Goal: Task Accomplishment & Management: Use online tool/utility

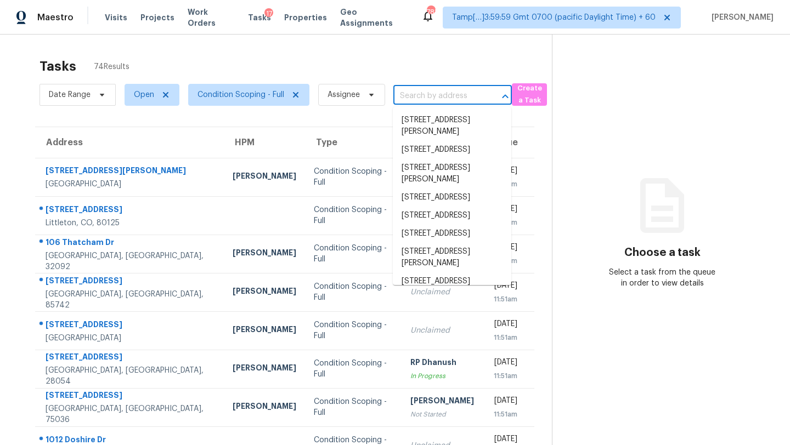
click at [425, 104] on body "Maestro Visits Projects Work Orders Tasks 17 Properties Geo Assignments 783 Tam…" at bounding box center [395, 222] width 790 height 445
paste input "2150 Panola Way Ct, Lithonia, GA 30058"
type input "2150 Panola Way Ct, Lithonia, GA 30058"
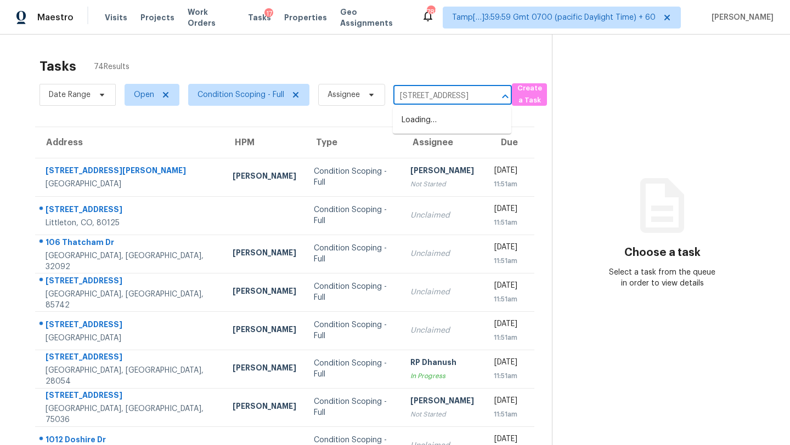
scroll to position [0, 63]
click at [450, 122] on li "2150 Panola Way Ct, Lithonia, GA 30058" at bounding box center [452, 120] width 118 height 18
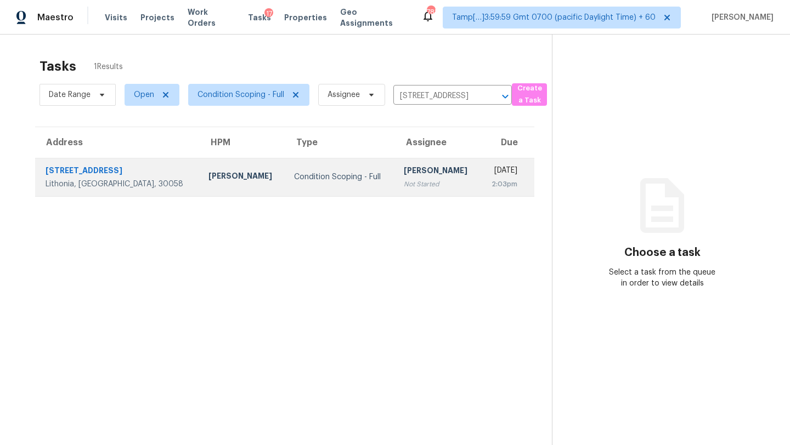
click at [404, 167] on div "[PERSON_NAME]" at bounding box center [437, 172] width 67 height 14
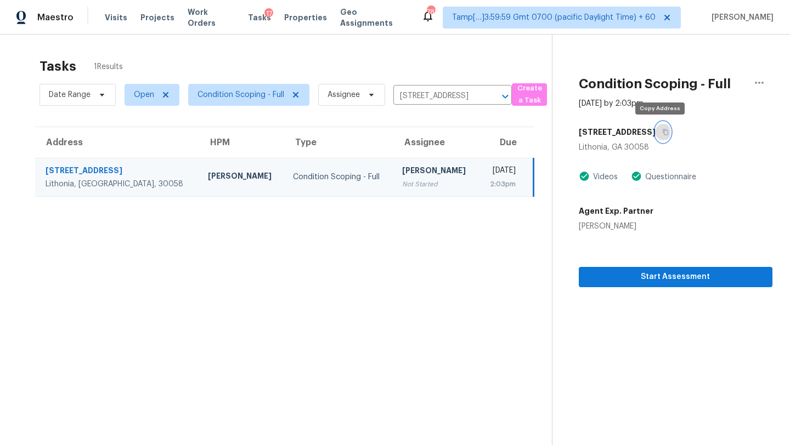
click at [662, 131] on icon "button" at bounding box center [665, 132] width 7 height 7
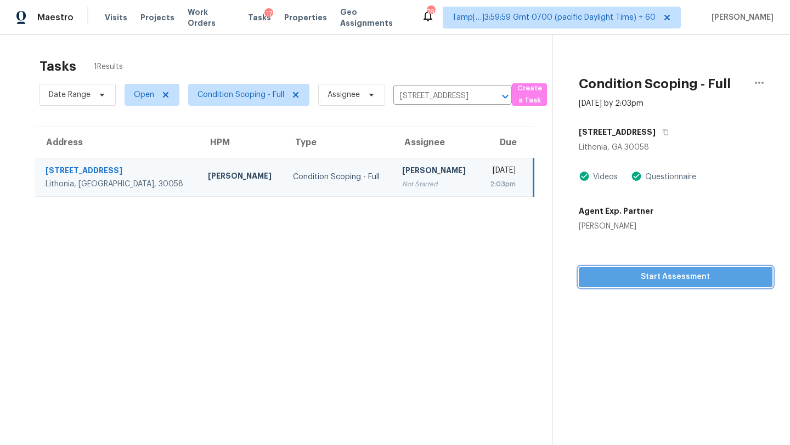
click at [643, 278] on span "Start Assessment" at bounding box center [675, 277] width 176 height 14
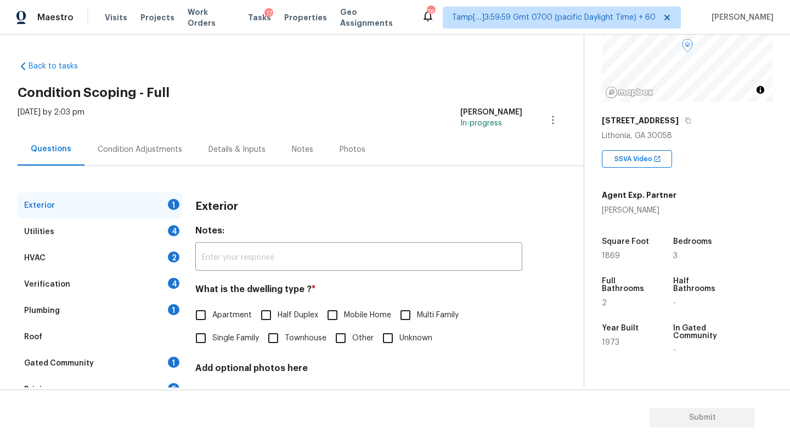
scroll to position [163, 0]
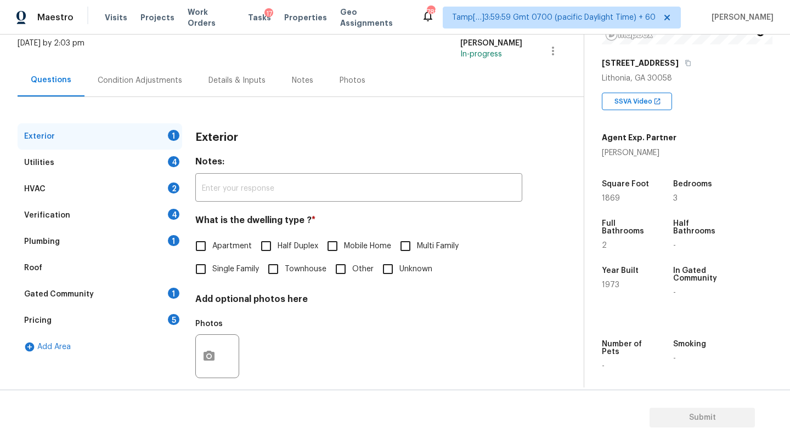
click at [95, 303] on div "Gated Community 1" at bounding box center [100, 294] width 165 height 26
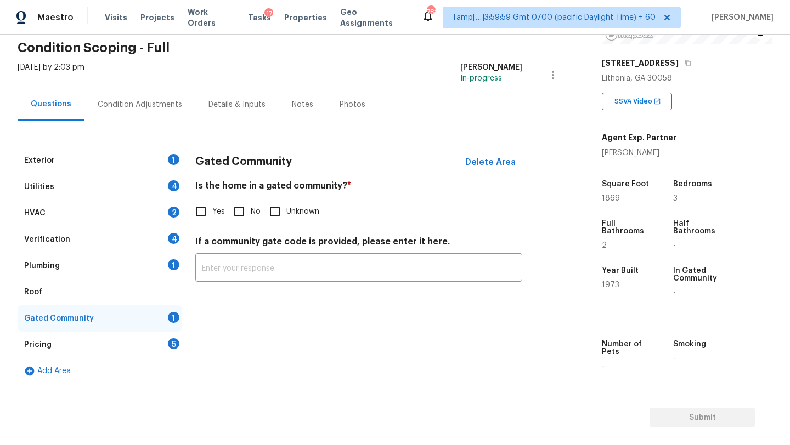
scroll to position [45, 0]
click at [252, 210] on span "No" at bounding box center [256, 212] width 10 height 12
click at [251, 210] on input "No" at bounding box center [239, 211] width 23 height 23
checkbox input "true"
click at [69, 297] on div "Roof" at bounding box center [100, 292] width 165 height 26
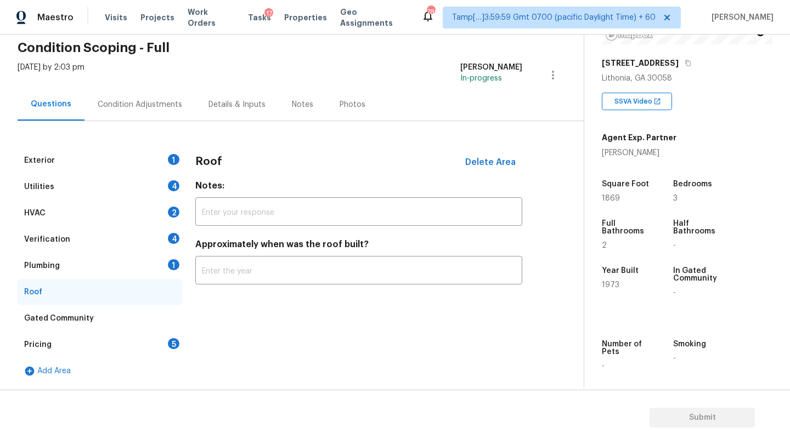
click at [204, 286] on div "Roof Delete Area Notes: ​ Approximately when was the roof built? ​" at bounding box center [358, 223] width 327 height 150
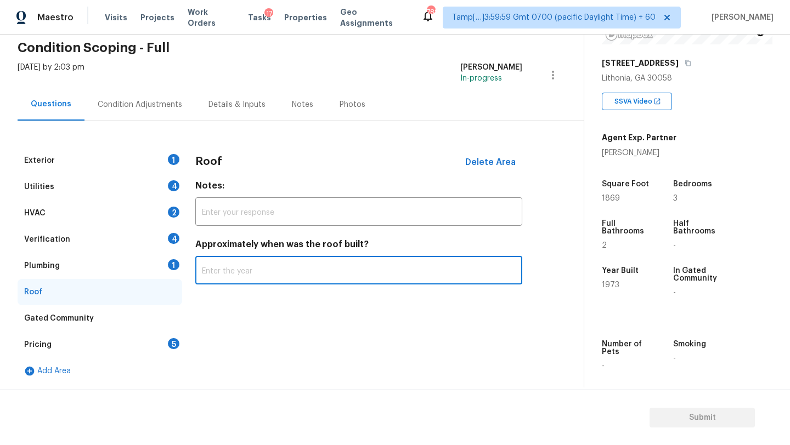
click at [207, 278] on input "text" at bounding box center [358, 272] width 327 height 26
type input "2020"
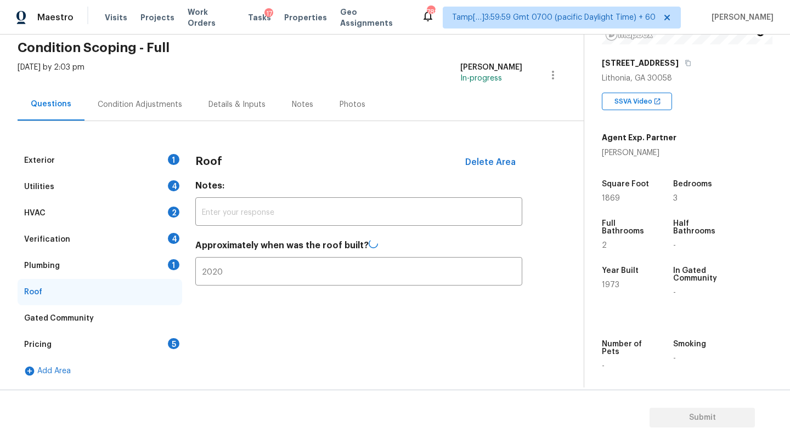
click at [140, 340] on div "Pricing 5" at bounding box center [100, 345] width 165 height 26
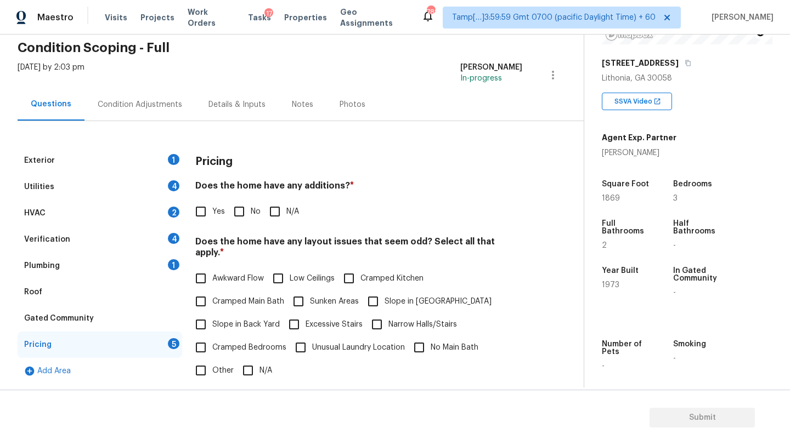
click at [249, 211] on input "No" at bounding box center [239, 211] width 23 height 23
checkbox input "true"
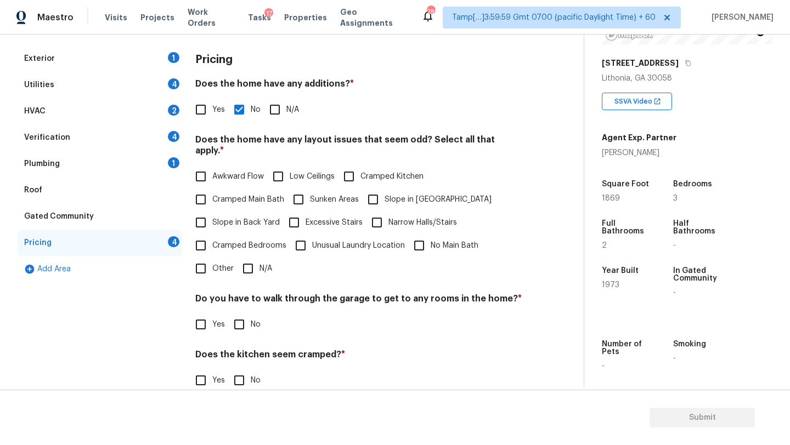
scroll to position [213, 0]
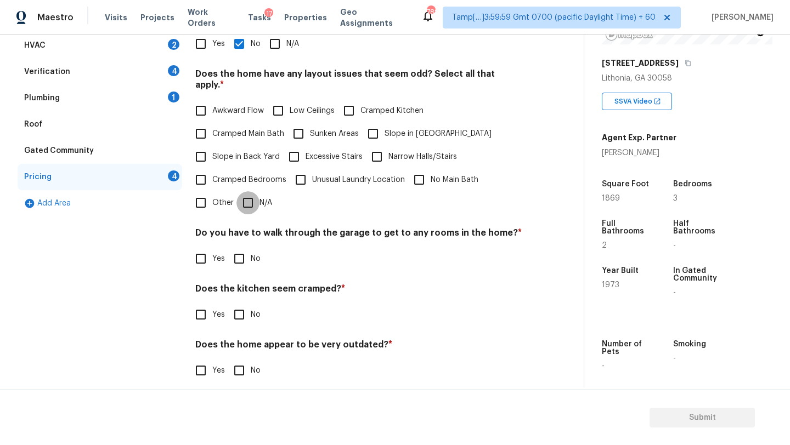
click at [250, 199] on input "N/A" at bounding box center [247, 202] width 23 height 23
checkbox input "true"
click at [250, 267] on input "No" at bounding box center [239, 259] width 23 height 23
checkbox input "true"
click at [240, 303] on input "No" at bounding box center [239, 314] width 23 height 23
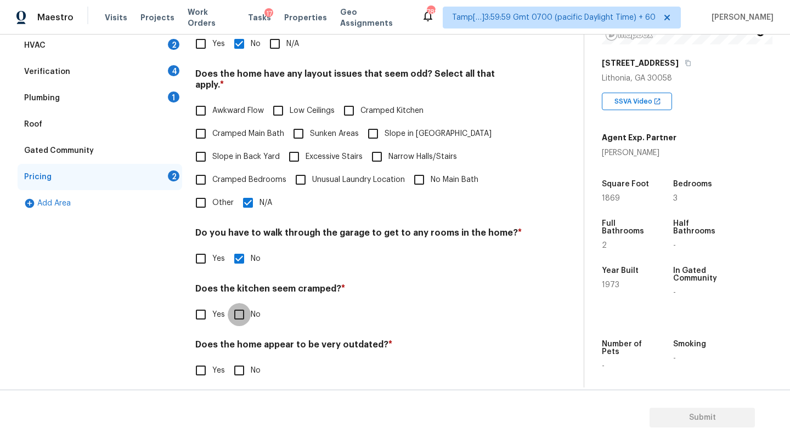
checkbox input "true"
click at [240, 380] on div "Pricing Does the home have any additions? * Yes No N/A Does the home have any l…" at bounding box center [358, 188] width 327 height 417
click at [240, 365] on input "No" at bounding box center [239, 370] width 23 height 23
checkbox input "true"
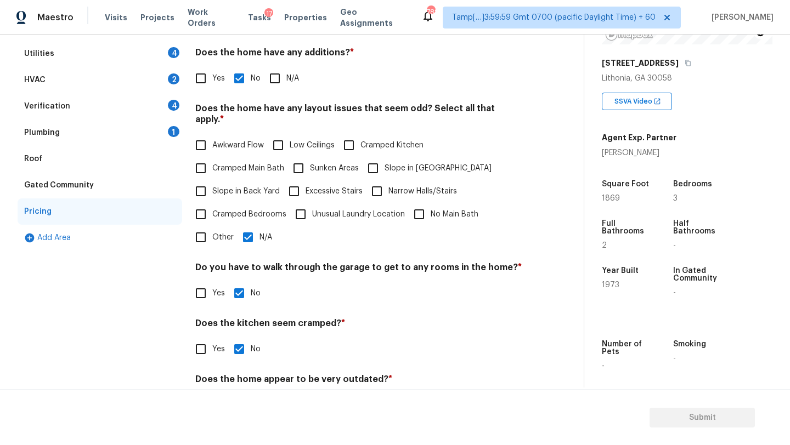
click at [49, 161] on div "Roof" at bounding box center [100, 159] width 165 height 26
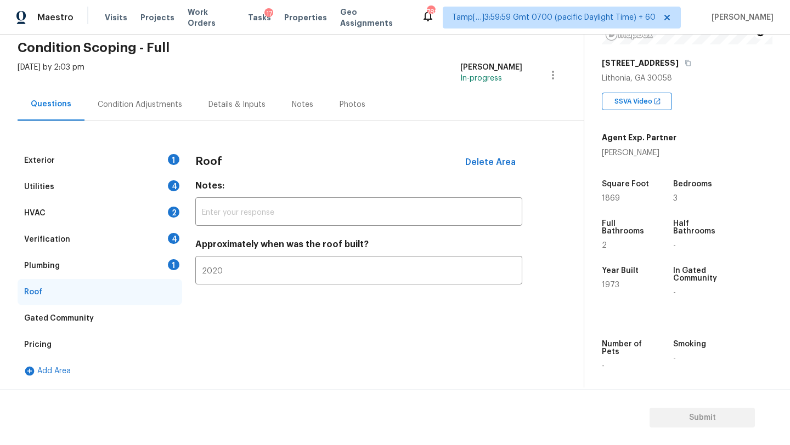
scroll to position [45, 0]
click at [98, 265] on div "Plumbing 1" at bounding box center [100, 266] width 165 height 26
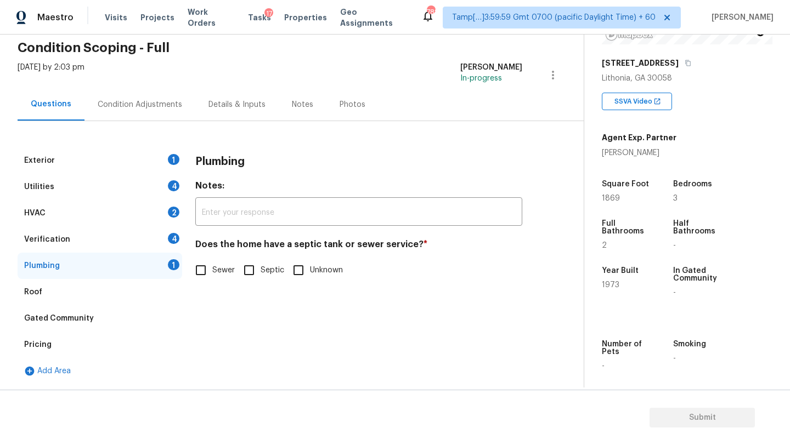
click at [259, 262] on input "Septic" at bounding box center [249, 270] width 23 height 23
checkbox input "true"
click at [123, 241] on div "Verification 4" at bounding box center [100, 240] width 165 height 26
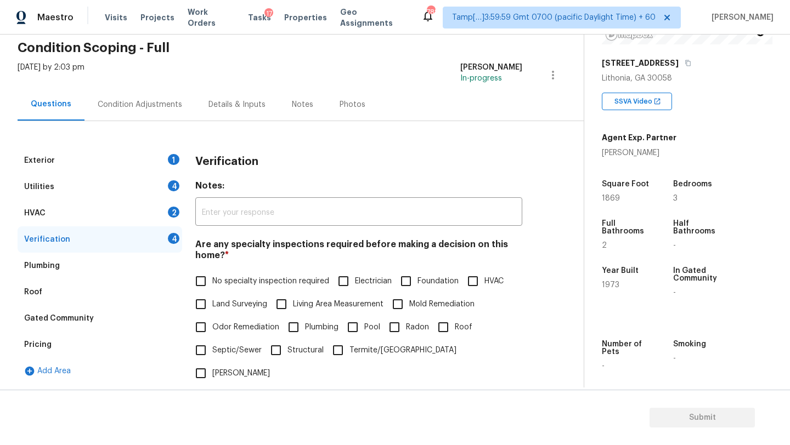
click at [241, 284] on span "No specialty inspection required" at bounding box center [270, 282] width 117 height 12
click at [212, 284] on input "No specialty inspection required" at bounding box center [200, 281] width 23 height 23
checkbox input "true"
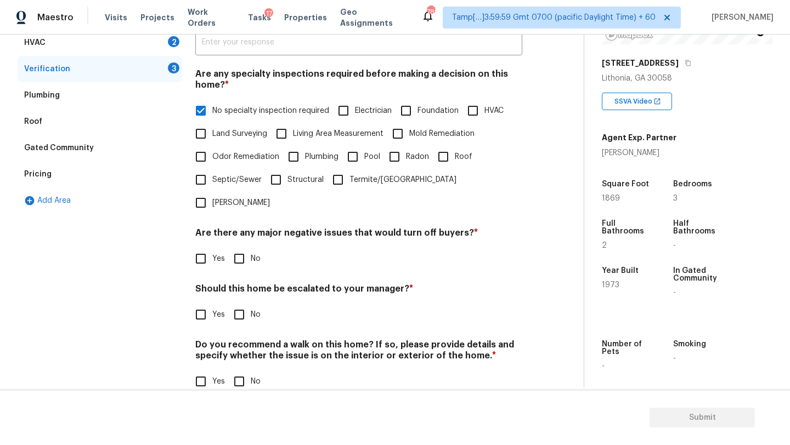
scroll to position [214, 0]
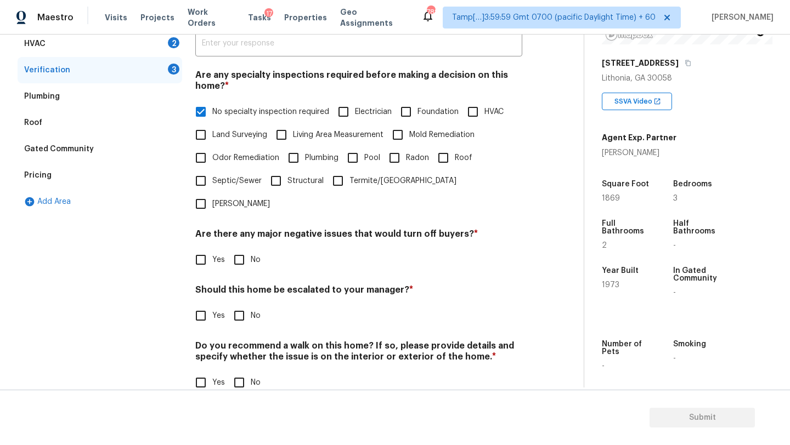
click at [252, 255] on span "No" at bounding box center [256, 261] width 10 height 12
click at [251, 248] on input "No" at bounding box center [239, 259] width 23 height 23
checkbox input "true"
click at [251, 306] on label "No" at bounding box center [244, 317] width 33 height 23
click at [251, 306] on input "No" at bounding box center [239, 317] width 23 height 23
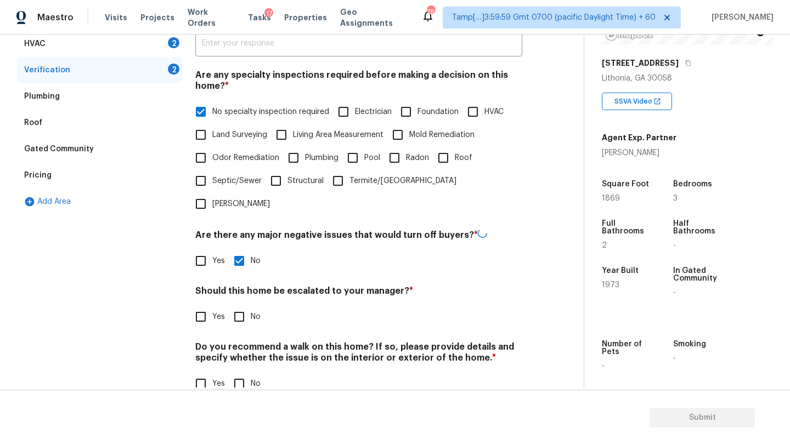
checkbox input "true"
click at [247, 375] on div "Verification Notes: ​ Are any specialty inspections required before making a de…" at bounding box center [358, 193] width 327 height 431
click at [244, 371] on input "No" at bounding box center [239, 382] width 23 height 23
checkbox input "true"
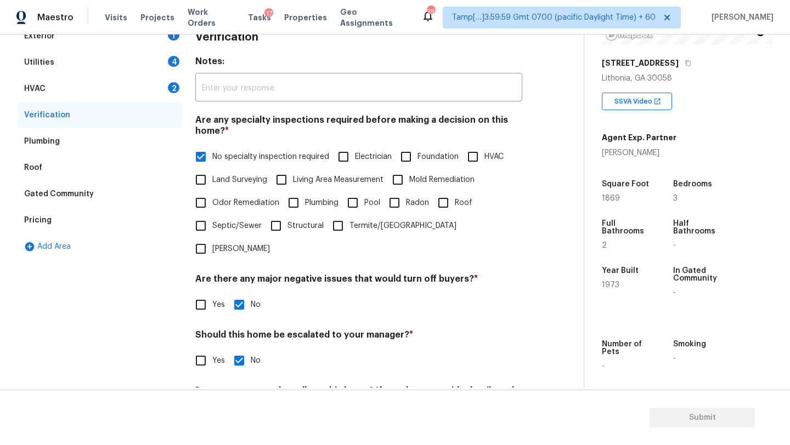
scroll to position [151, 0]
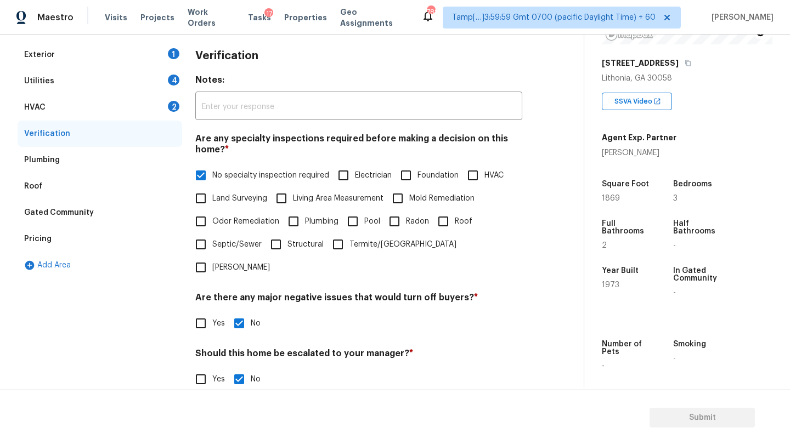
click at [56, 110] on div "HVAC 2" at bounding box center [100, 107] width 165 height 26
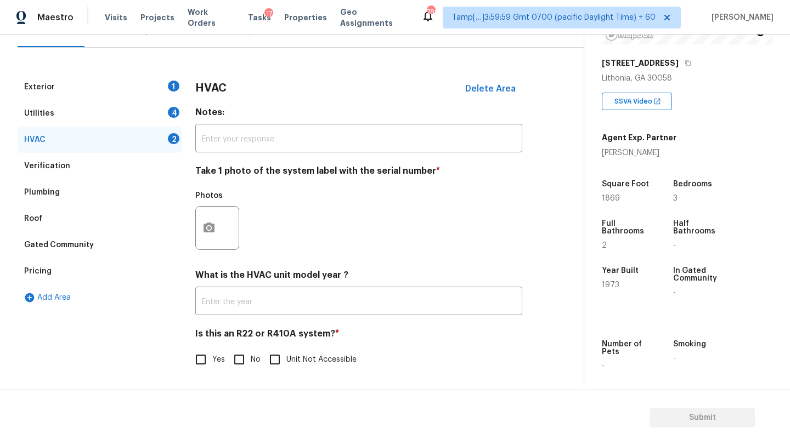
scroll to position [119, 0]
click at [223, 301] on input "text" at bounding box center [358, 303] width 327 height 26
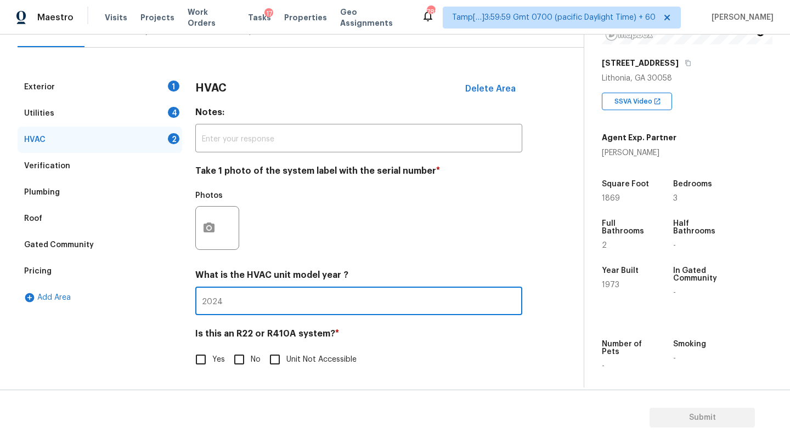
type input "2024"
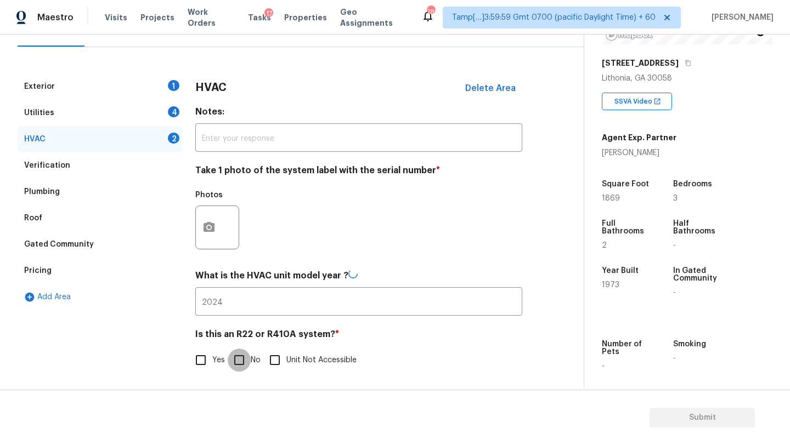
click at [250, 357] on input "No" at bounding box center [239, 360] width 23 height 23
checkbox input "true"
click at [120, 116] on div "Utilities 4" at bounding box center [100, 113] width 165 height 26
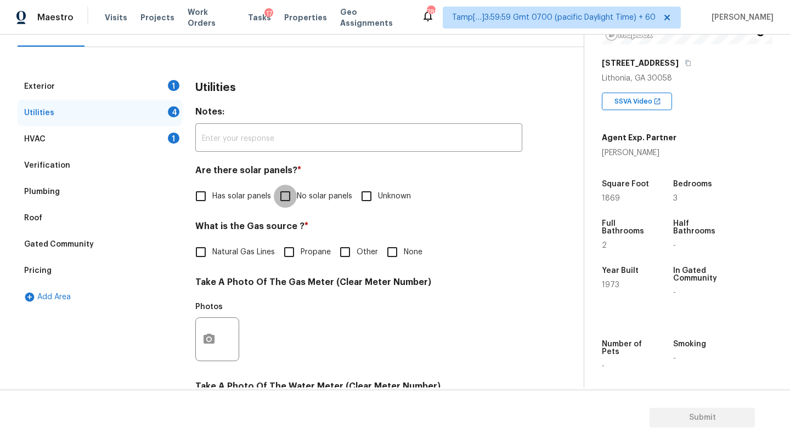
click at [288, 195] on input "No solar panels" at bounding box center [285, 196] width 23 height 23
checkbox input "true"
click at [238, 255] on span "Natural Gas Lines" at bounding box center [243, 253] width 63 height 12
click at [212, 255] on input "Natural Gas Lines" at bounding box center [200, 252] width 23 height 23
checkbox input "true"
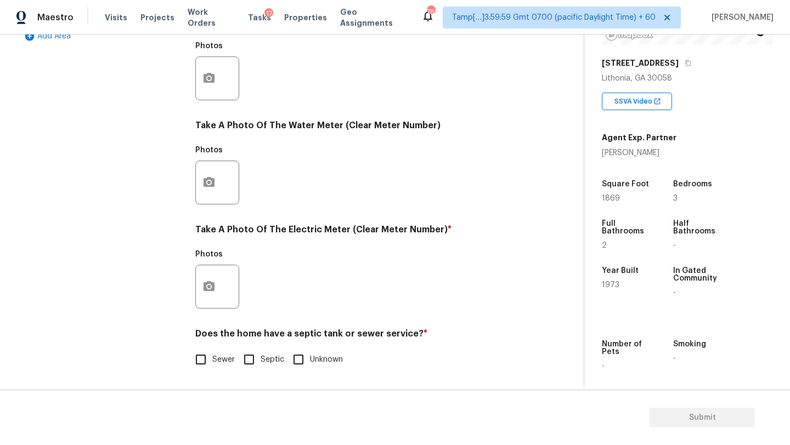
click at [201, 367] on input "Sewer" at bounding box center [200, 359] width 23 height 23
checkbox input "true"
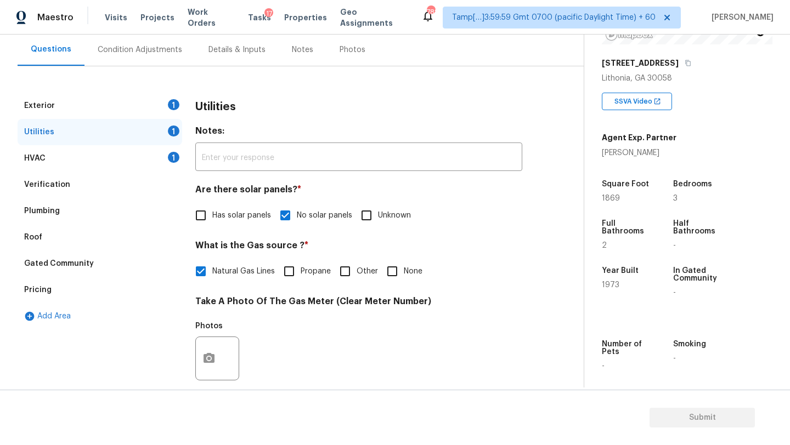
scroll to position [0, 0]
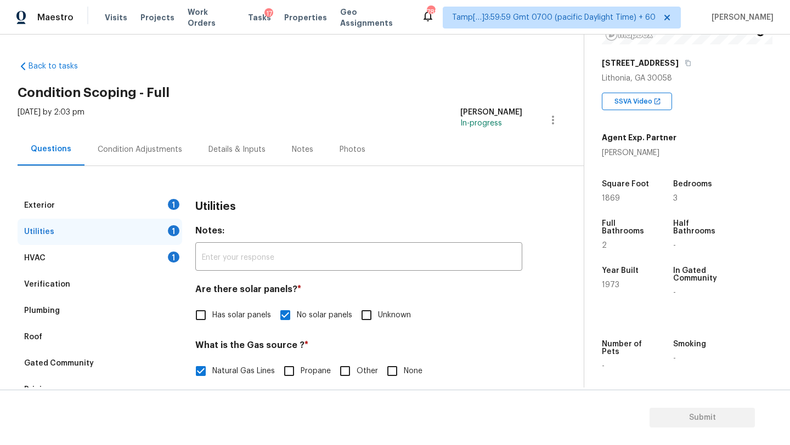
click at [117, 196] on div "Exterior 1" at bounding box center [100, 206] width 165 height 26
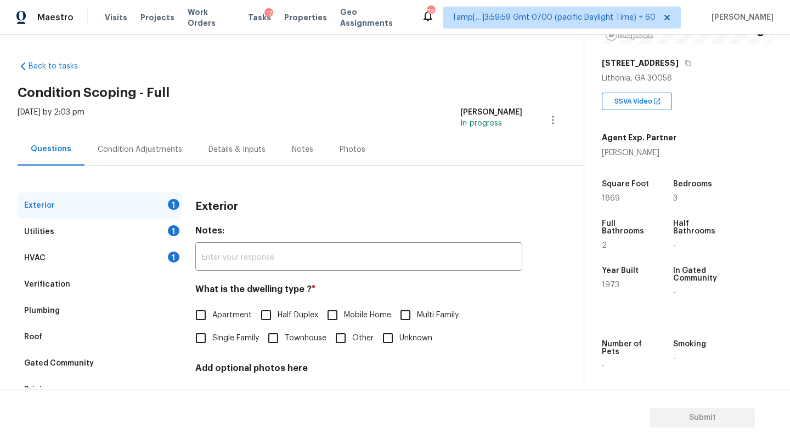
click at [212, 345] on input "Single Family" at bounding box center [200, 338] width 23 height 23
checkbox input "true"
click at [131, 138] on div "Condition Adjustments" at bounding box center [139, 149] width 111 height 32
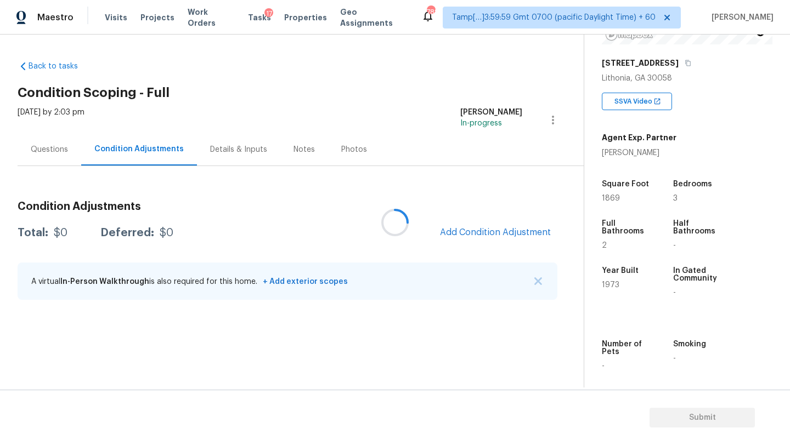
click at [501, 235] on div at bounding box center [395, 222] width 790 height 445
click at [501, 225] on div at bounding box center [395, 222] width 790 height 445
click at [500, 226] on div at bounding box center [395, 222] width 790 height 445
click at [500, 229] on div at bounding box center [395, 222] width 790 height 445
click at [495, 233] on div at bounding box center [395, 222] width 790 height 445
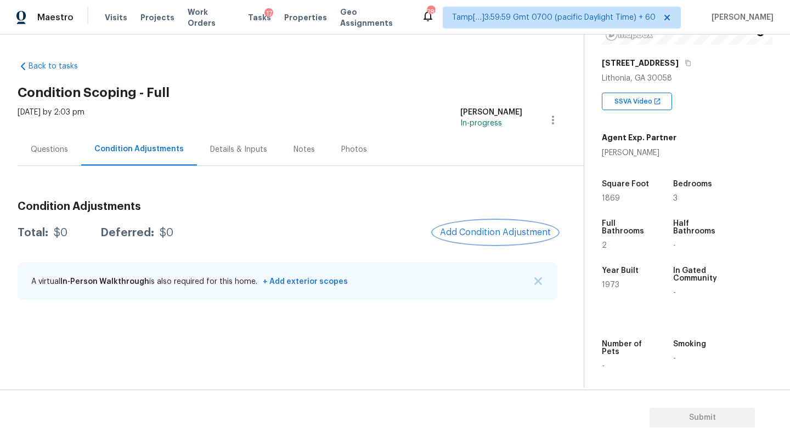
click at [492, 235] on span "Add Condition Adjustment" at bounding box center [495, 233] width 111 height 10
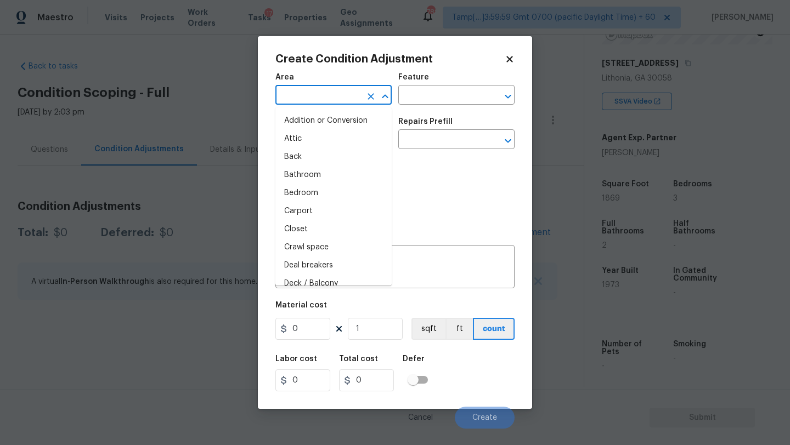
click at [325, 95] on input "text" at bounding box center [318, 96] width 86 height 17
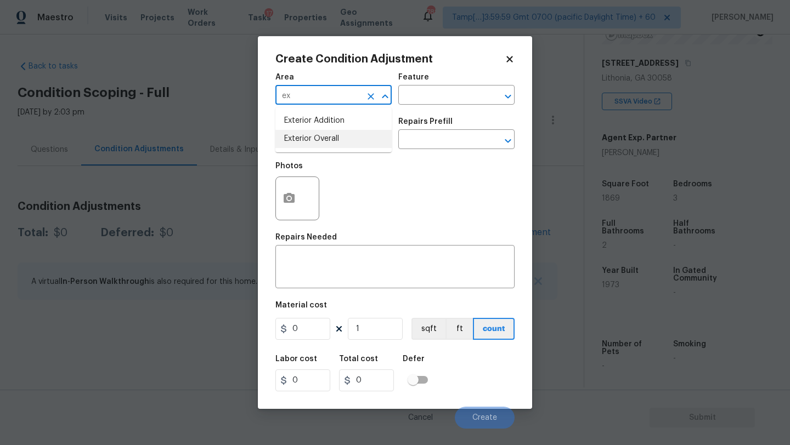
click at [333, 143] on li "Exterior Overall" at bounding box center [333, 139] width 116 height 18
type input "Exterior Overall"
click at [453, 95] on input "text" at bounding box center [441, 96] width 86 height 17
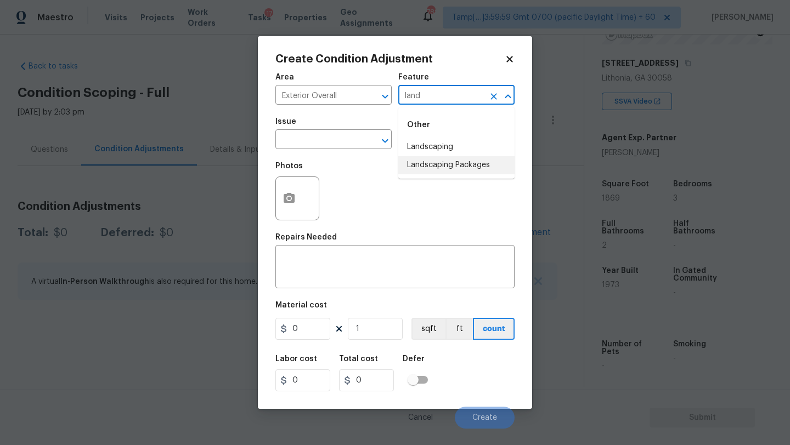
click at [451, 165] on li "Landscaping Packages" at bounding box center [456, 165] width 116 height 18
type input "Landscaping Packages"
click at [312, 139] on input "text" at bounding box center [318, 140] width 86 height 17
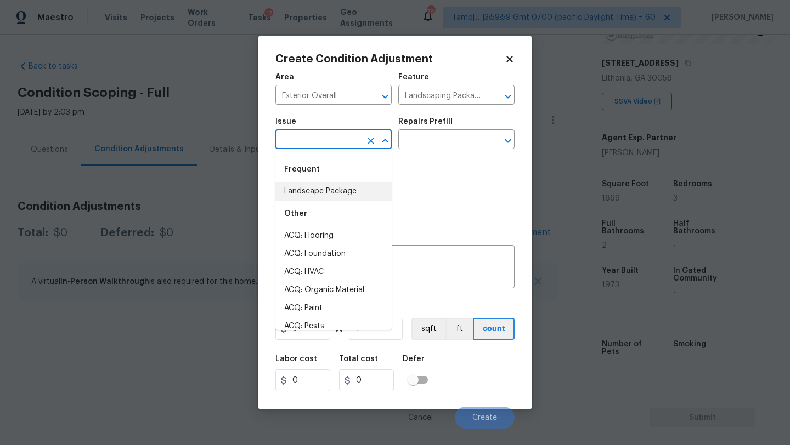
drag, startPoint x: 312, startPoint y: 196, endPoint x: 355, endPoint y: 171, distance: 50.4
click at [312, 196] on li "Landscape Package" at bounding box center [333, 192] width 116 height 18
type input "Landscape Package"
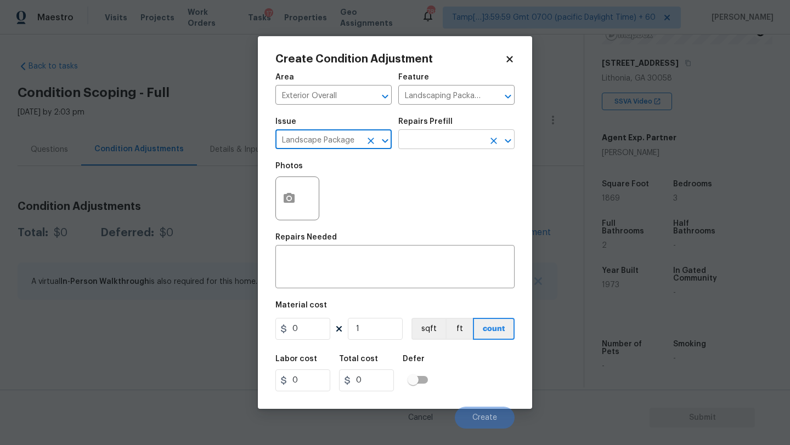
click at [467, 146] on input "text" at bounding box center [441, 140] width 86 height 17
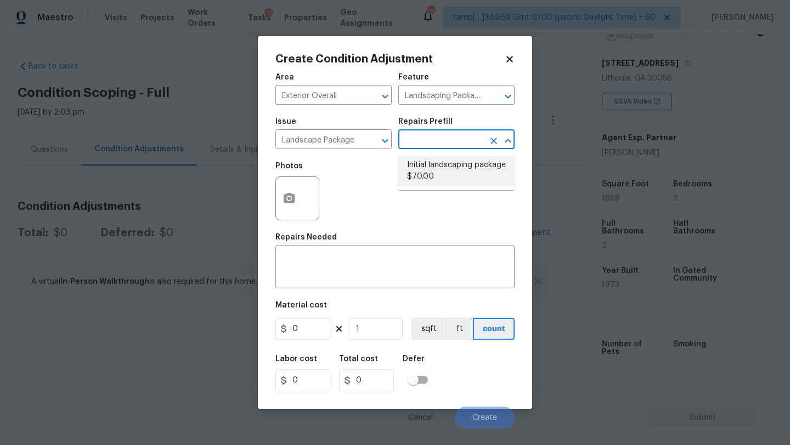
click at [454, 174] on li "Initial landscaping package $70.00" at bounding box center [456, 171] width 116 height 30
type input "Home Readiness Packages"
type textarea "Mowing of grass up to 6" in height. Mow, edge along driveways & sidewalks, trim…"
type input "70"
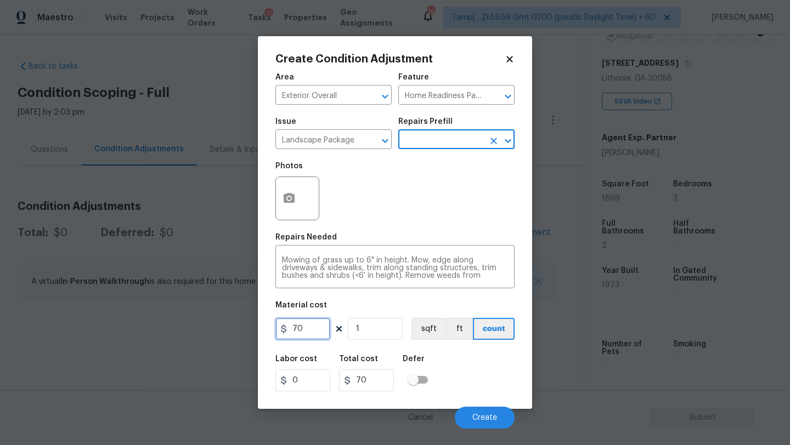
click at [305, 331] on input "70" at bounding box center [302, 329] width 55 height 22
type input "750"
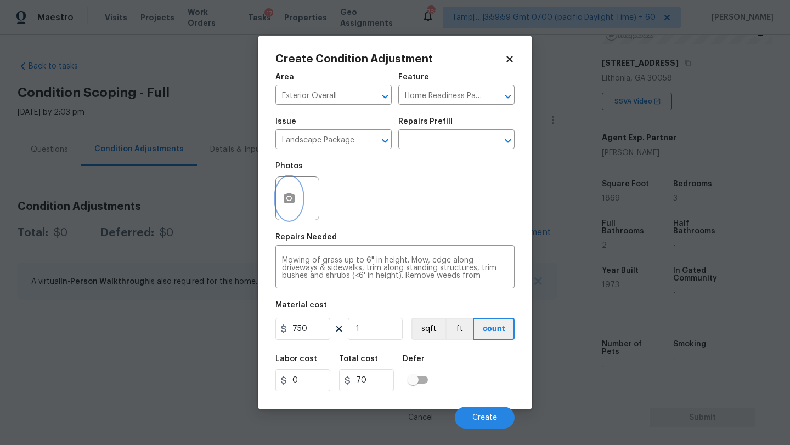
type input "750"
click at [289, 214] on button "button" at bounding box center [289, 198] width 26 height 43
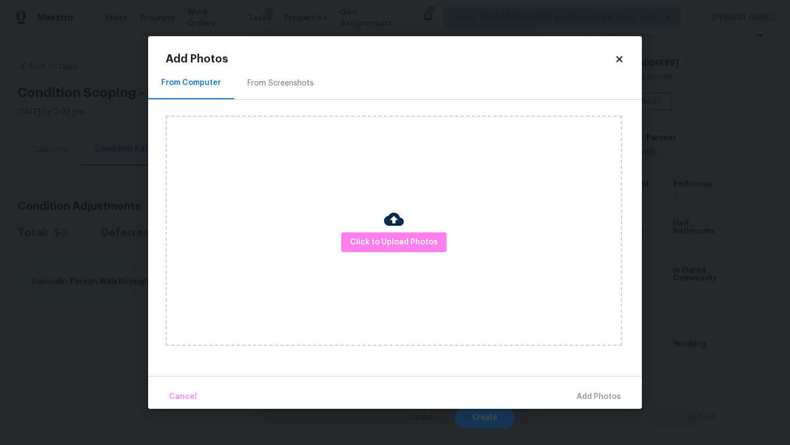
click at [263, 84] on div "From Screenshots" at bounding box center [280, 83] width 66 height 11
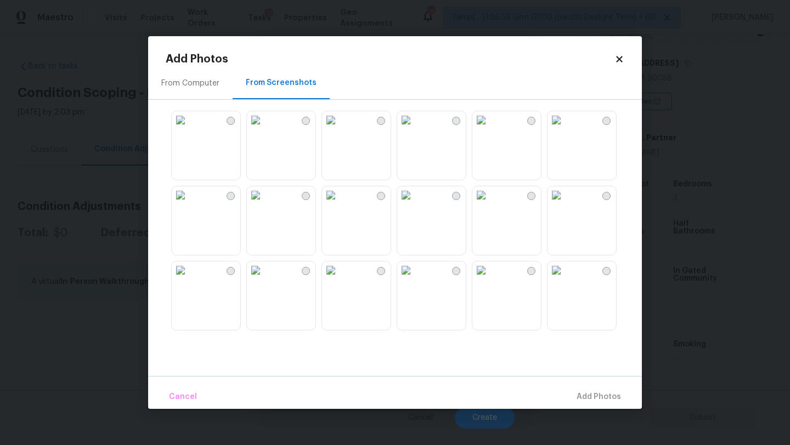
click at [490, 129] on img at bounding box center [481, 120] width 18 height 18
click at [415, 129] on img at bounding box center [406, 120] width 18 height 18
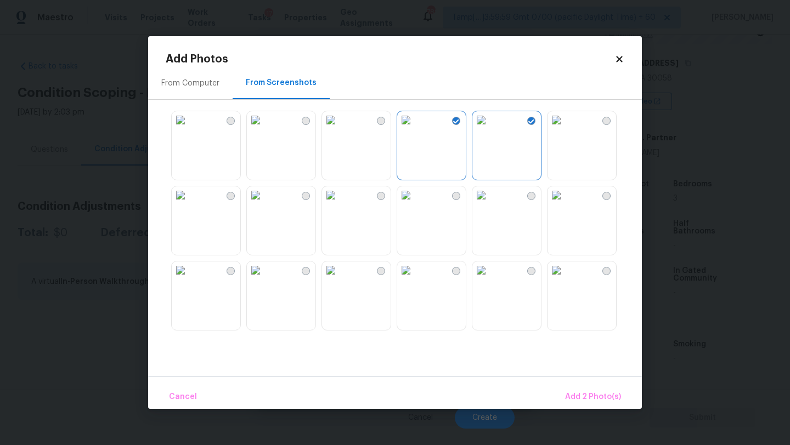
click at [189, 129] on img at bounding box center [181, 120] width 18 height 18
click at [573, 390] on button "Add 3 Photo(s)" at bounding box center [593, 398] width 64 height 24
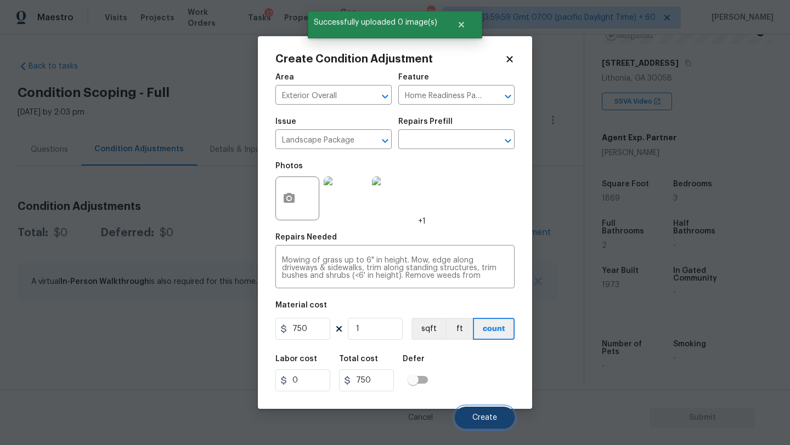
click at [502, 412] on button "Create" at bounding box center [485, 418] width 60 height 22
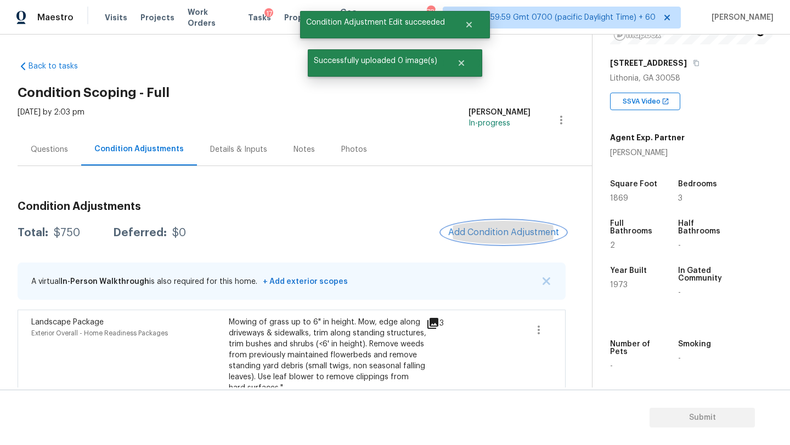
click at [531, 233] on span "Add Condition Adjustment" at bounding box center [503, 233] width 111 height 10
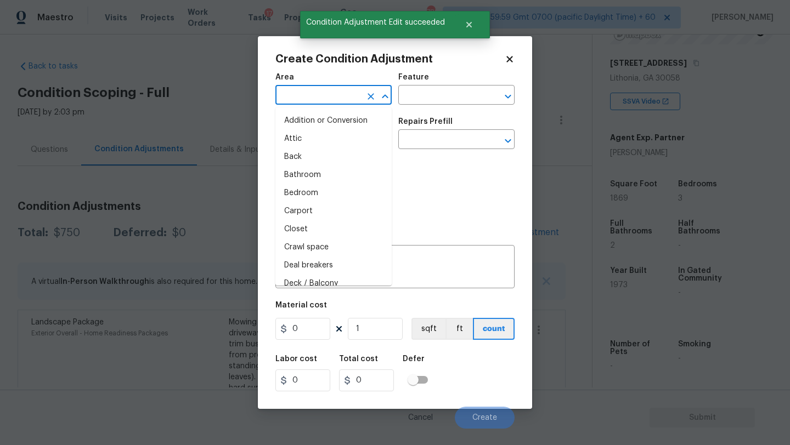
click at [309, 100] on input "text" at bounding box center [318, 96] width 86 height 17
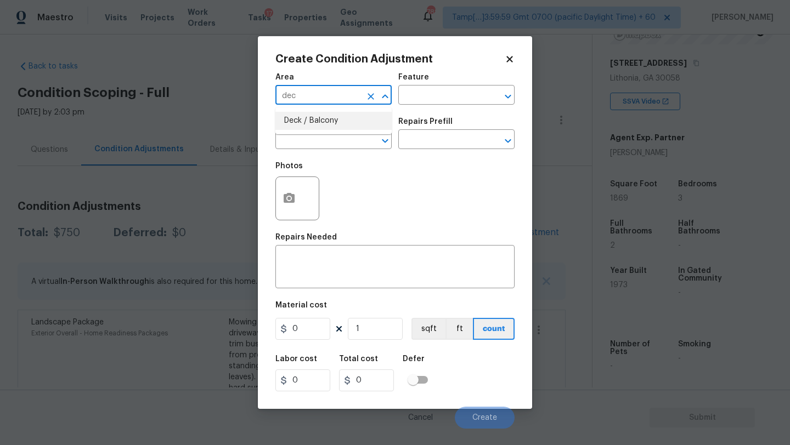
click at [316, 123] on li "Deck / Balcony" at bounding box center [333, 121] width 116 height 18
type input "Deck / Balcony"
click at [316, 276] on textarea at bounding box center [395, 268] width 226 height 23
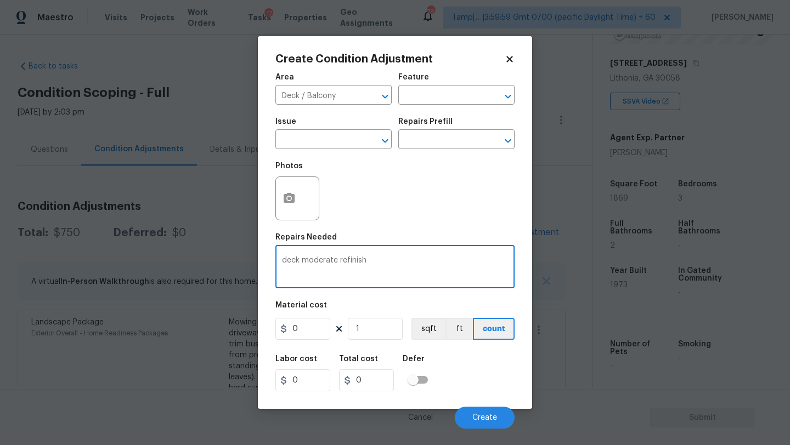
type textarea "deck moderate refinish"
click at [319, 338] on input "0" at bounding box center [302, 329] width 55 height 22
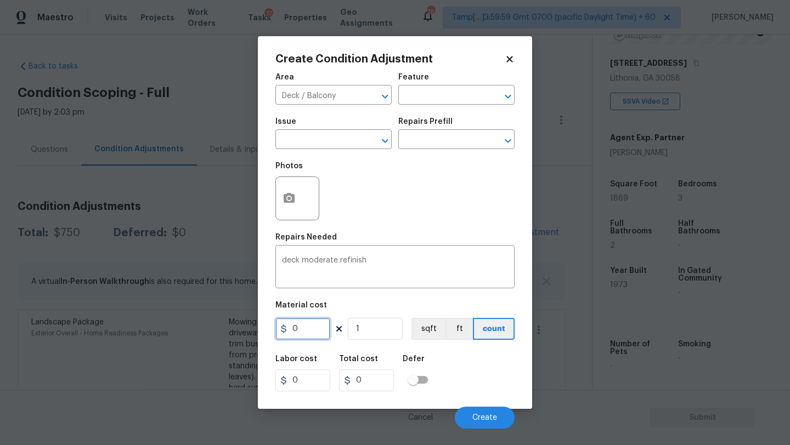
click at [319, 338] on input "0" at bounding box center [302, 329] width 55 height 22
type input "2500"
click at [297, 217] on div at bounding box center [297, 199] width 44 height 44
click at [291, 197] on icon "button" at bounding box center [289, 198] width 11 height 10
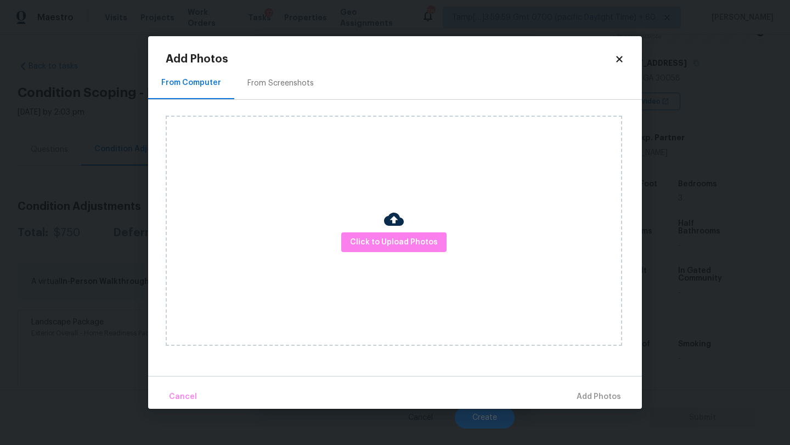
click at [291, 98] on div "From Screenshots" at bounding box center [280, 83] width 93 height 32
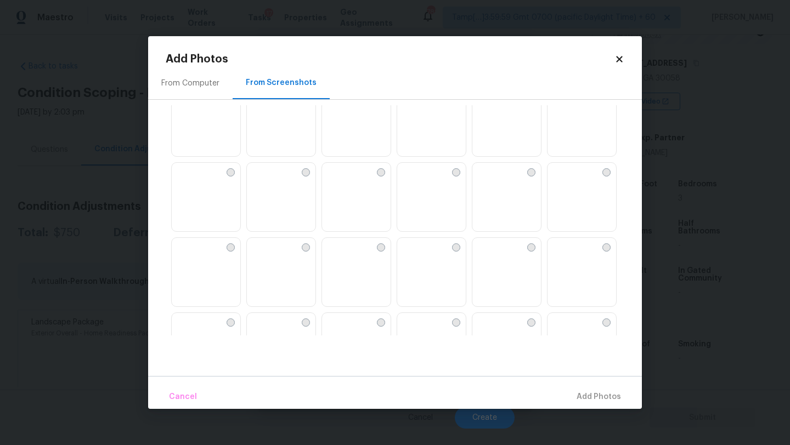
scroll to position [854, 0]
click at [490, 177] on img at bounding box center [481, 168] width 18 height 18
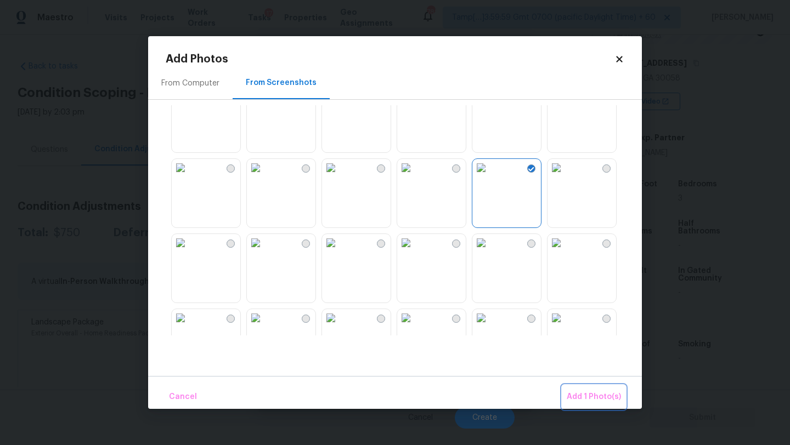
click at [598, 391] on span "Add 1 Photo(s)" at bounding box center [594, 398] width 54 height 14
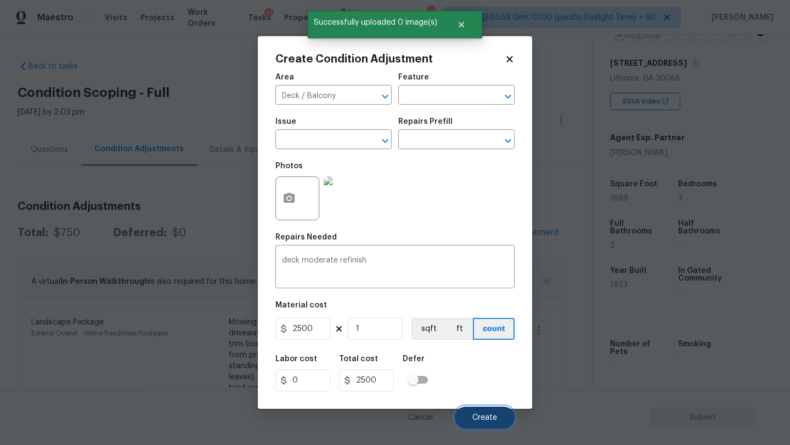
click at [475, 416] on span "Create" at bounding box center [484, 418] width 25 height 8
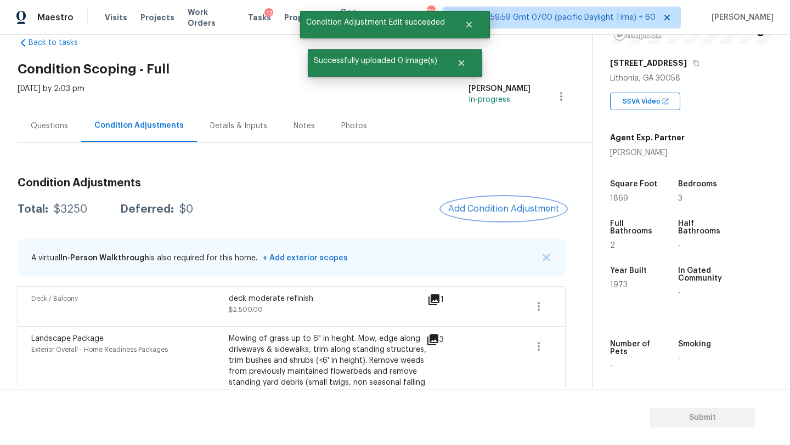
scroll to position [26, 0]
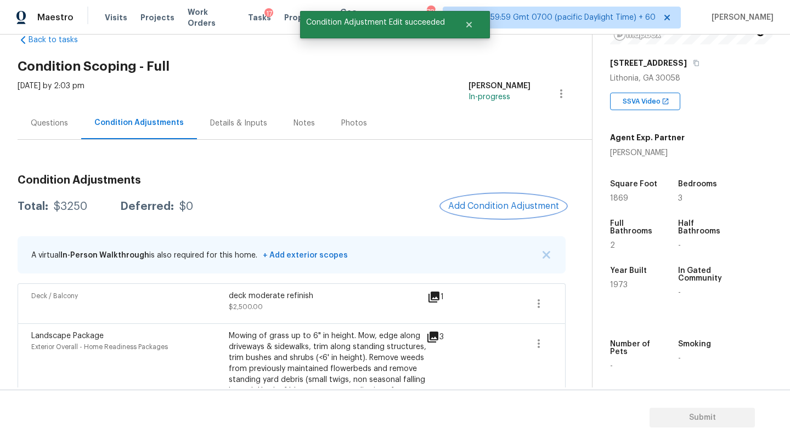
click at [506, 212] on button "Add Condition Adjustment" at bounding box center [504, 206] width 124 height 23
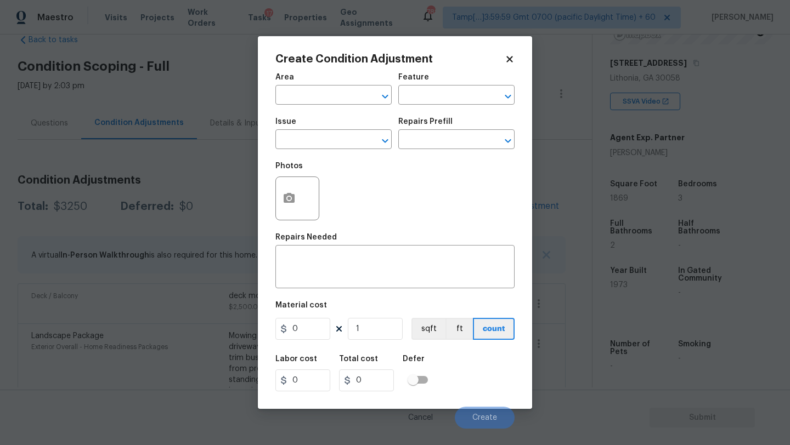
click at [317, 80] on div "Area" at bounding box center [333, 80] width 116 height 14
click at [318, 97] on input "text" at bounding box center [318, 96] width 86 height 17
type input "f"
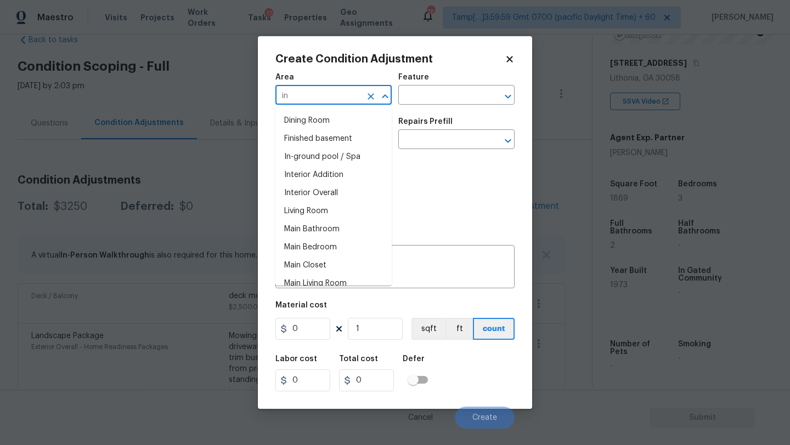
type input "i"
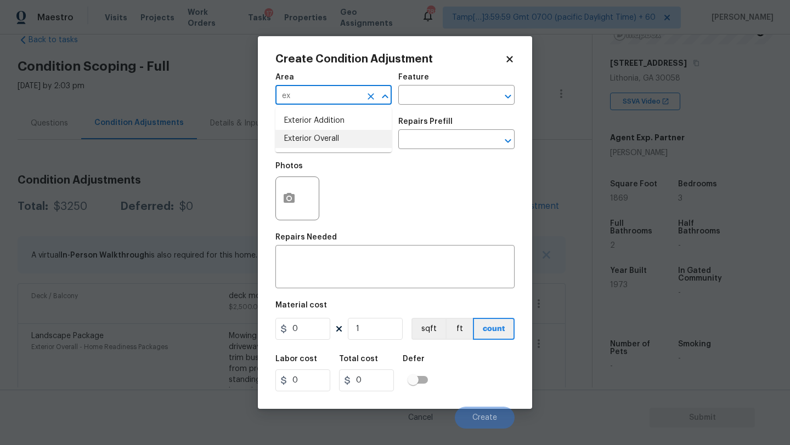
click at [343, 133] on li "Exterior Overall" at bounding box center [333, 139] width 116 height 18
type input "Exterior Overall"
click at [440, 83] on div "Feature" at bounding box center [456, 80] width 116 height 14
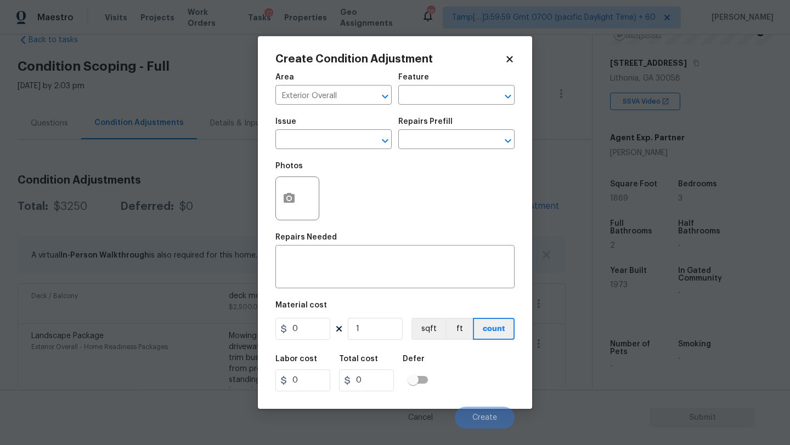
click at [440, 116] on div "Issue ​ Repairs Prefill ​" at bounding box center [394, 133] width 239 height 44
click at [448, 94] on input "text" at bounding box center [441, 96] width 86 height 17
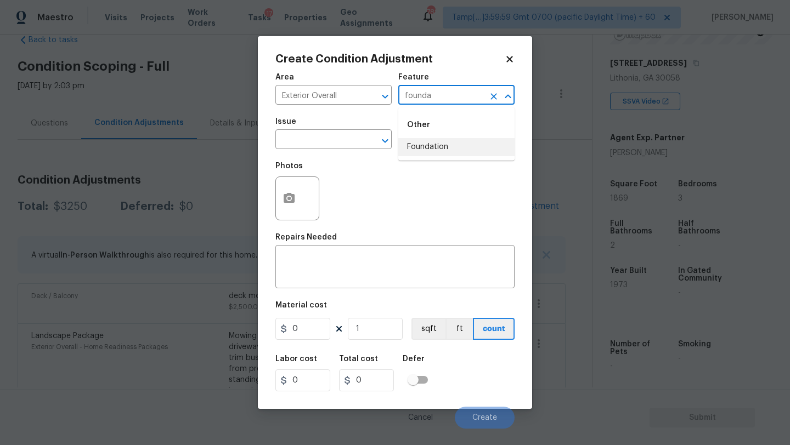
click at [439, 143] on li "Foundation" at bounding box center [456, 147] width 116 height 18
type input "Foundation"
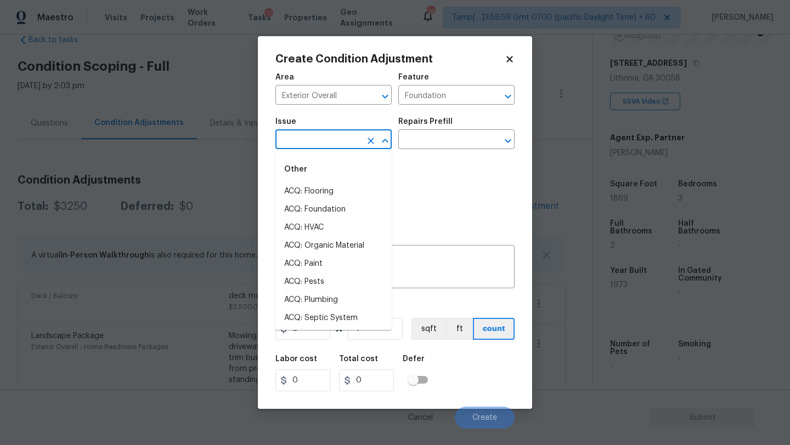
click at [317, 143] on input "text" at bounding box center [318, 140] width 86 height 17
drag, startPoint x: 317, startPoint y: 195, endPoint x: 321, endPoint y: 213, distance: 18.1
click at [321, 213] on li "ACQ: Foundation" at bounding box center [333, 210] width 116 height 18
type input "ACQ: Foundation"
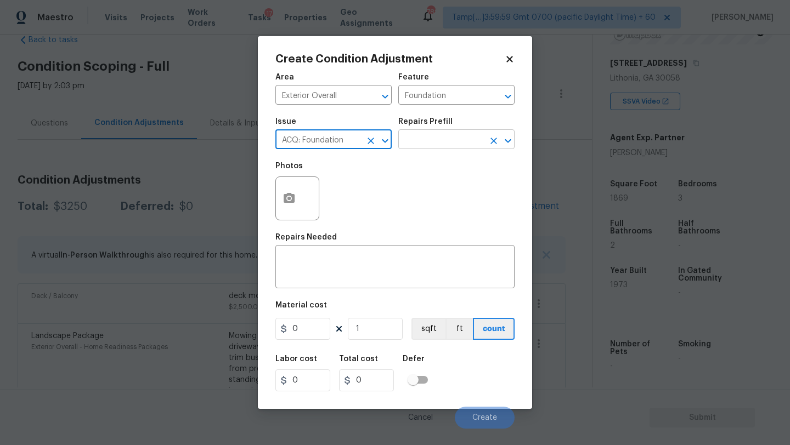
click at [427, 141] on input "text" at bounding box center [441, 140] width 86 height 17
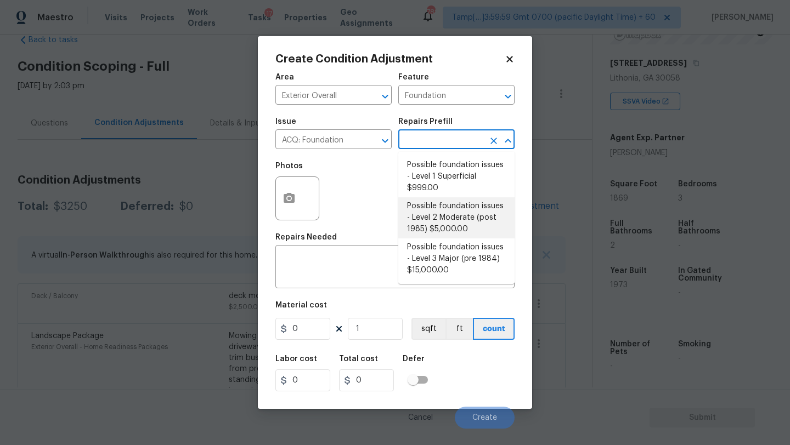
click at [431, 215] on li "Possible foundation issues - Level 2 Moderate (post 1985) $5,000.00" at bounding box center [456, 217] width 116 height 41
type input "Acquisition"
type textarea "Possible foundation issues - Level 2 Moderate: Disclaimer: This is NOT a techni…"
type input "5000"
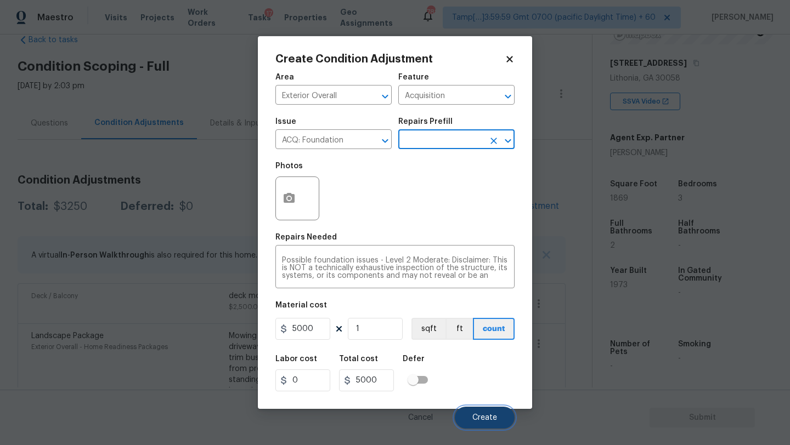
click at [485, 420] on span "Create" at bounding box center [484, 418] width 25 height 8
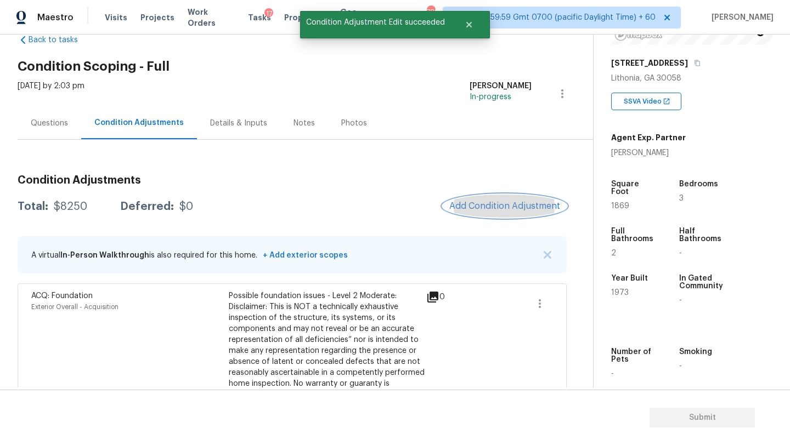
click at [503, 203] on span "Add Condition Adjustment" at bounding box center [504, 206] width 111 height 10
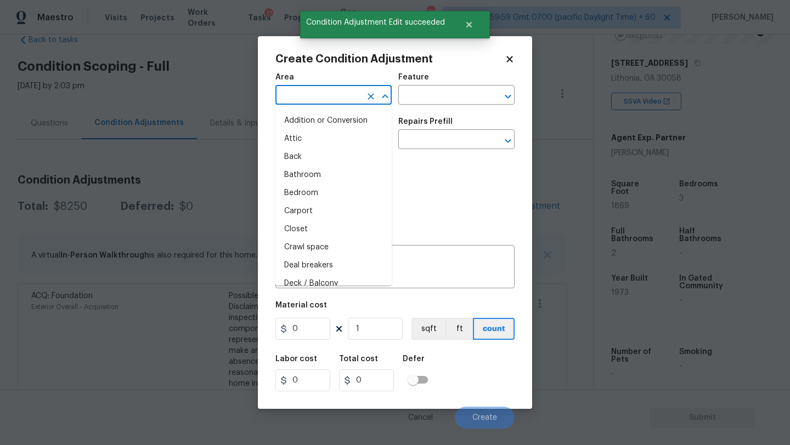
click at [309, 104] on input "text" at bounding box center [318, 96] width 86 height 17
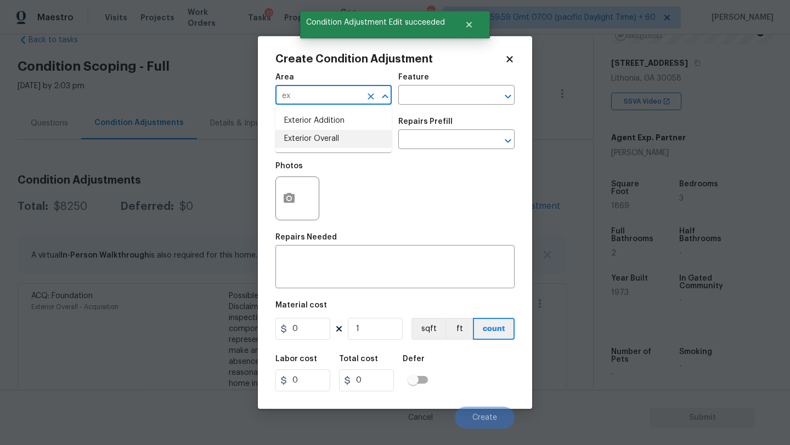
click at [316, 135] on li "Exterior Overall" at bounding box center [333, 139] width 116 height 18
type input "Exterior Overall"
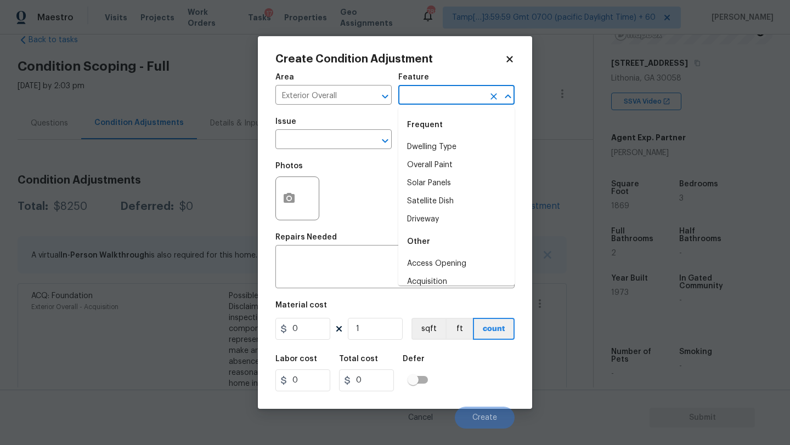
click at [410, 95] on input "text" at bounding box center [441, 96] width 86 height 17
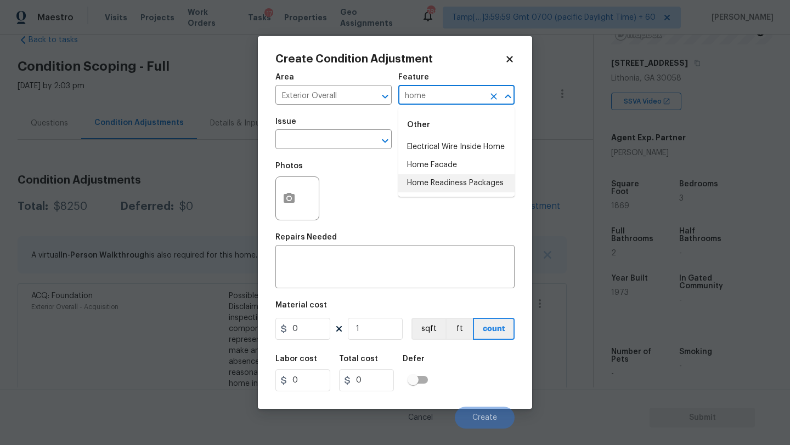
click at [431, 184] on li "Home Readiness Packages" at bounding box center [456, 183] width 116 height 18
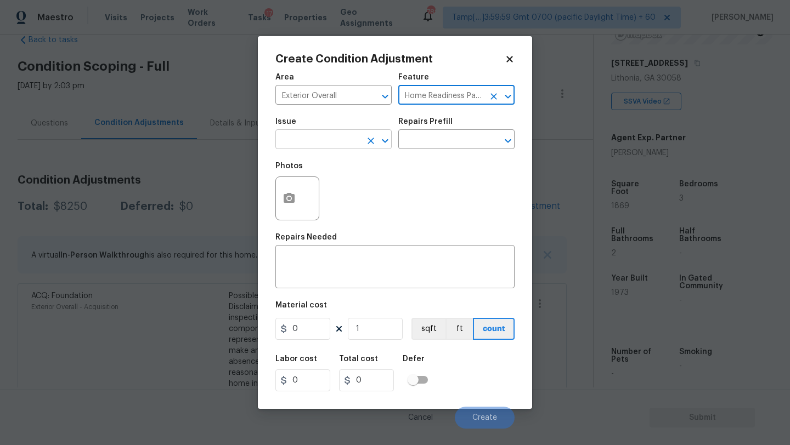
type input "Home Readiness Packages"
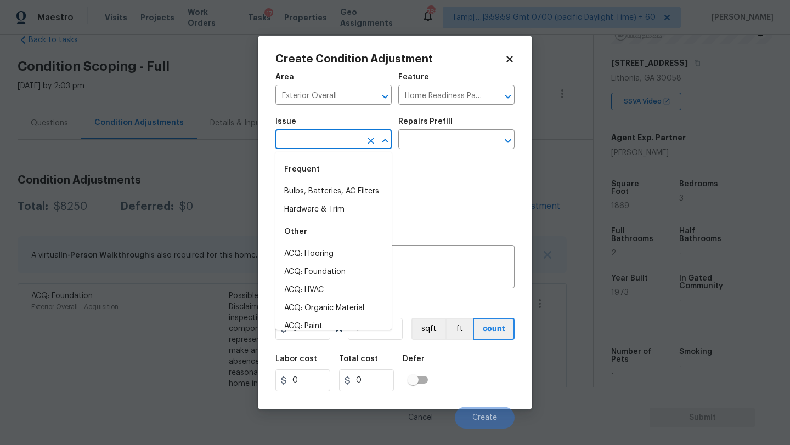
click at [346, 148] on input "text" at bounding box center [318, 140] width 86 height 17
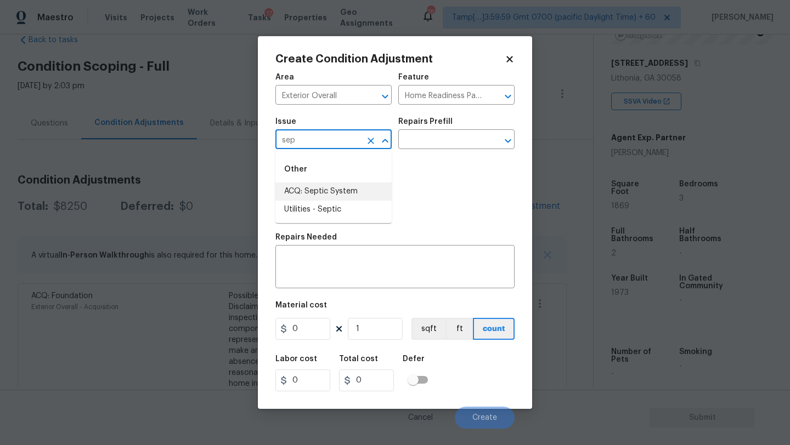
click at [342, 197] on li "ACQ: Septic System" at bounding box center [333, 192] width 116 height 18
type input "ACQ: Septic System"
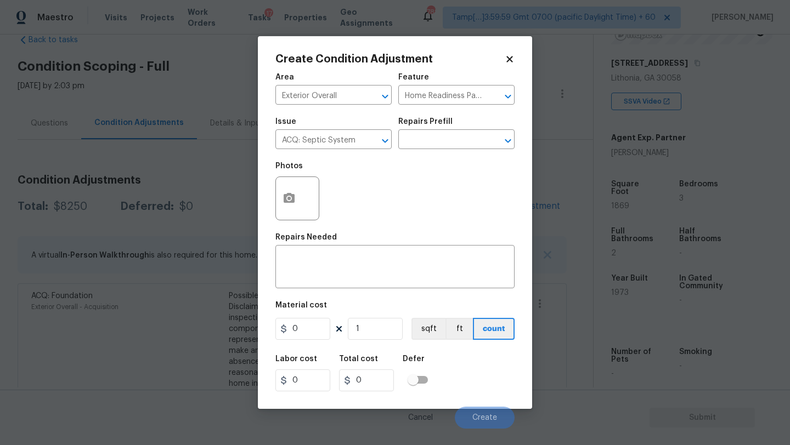
click at [407, 154] on div "Issue ACQ: Septic System ​ Repairs Prefill ​" at bounding box center [394, 133] width 239 height 44
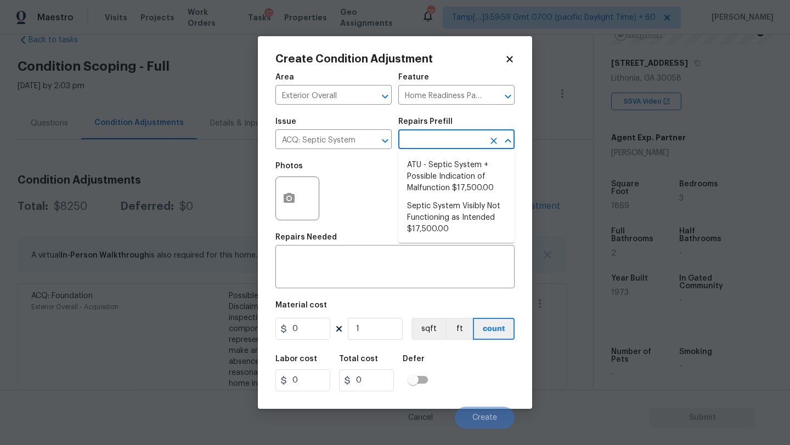
click at [415, 143] on input "text" at bounding box center [441, 140] width 86 height 17
click at [416, 163] on li "ATU - Septic System + Possible Indication of Malfunction $17,500.00" at bounding box center [456, 176] width 116 height 41
type input "Acquisition"
type textarea "Acquisition Scope: ATU Septic System + Possible Indication of Malfunction Discl…"
type input "17500"
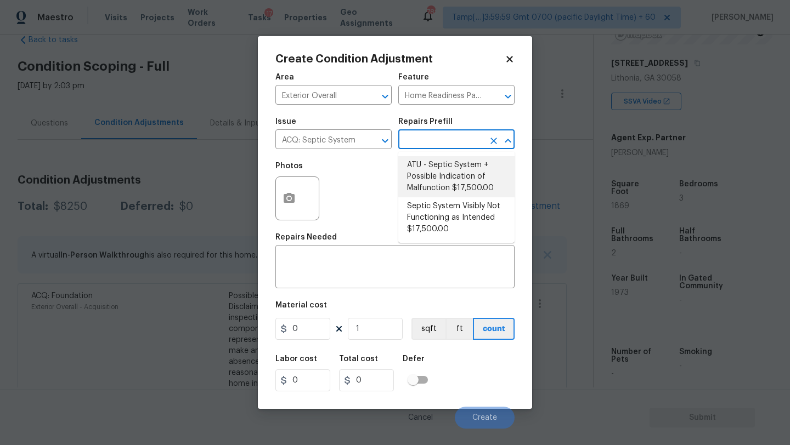
type input "17500"
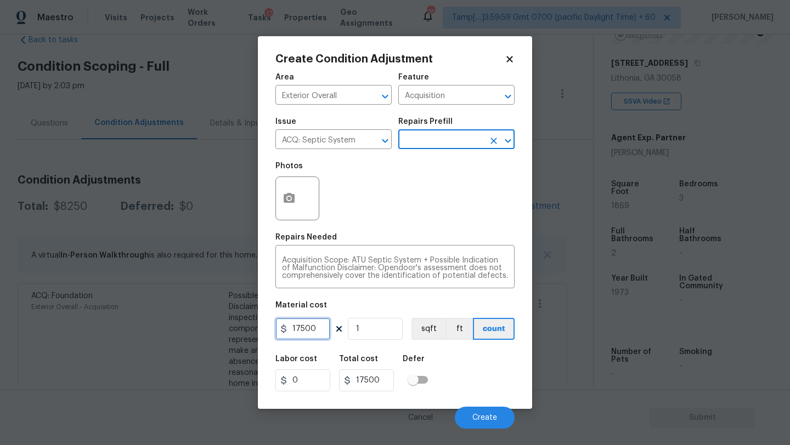
click at [309, 336] on input "17500" at bounding box center [302, 329] width 55 height 22
type input "2000"
click at [478, 375] on div "Labor cost 0 Total cost 2000 Defer" at bounding box center [394, 373] width 239 height 49
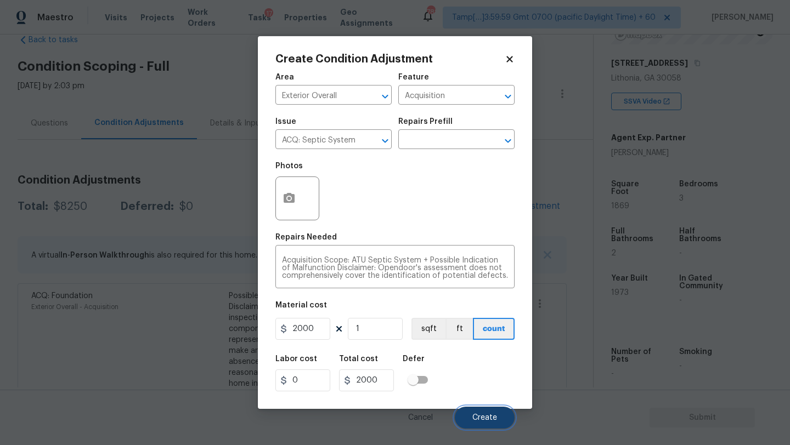
click at [474, 419] on span "Create" at bounding box center [484, 418] width 25 height 8
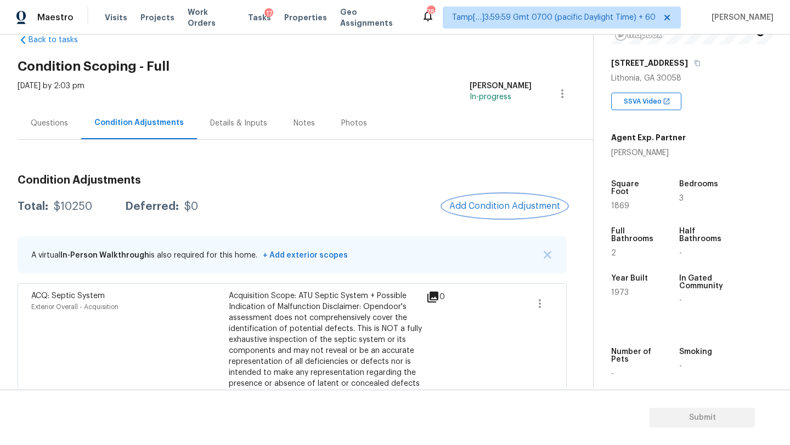
click at [493, 203] on span "Add Condition Adjustment" at bounding box center [504, 206] width 111 height 10
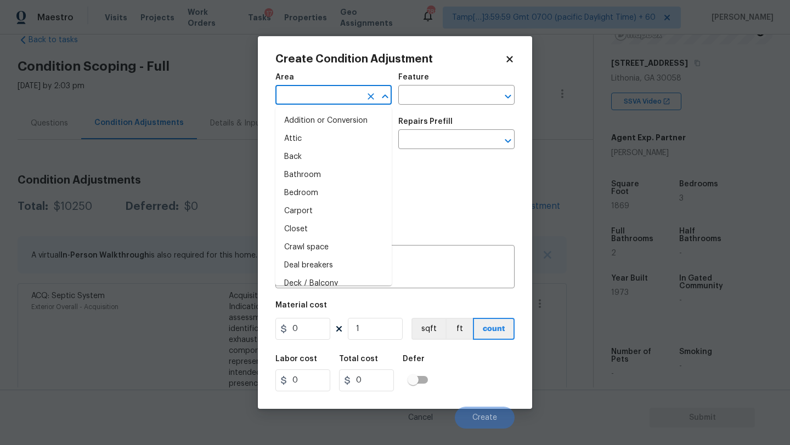
click at [325, 104] on input "text" at bounding box center [318, 96] width 86 height 17
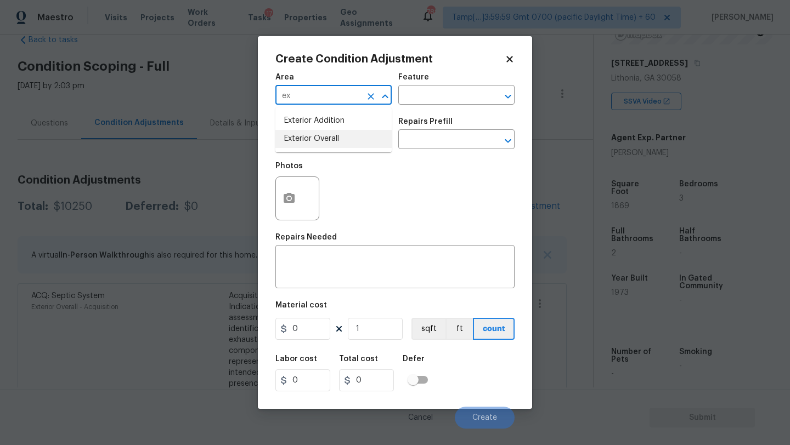
click at [346, 143] on li "Exterior Overall" at bounding box center [333, 139] width 116 height 18
type input "Exterior Overall"
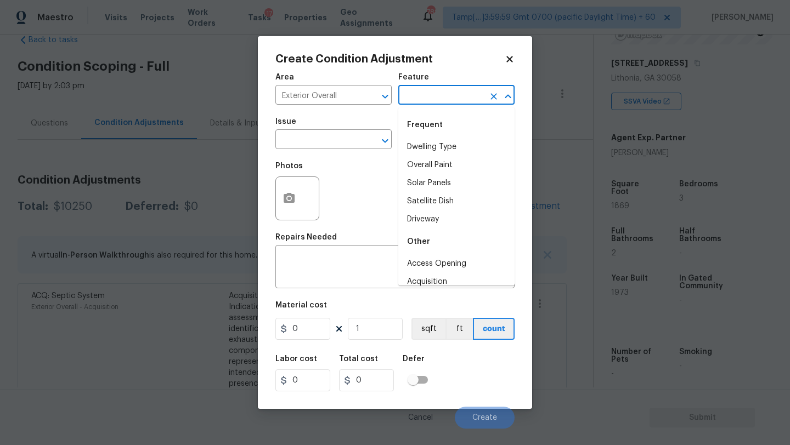
click at [426, 93] on input "text" at bounding box center [441, 96] width 86 height 17
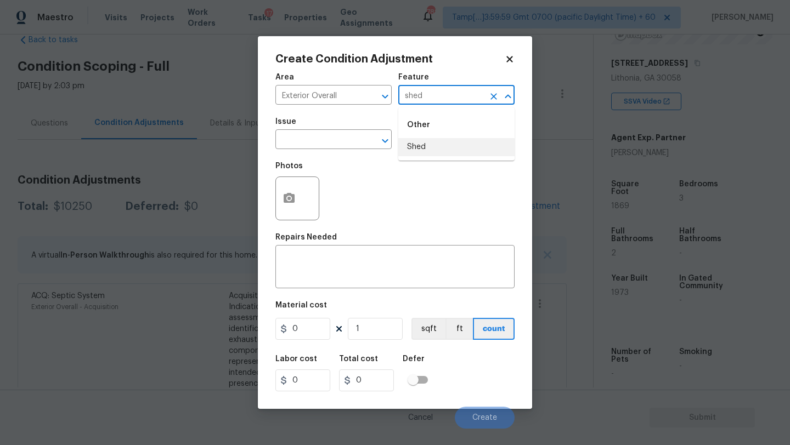
click at [433, 149] on li "Shed" at bounding box center [456, 147] width 116 height 18
type input "Shed"
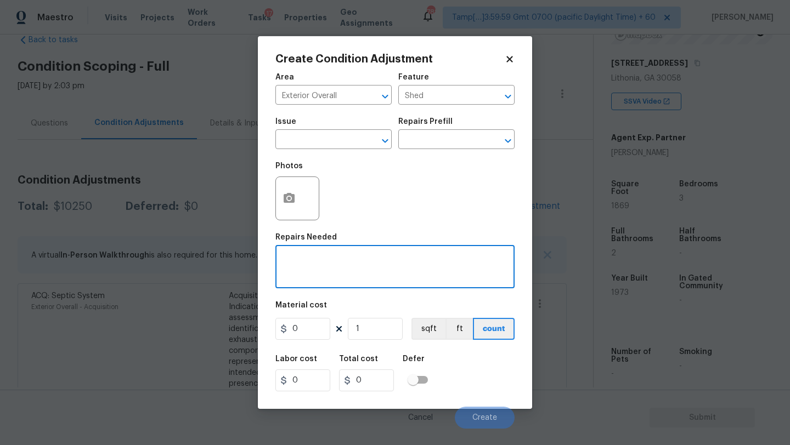
click at [390, 274] on textarea at bounding box center [395, 268] width 226 height 23
type textarea "shed removal"
click at [304, 328] on input "0" at bounding box center [302, 329] width 55 height 22
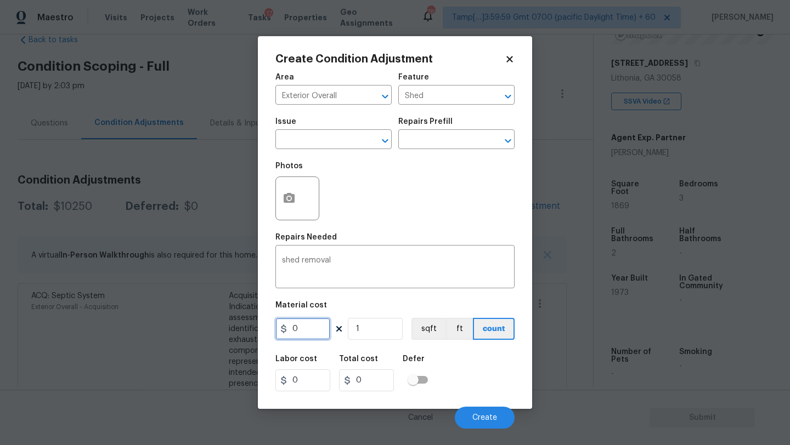
click at [304, 328] on input "0" at bounding box center [302, 329] width 55 height 22
type input "500"
click at [473, 408] on button "Create" at bounding box center [485, 418] width 60 height 22
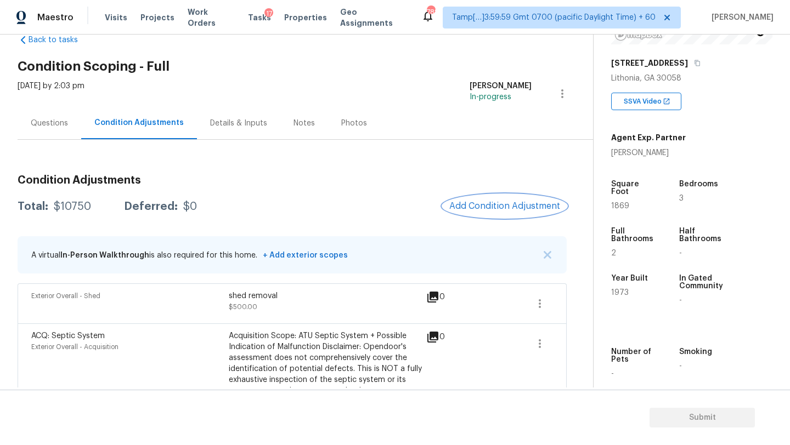
click at [534, 213] on button "Add Condition Adjustment" at bounding box center [505, 206] width 124 height 23
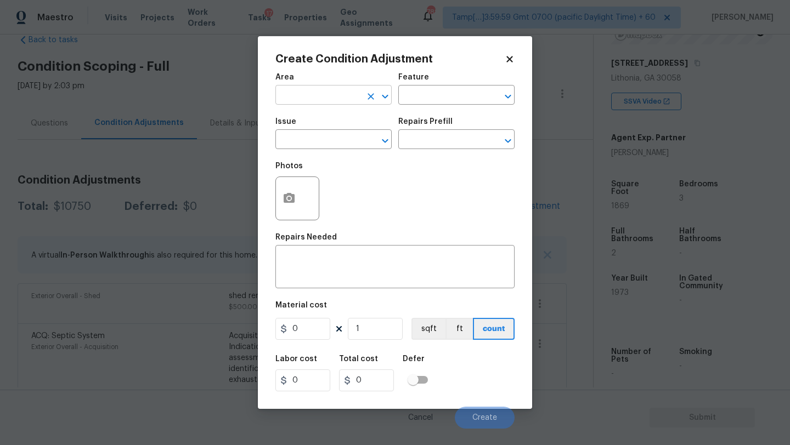
click at [293, 100] on input "text" at bounding box center [318, 96] width 86 height 17
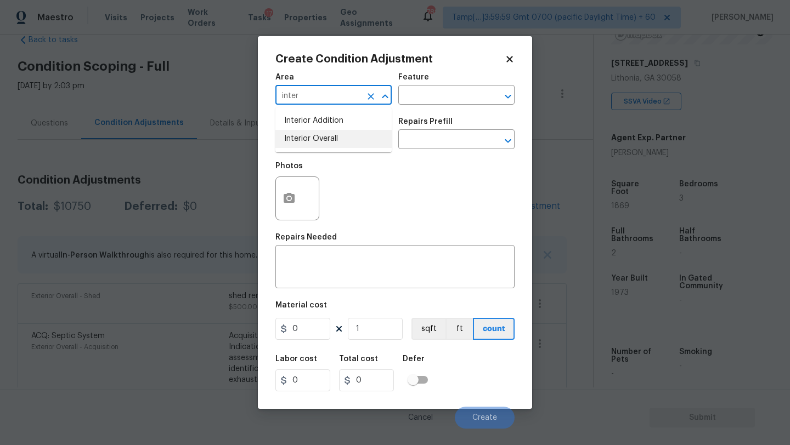
click at [320, 144] on li "Interior Overall" at bounding box center [333, 139] width 116 height 18
type input "Interior Overall"
click at [487, 63] on h2 "Create Condition Adjustment" at bounding box center [389, 59] width 229 height 11
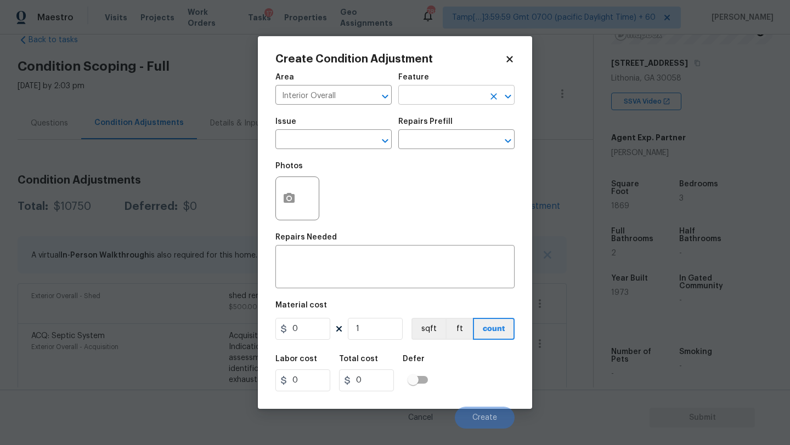
click at [475, 89] on input "text" at bounding box center [441, 96] width 86 height 17
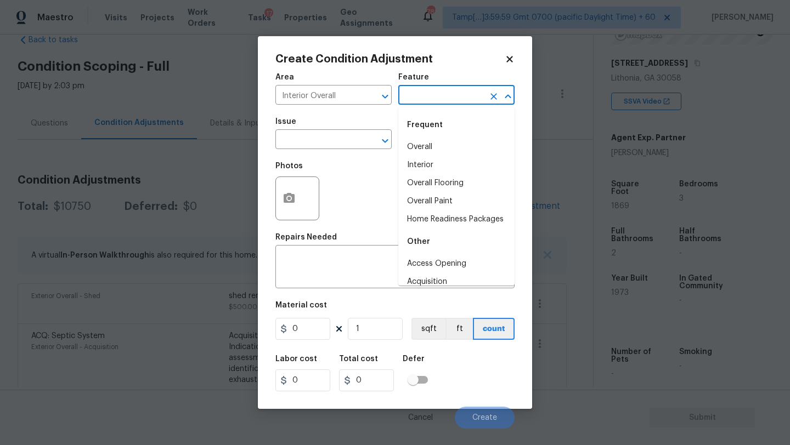
type input "i"
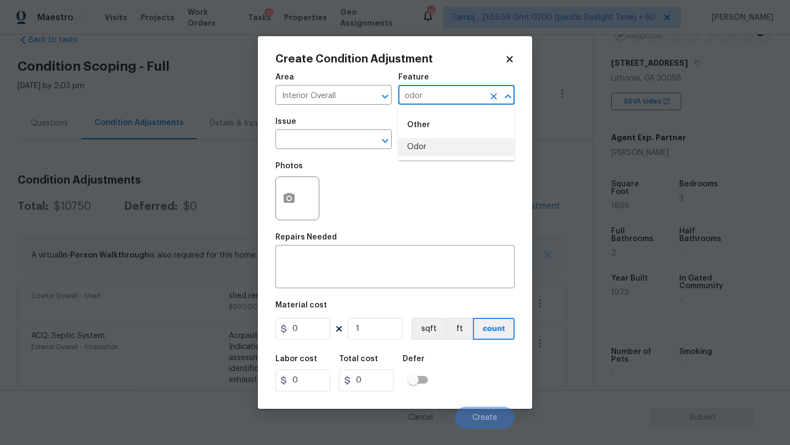
click at [462, 148] on li "Odor" at bounding box center [456, 147] width 116 height 18
type input "Odor"
click at [332, 146] on input "text" at bounding box center [318, 140] width 86 height 17
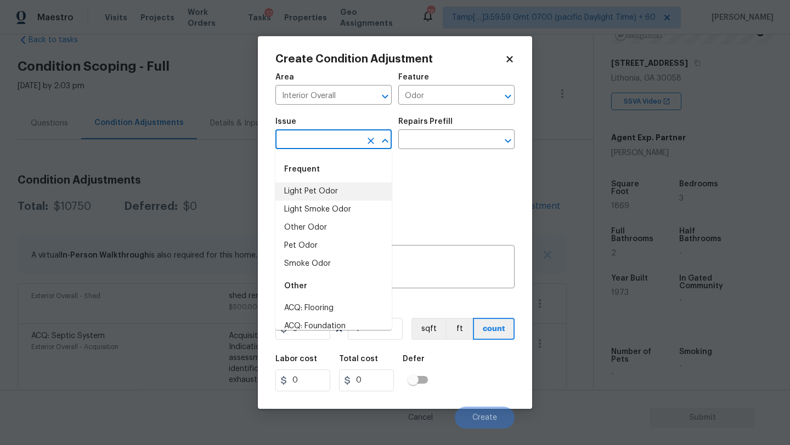
click at [330, 195] on li "Light Pet Odor" at bounding box center [333, 192] width 116 height 18
type input "Light Pet Odor"
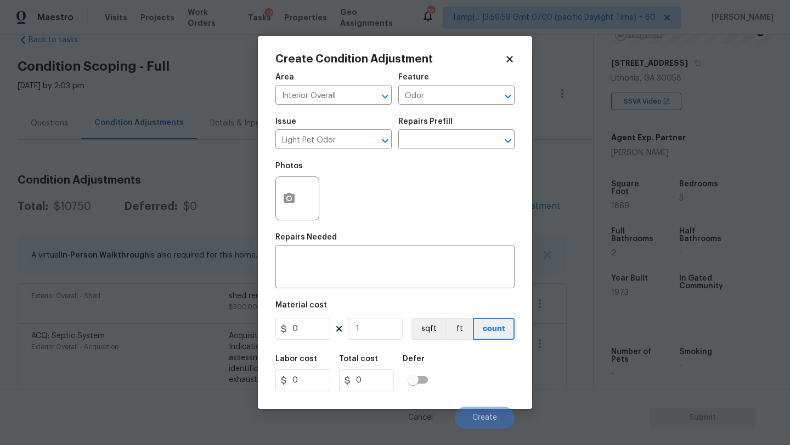
click at [457, 127] on div "Repairs Prefill" at bounding box center [456, 125] width 116 height 14
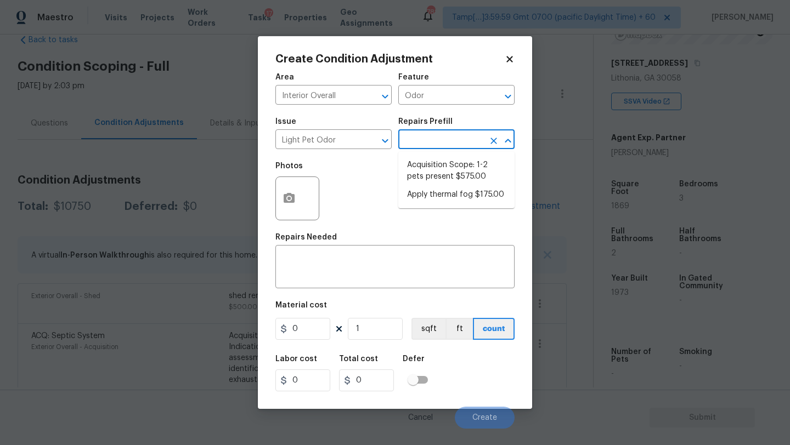
click at [457, 139] on input "text" at bounding box center [441, 140] width 86 height 17
click at [450, 182] on li "Acquisition Scope: 1-2 pets present $575.00" at bounding box center [456, 171] width 116 height 30
type textarea "Acquisition Scope: 1-2 pets present"
type input "575"
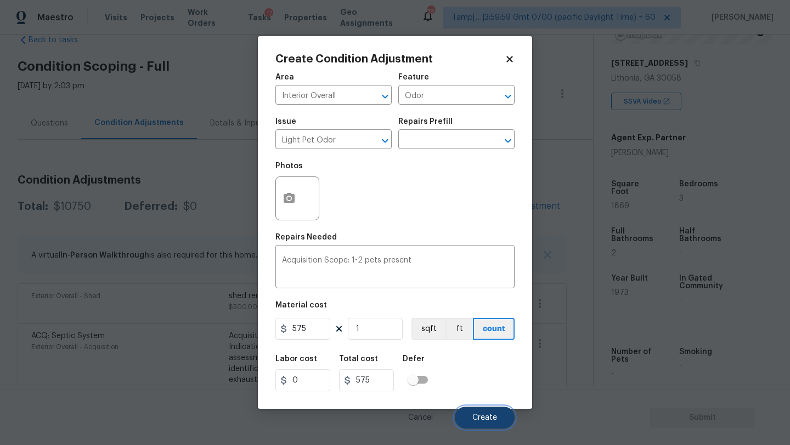
click at [474, 416] on span "Create" at bounding box center [484, 418] width 25 height 8
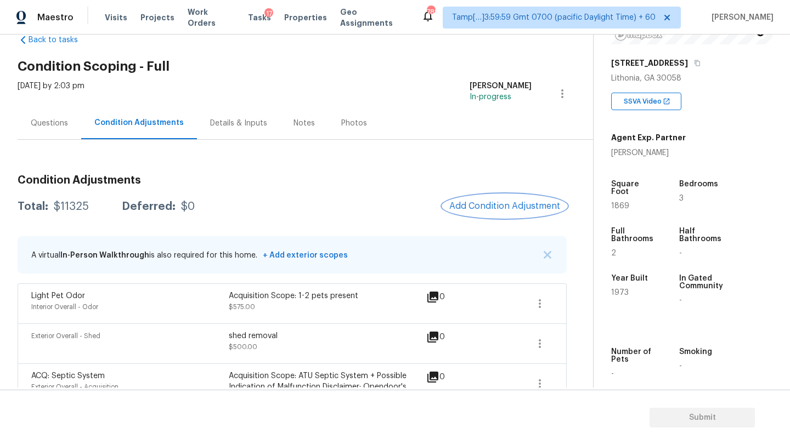
click at [484, 212] on button "Add Condition Adjustment" at bounding box center [505, 206] width 124 height 23
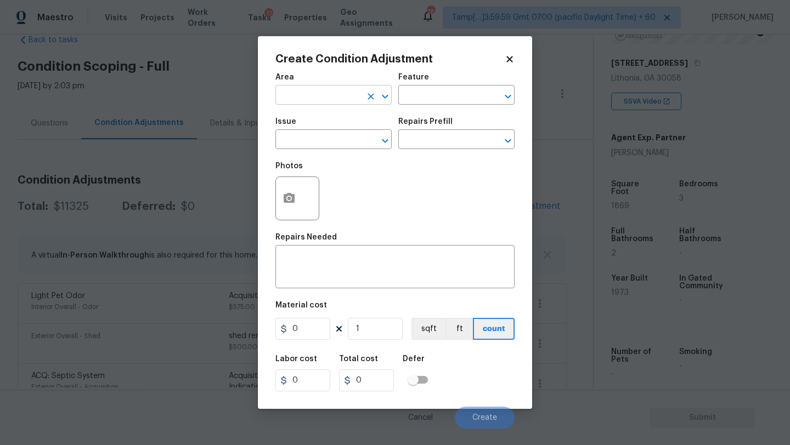
click at [314, 97] on input "text" at bounding box center [318, 96] width 86 height 17
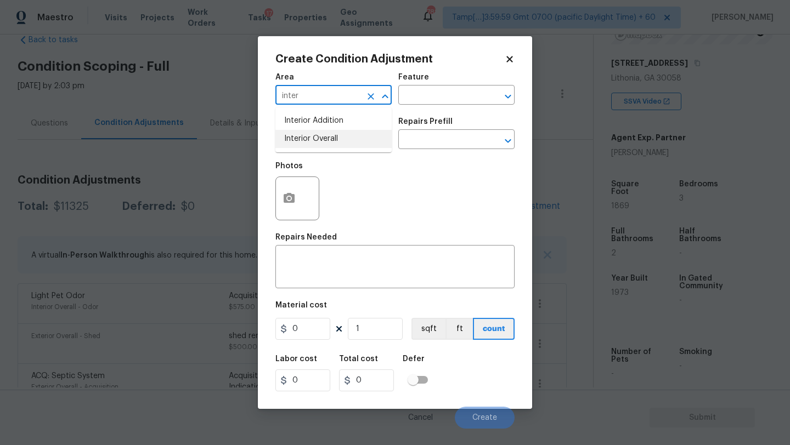
click at [335, 145] on li "Interior Overall" at bounding box center [333, 139] width 116 height 18
type input "Interior Overall"
click at [426, 103] on input "text" at bounding box center [441, 96] width 86 height 17
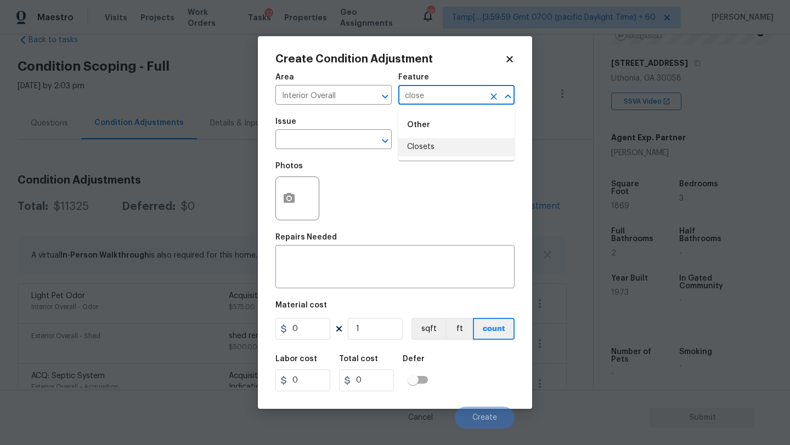
click at [432, 144] on li "Closets" at bounding box center [456, 147] width 116 height 18
type input "Closets"
click at [263, 144] on div "Create Condition Adjustment Area Interior Overall ​ Feature Closets ​ Issue ​ R…" at bounding box center [395, 222] width 274 height 373
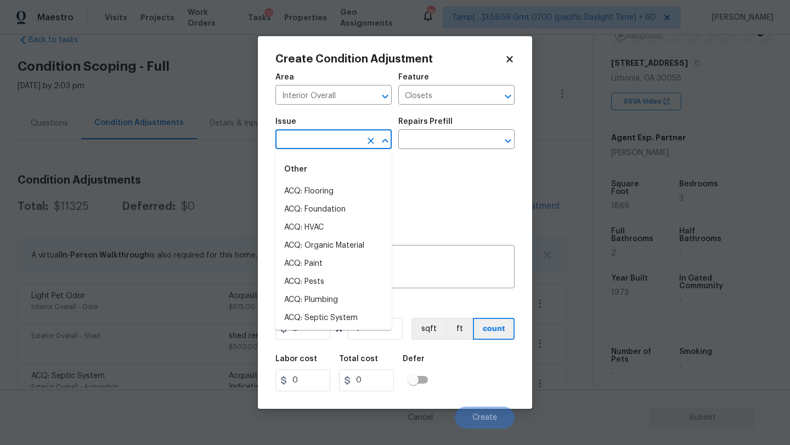
click at [281, 144] on input "text" at bounding box center [318, 140] width 86 height 17
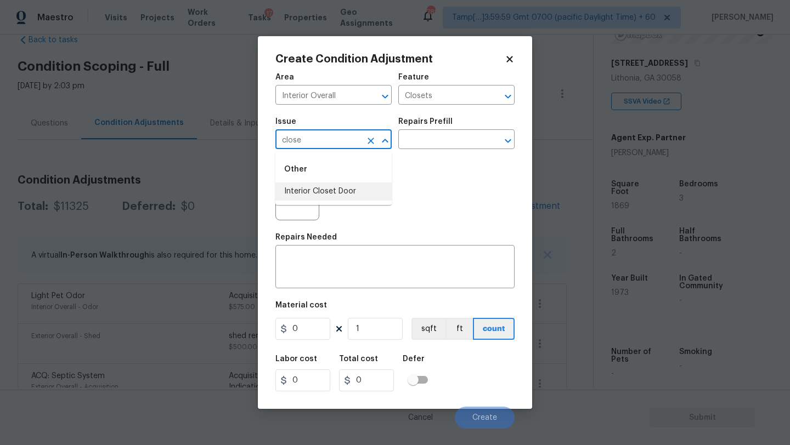
click at [357, 181] on div "Other" at bounding box center [333, 169] width 116 height 26
click at [357, 199] on li "Interior Closet Door" at bounding box center [333, 192] width 116 height 18
type input "Interior Closet Door"
click at [415, 153] on div "Issue Interior Closet Door ​ Repairs Prefill ​" at bounding box center [394, 133] width 239 height 44
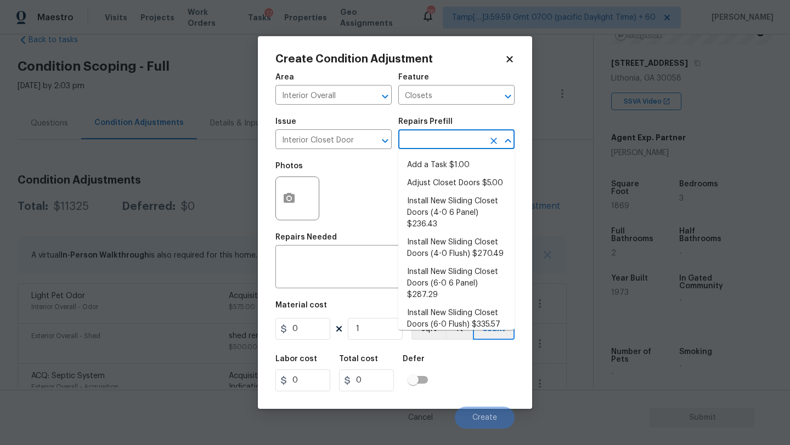
click at [421, 140] on input "text" at bounding box center [441, 140] width 86 height 17
click at [427, 211] on li "Install New Sliding Closet Doors (4-0 6 Panel) $236.43" at bounding box center [456, 213] width 116 height 41
type input "Interior Door"
type textarea "Remove the existing door (if present). Install a new 4-0 bi-fold 6 panel interi…"
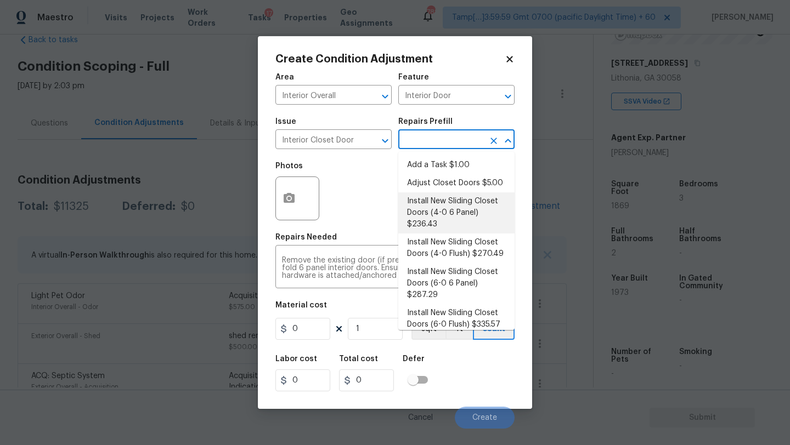
type input "236.43"
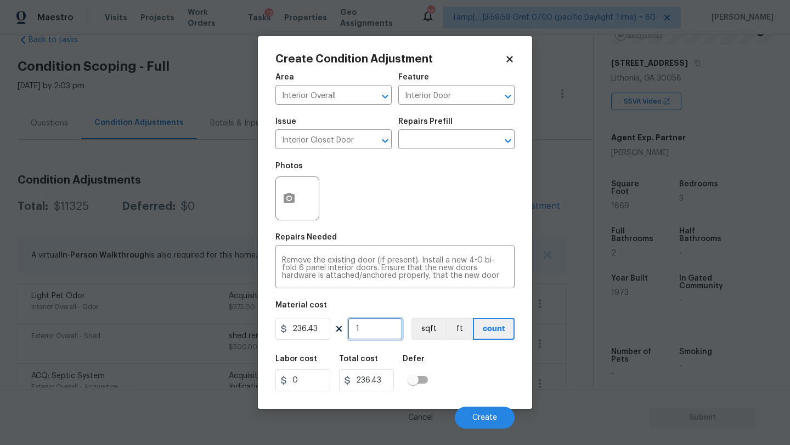
click at [377, 337] on input "1" at bounding box center [375, 329] width 55 height 22
type input "3"
type input "709.29"
type input "3"
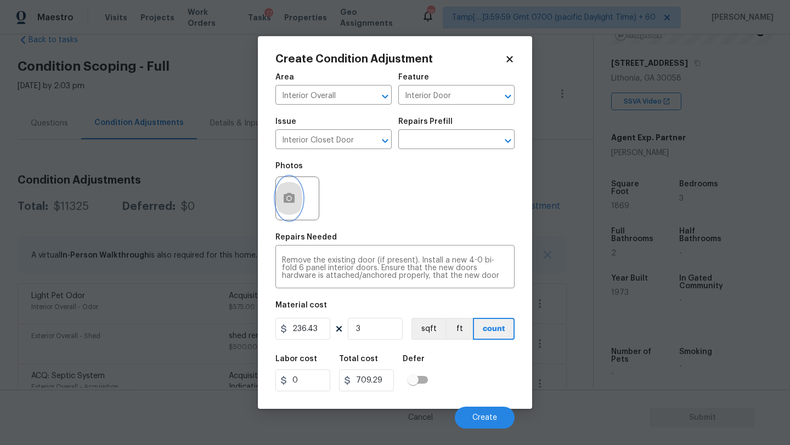
click at [283, 208] on button "button" at bounding box center [289, 198] width 26 height 43
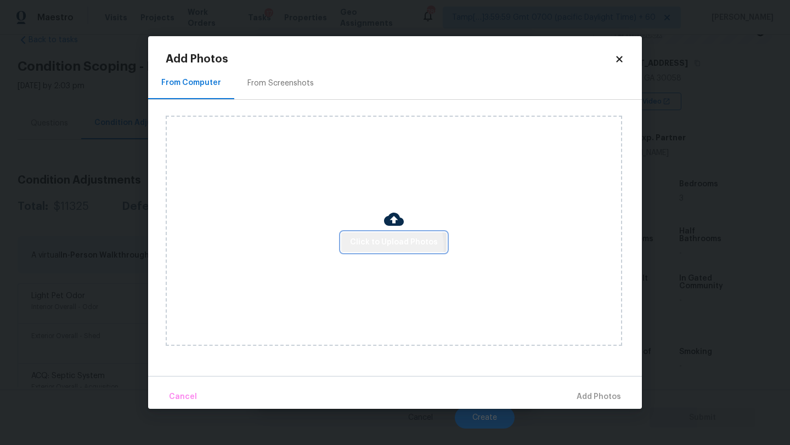
click at [382, 246] on span "Click to Upload Photos" at bounding box center [394, 243] width 88 height 14
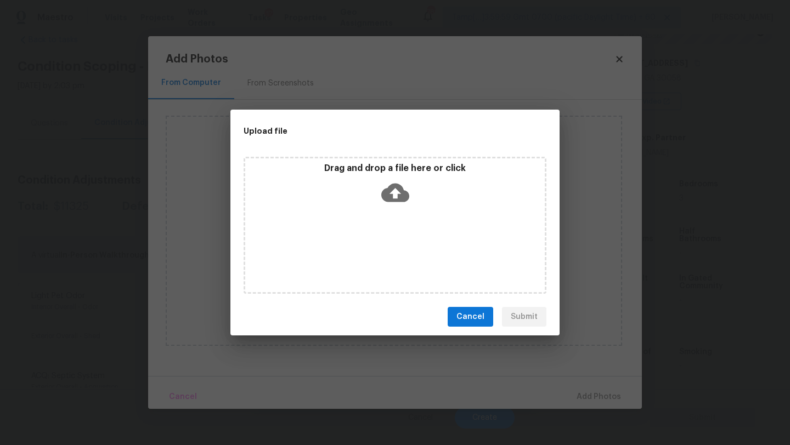
click at [386, 232] on div "Drag and drop a file here or click" at bounding box center [395, 225] width 303 height 137
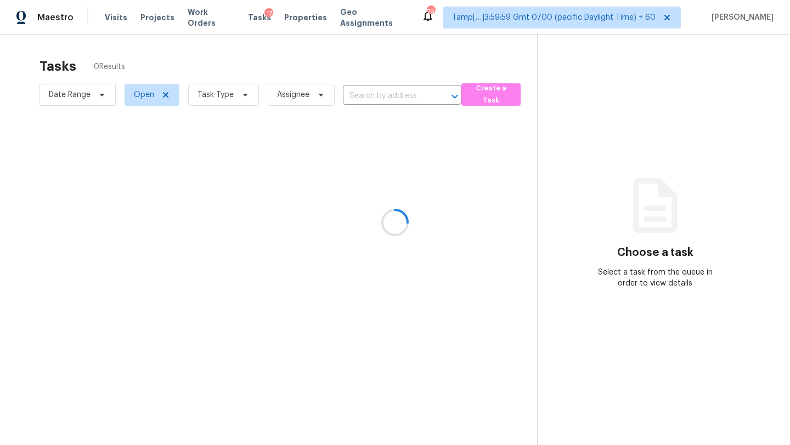
click at [228, 102] on div at bounding box center [395, 222] width 790 height 445
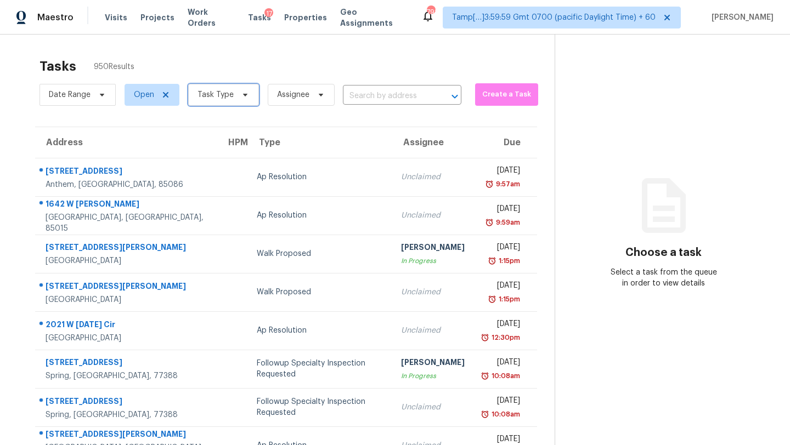
click at [233, 100] on span "Task Type" at bounding box center [223, 95] width 71 height 22
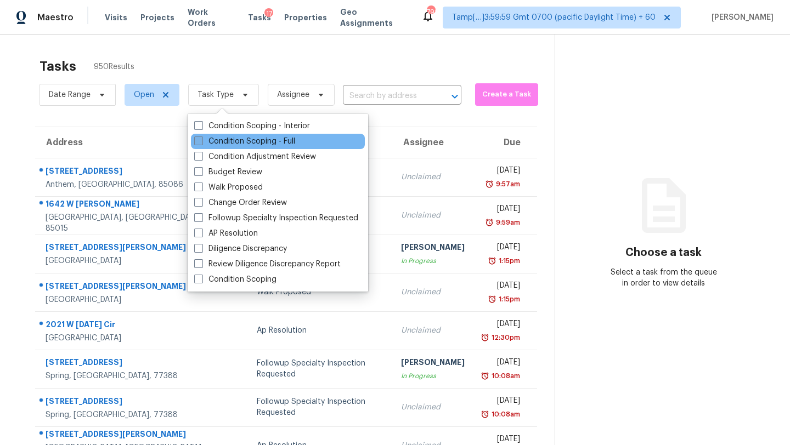
click at [238, 142] on label "Condition Scoping - Full" at bounding box center [244, 141] width 101 height 11
click at [201, 142] on input "Condition Scoping - Full" at bounding box center [197, 139] width 7 height 7
checkbox input "true"
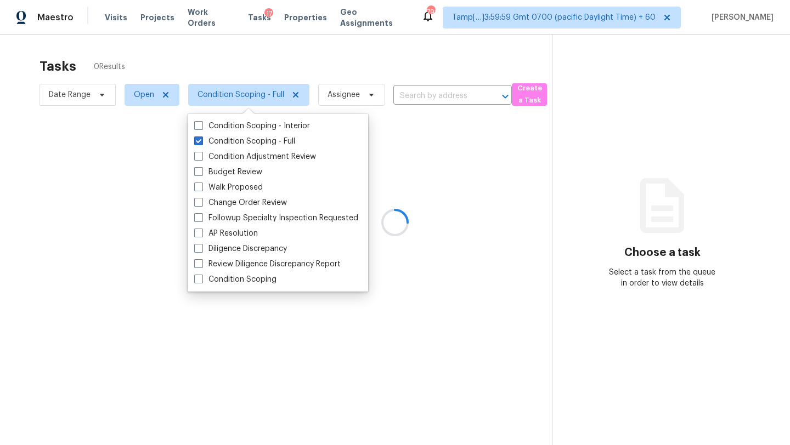
click at [306, 61] on div at bounding box center [395, 222] width 790 height 445
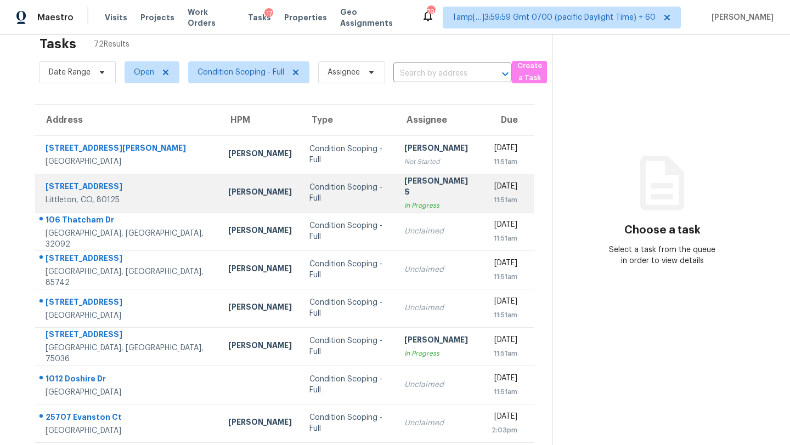
scroll to position [29, 0]
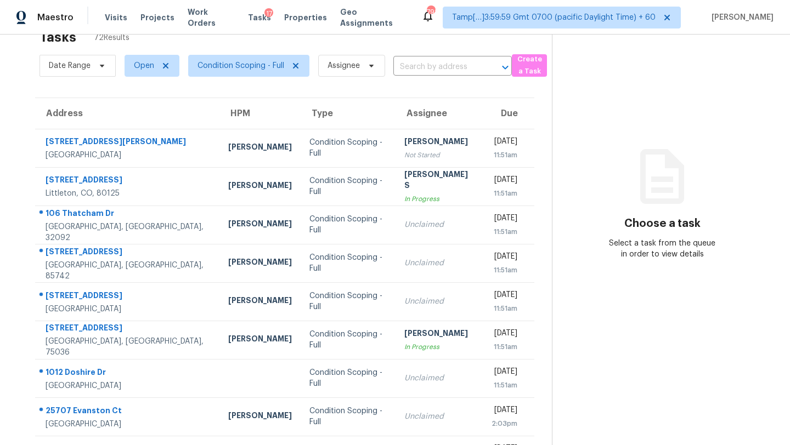
click at [336, 78] on span "Assignee" at bounding box center [347, 66] width 76 height 29
click at [354, 62] on span "Assignee" at bounding box center [343, 65] width 32 height 11
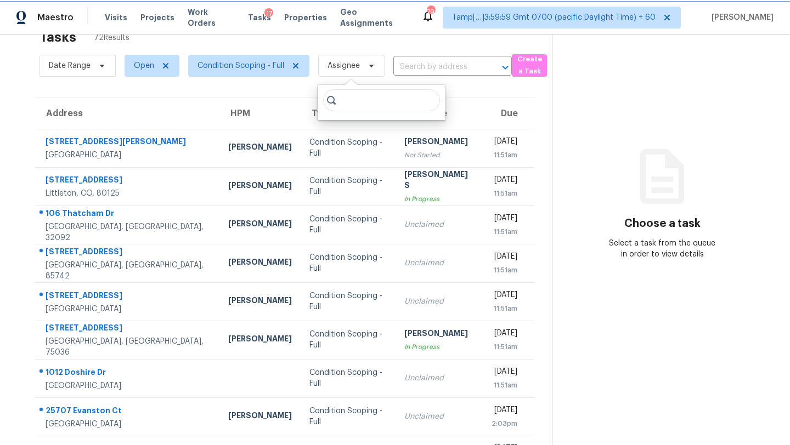
click at [354, 62] on span "Assignee" at bounding box center [343, 65] width 32 height 11
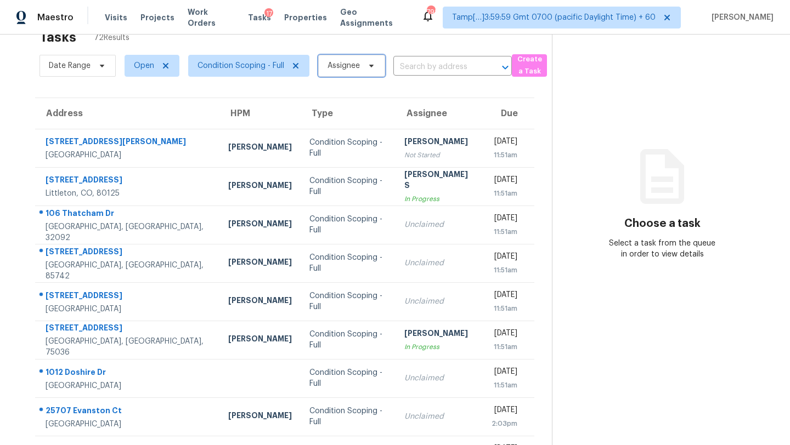
click at [354, 62] on span "Assignee" at bounding box center [343, 65] width 32 height 11
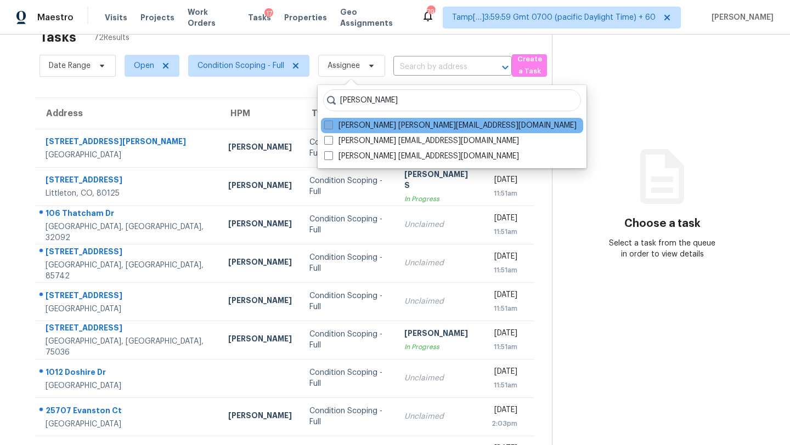
type input "[PERSON_NAME]"
click at [369, 123] on label "Rajesh M rajesh.m@opendoor.com" at bounding box center [450, 125] width 252 height 11
click at [331, 123] on input "Rajesh M rajesh.m@opendoor.com" at bounding box center [327, 123] width 7 height 7
checkbox input "true"
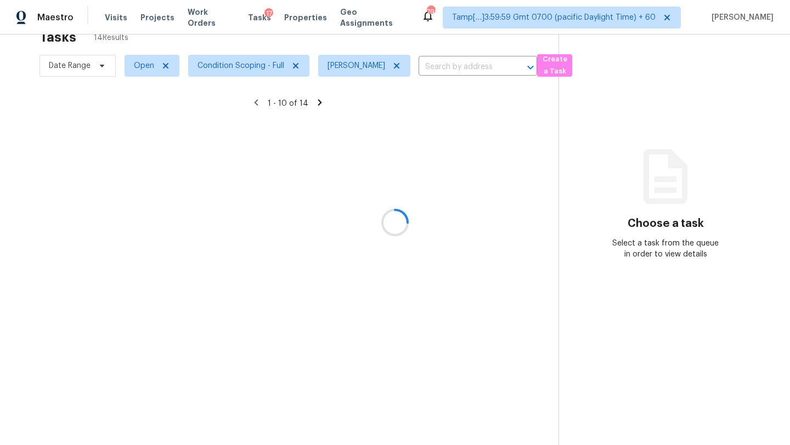
click at [360, 44] on div at bounding box center [395, 222] width 790 height 445
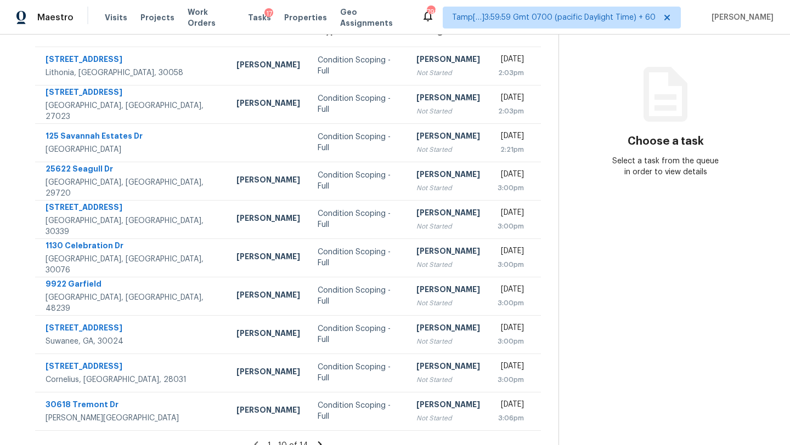
scroll to position [126, 0]
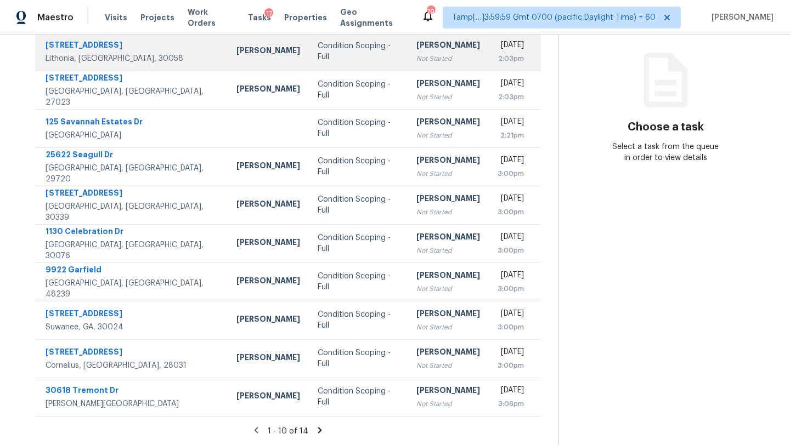
click at [416, 63] on div "Not Started" at bounding box center [448, 58] width 64 height 11
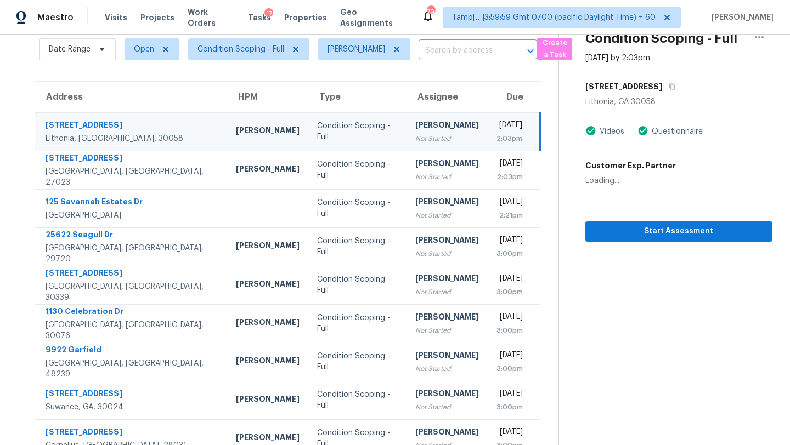
scroll to position [3, 0]
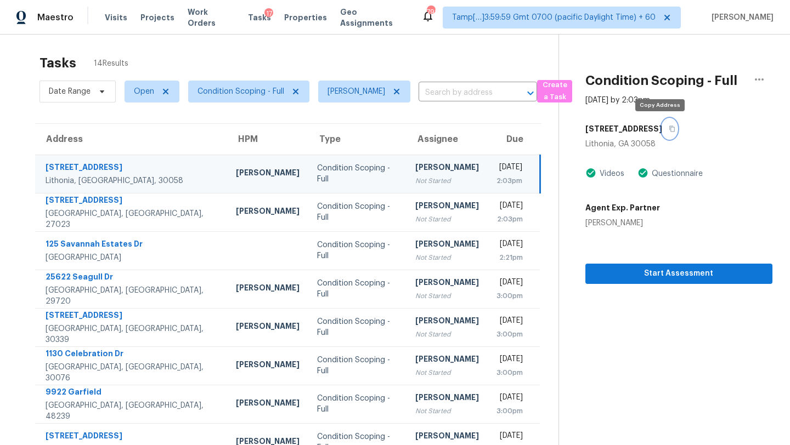
click at [662, 125] on button "button" at bounding box center [669, 129] width 15 height 20
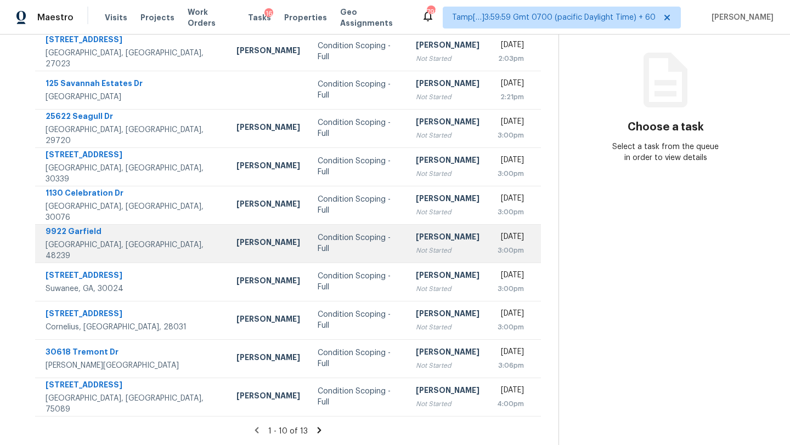
scroll to position [89, 0]
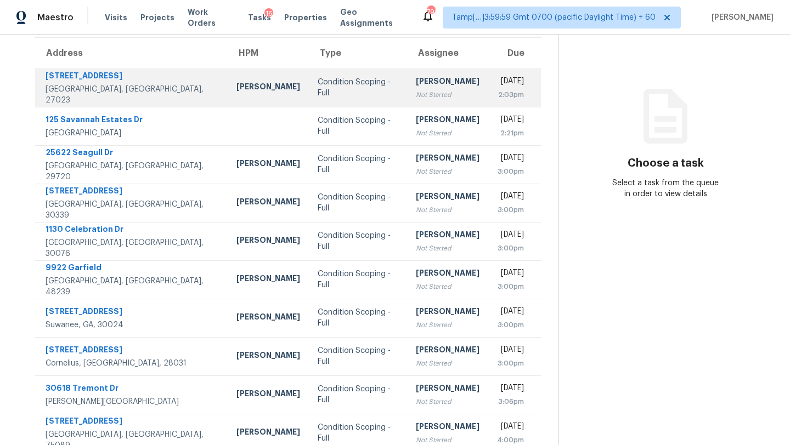
click at [416, 89] on div "Not Started" at bounding box center [448, 94] width 64 height 11
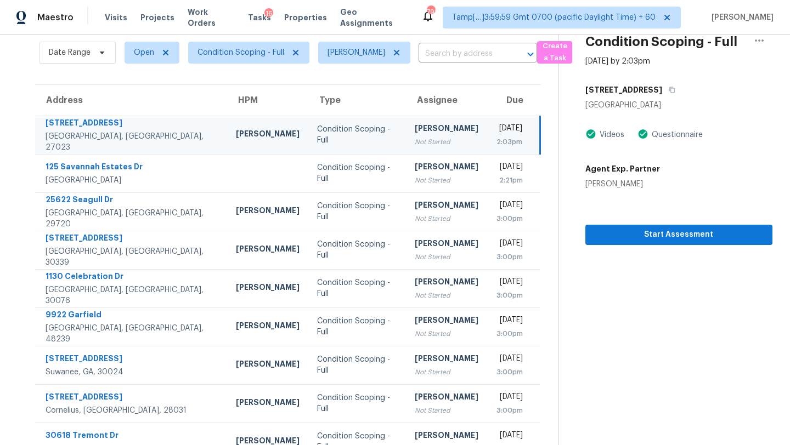
scroll to position [36, 0]
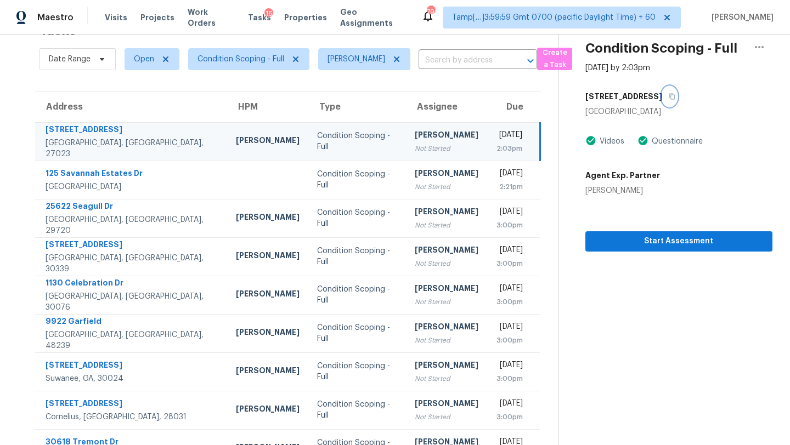
click at [669, 94] on icon "button" at bounding box center [672, 96] width 7 height 7
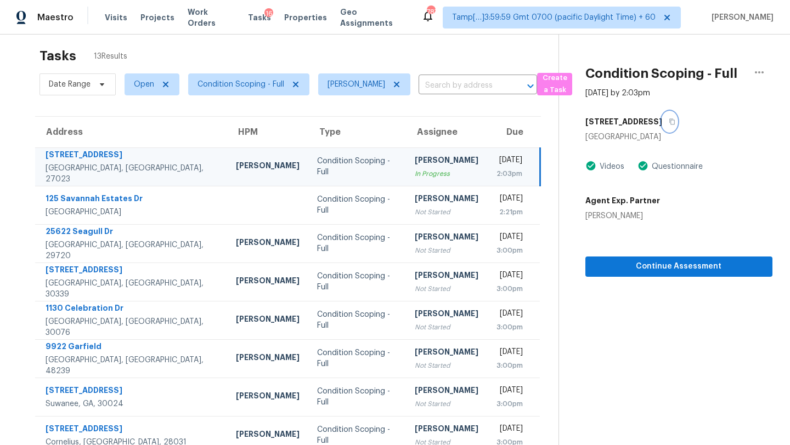
scroll to position [0, 0]
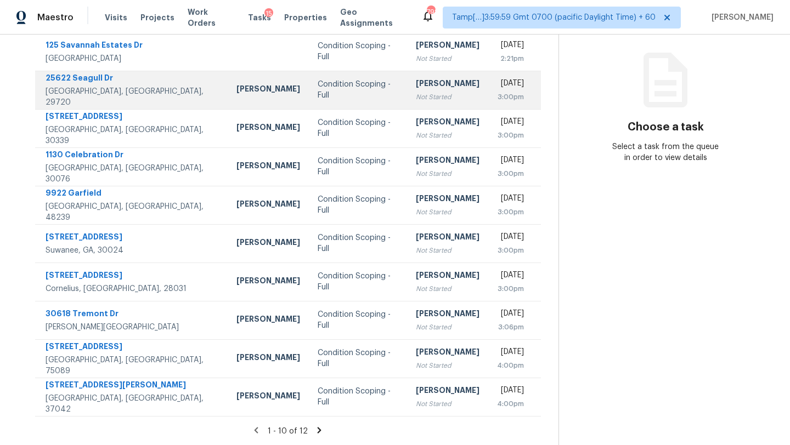
scroll to position [121, 0]
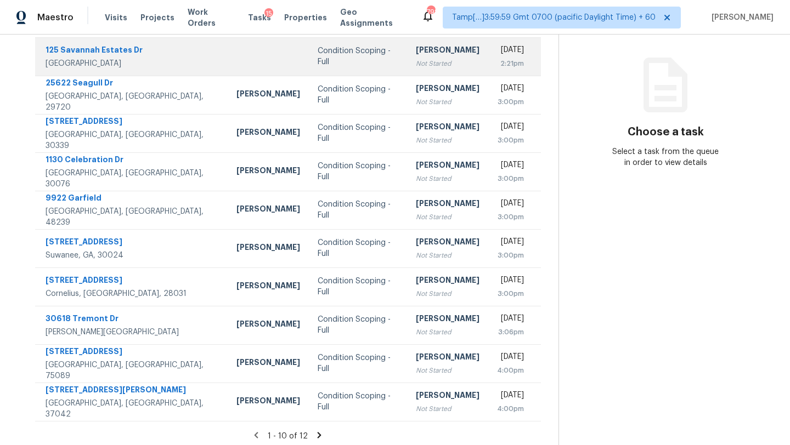
click at [407, 69] on td "[PERSON_NAME] Not Started" at bounding box center [447, 56] width 81 height 38
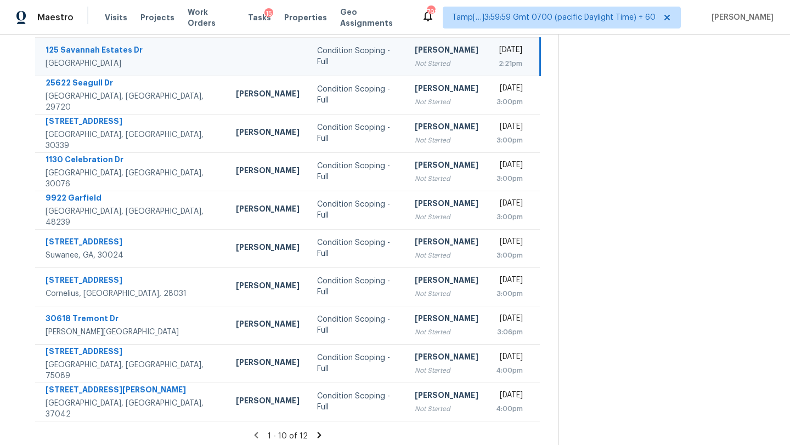
scroll to position [0, 0]
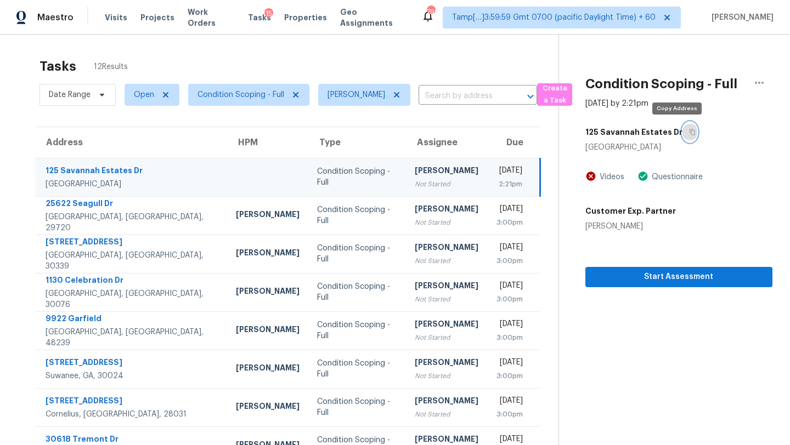
click at [689, 132] on icon "button" at bounding box center [692, 132] width 7 height 7
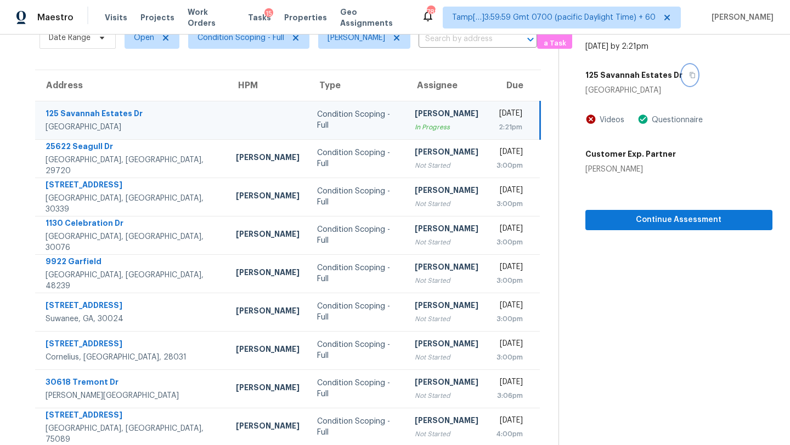
scroll to position [126, 0]
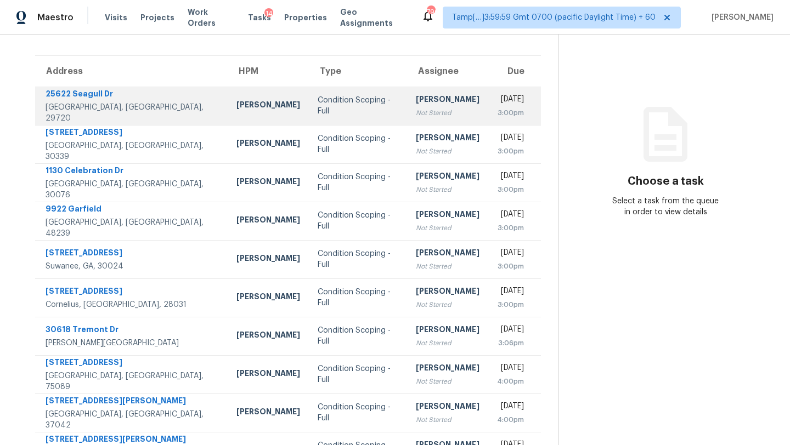
click at [407, 112] on td "Rajesh M Not Started" at bounding box center [447, 106] width 81 height 38
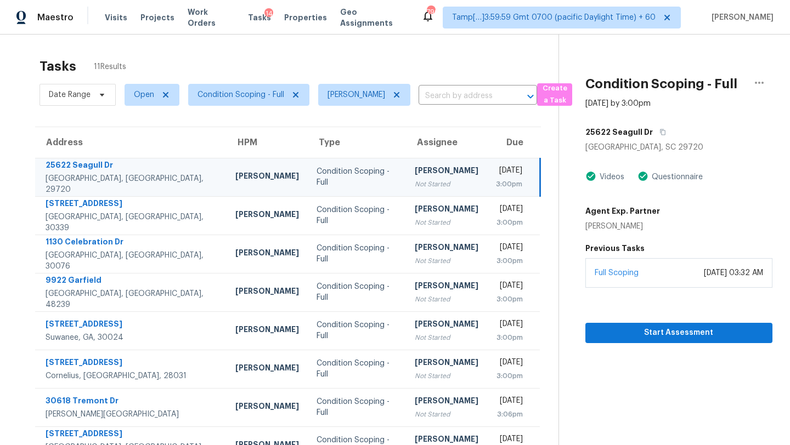
click at [368, 178] on td "Condition Scoping - Full" at bounding box center [357, 177] width 98 height 38
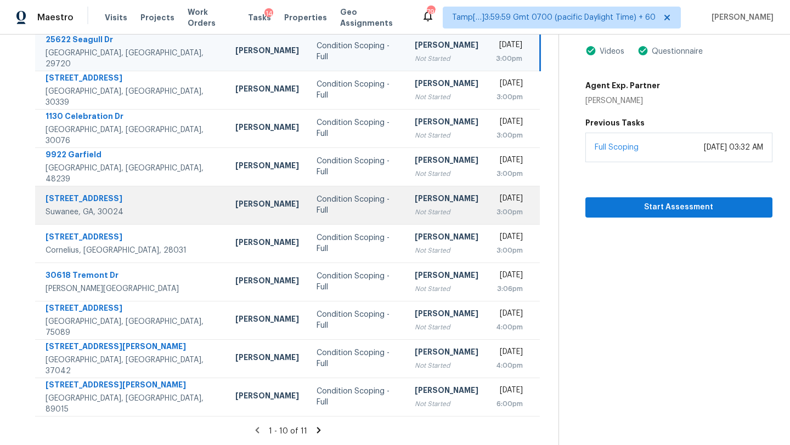
scroll to position [77, 0]
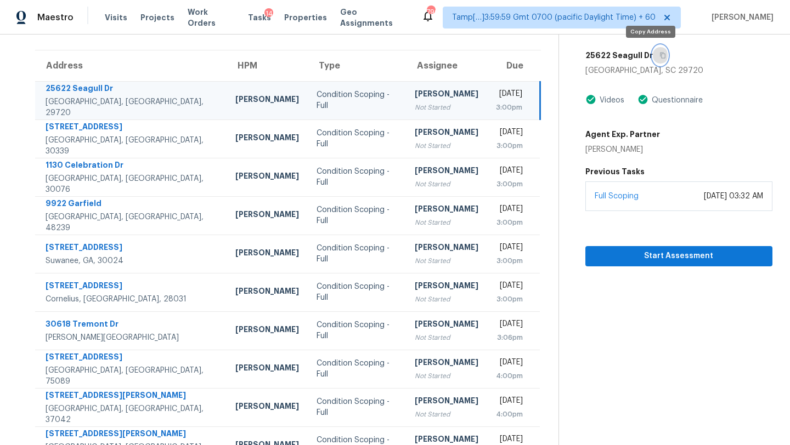
click at [653, 59] on button "button" at bounding box center [660, 56] width 15 height 20
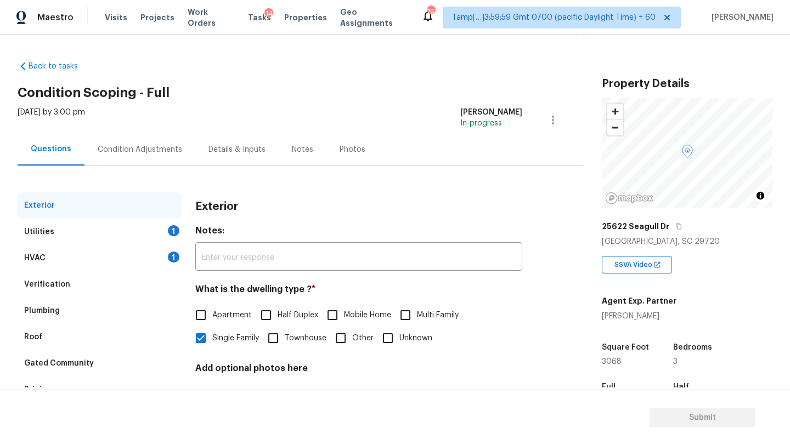
click at [107, 258] on div "HVAC 1" at bounding box center [100, 258] width 165 height 26
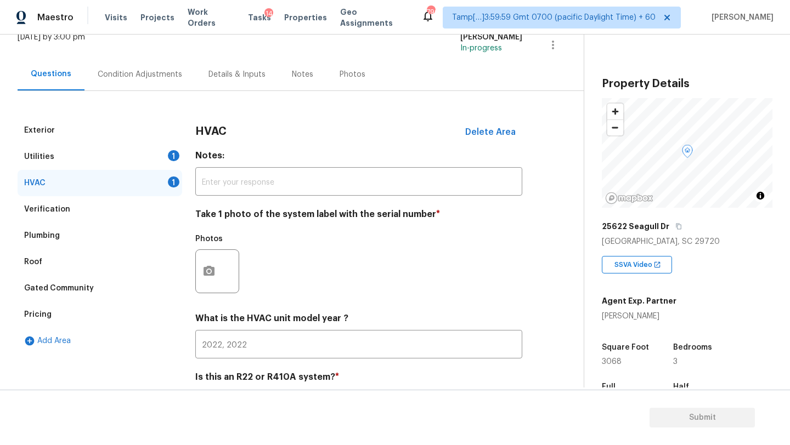
scroll to position [119, 0]
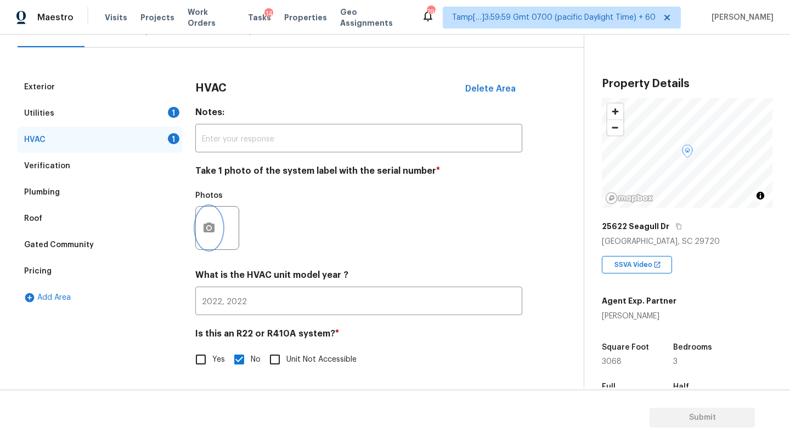
click at [216, 231] on button "button" at bounding box center [209, 228] width 26 height 43
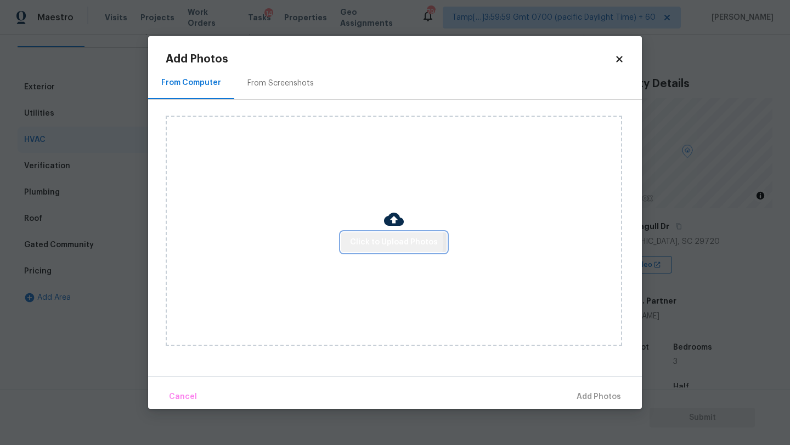
click at [378, 241] on span "Click to Upload Photos" at bounding box center [394, 243] width 88 height 14
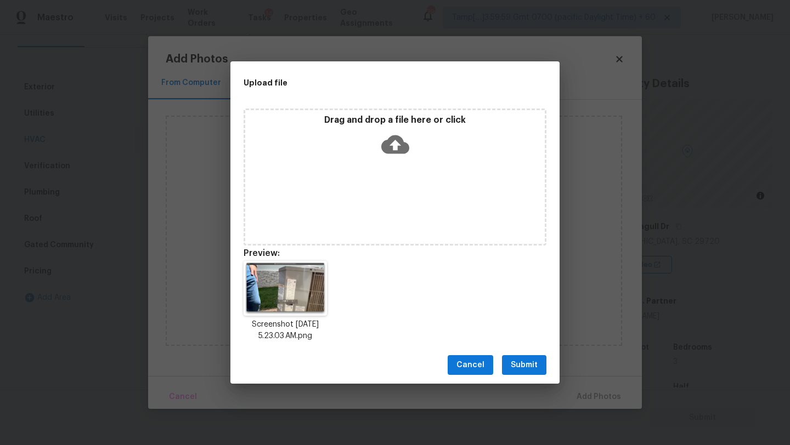
click at [534, 361] on span "Submit" at bounding box center [524, 366] width 27 height 14
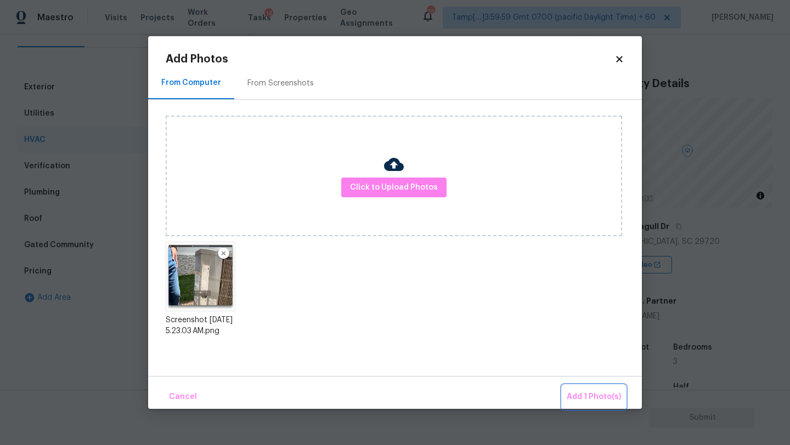
click at [587, 400] on span "Add 1 Photo(s)" at bounding box center [594, 398] width 54 height 14
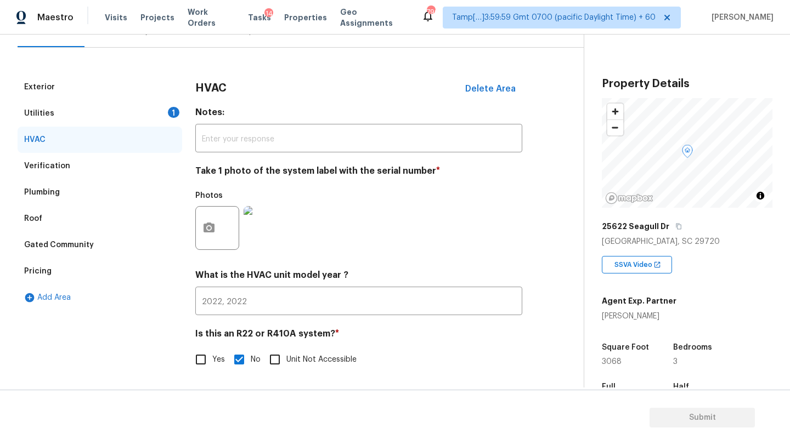
click at [112, 114] on div "Utilities 1" at bounding box center [100, 113] width 165 height 26
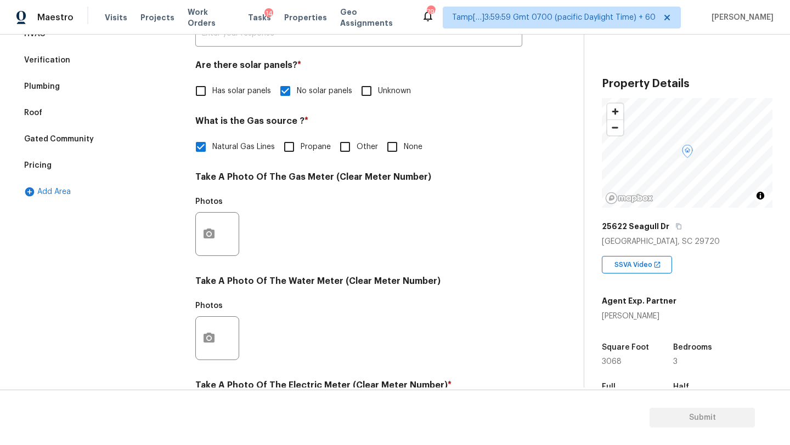
scroll to position [325, 0]
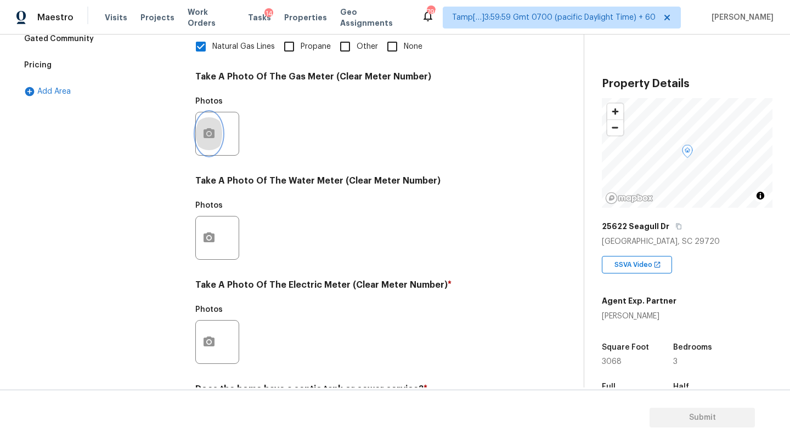
click at [202, 146] on button "button" at bounding box center [209, 133] width 26 height 43
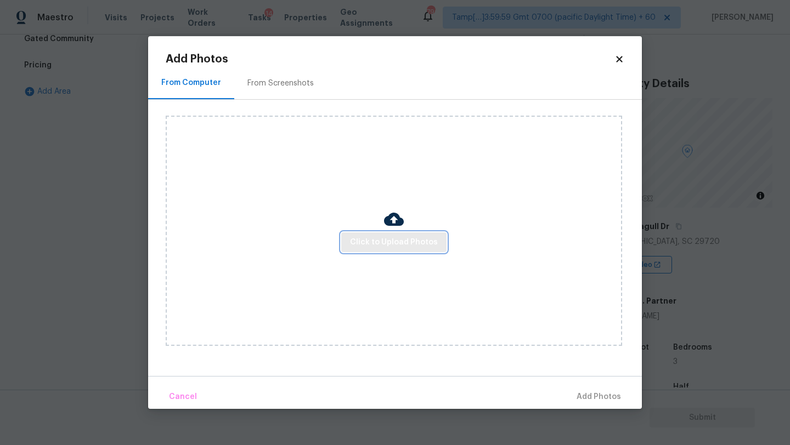
click at [359, 242] on span "Click to Upload Photos" at bounding box center [394, 243] width 88 height 14
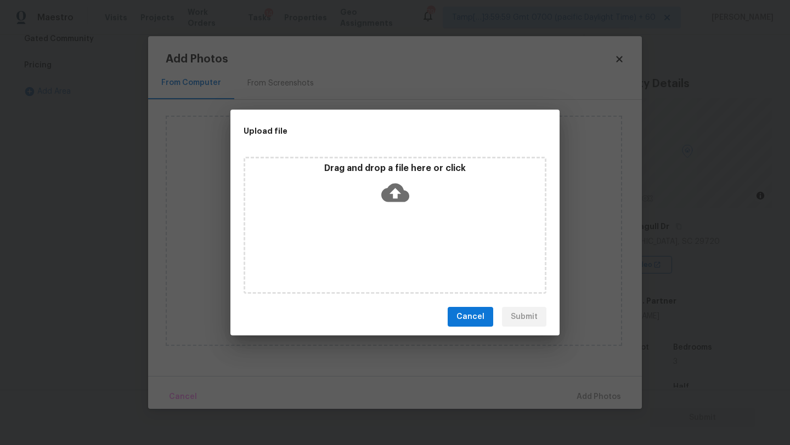
click at [395, 204] on icon at bounding box center [395, 193] width 28 height 28
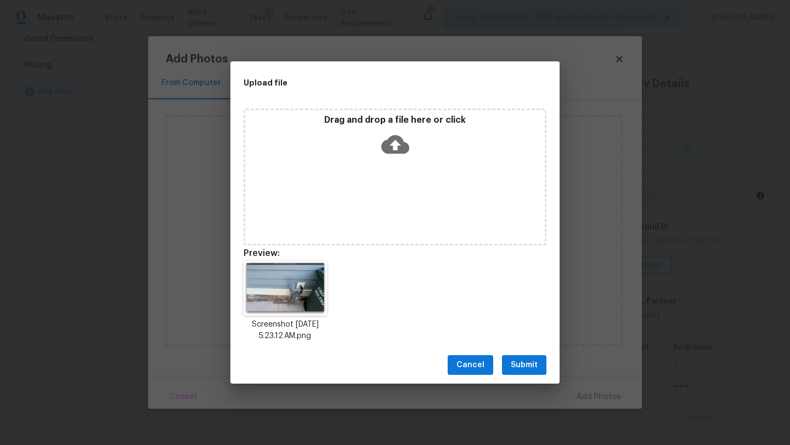
click at [518, 362] on span "Submit" at bounding box center [524, 366] width 27 height 14
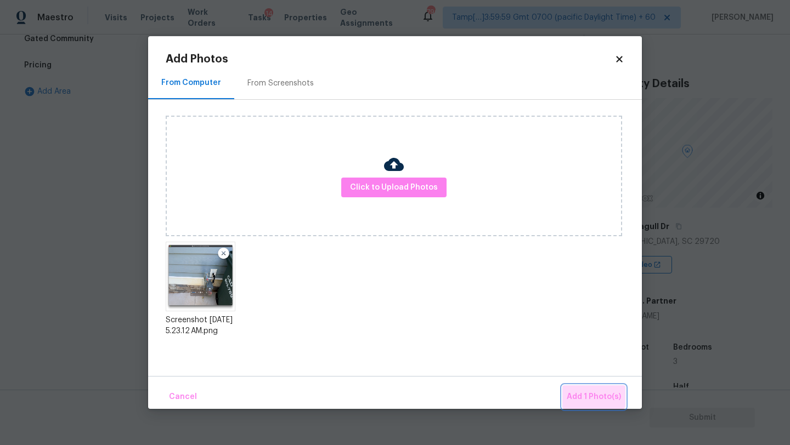
click at [595, 392] on span "Add 1 Photo(s)" at bounding box center [594, 398] width 54 height 14
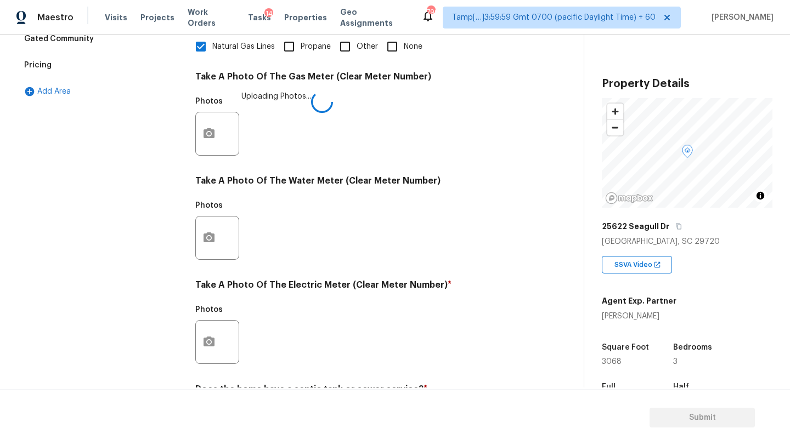
click at [191, 251] on div "Exterior Utilities 1 HVAC Verification Plumbing Roof Gated Community Pricing Ad…" at bounding box center [288, 154] width 540 height 572
click at [223, 246] on div at bounding box center [217, 238] width 44 height 44
click at [205, 247] on button "button" at bounding box center [209, 238] width 26 height 43
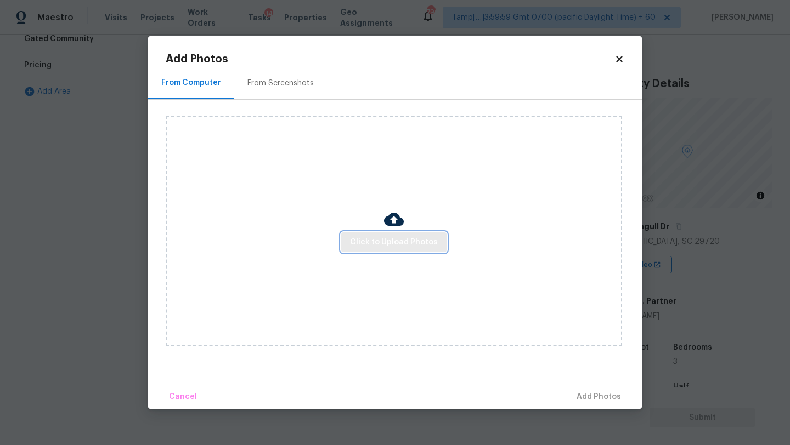
click at [361, 245] on span "Click to Upload Photos" at bounding box center [394, 243] width 88 height 14
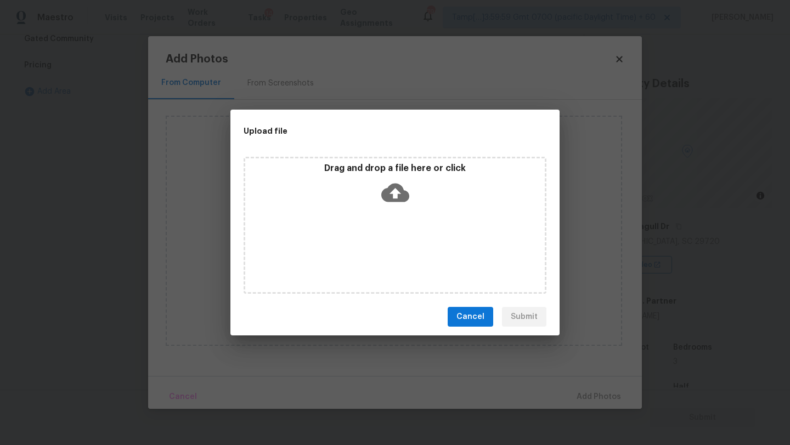
click at [387, 217] on div "Drag and drop a file here or click" at bounding box center [395, 225] width 303 height 137
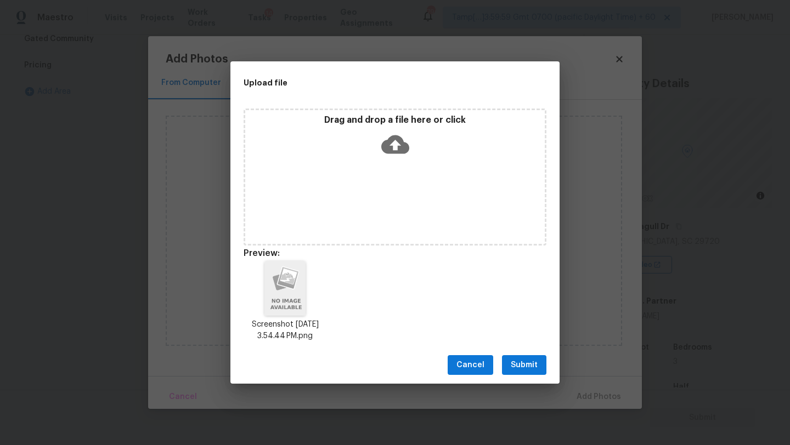
click at [536, 368] on span "Submit" at bounding box center [524, 366] width 27 height 14
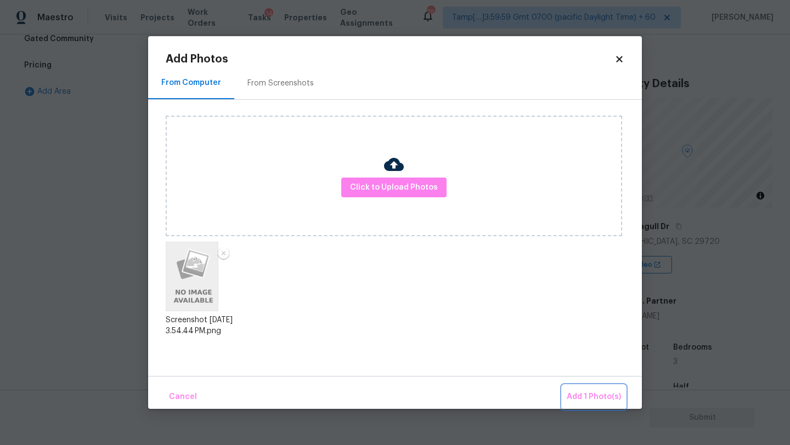
click at [591, 396] on span "Add 1 Photo(s)" at bounding box center [594, 398] width 54 height 14
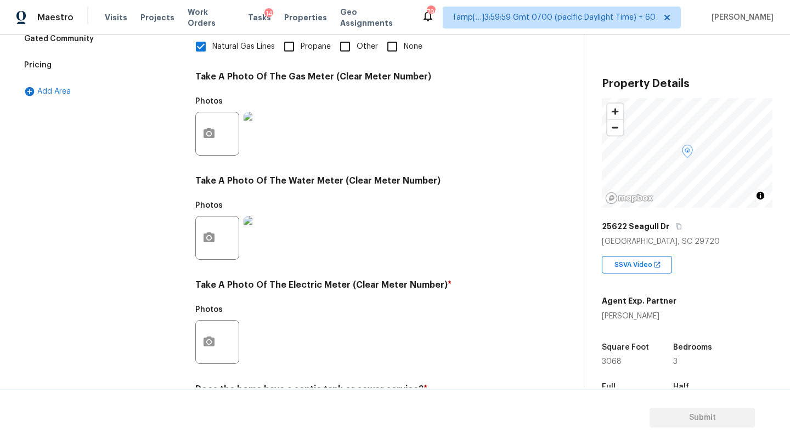
click at [222, 352] on div at bounding box center [217, 342] width 44 height 44
click at [211, 344] on icon "button" at bounding box center [208, 342] width 11 height 10
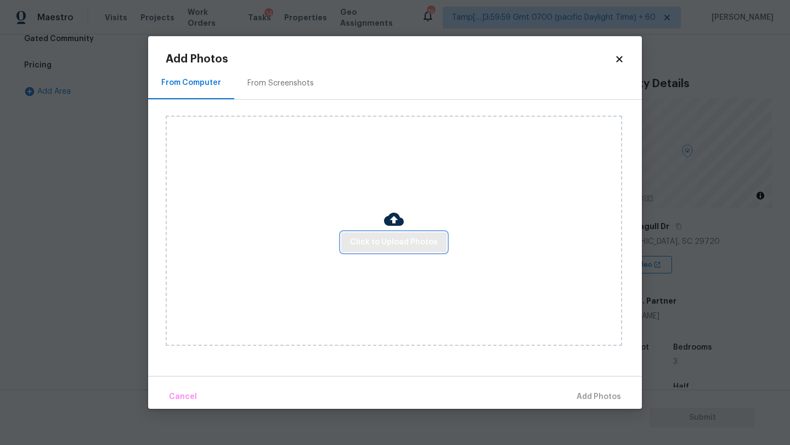
click at [394, 248] on button "Click to Upload Photos" at bounding box center [393, 243] width 105 height 20
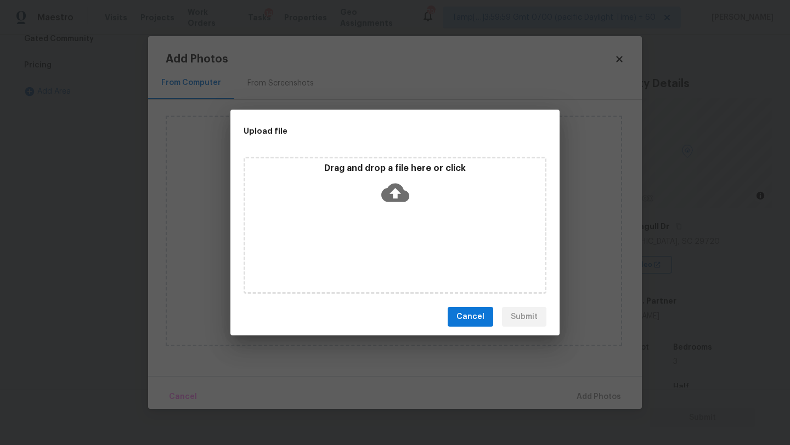
click at [394, 227] on div "Drag and drop a file here or click" at bounding box center [395, 225] width 303 height 137
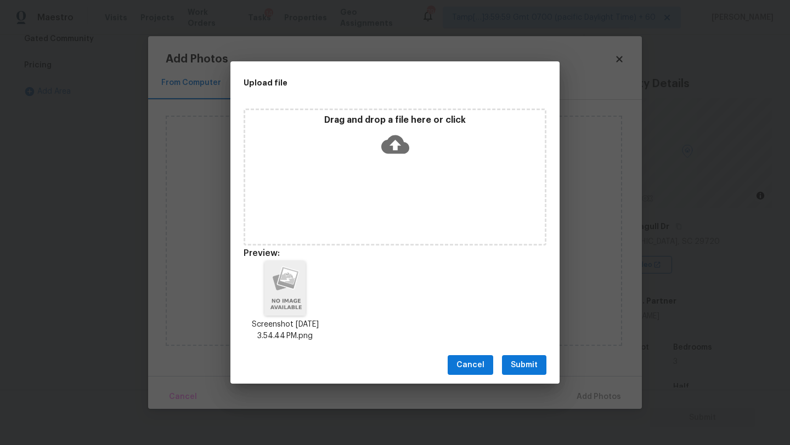
click at [540, 372] on button "Submit" at bounding box center [524, 365] width 44 height 20
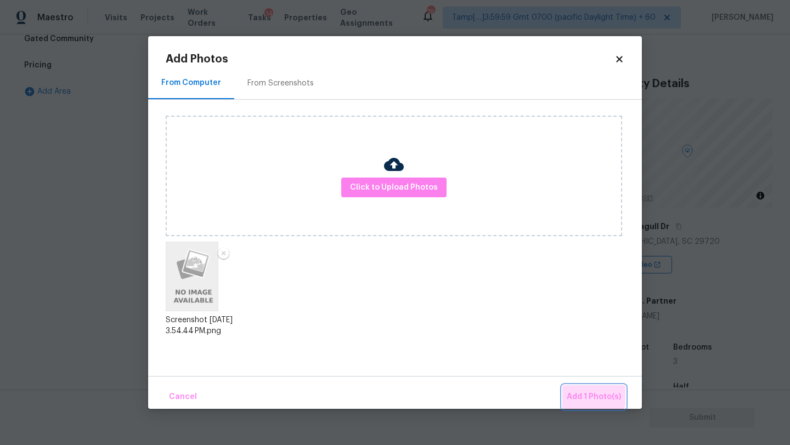
drag, startPoint x: 586, startPoint y: 391, endPoint x: 493, endPoint y: 323, distance: 115.0
click at [556, 374] on div "Add Photos From Computer From Screenshots Click to Upload Photos Screenshot 202…" at bounding box center [395, 231] width 459 height 355
click at [581, 387] on button "Add 1 Photo(s)" at bounding box center [593, 398] width 63 height 24
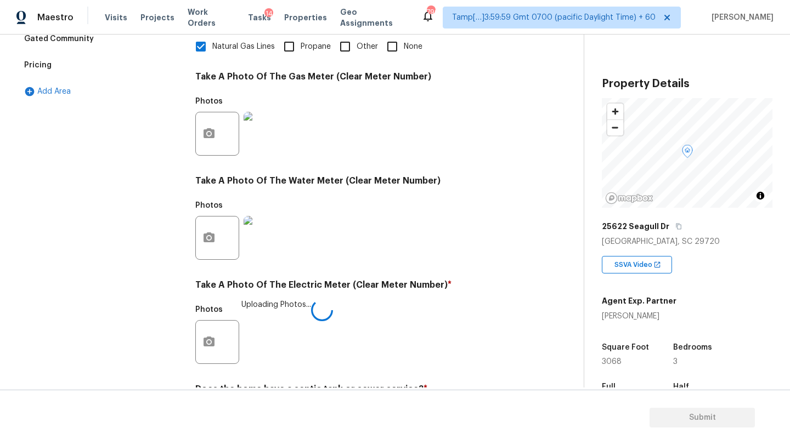
click at [424, 247] on div "Photos" at bounding box center [358, 230] width 327 height 71
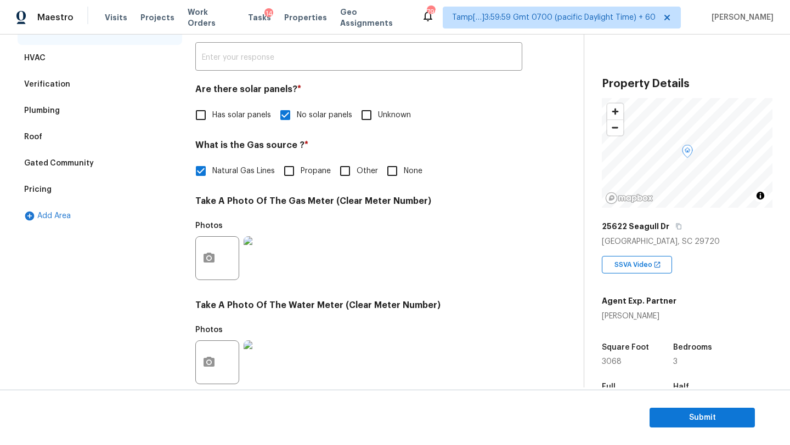
scroll to position [6, 0]
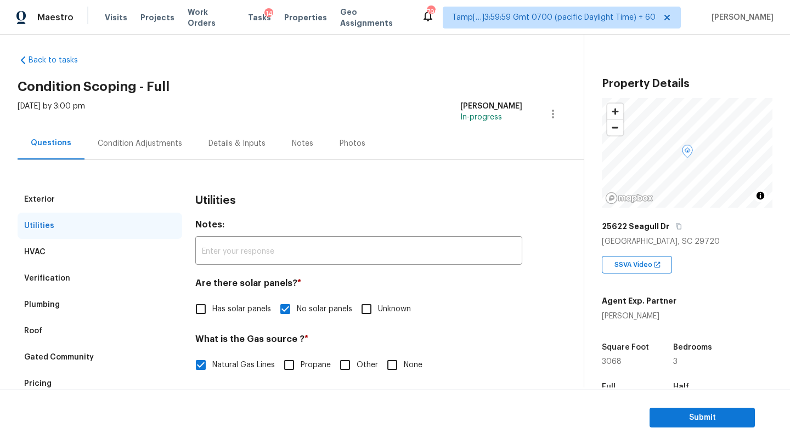
click at [156, 142] on div "Condition Adjustments" at bounding box center [140, 143] width 84 height 11
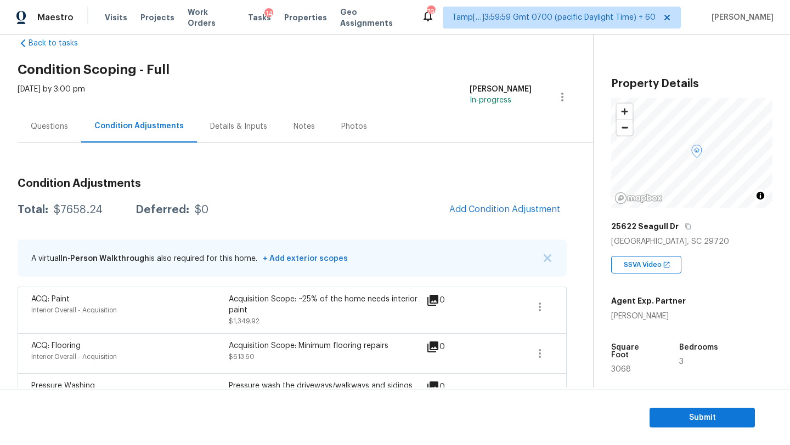
scroll to position [28, 0]
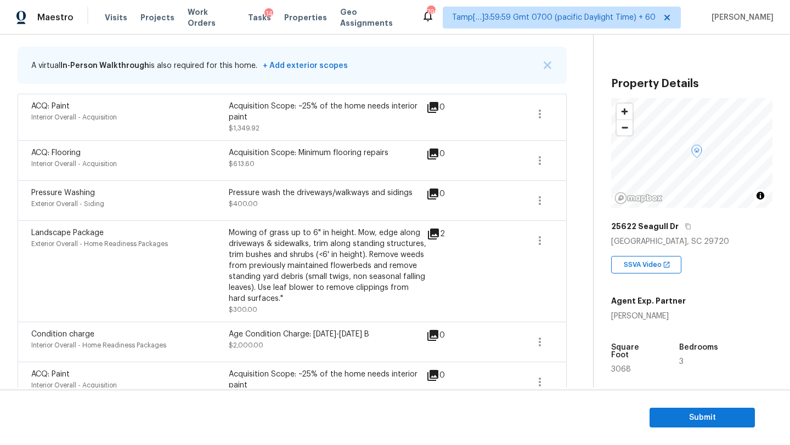
scroll to position [237, 0]
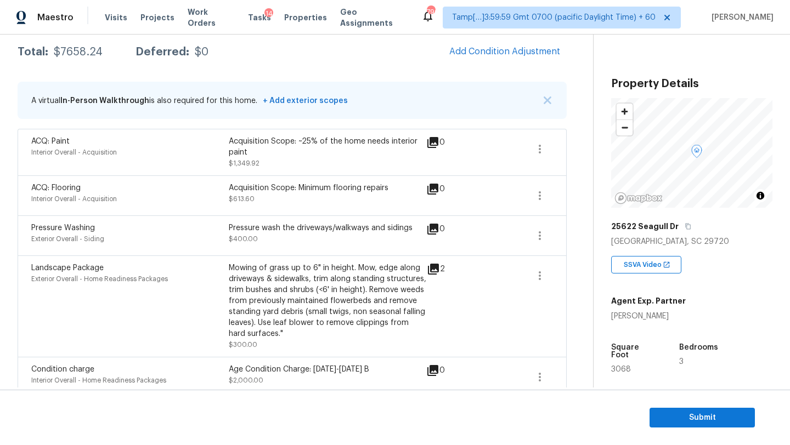
click at [330, 236] on div "Pressure wash the driveways/walkways and sidings $400.00" at bounding box center [327, 236] width 197 height 26
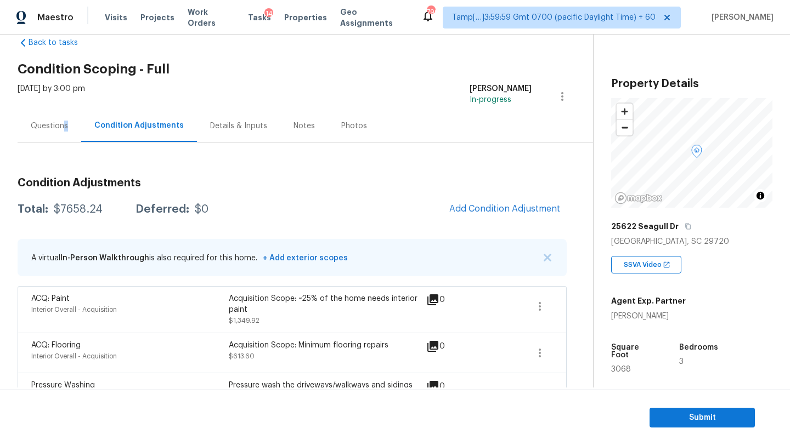
click at [65, 131] on div "Questions" at bounding box center [50, 126] width 64 height 32
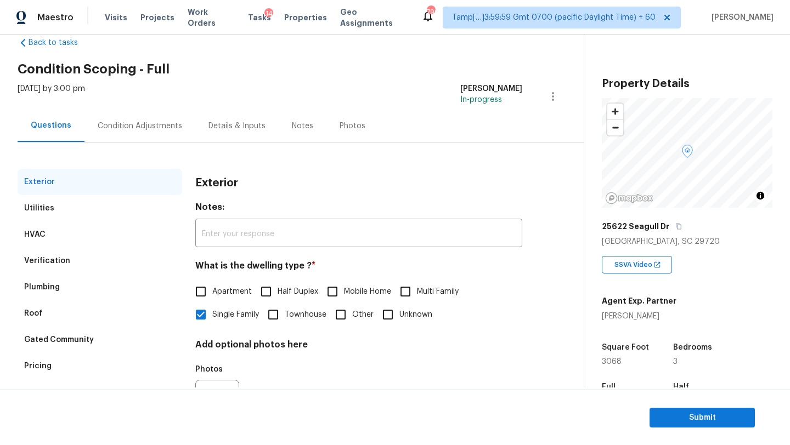
click at [64, 361] on div "Pricing" at bounding box center [100, 366] width 165 height 26
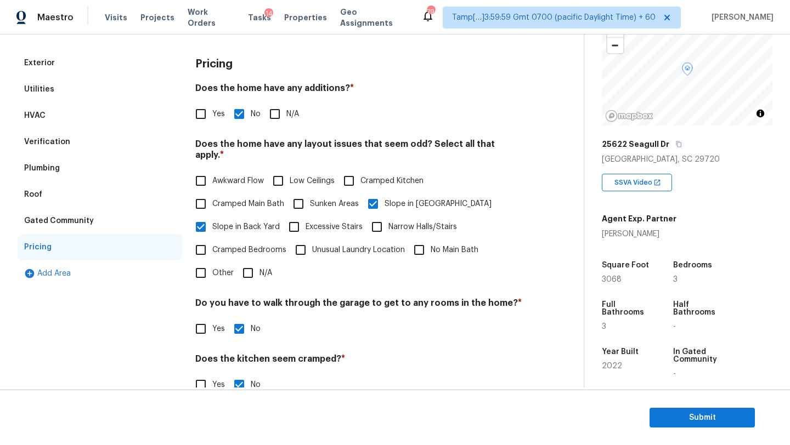
scroll to position [106, 0]
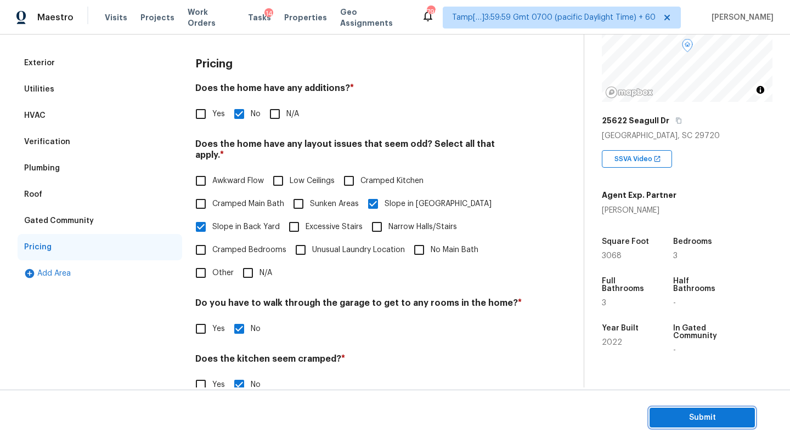
click at [683, 417] on span "Submit" at bounding box center [702, 418] width 88 height 14
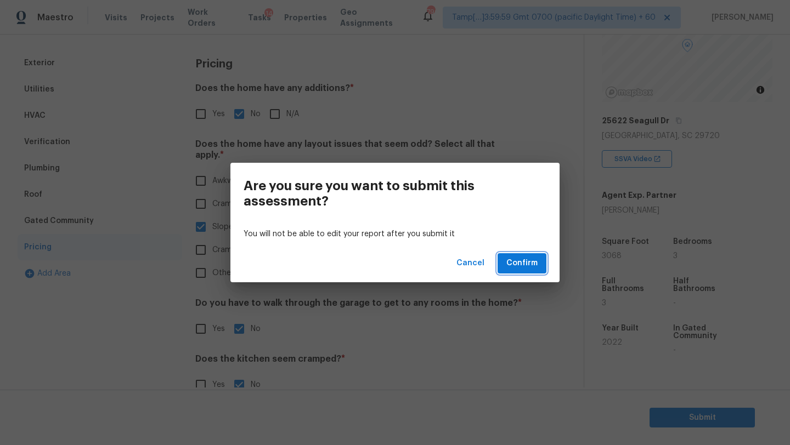
click at [527, 271] on button "Confirm" at bounding box center [521, 263] width 49 height 20
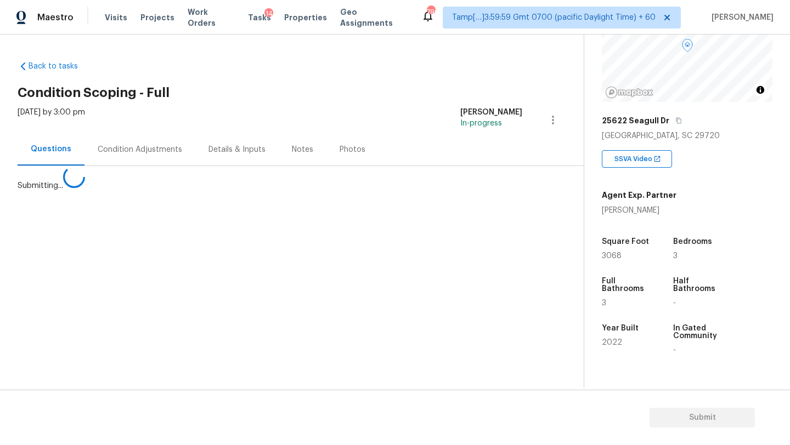
scroll to position [0, 0]
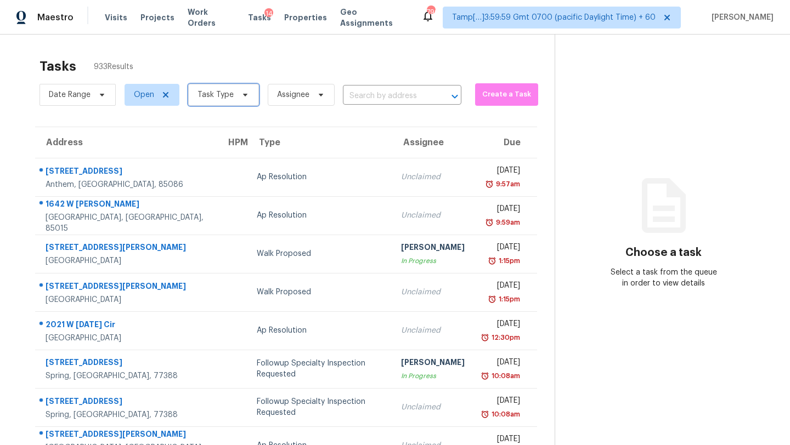
click at [243, 101] on span "Task Type" at bounding box center [223, 95] width 71 height 22
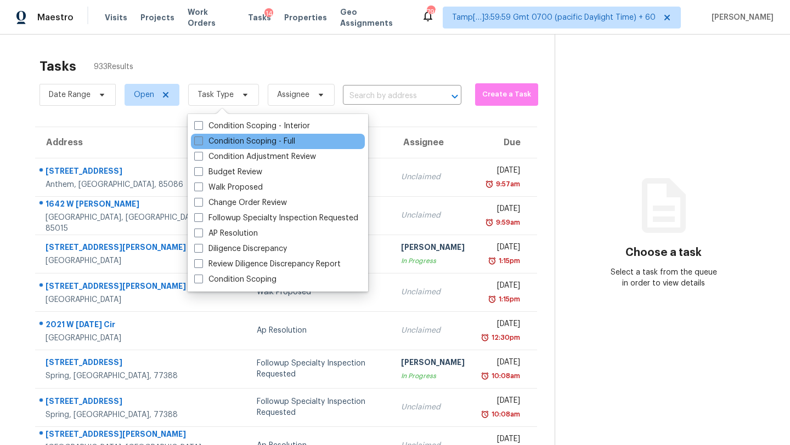
click at [245, 139] on label "Condition Scoping - Full" at bounding box center [244, 141] width 101 height 11
click at [201, 139] on input "Condition Scoping - Full" at bounding box center [197, 139] width 7 height 7
checkbox input "true"
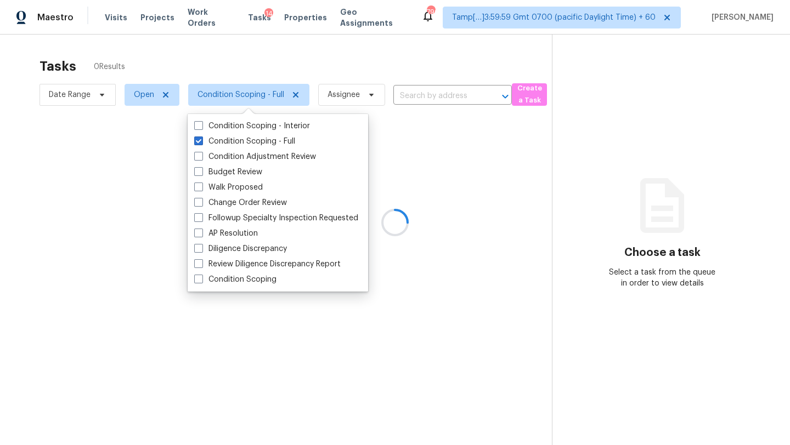
click at [316, 69] on div at bounding box center [395, 222] width 790 height 445
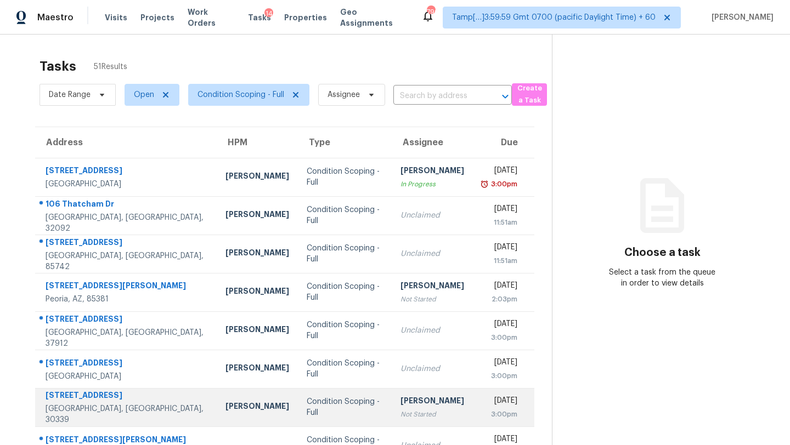
click at [339, 408] on div "Condition Scoping - Full" at bounding box center [345, 408] width 76 height 22
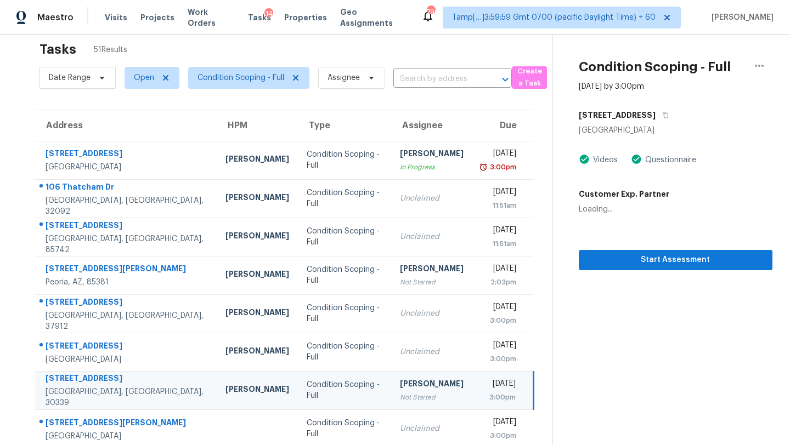
scroll to position [33, 0]
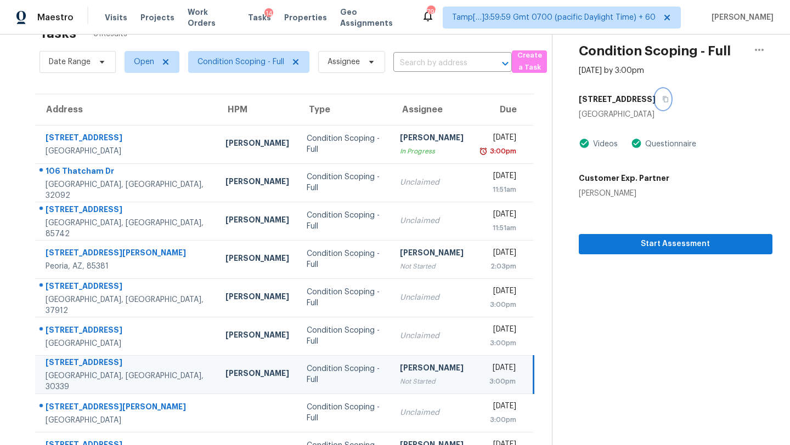
click at [664, 99] on icon "button" at bounding box center [665, 99] width 7 height 7
click at [651, 247] on span "Start Assessment" at bounding box center [675, 245] width 176 height 14
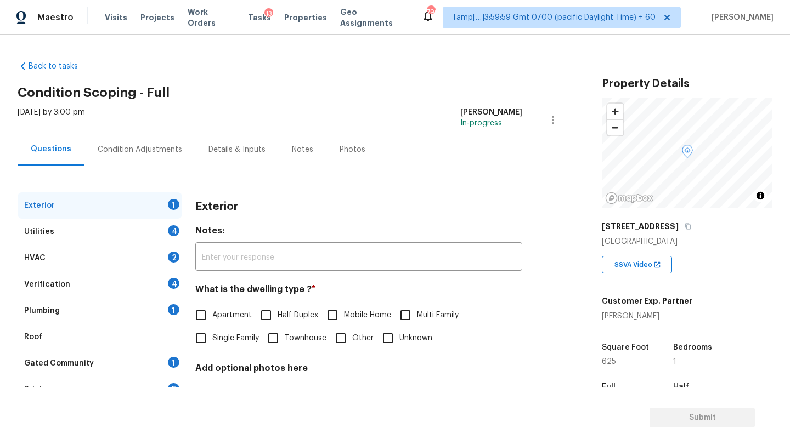
scroll to position [215, 0]
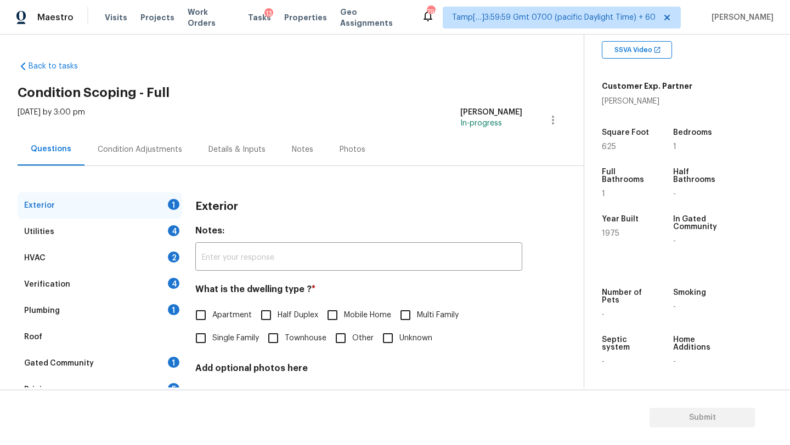
click at [222, 321] on span "Apartment" at bounding box center [231, 316] width 39 height 12
click at [212, 321] on input "Apartment" at bounding box center [200, 315] width 23 height 23
checkbox input "true"
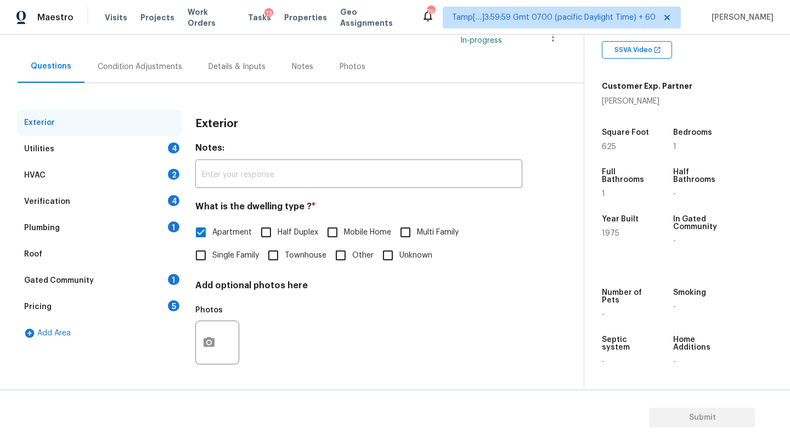
click at [160, 279] on div "Gated Community 1" at bounding box center [100, 281] width 165 height 26
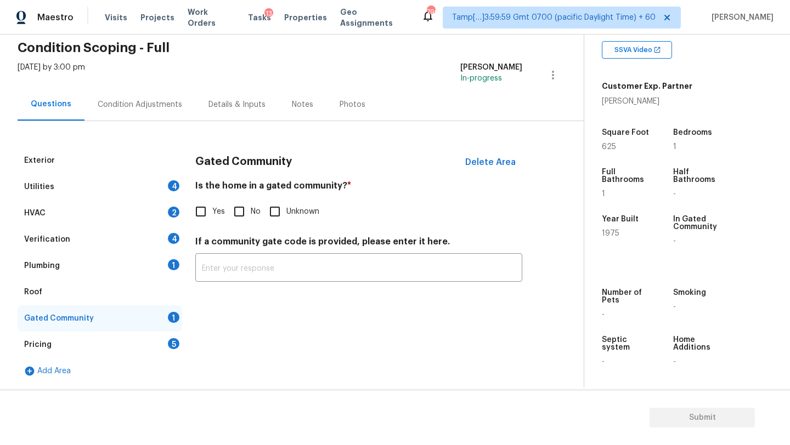
click at [259, 201] on label "No" at bounding box center [244, 211] width 33 height 23
click at [251, 201] on input "No" at bounding box center [239, 211] width 23 height 23
checkbox input "true"
click at [152, 352] on div "Pricing 5" at bounding box center [100, 345] width 165 height 26
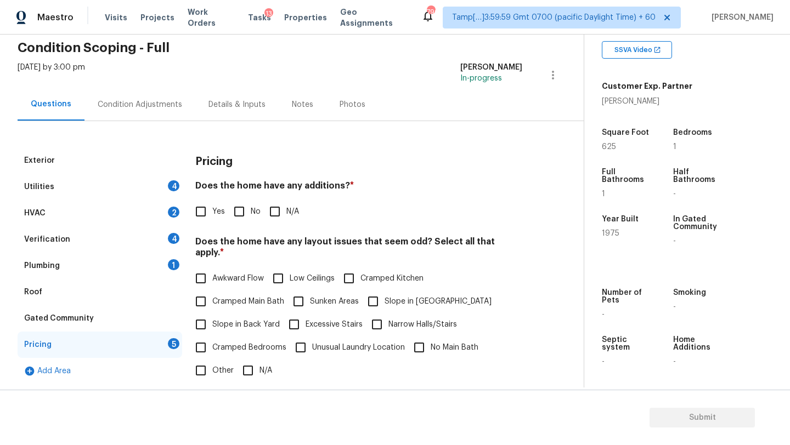
click at [235, 217] on input "No" at bounding box center [239, 211] width 23 height 23
checkbox input "true"
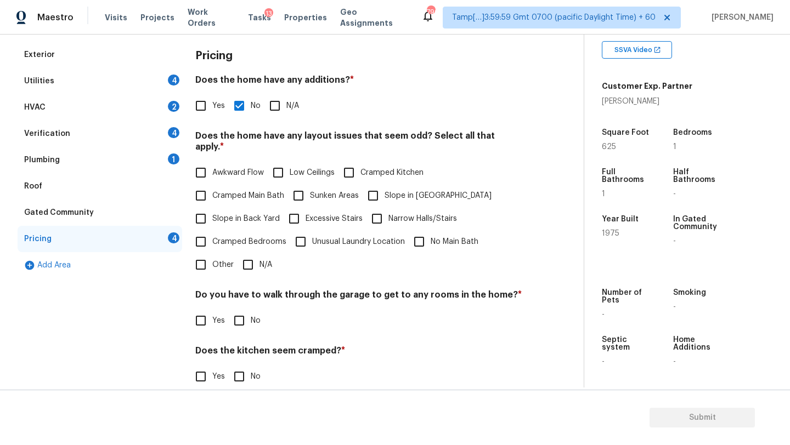
scroll to position [202, 0]
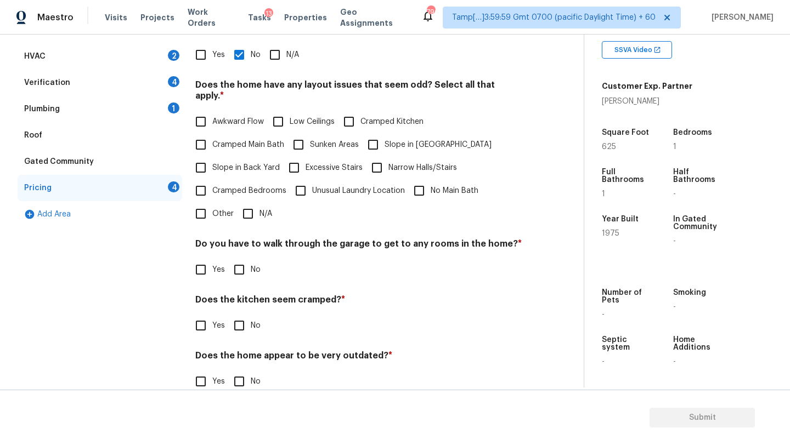
click at [245, 206] on input "N/A" at bounding box center [247, 213] width 23 height 23
checkbox input "true"
click at [241, 284] on div "Pricing Does the home have any additions? * Yes No N/A Does the home have any l…" at bounding box center [358, 199] width 327 height 417
click at [241, 273] on div "Pricing Does the home have any additions? * Yes No N/A Does the home have any l…" at bounding box center [358, 199] width 327 height 416
click at [246, 262] on input "No" at bounding box center [239, 269] width 23 height 23
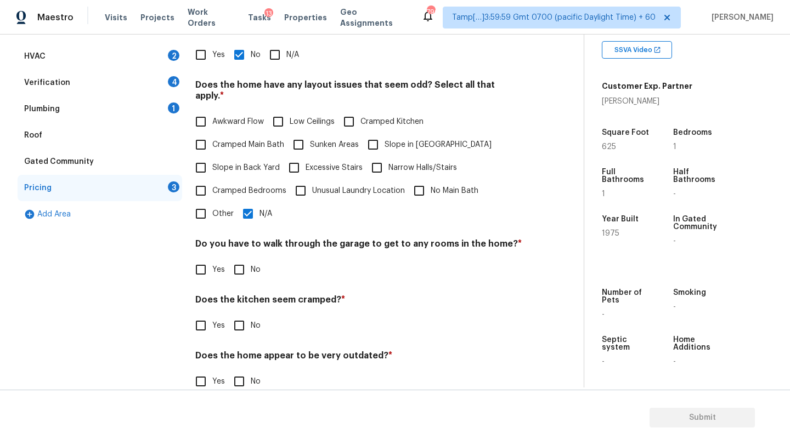
checkbox input "true"
click at [234, 316] on input "No" at bounding box center [239, 325] width 23 height 23
checkbox input "true"
click at [234, 371] on input "No" at bounding box center [239, 382] width 23 height 23
checkbox input "true"
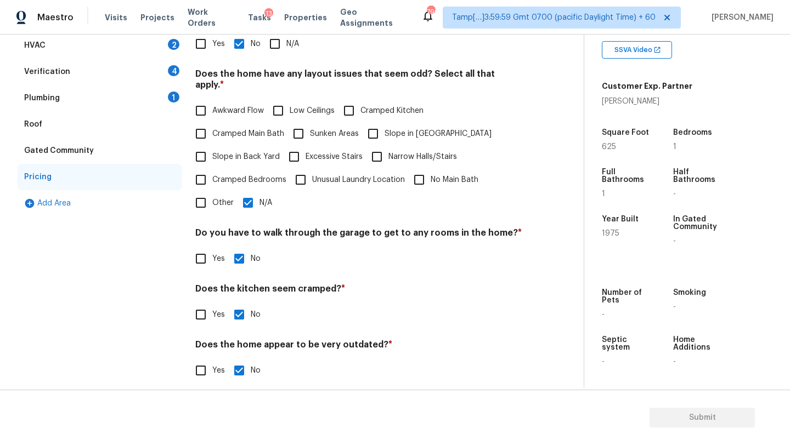
scroll to position [71, 0]
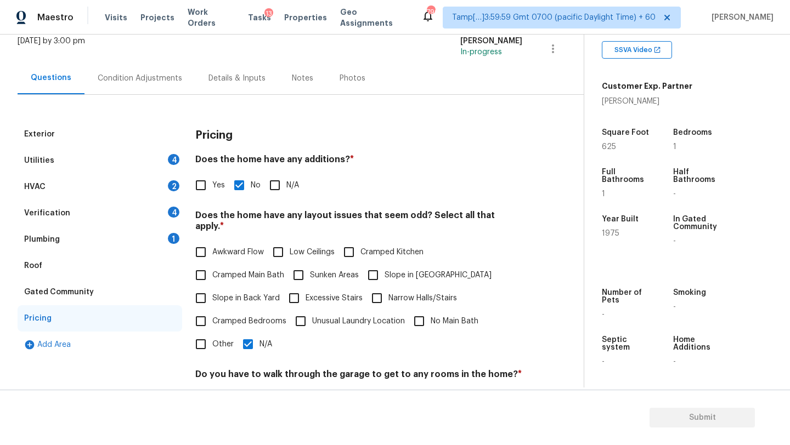
click at [35, 238] on div "Plumbing" at bounding box center [42, 239] width 36 height 11
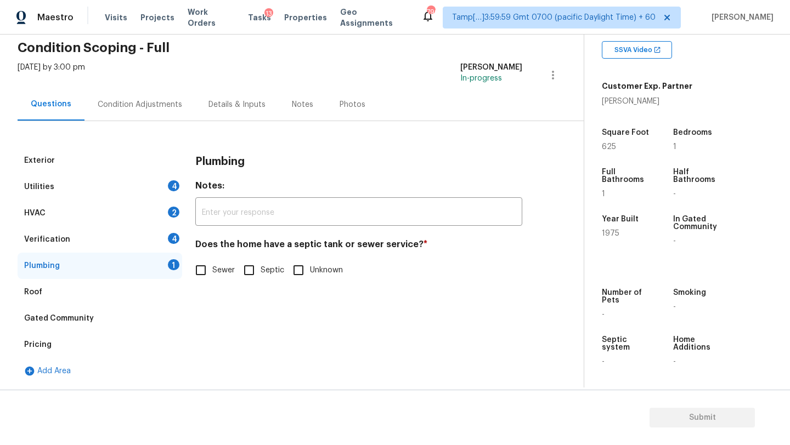
click at [65, 295] on div "Roof" at bounding box center [100, 292] width 165 height 26
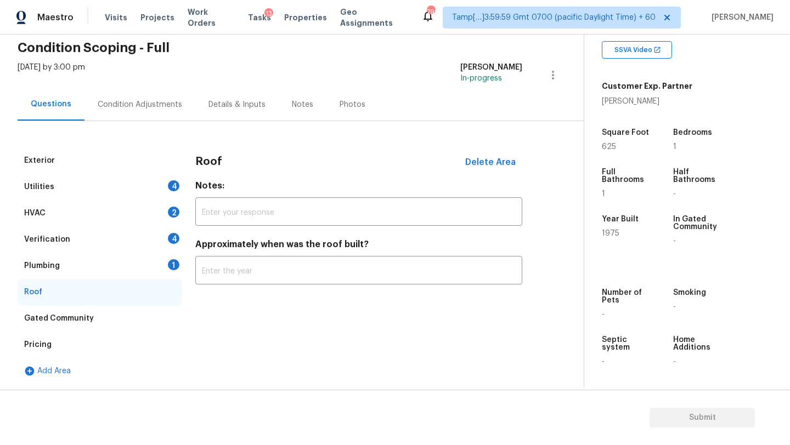
click at [63, 244] on div "Verification" at bounding box center [47, 239] width 46 height 11
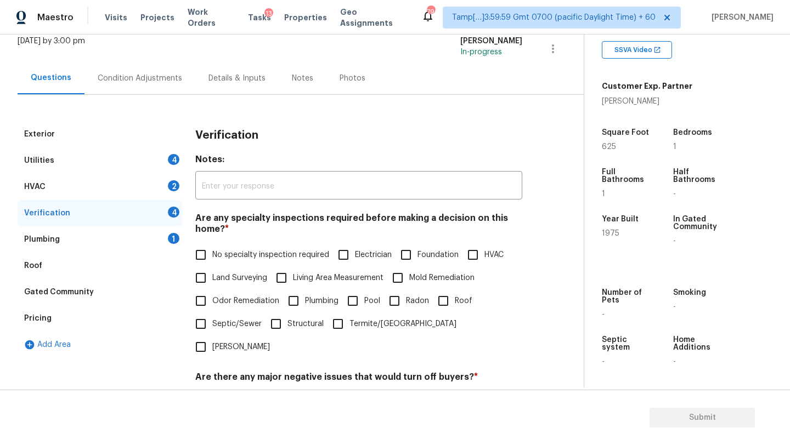
scroll to position [156, 0]
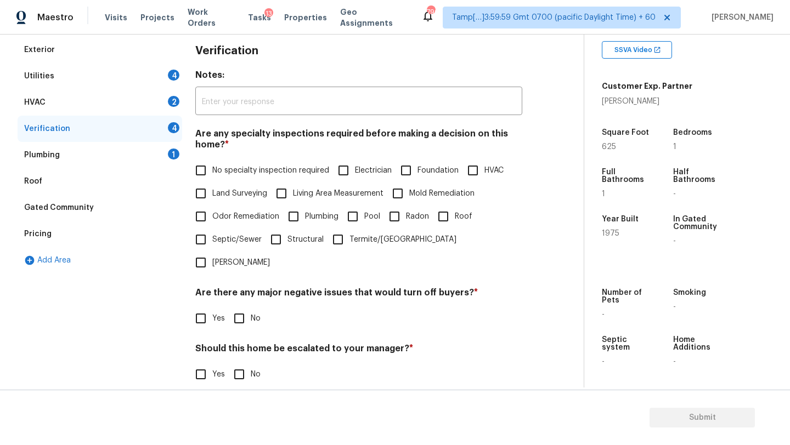
click at [409, 173] on input "Foundation" at bounding box center [405, 170] width 23 height 23
checkbox input "true"
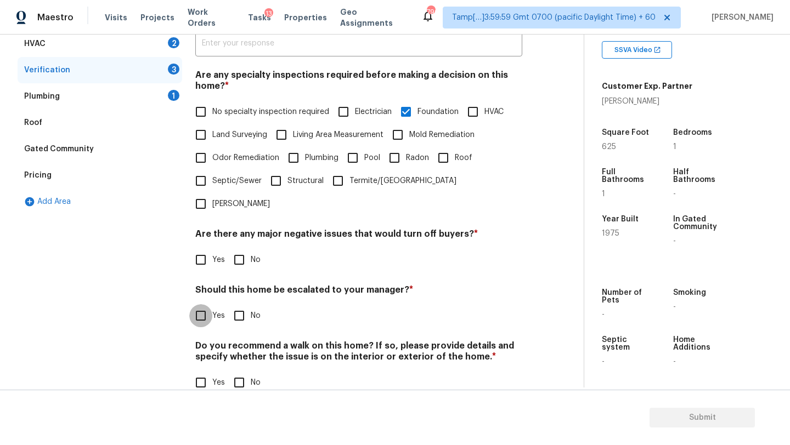
click at [205, 304] on input "Yes" at bounding box center [200, 315] width 23 height 23
checkbox input "true"
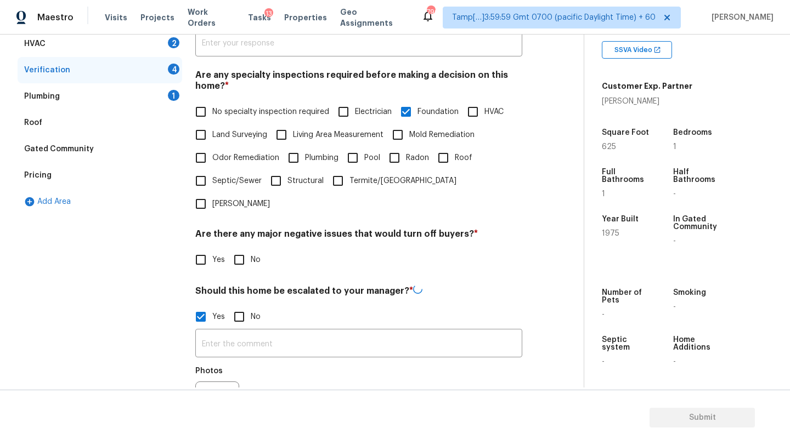
click at [240, 332] on input "text" at bounding box center [358, 345] width 327 height 26
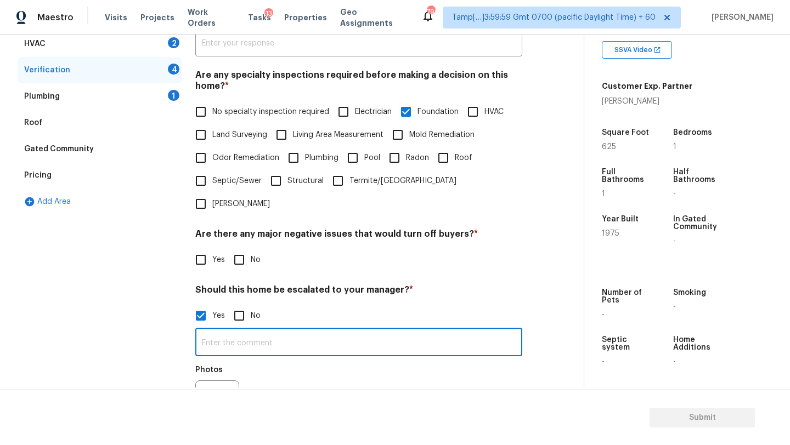
paste input "Foundation issues likely present, such as moderate but noticeable exterior or i…"
type input "Foundation issues likely present, such as moderate but noticeable exterior or i…"
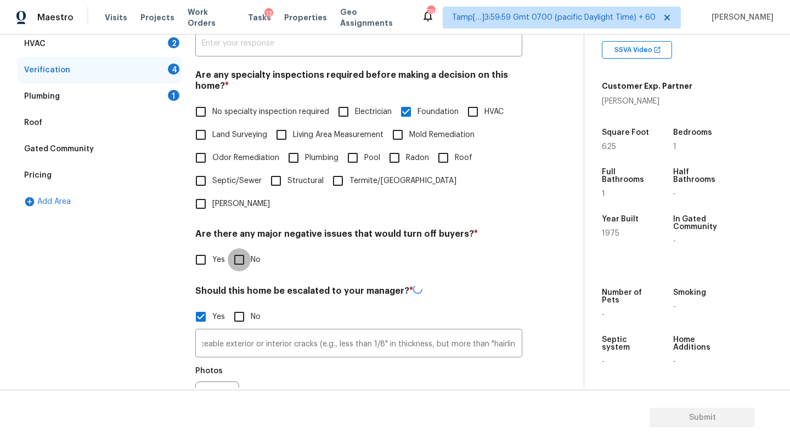
click at [239, 248] on input "No" at bounding box center [239, 259] width 23 height 23
checkbox input "true"
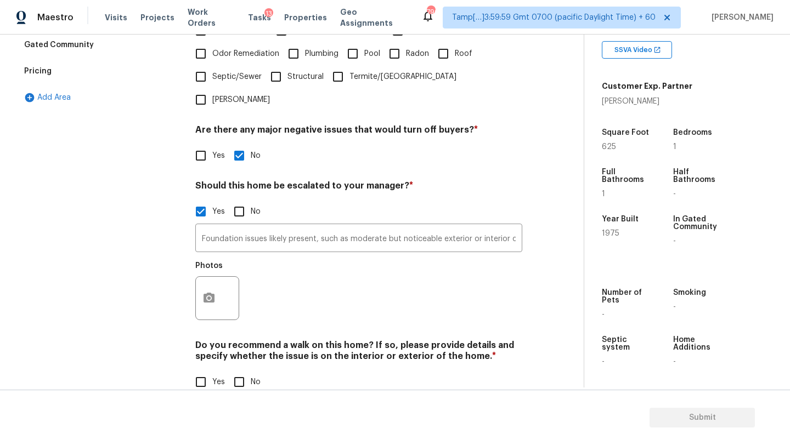
click at [252, 377] on span "No" at bounding box center [256, 383] width 10 height 12
click at [251, 371] on input "No" at bounding box center [239, 382] width 23 height 23
checkbox input "true"
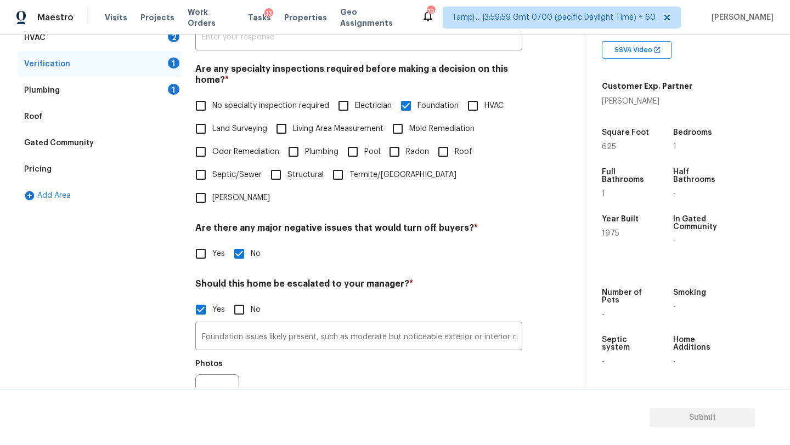
scroll to position [0, 0]
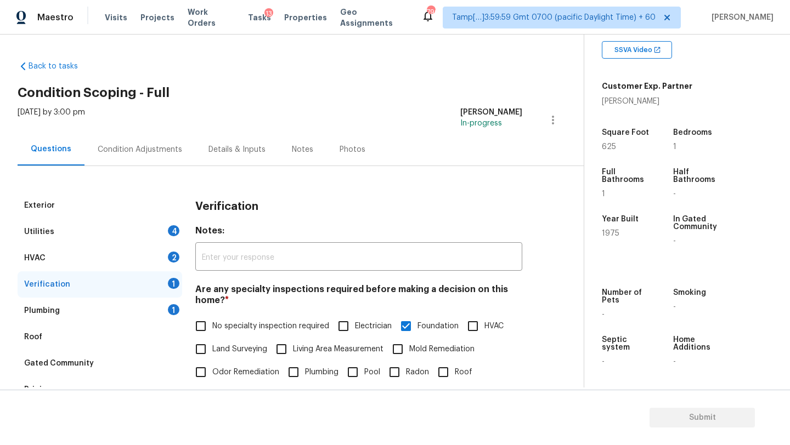
click at [105, 316] on div "Plumbing 1" at bounding box center [100, 311] width 165 height 26
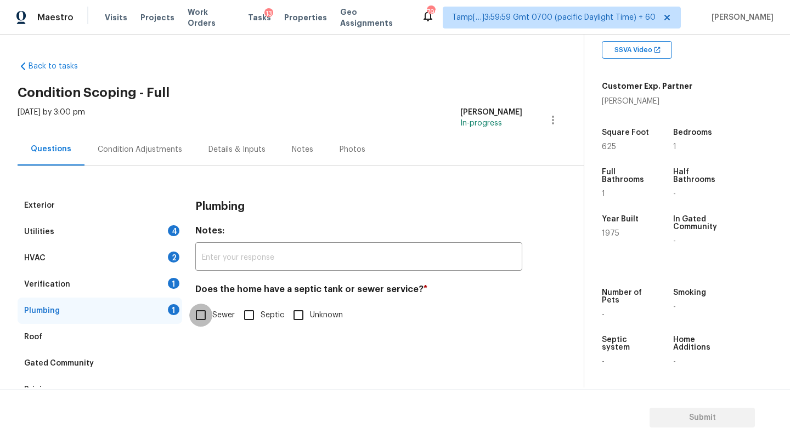
click at [207, 323] on input "Sewer" at bounding box center [200, 315] width 23 height 23
checkbox input "true"
click at [88, 334] on div "Roof" at bounding box center [100, 337] width 165 height 26
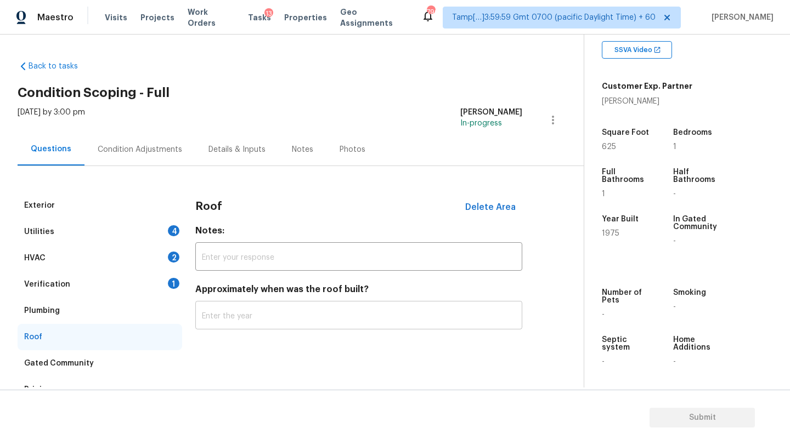
click at [238, 321] on input "text" at bounding box center [358, 317] width 327 height 26
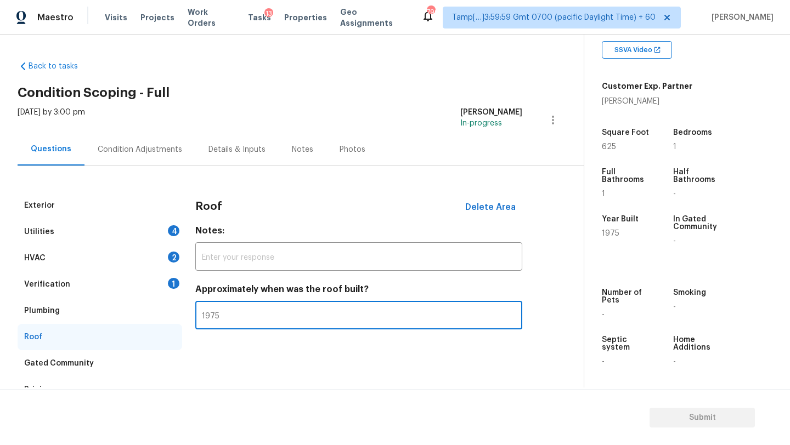
type input "1975"
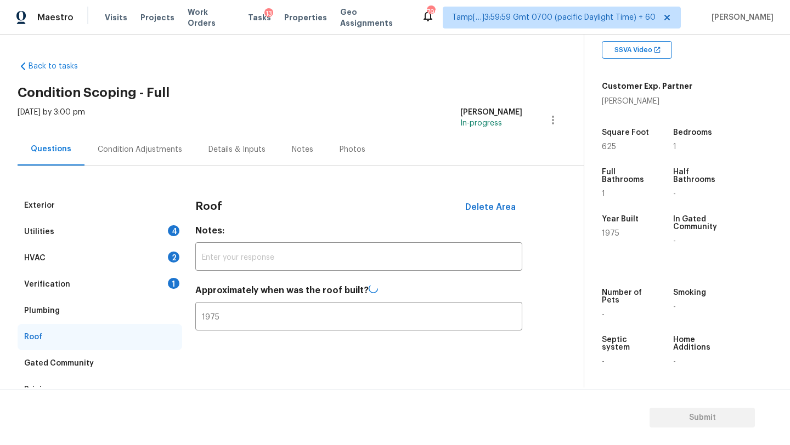
click at [40, 310] on div "Plumbing" at bounding box center [42, 311] width 36 height 11
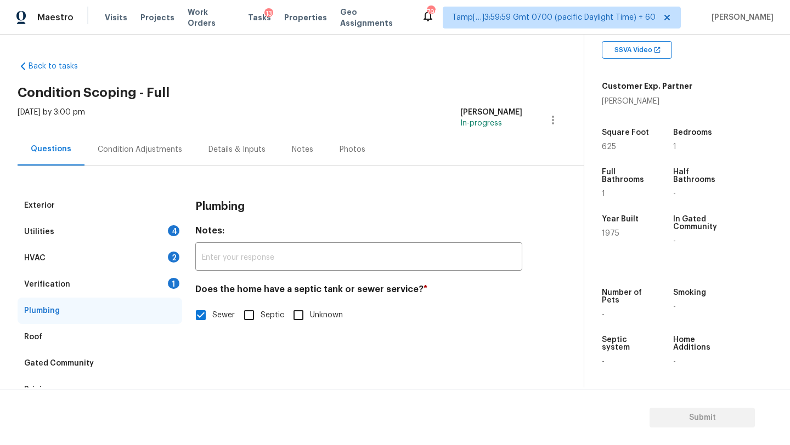
click at [72, 288] on div "Verification 1" at bounding box center [100, 285] width 165 height 26
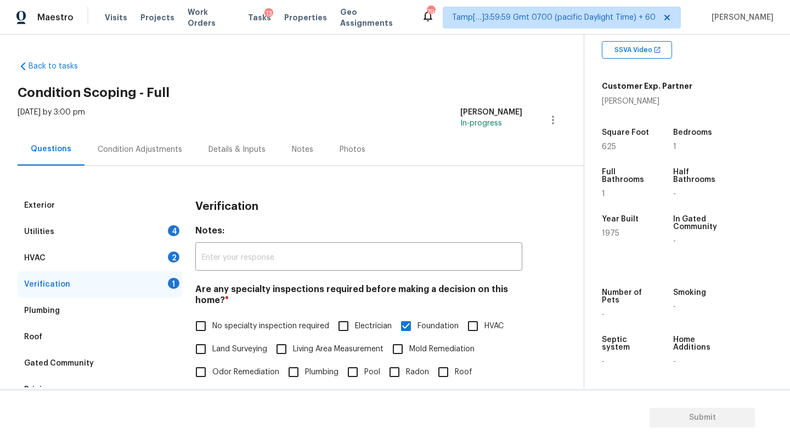
click at [201, 319] on input "No specialty inspection required" at bounding box center [200, 326] width 23 height 23
click at [232, 329] on span "No specialty inspection required" at bounding box center [270, 327] width 117 height 12
click at [212, 329] on input "No specialty inspection required" at bounding box center [200, 326] width 23 height 23
checkbox input "false"
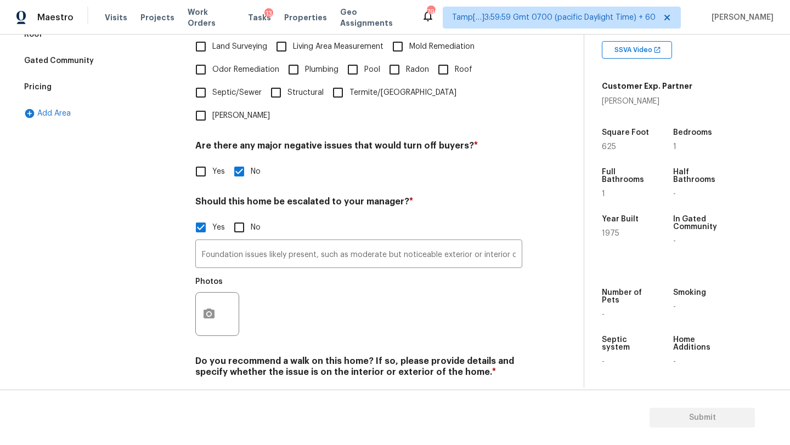
scroll to position [319, 0]
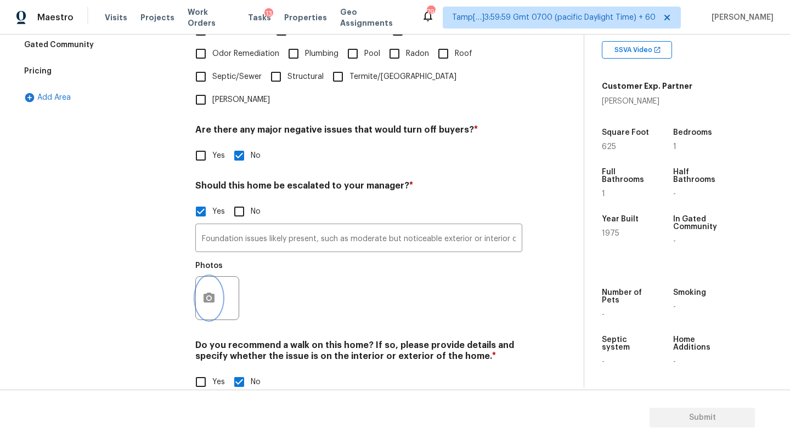
click at [211, 289] on button "button" at bounding box center [209, 298] width 26 height 43
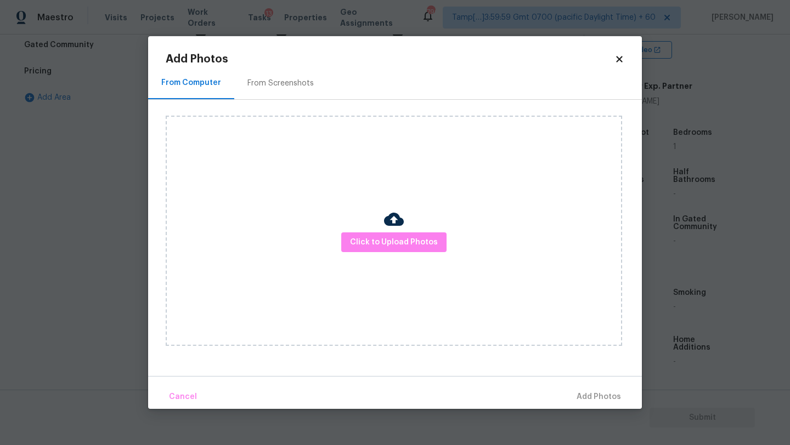
click at [272, 100] on div "Click to Upload Photos" at bounding box center [404, 231] width 476 height 262
click at [291, 85] on div "From Screenshots" at bounding box center [280, 83] width 66 height 11
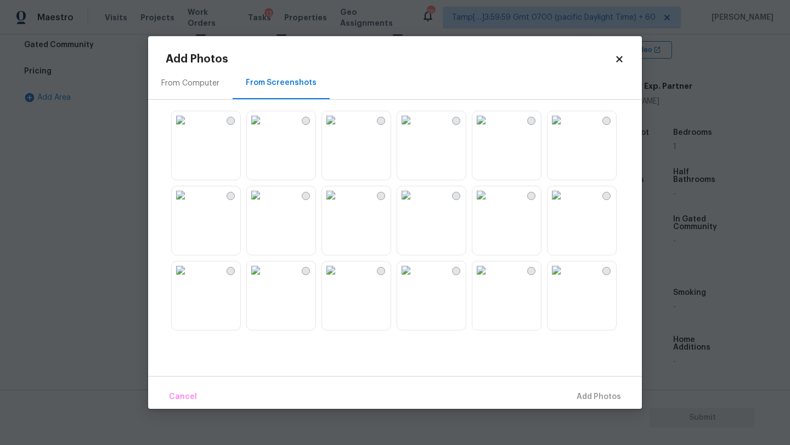
click at [340, 204] on img at bounding box center [331, 195] width 18 height 18
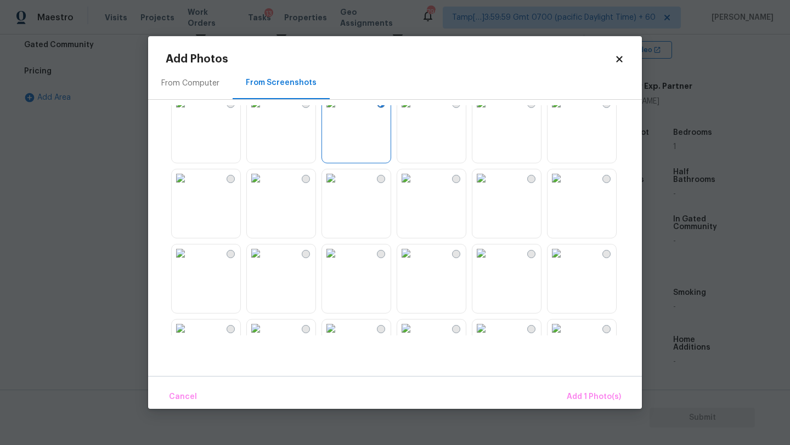
scroll to position [145, 0]
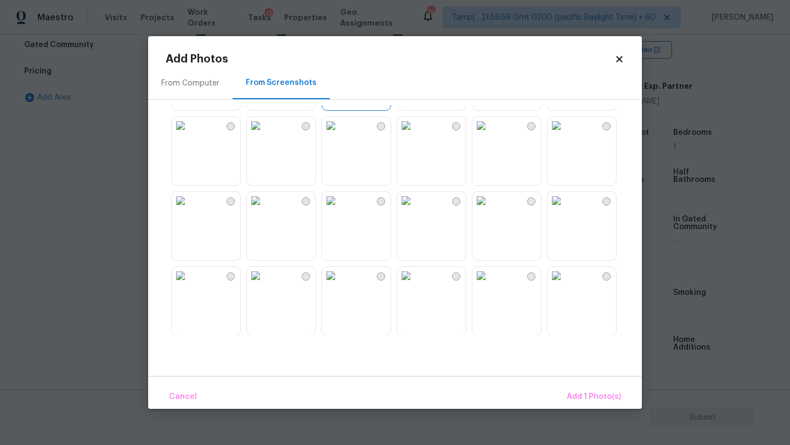
click at [264, 285] on img at bounding box center [256, 276] width 18 height 18
click at [591, 381] on div "Cancel Add 2 Photo(s)" at bounding box center [395, 392] width 494 height 33
click at [589, 396] on span "Add 2 Photo(s)" at bounding box center [593, 398] width 56 height 14
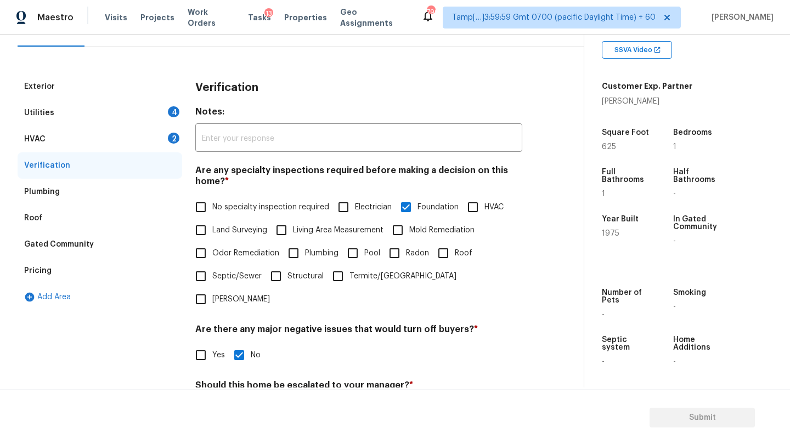
scroll to position [0, 0]
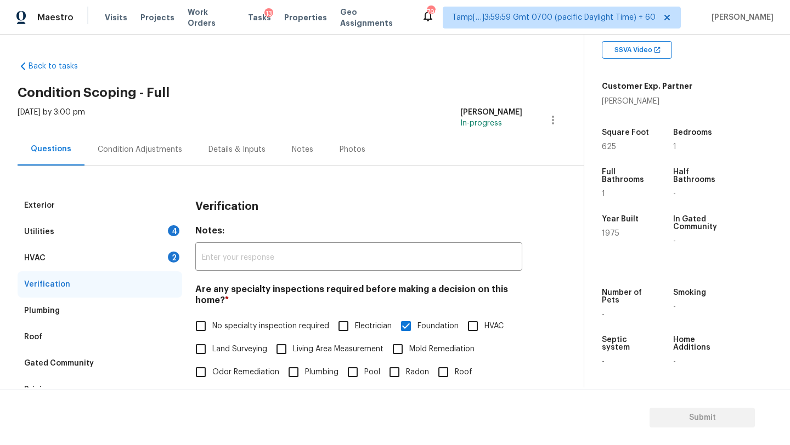
click at [75, 265] on div "HVAC 2" at bounding box center [100, 258] width 165 height 26
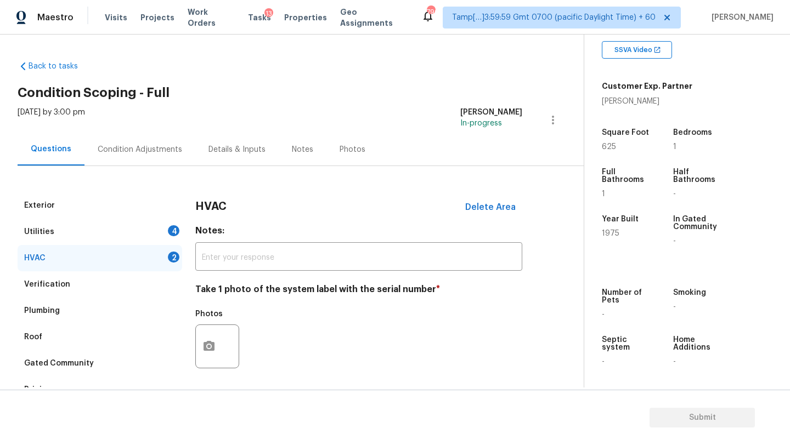
scroll to position [95, 0]
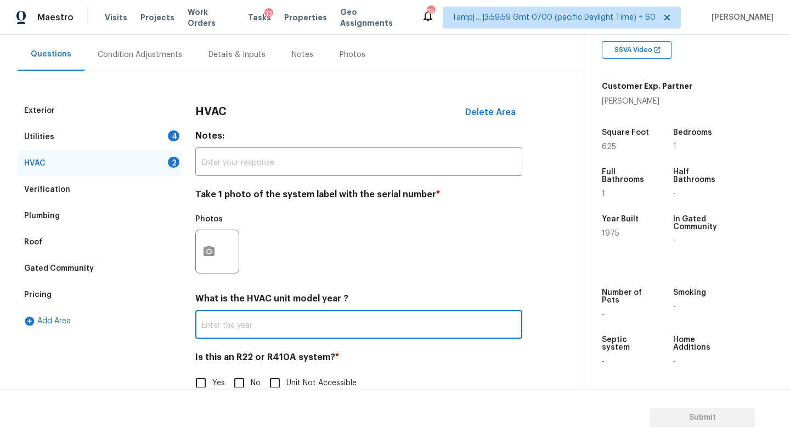
click at [227, 327] on input "text" at bounding box center [358, 326] width 327 height 26
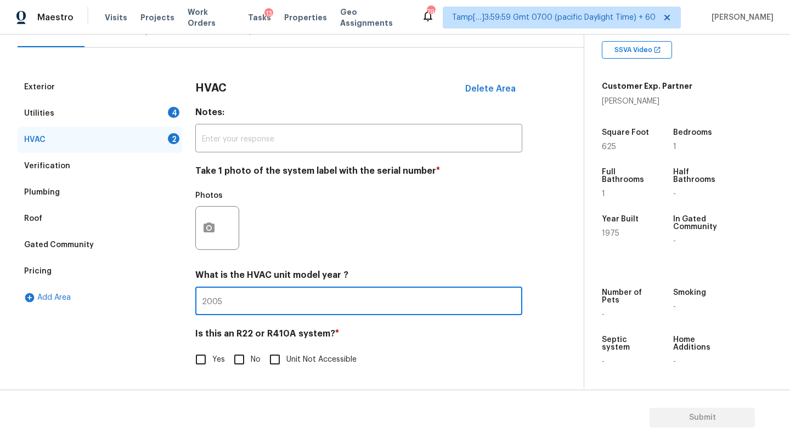
type input "2005"
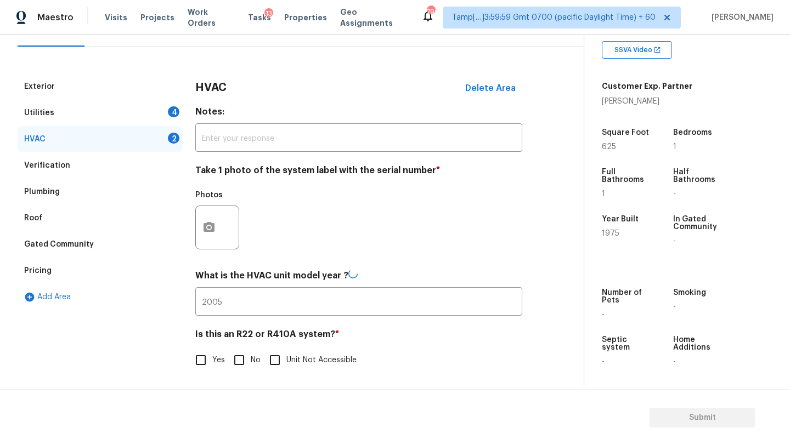
click at [251, 349] on label "No" at bounding box center [244, 360] width 33 height 23
click at [251, 349] on input "No" at bounding box center [239, 360] width 23 height 23
checkbox input "true"
click at [124, 110] on div "Utilities 4" at bounding box center [100, 113] width 165 height 26
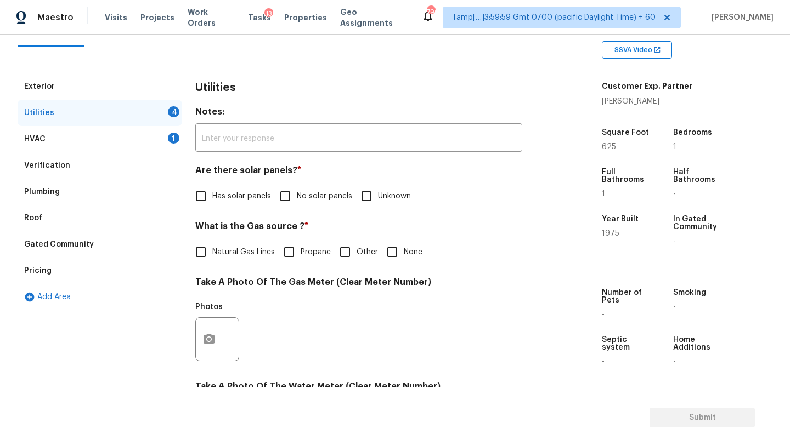
click at [308, 197] on span "No solar panels" at bounding box center [324, 197] width 55 height 12
click at [297, 197] on input "No solar panels" at bounding box center [285, 196] width 23 height 23
checkbox input "true"
click at [229, 247] on span "Natural Gas Lines" at bounding box center [243, 253] width 63 height 12
click at [212, 247] on input "Natural Gas Lines" at bounding box center [200, 252] width 23 height 23
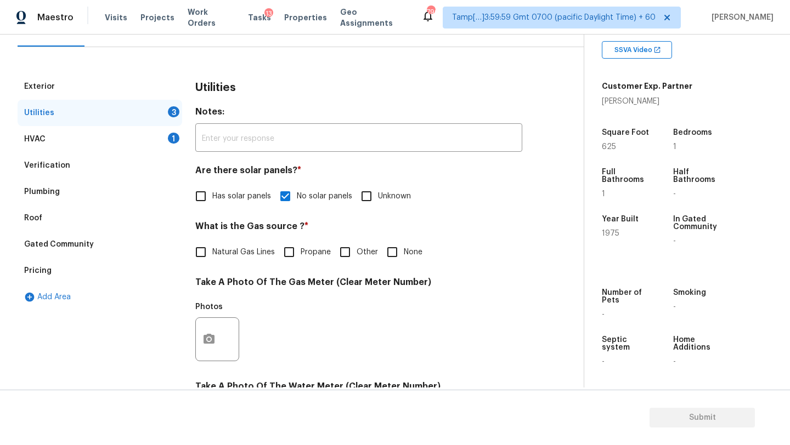
checkbox input "true"
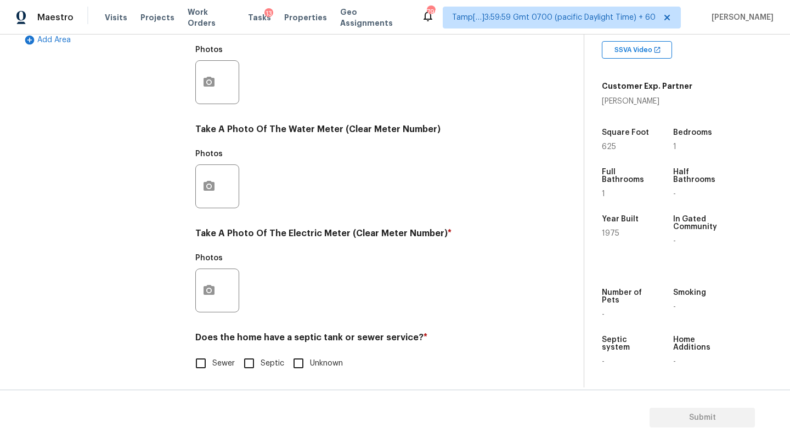
scroll to position [380, 0]
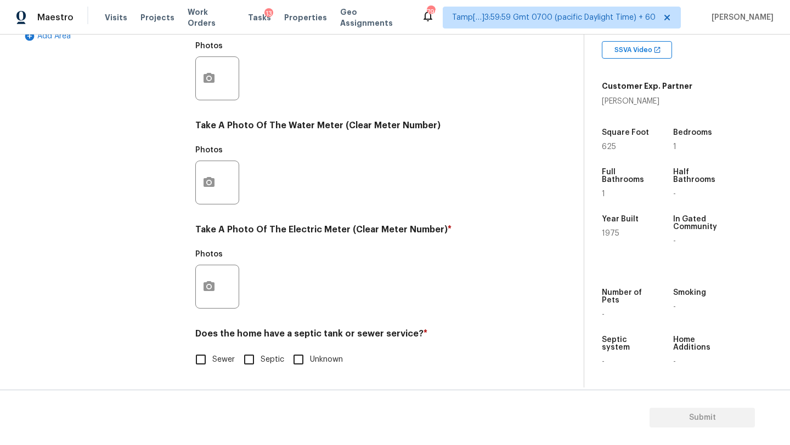
click at [217, 370] on label "Sewer" at bounding box center [212, 359] width 46 height 23
click at [212, 370] on input "Sewer" at bounding box center [200, 359] width 23 height 23
checkbox input "true"
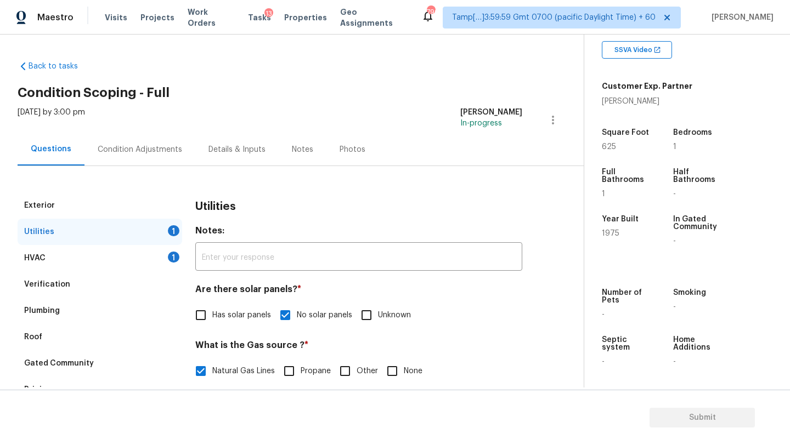
click at [152, 155] on div "Condition Adjustments" at bounding box center [140, 149] width 84 height 11
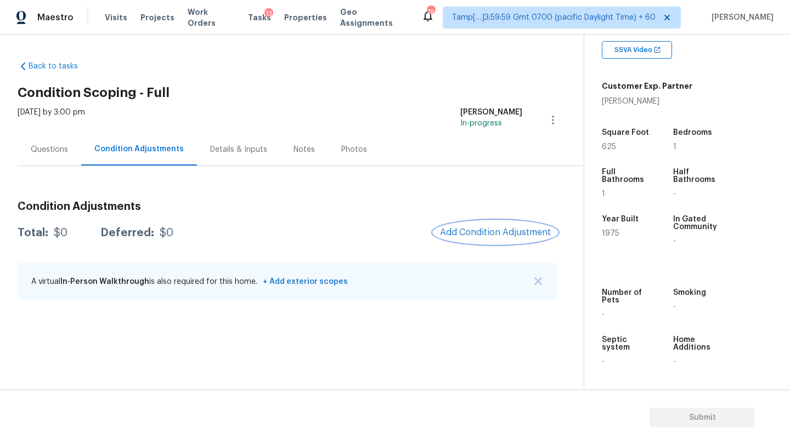
click at [527, 235] on span "Add Condition Adjustment" at bounding box center [495, 233] width 111 height 10
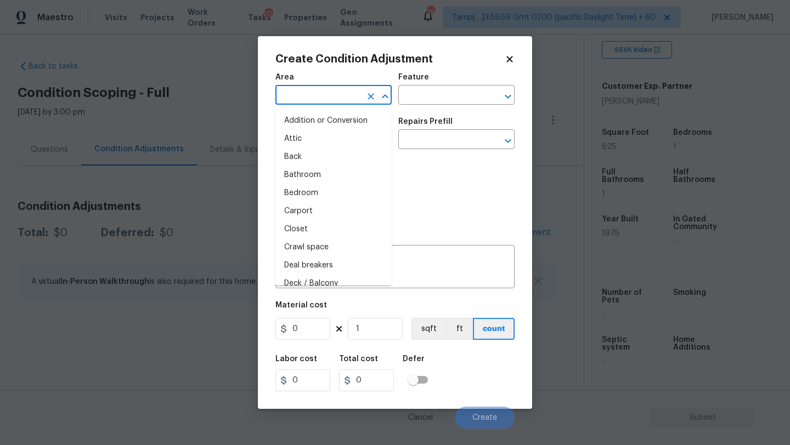
click at [299, 94] on input "text" at bounding box center [318, 96] width 86 height 17
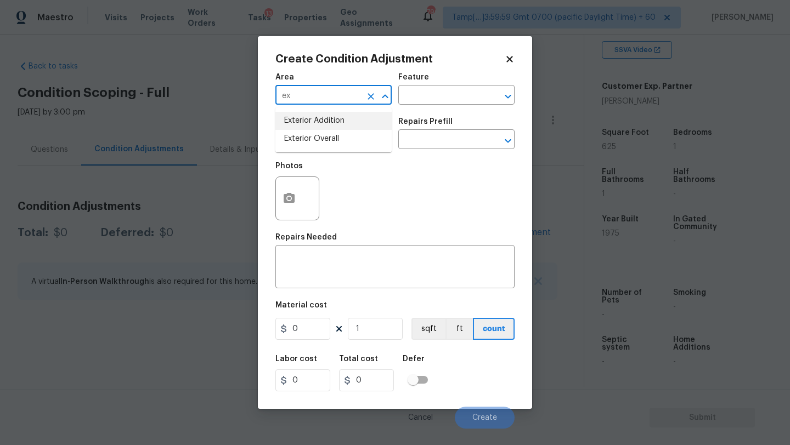
click at [327, 108] on ul "Exterior Addition Exterior Overall" at bounding box center [333, 130] width 116 height 45
click at [330, 140] on li "Exterior Overall" at bounding box center [333, 139] width 116 height 18
type input "Exterior Overall"
click at [429, 86] on div "Feature" at bounding box center [456, 80] width 116 height 14
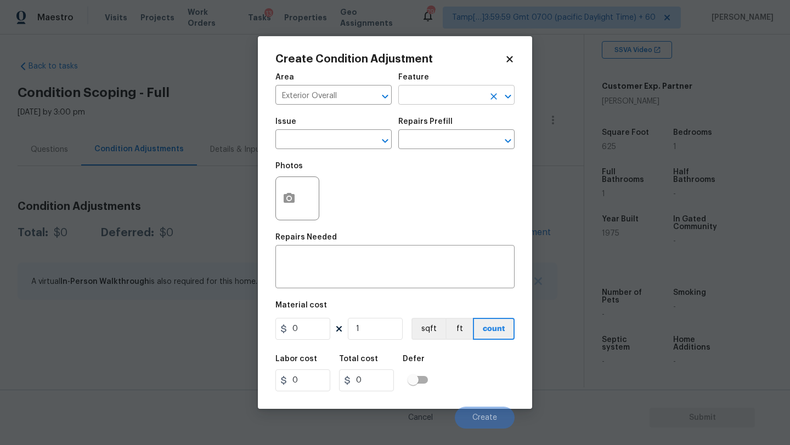
click at [427, 104] on input "text" at bounding box center [441, 96] width 86 height 17
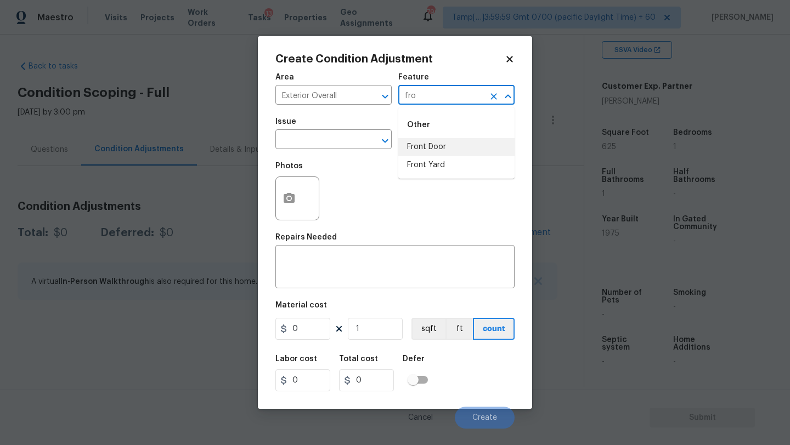
click at [422, 148] on li "Front Door" at bounding box center [456, 147] width 116 height 18
type input "Front Door"
click at [385, 242] on div "Repairs Needed" at bounding box center [394, 241] width 239 height 14
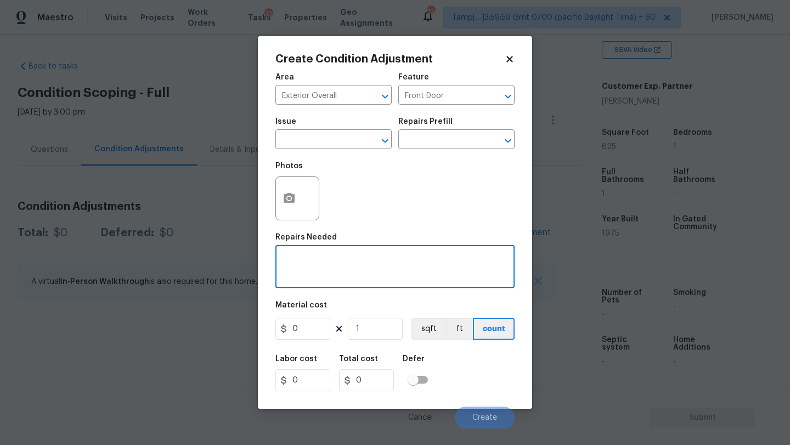
click at [383, 263] on textarea at bounding box center [395, 268] width 226 height 23
paste textarea "front door will need to be replaced"
type textarea "front door will need to be replaced"
click at [303, 337] on input "0" at bounding box center [302, 329] width 55 height 22
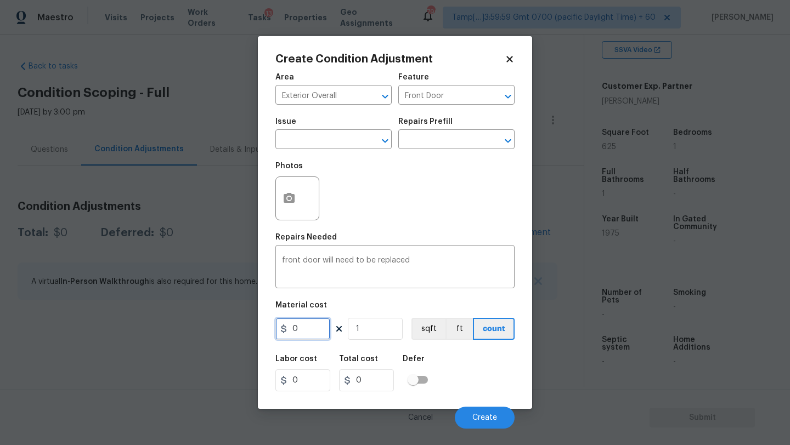
click at [303, 337] on input "0" at bounding box center [302, 329] width 55 height 22
type input "400"
click at [477, 416] on span "Create" at bounding box center [484, 418] width 25 height 8
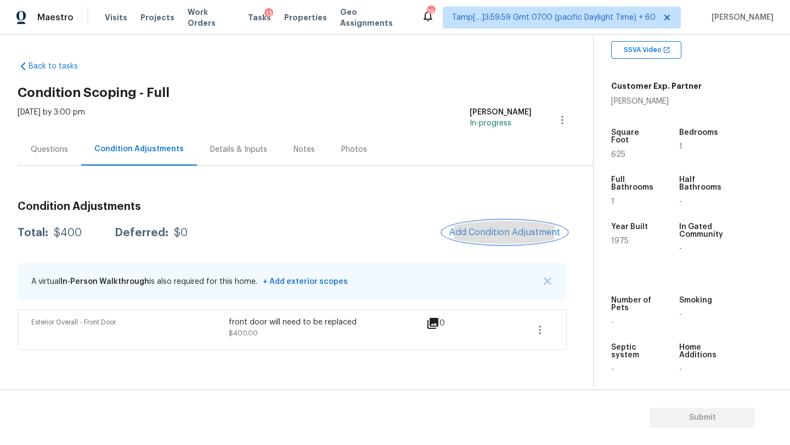
click at [510, 240] on button "Add Condition Adjustment" at bounding box center [505, 232] width 124 height 23
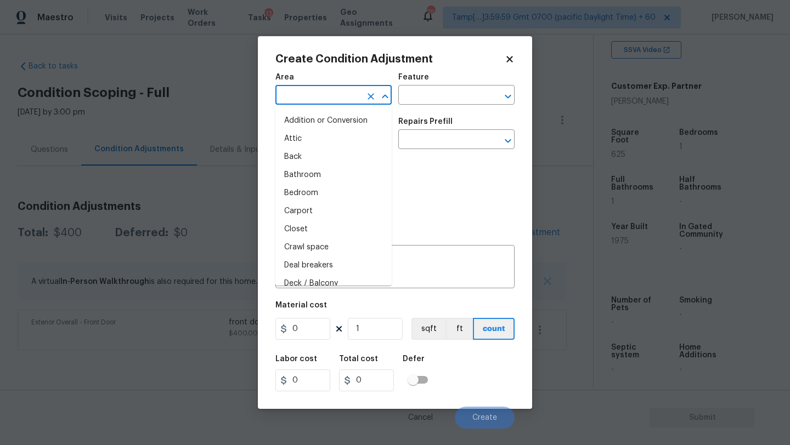
click at [316, 102] on input "text" at bounding box center [318, 96] width 86 height 17
type input "ex"
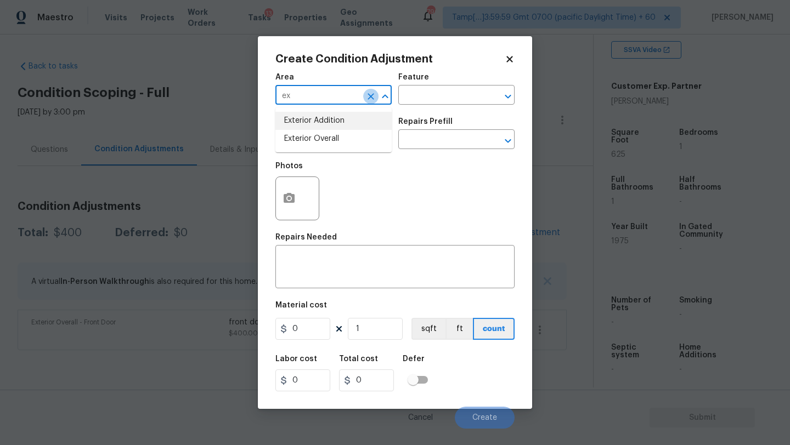
click at [363, 94] on button "Clear" at bounding box center [370, 96] width 15 height 15
click at [346, 94] on input "text" at bounding box center [318, 96] width 86 height 17
click at [348, 140] on li "Interior Overall" at bounding box center [333, 139] width 116 height 18
type input "Interior Overall"
click at [348, 256] on div "x ​" at bounding box center [394, 268] width 239 height 41
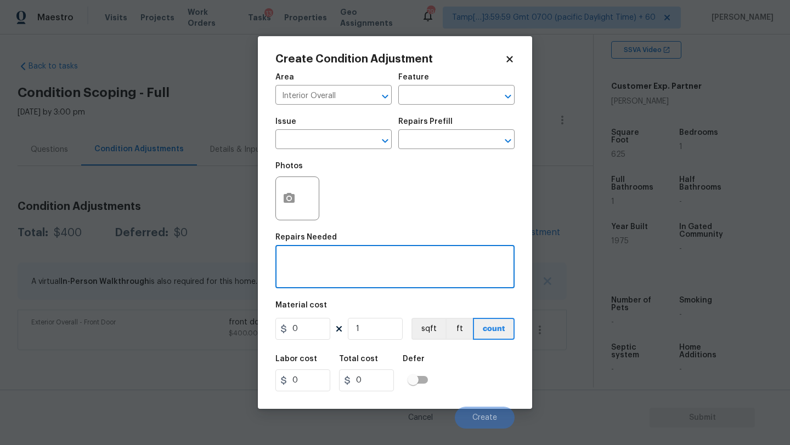
paste textarea "Light in bedroom closet does not work"
type textarea "Light in bedroom closet does not work"
click at [307, 329] on input "0" at bounding box center [302, 329] width 55 height 22
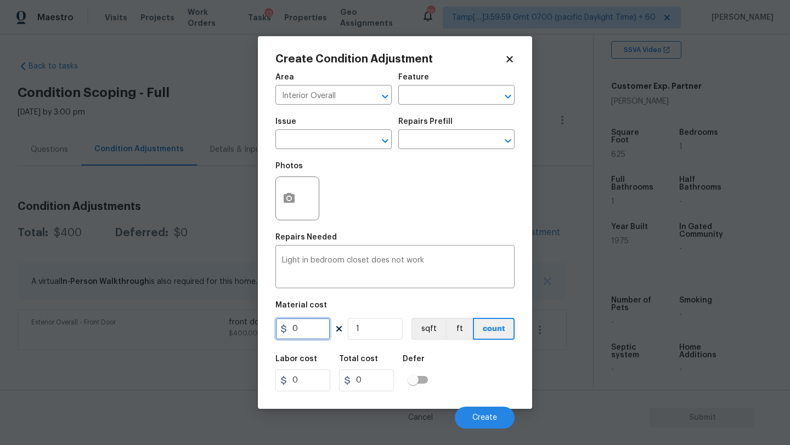
click at [307, 329] on input "0" at bounding box center [302, 329] width 55 height 22
type input "900"
click at [483, 422] on span "Create" at bounding box center [484, 418] width 25 height 8
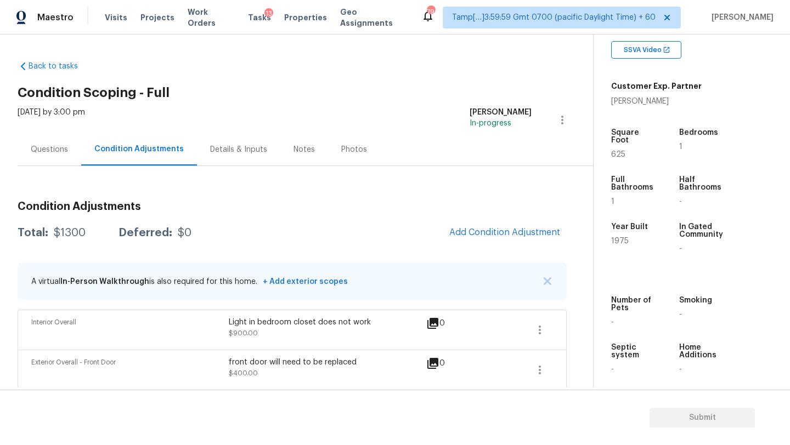
click at [296, 190] on div "Condition Adjustments Total: $1300 Deferred: $0 Add Condition Adjustment A virt…" at bounding box center [292, 278] width 549 height 224
click at [480, 231] on span "Add Condition Adjustment" at bounding box center [504, 233] width 111 height 10
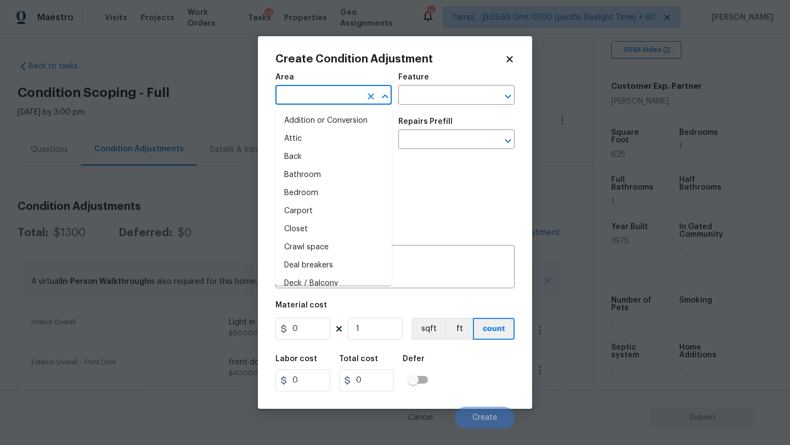
click at [280, 89] on input "text" at bounding box center [318, 96] width 86 height 17
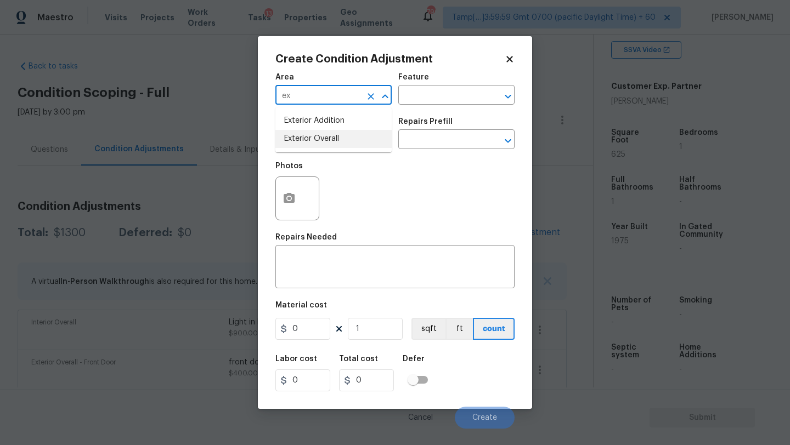
click at [312, 148] on li "Exterior Overall" at bounding box center [333, 139] width 116 height 18
type input "Exterior Overall"
click at [422, 103] on input "text" at bounding box center [441, 96] width 86 height 17
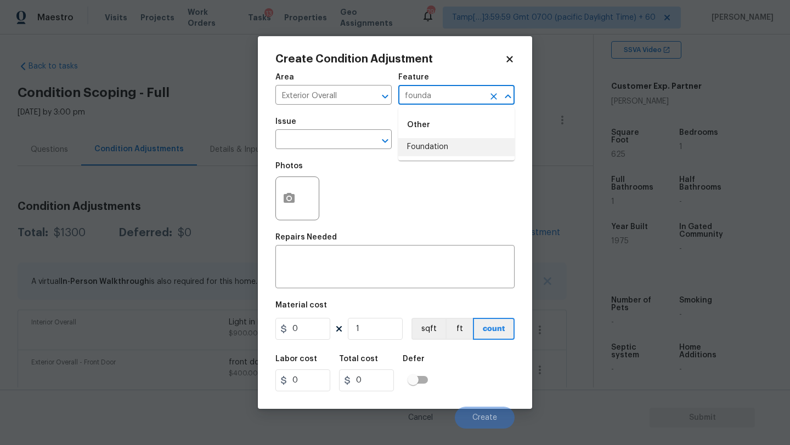
click at [422, 149] on li "Foundation" at bounding box center [456, 147] width 116 height 18
type input "Foundation"
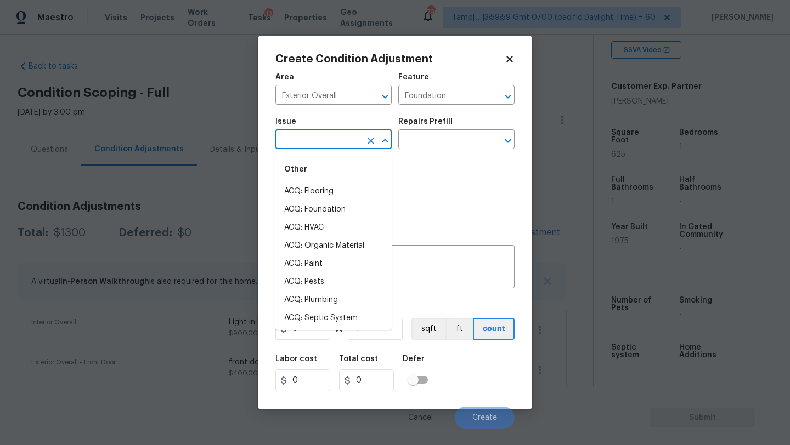
click at [344, 149] on input "text" at bounding box center [318, 140] width 86 height 17
click at [333, 205] on li "ACQ: Foundation" at bounding box center [333, 210] width 116 height 18
type input "ACQ: Foundation"
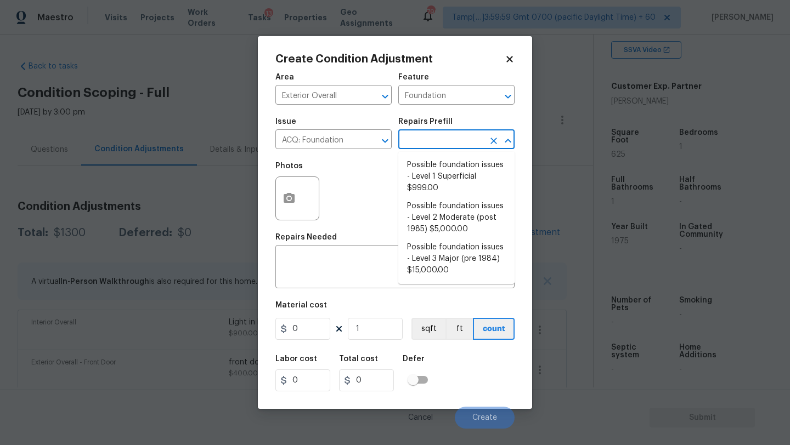
click at [435, 140] on input "text" at bounding box center [441, 140] width 86 height 17
click at [440, 216] on li "Possible foundation issues - Level 2 Moderate (post 1985) $5,000.00" at bounding box center [456, 217] width 116 height 41
type input "Acquisition"
type textarea "Possible foundation issues - Level 2 Moderate: Disclaimer: This is NOT a techni…"
type input "5000"
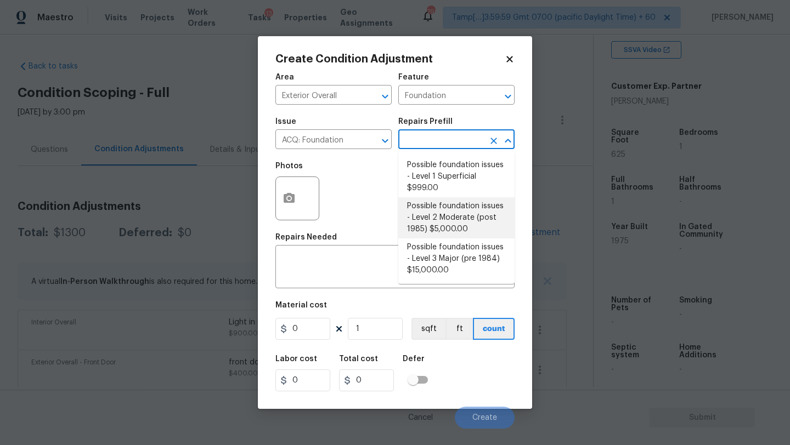
type input "5000"
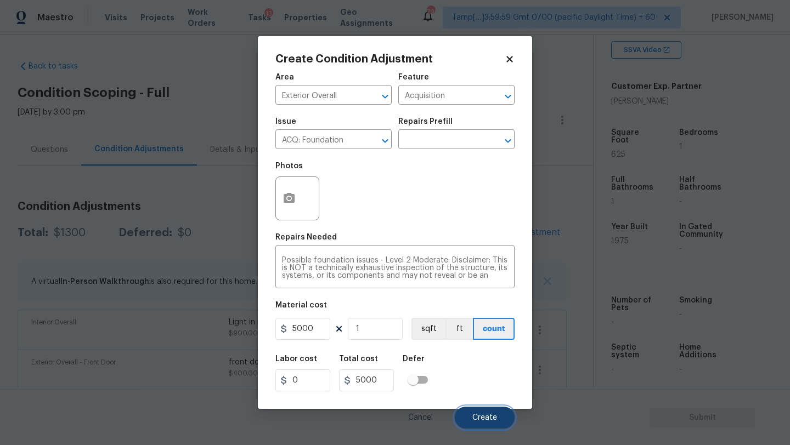
click at [474, 416] on span "Create" at bounding box center [484, 418] width 25 height 8
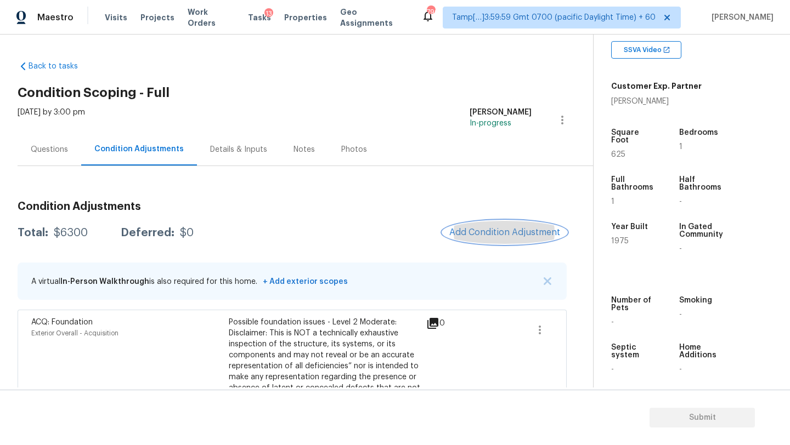
click at [489, 238] on span "Add Condition Adjustment" at bounding box center [504, 233] width 111 height 10
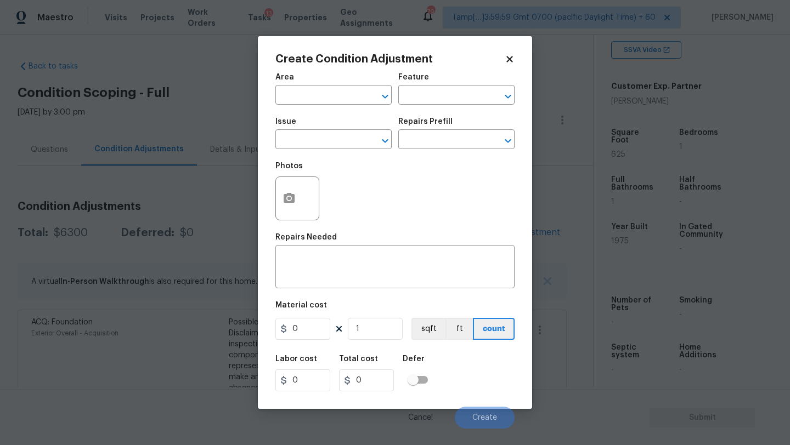
click at [344, 105] on span "Area ​" at bounding box center [333, 89] width 116 height 44
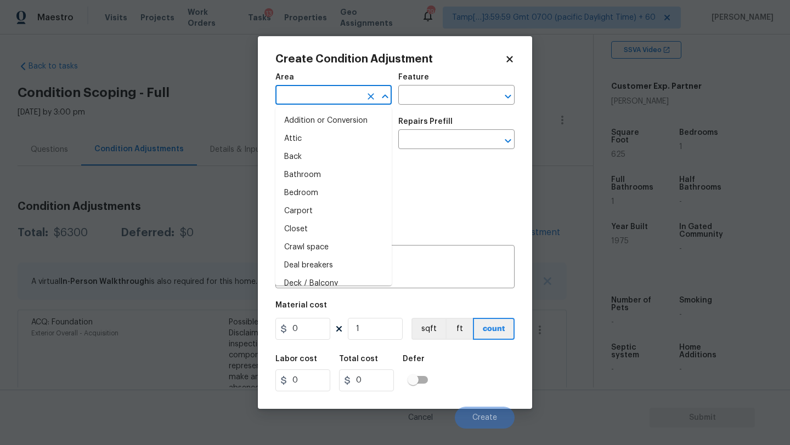
click at [344, 102] on input "text" at bounding box center [318, 96] width 86 height 17
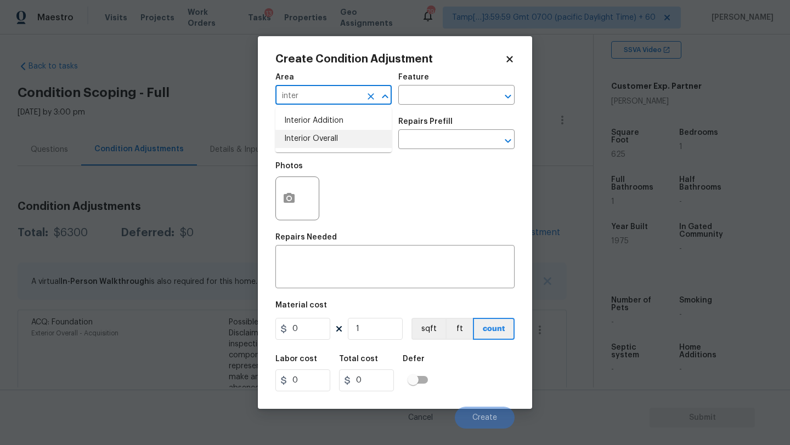
click at [373, 140] on li "Interior Overall" at bounding box center [333, 139] width 116 height 18
type input "Interior Overall"
click at [419, 106] on div "Area Interior Overall ​ Feature ​" at bounding box center [394, 89] width 239 height 44
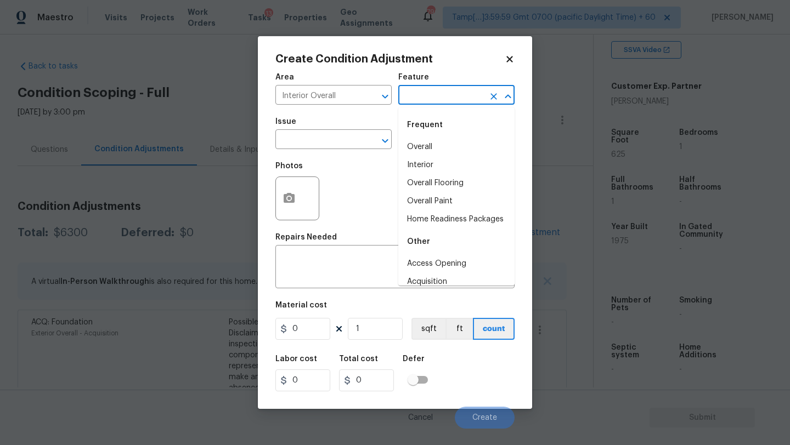
click at [427, 93] on input "text" at bounding box center [441, 96] width 86 height 17
click at [428, 183] on li "Overall Flooring" at bounding box center [456, 183] width 116 height 18
type input "Overall Flooring"
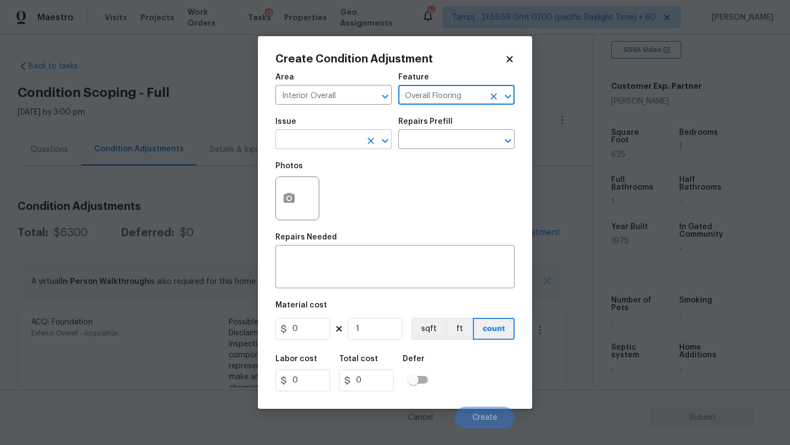
click at [302, 140] on input "text" at bounding box center [318, 140] width 86 height 17
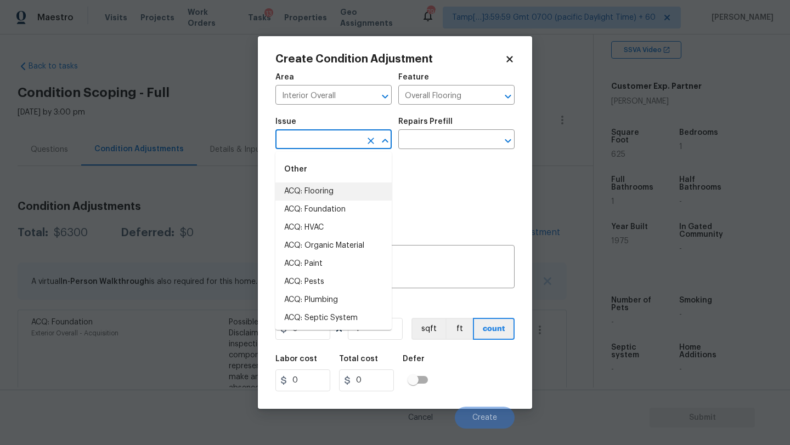
drag, startPoint x: 304, startPoint y: 195, endPoint x: 329, endPoint y: 183, distance: 27.2
click at [304, 194] on li "ACQ: Flooring" at bounding box center [333, 192] width 116 height 18
type input "ACQ: Flooring"
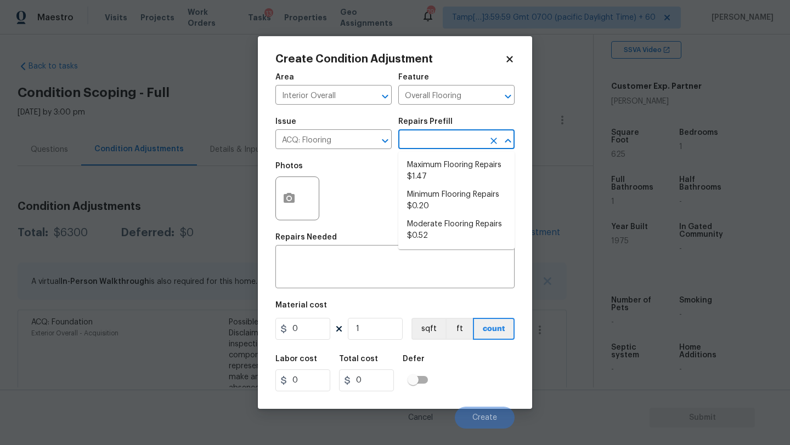
click at [434, 144] on input "text" at bounding box center [441, 140] width 86 height 17
click at [454, 168] on li "Maximum Flooring Repairs $1.47" at bounding box center [456, 171] width 116 height 30
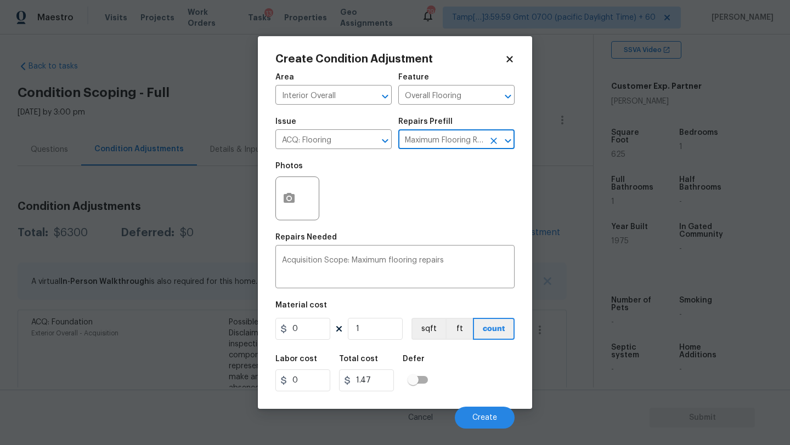
type input "Acquisition"
type textarea "Acquisition Scope: Maximum flooring repairs"
type input "1.47"
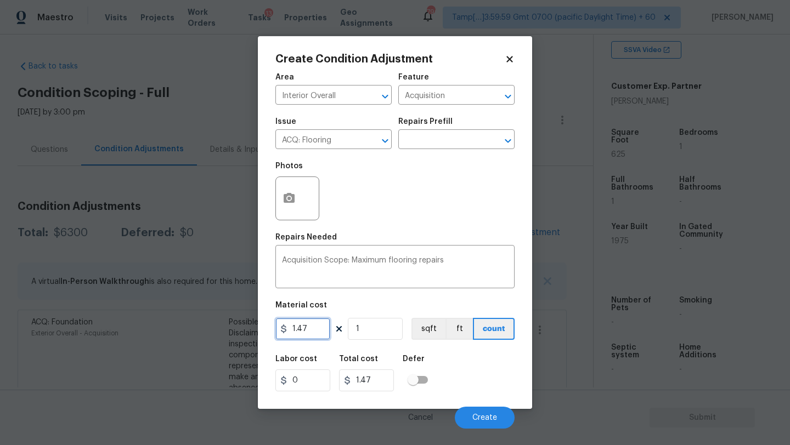
click at [310, 335] on input "1.47" at bounding box center [302, 329] width 55 height 22
type input "5"
click at [380, 335] on input "1" at bounding box center [375, 329] width 55 height 22
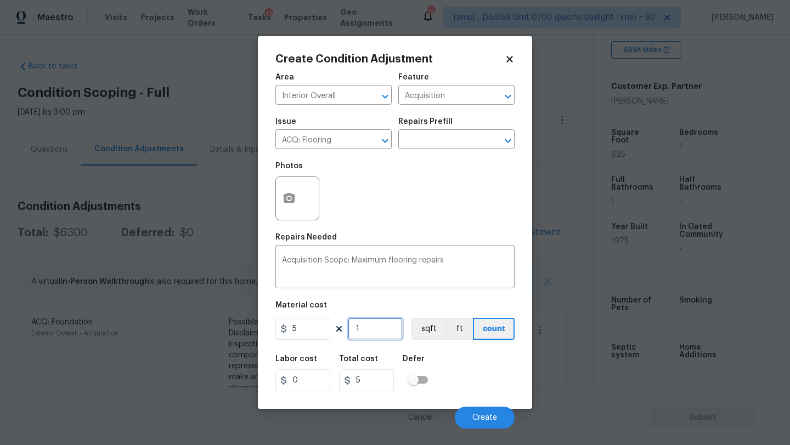
click at [380, 335] on input "1" at bounding box center [375, 329] width 55 height 22
type input "6"
type input "30"
type input "62"
type input "310"
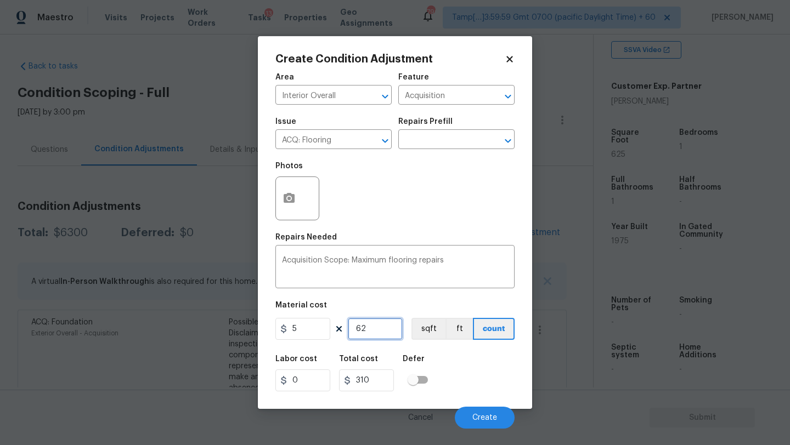
type input "625"
type input "3125"
type input "625"
click at [291, 194] on icon "button" at bounding box center [288, 198] width 13 height 13
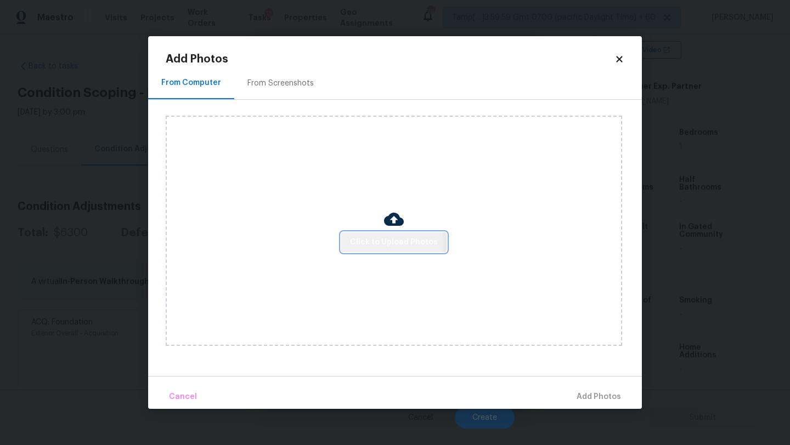
click at [365, 243] on span "Click to Upload Photos" at bounding box center [394, 243] width 88 height 14
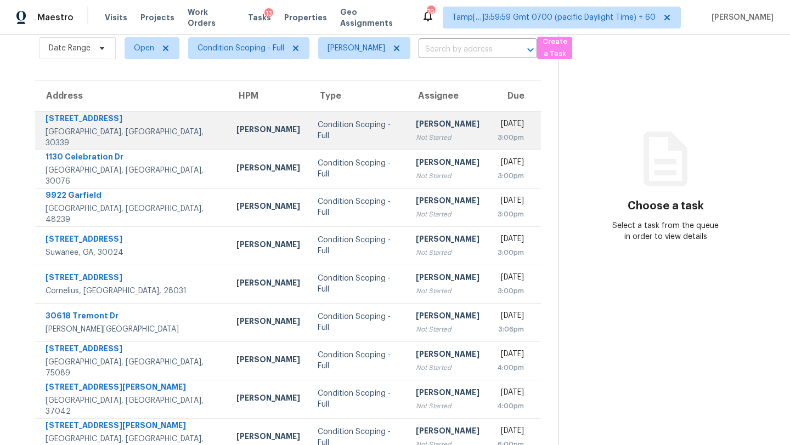
scroll to position [60, 0]
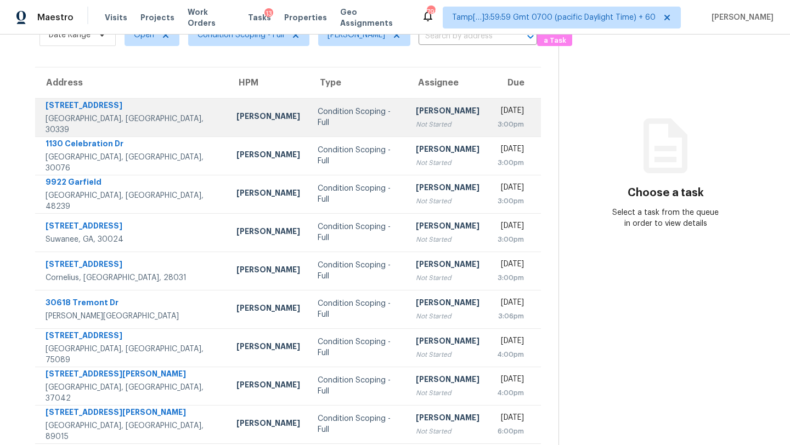
click at [488, 99] on td "[DATE] 3:00pm" at bounding box center [514, 117] width 53 height 38
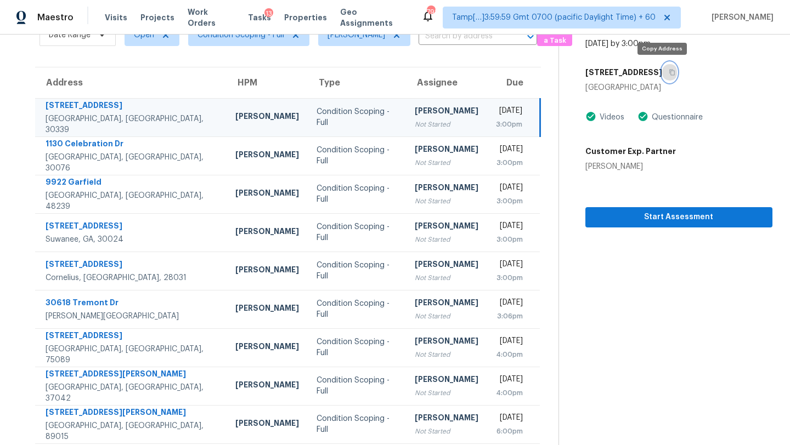
click at [669, 75] on icon "button" at bounding box center [672, 72] width 7 height 7
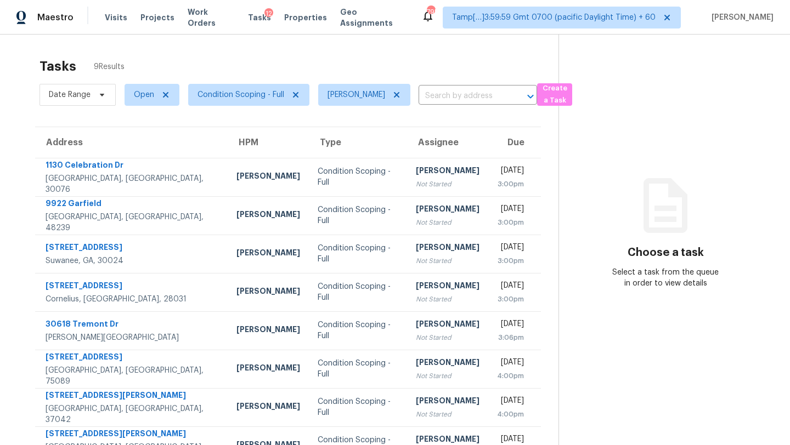
scroll to position [67, 0]
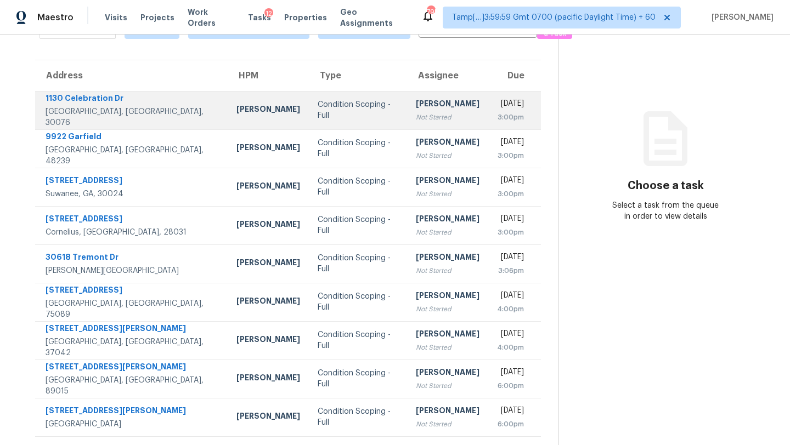
click at [407, 103] on td "[PERSON_NAME] Not Started" at bounding box center [447, 110] width 81 height 38
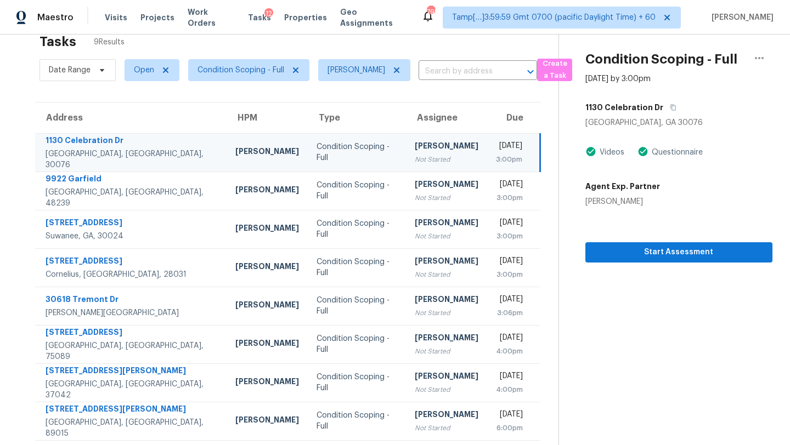
scroll to position [16, 0]
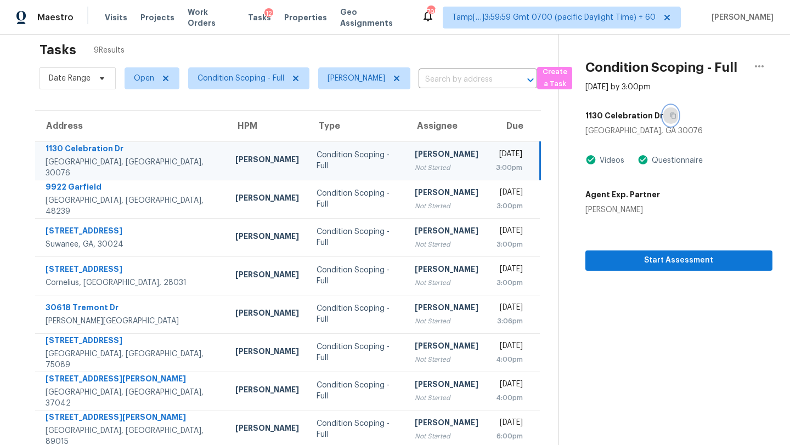
click at [670, 116] on icon "button" at bounding box center [672, 116] width 5 height 6
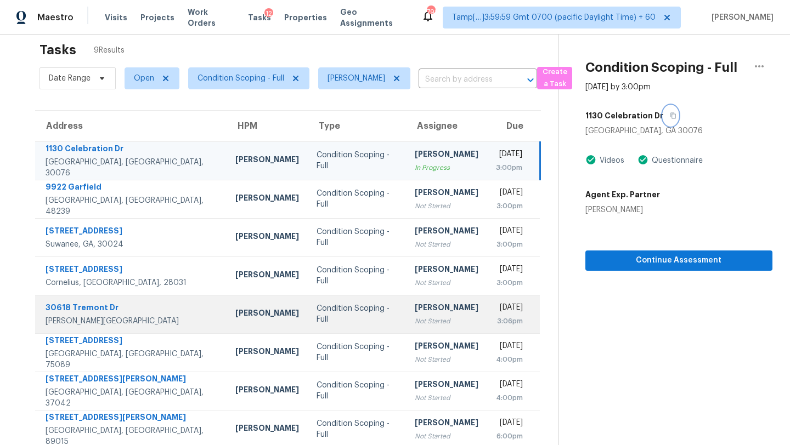
scroll to position [67, 0]
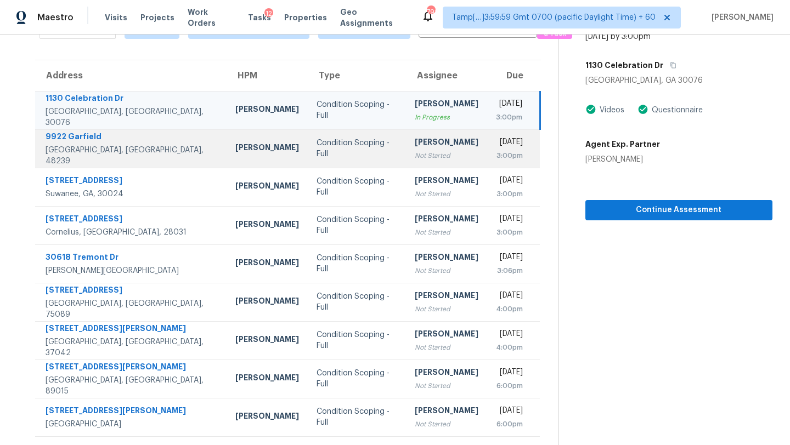
click at [406, 165] on td "Rajesh M Not Started" at bounding box center [446, 148] width 81 height 38
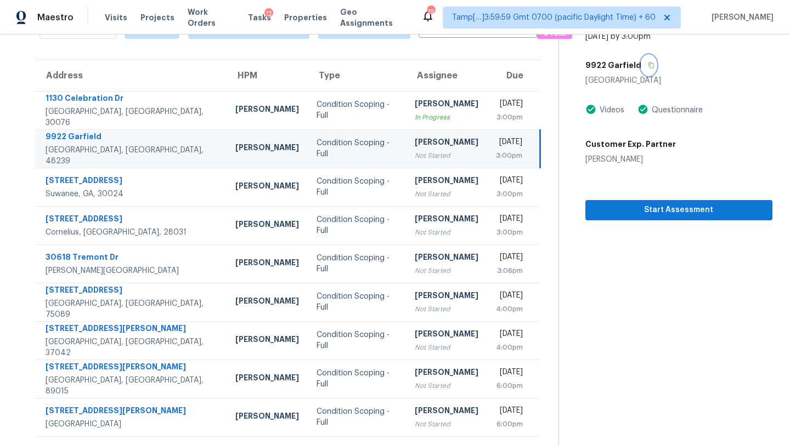
click at [648, 64] on icon "button" at bounding box center [651, 65] width 7 height 7
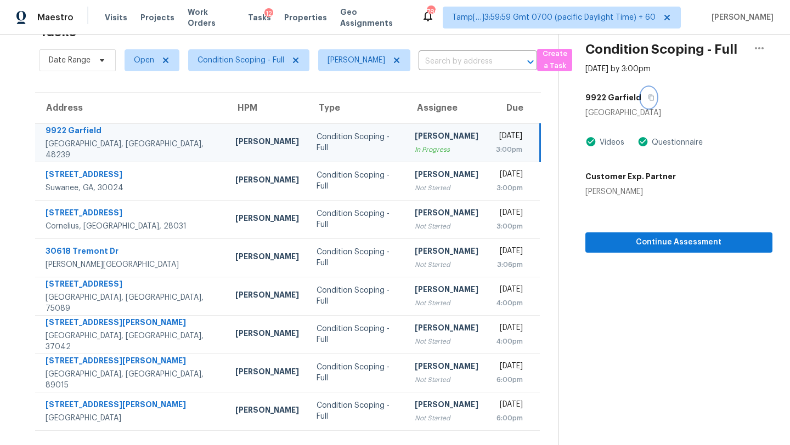
scroll to position [35, 0]
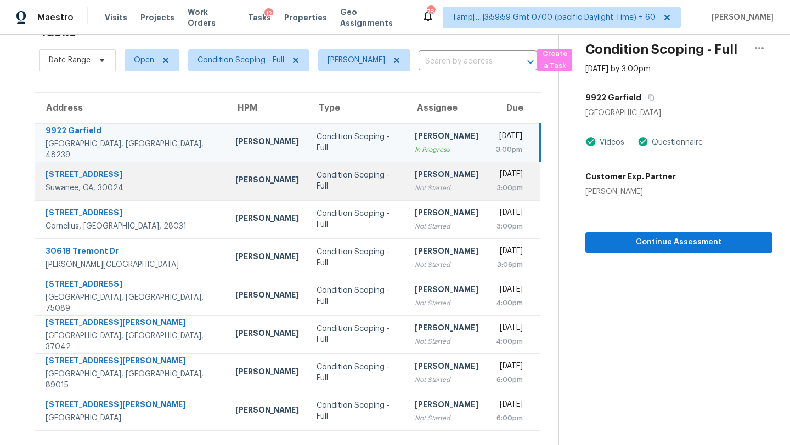
click at [338, 173] on td "Condition Scoping - Full" at bounding box center [357, 181] width 98 height 38
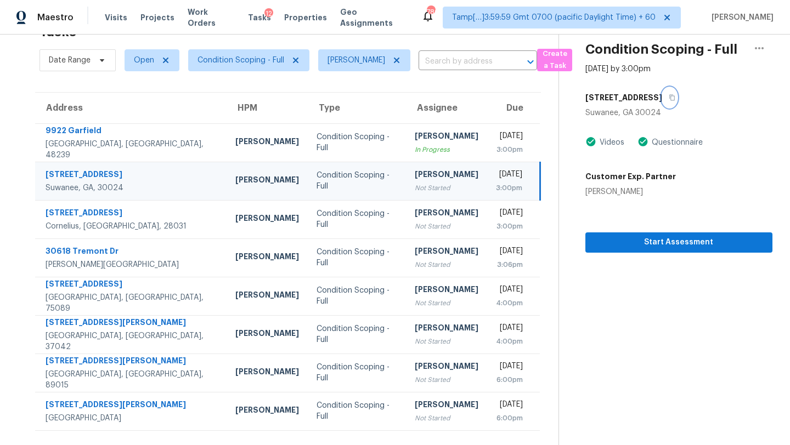
click at [675, 101] on button "button" at bounding box center [669, 98] width 15 height 20
click at [671, 100] on icon "button" at bounding box center [672, 97] width 7 height 7
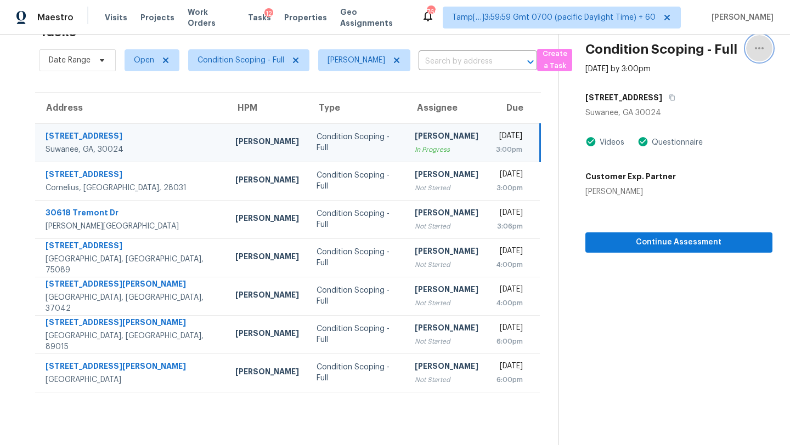
click at [763, 44] on icon "button" at bounding box center [759, 48] width 13 height 13
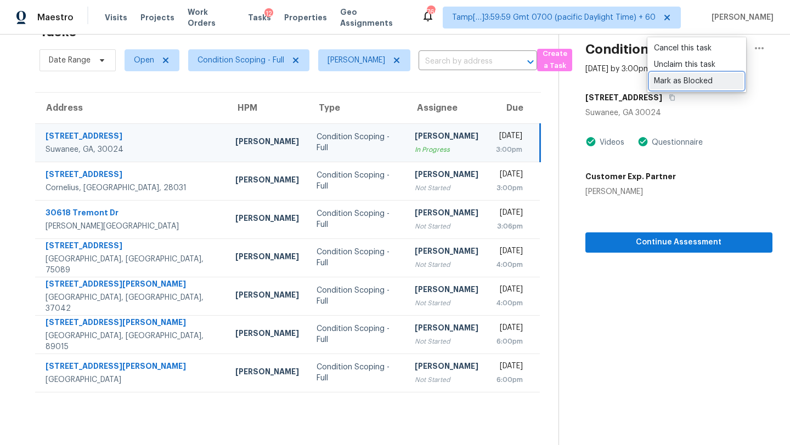
click at [666, 81] on div "Mark as Blocked" at bounding box center [697, 81] width 86 height 11
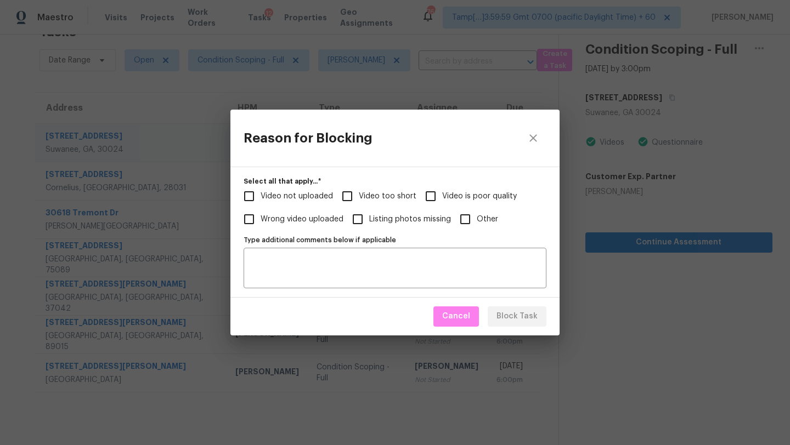
click at [349, 193] on input "Video too short" at bounding box center [347, 196] width 23 height 23
checkbox input "true"
click at [516, 320] on span "Block Task" at bounding box center [516, 317] width 41 height 14
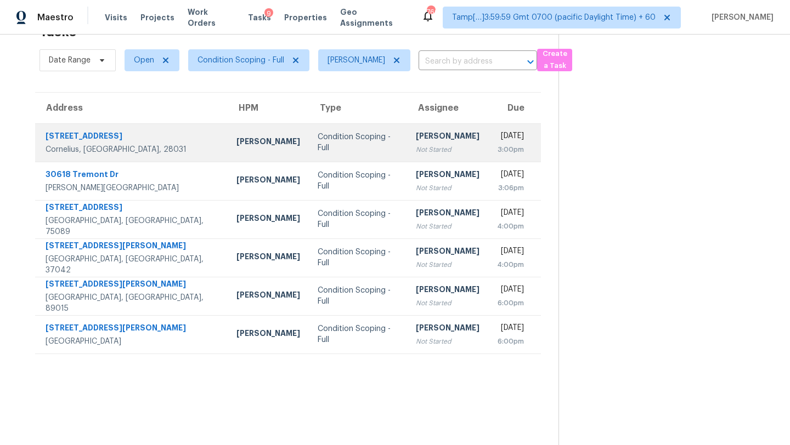
click at [488, 130] on td "Wed, Aug 27th 2025 3:00pm" at bounding box center [514, 142] width 53 height 38
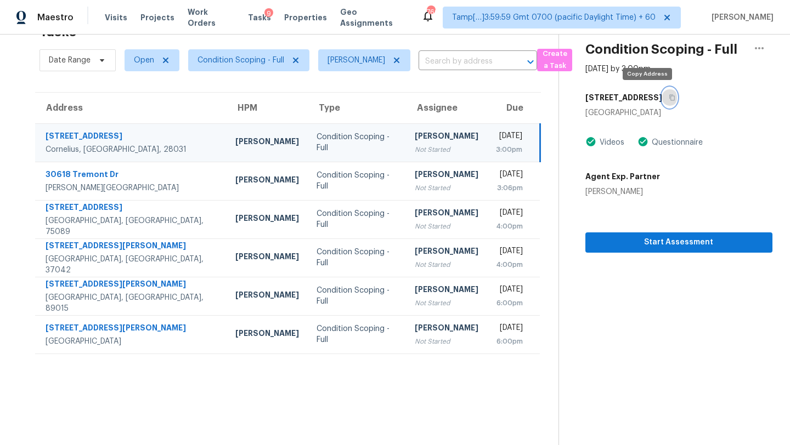
click at [662, 91] on button "button" at bounding box center [669, 98] width 15 height 20
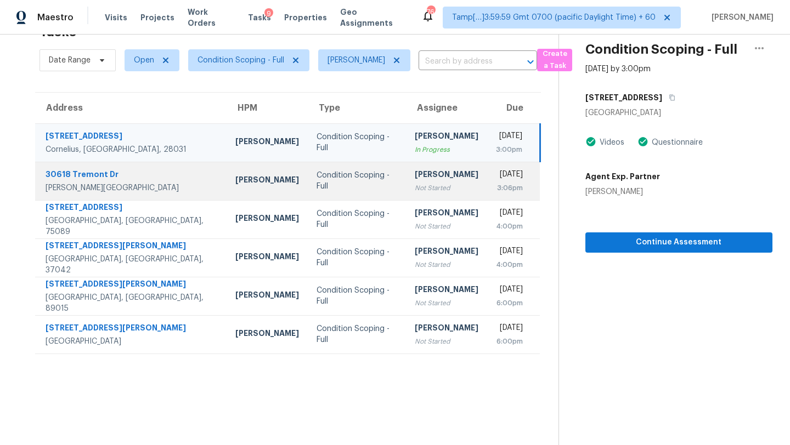
click at [496, 169] on div "[DATE]" at bounding box center [509, 176] width 27 height 14
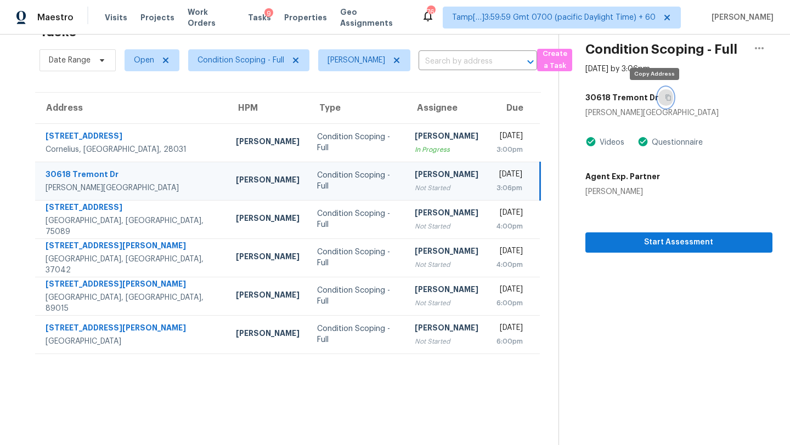
click at [658, 103] on button "button" at bounding box center [665, 98] width 15 height 20
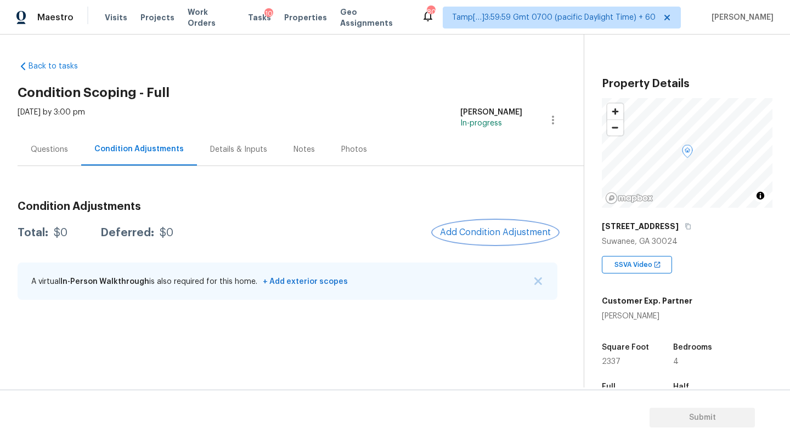
click at [507, 241] on button "Add Condition Adjustment" at bounding box center [495, 232] width 124 height 23
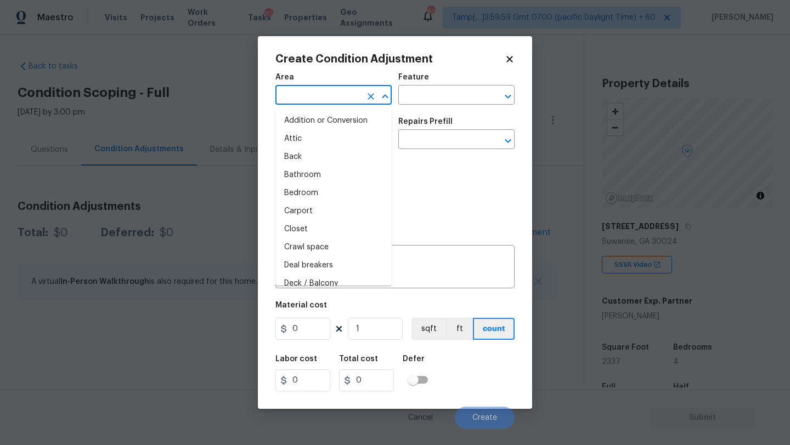
click at [320, 99] on input "text" at bounding box center [318, 96] width 86 height 17
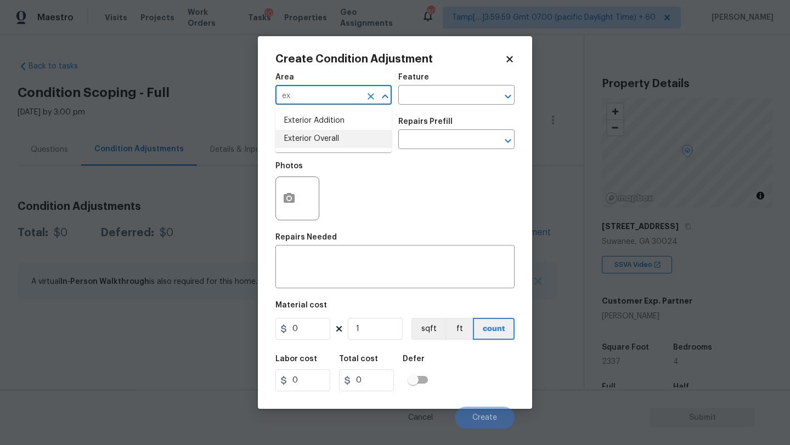
click at [330, 142] on li "Exterior Overall" at bounding box center [333, 139] width 116 height 18
type input "Exterior Overall"
click at [431, 101] on input "text" at bounding box center [441, 96] width 86 height 17
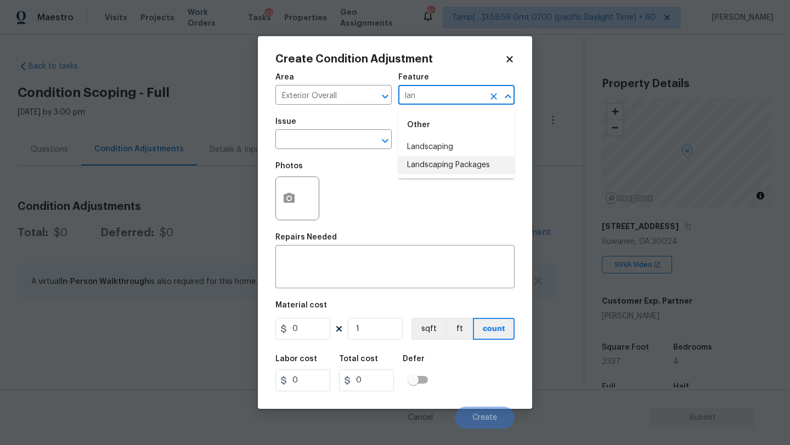
click at [450, 160] on li "Landscaping Packages" at bounding box center [456, 165] width 116 height 18
type input "Landscaping Packages"
click at [337, 132] on div "Issue" at bounding box center [333, 125] width 116 height 14
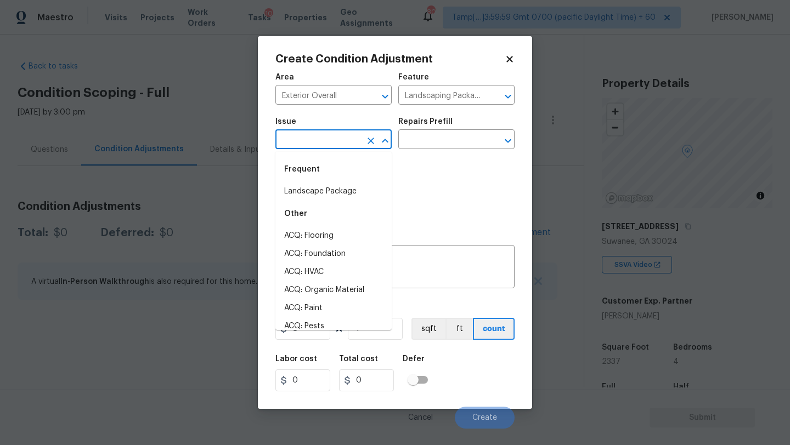
click at [337, 149] on input "text" at bounding box center [318, 140] width 86 height 17
click at [336, 196] on li "Landscape Package" at bounding box center [333, 192] width 116 height 18
type input "Landscape Package"
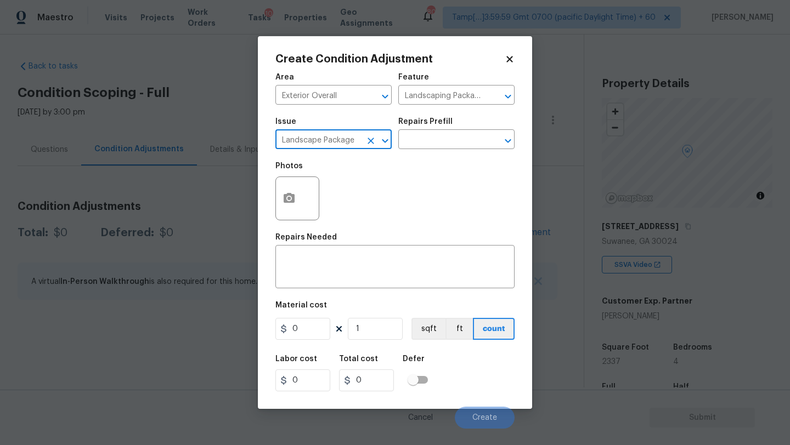
click at [463, 123] on div "Repairs Prefill" at bounding box center [456, 125] width 116 height 14
click at [463, 132] on div "Repairs Prefill" at bounding box center [456, 125] width 116 height 14
click at [463, 137] on input "text" at bounding box center [441, 140] width 86 height 17
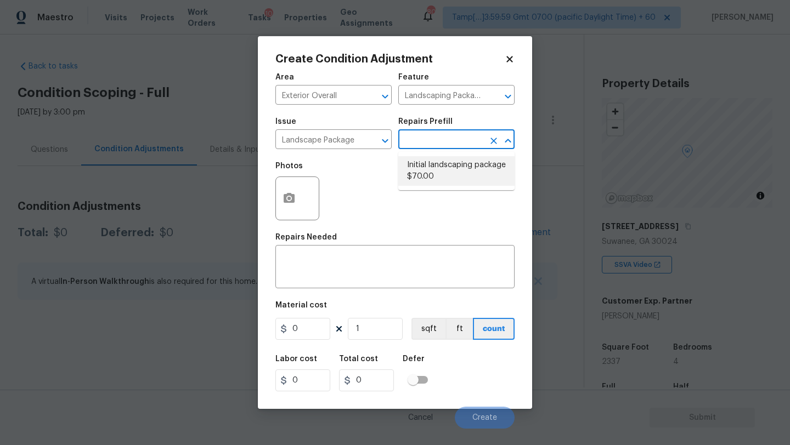
click at [449, 167] on li "Initial landscaping package $70.00" at bounding box center [456, 171] width 116 height 30
type input "Home Readiness Packages"
type textarea "Mowing of grass up to 6" in height. Mow, edge along driveways & sidewalks, trim…"
type input "70"
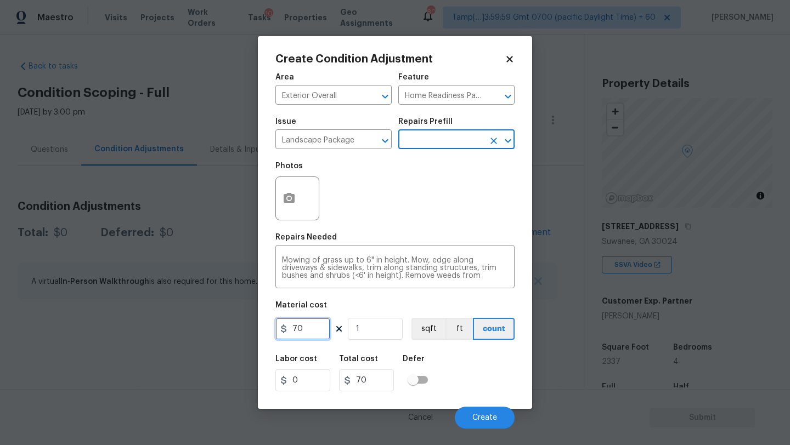
click at [301, 337] on input "70" at bounding box center [302, 329] width 55 height 22
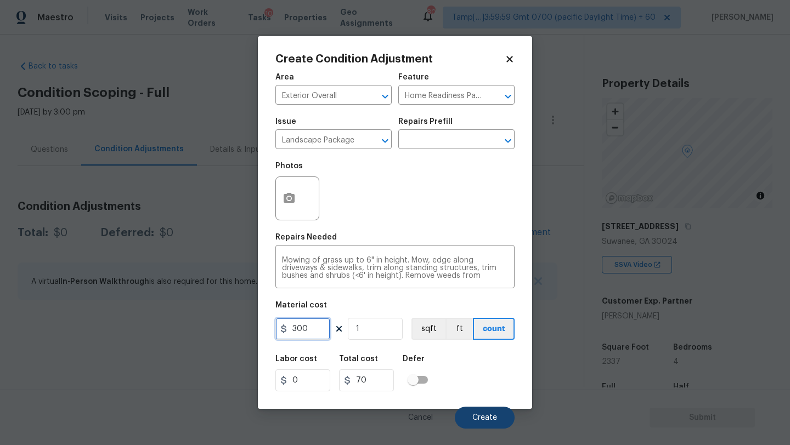
type input "300"
click at [485, 422] on button "Create" at bounding box center [485, 418] width 60 height 22
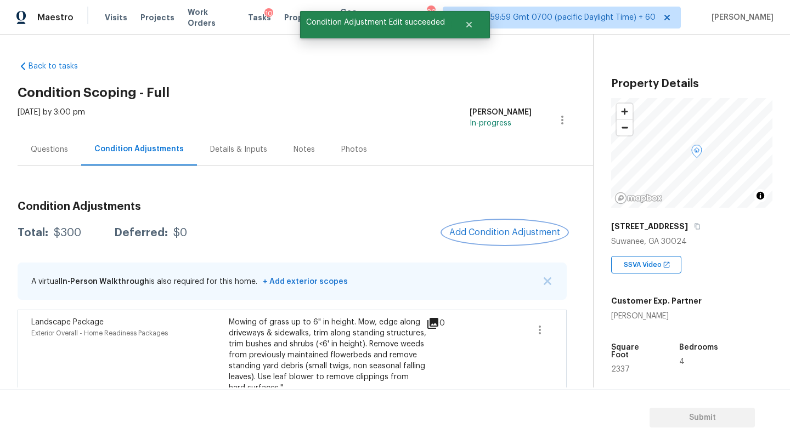
click at [530, 227] on button "Add Condition Adjustment" at bounding box center [505, 232] width 124 height 23
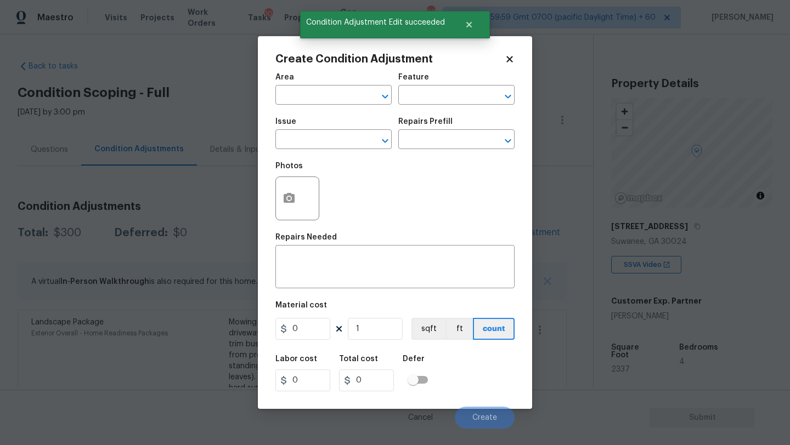
click at [313, 78] on div "Area" at bounding box center [333, 80] width 116 height 14
click at [313, 98] on input "text" at bounding box center [318, 96] width 86 height 17
click at [322, 132] on li "Exterior Overall" at bounding box center [333, 139] width 116 height 18
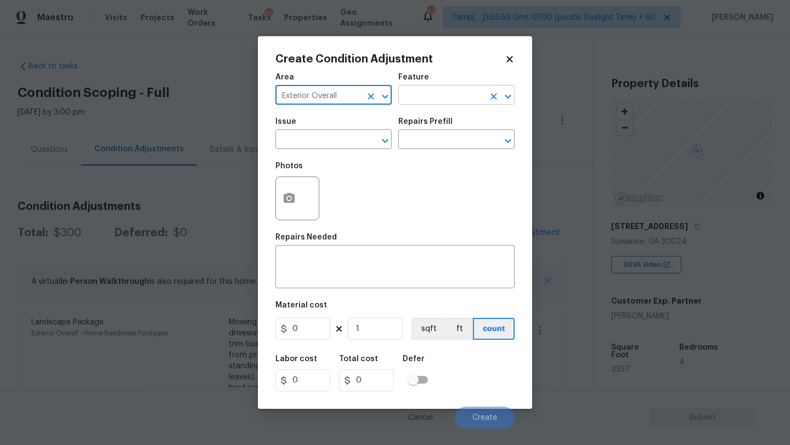
type input "Exterior Overall"
click at [406, 104] on input "text" at bounding box center [441, 96] width 86 height 17
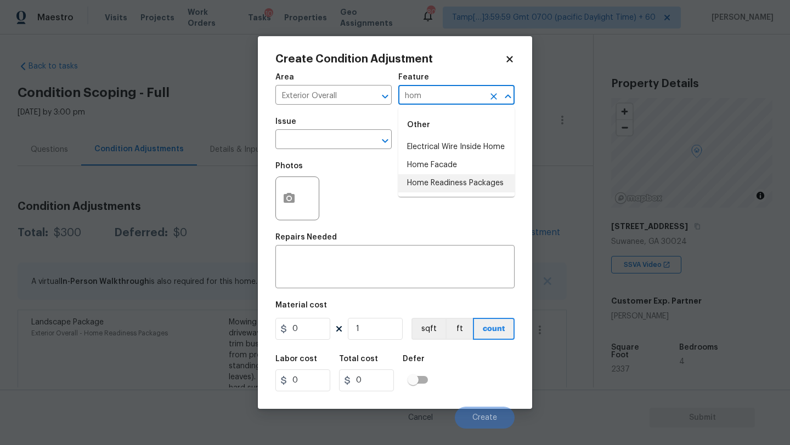
click at [411, 188] on li "Home Readiness Packages" at bounding box center [456, 183] width 116 height 18
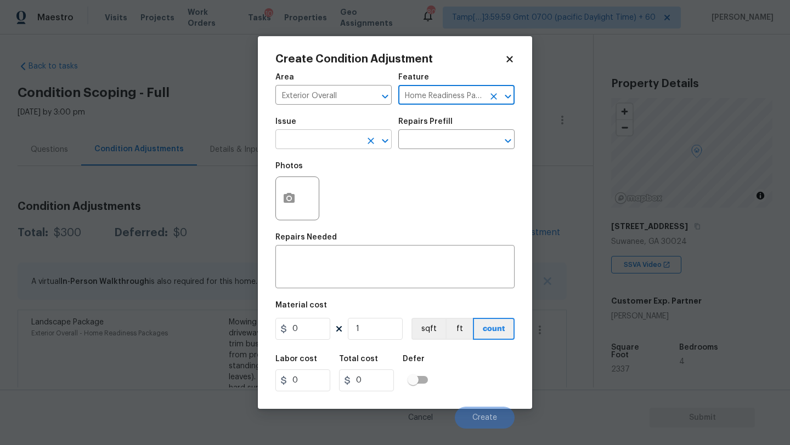
type input "Home Readiness Packages"
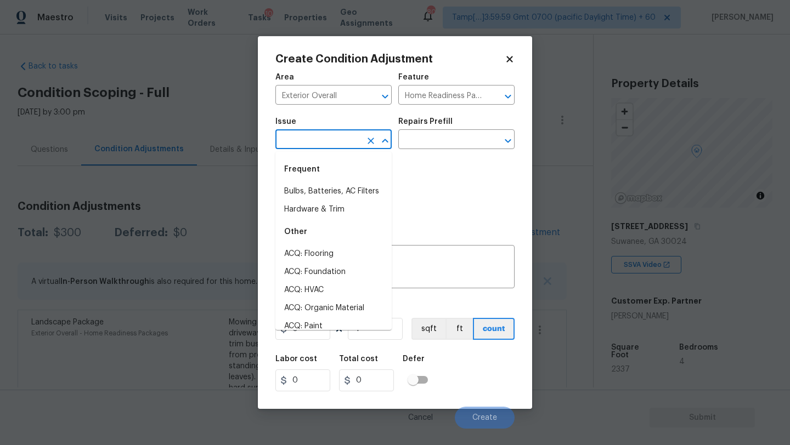
click at [327, 144] on input "text" at bounding box center [318, 140] width 86 height 17
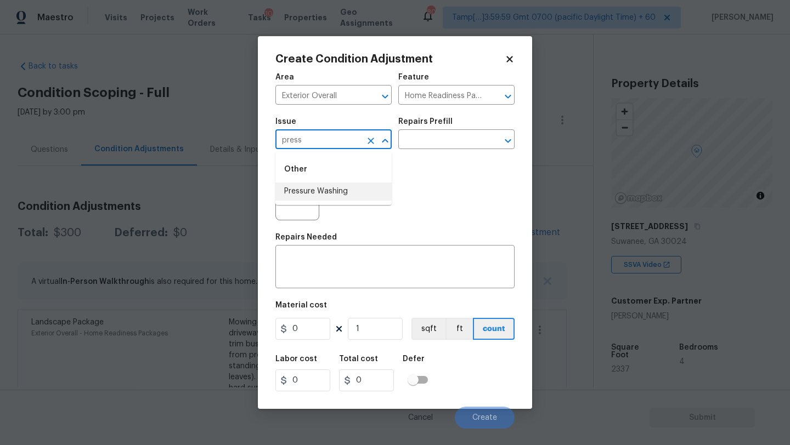
click at [337, 191] on li "Pressure Washing" at bounding box center [333, 192] width 116 height 18
type input "Pressure Washing"
click at [420, 142] on input "text" at bounding box center [441, 140] width 86 height 17
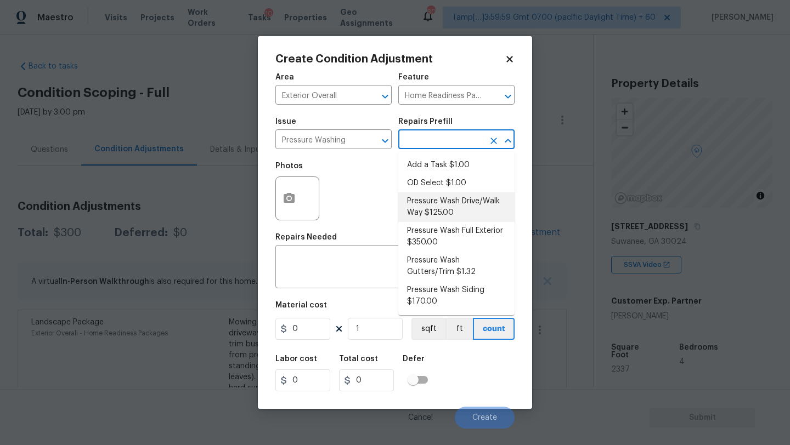
click at [423, 214] on li "Pressure Wash Drive/Walk Way $125.00" at bounding box center [456, 208] width 116 height 30
type input "Siding"
type textarea "Pressure wash the driveways/walkways as directed by the PM. Ensure that all deb…"
type input "125"
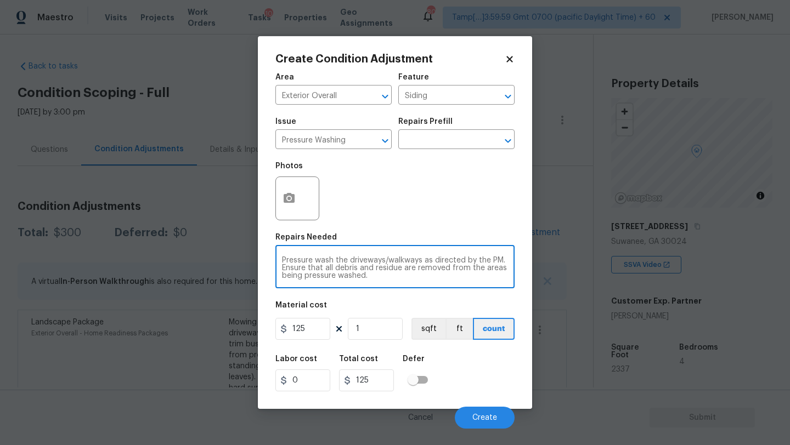
drag, startPoint x: 429, startPoint y: 262, endPoint x: 439, endPoint y: 283, distance: 23.1
click at [439, 283] on div "Pressure wash the driveways/walkways as directed by the PM. Ensure that all deb…" at bounding box center [394, 268] width 239 height 41
type textarea "Pressure wash the driveways/walkways and sidings"
click at [316, 329] on input "125" at bounding box center [302, 329] width 55 height 22
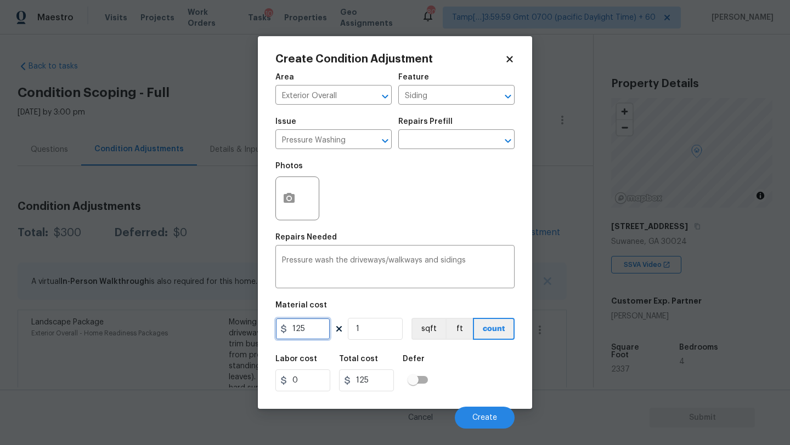
click at [316, 329] on input "125" at bounding box center [302, 329] width 55 height 22
click at [303, 330] on input "500" at bounding box center [302, 329] width 55 height 22
type input "400"
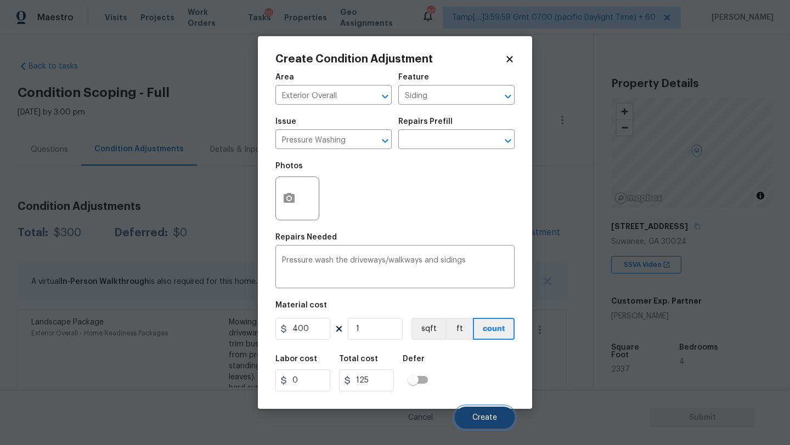
type input "400"
click at [483, 417] on span "Create" at bounding box center [484, 418] width 25 height 8
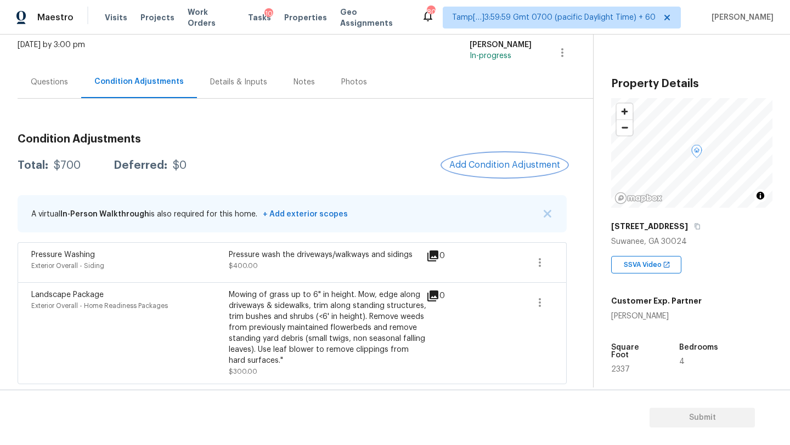
scroll to position [15, 0]
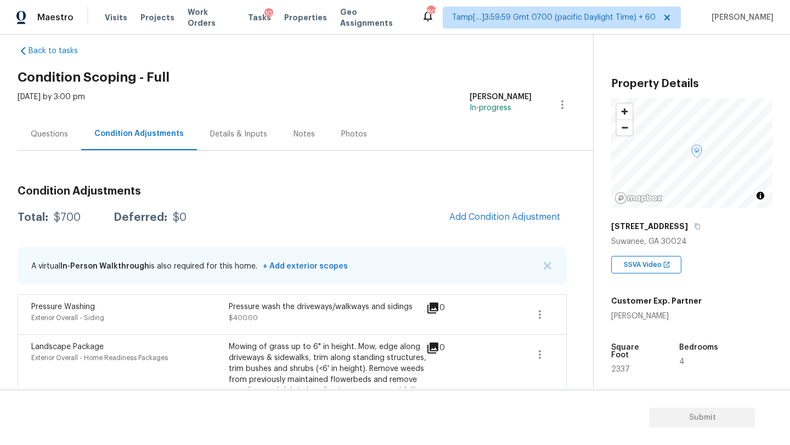
click at [39, 139] on div "Questions" at bounding box center [49, 134] width 37 height 11
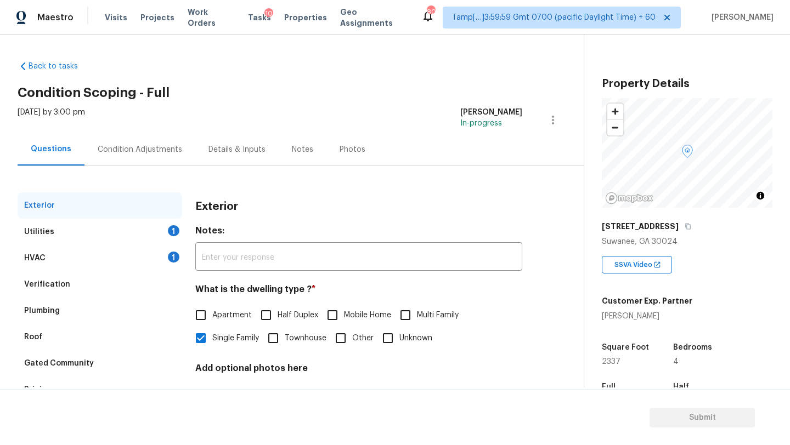
scroll to position [83, 0]
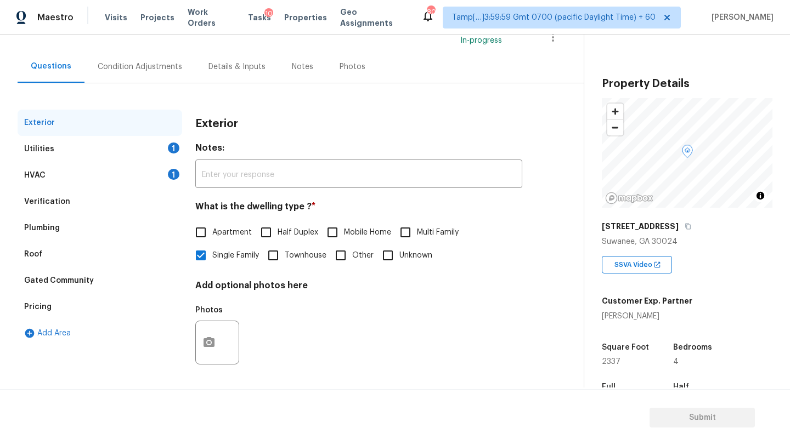
click at [70, 307] on div "Pricing" at bounding box center [100, 307] width 165 height 26
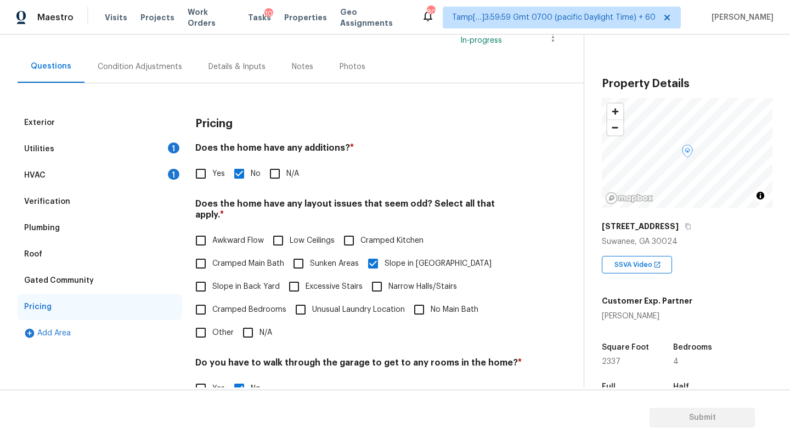
click at [219, 285] on label "Slope in Back Yard" at bounding box center [234, 286] width 91 height 23
click at [212, 285] on input "Slope in Back Yard" at bounding box center [200, 286] width 23 height 23
checkbox input "true"
click at [121, 57] on div "Condition Adjustments" at bounding box center [139, 66] width 111 height 32
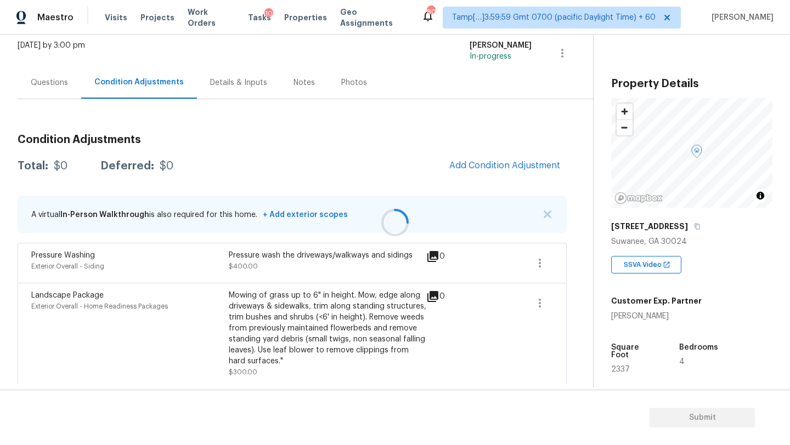
scroll to position [67, 0]
click at [31, 82] on div "Questions" at bounding box center [49, 82] width 37 height 11
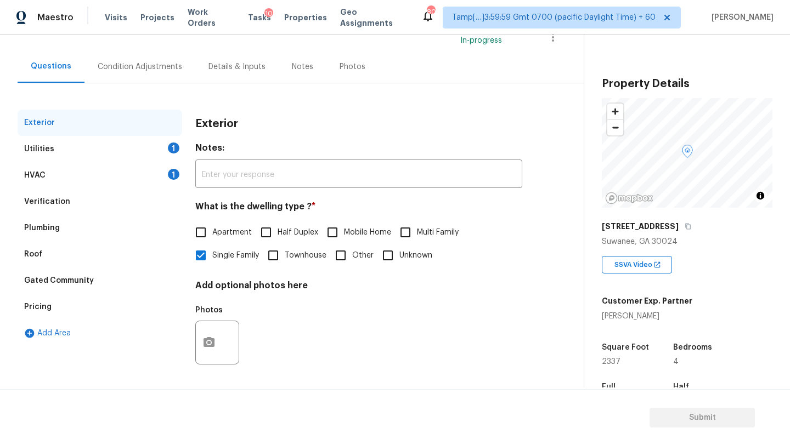
click at [60, 203] on div "Verification" at bounding box center [47, 201] width 46 height 11
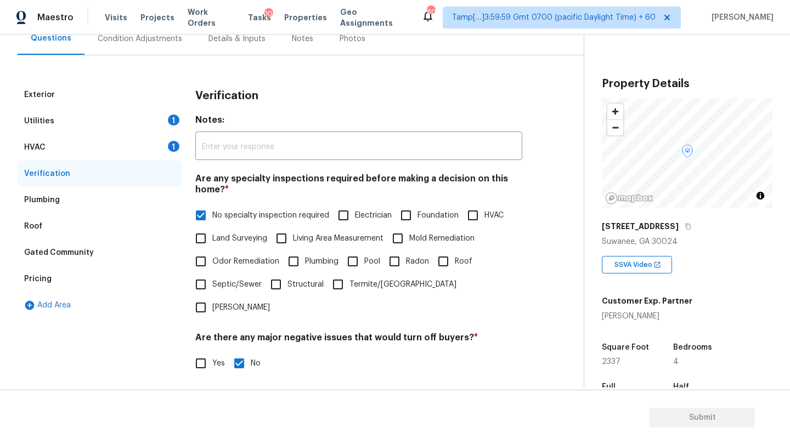
scroll to position [132, 0]
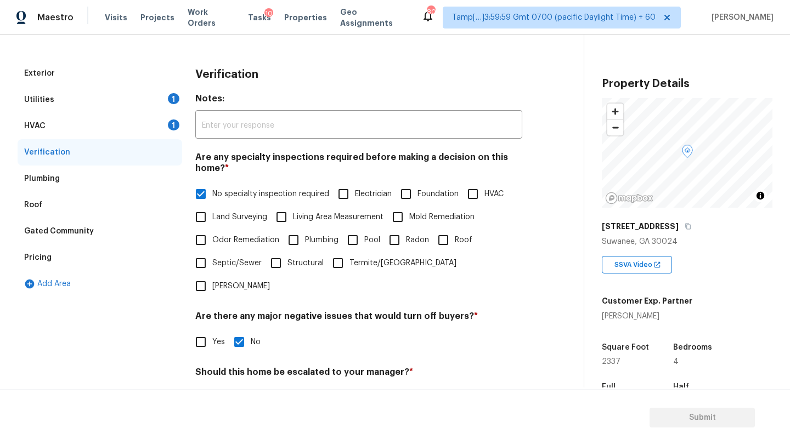
click at [399, 192] on input "Foundation" at bounding box center [405, 194] width 23 height 23
checkbox input "true"
drag, startPoint x: 217, startPoint y: 191, endPoint x: 217, endPoint y: 218, distance: 27.4
click at [217, 191] on span "No specialty inspection required" at bounding box center [270, 195] width 117 height 12
click at [212, 191] on input "No specialty inspection required" at bounding box center [200, 194] width 23 height 23
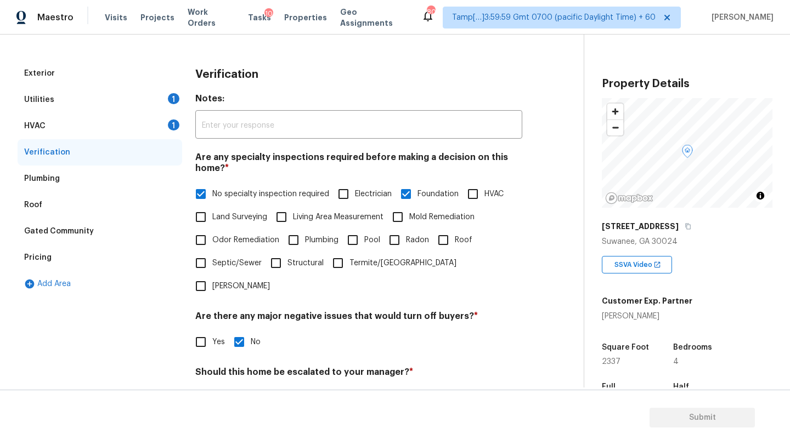
checkbox input "false"
click at [197, 387] on input "Yes" at bounding box center [200, 398] width 23 height 23
checkbox input "true"
checkbox input "false"
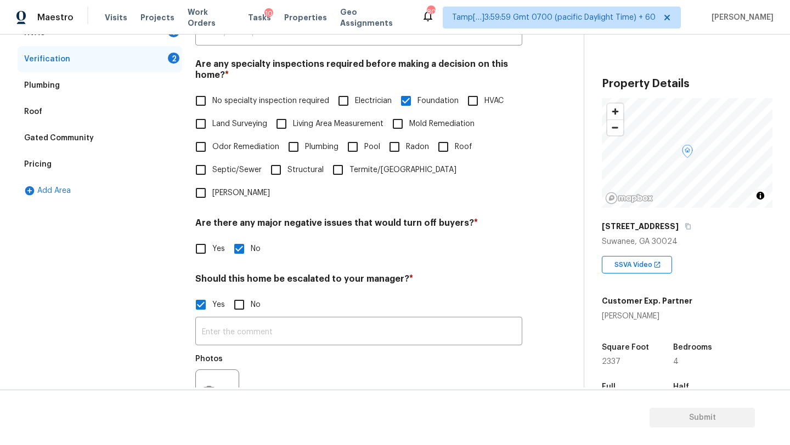
click at [283, 324] on div "​ Photos" at bounding box center [358, 368] width 327 height 104
click at [291, 320] on input "text" at bounding box center [358, 333] width 327 height 26
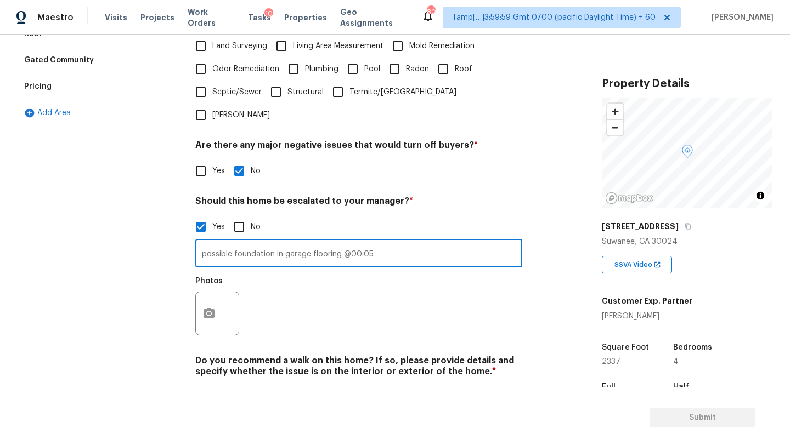
scroll to position [319, 0]
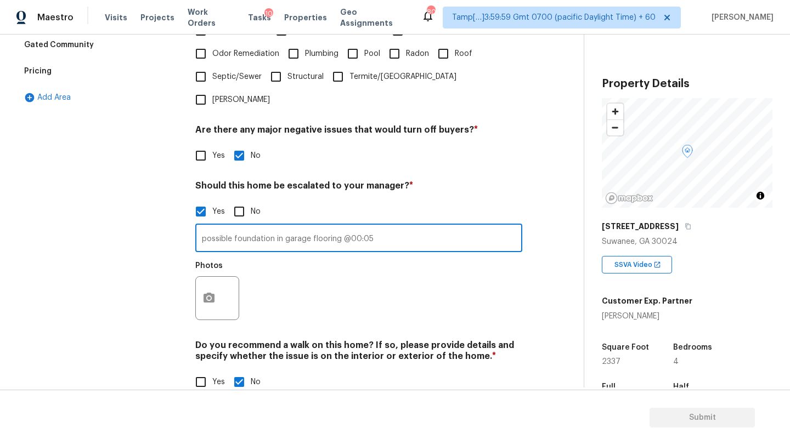
type input "possible foundation in garage flooring @00:05"
click at [201, 277] on button "button" at bounding box center [209, 298] width 26 height 43
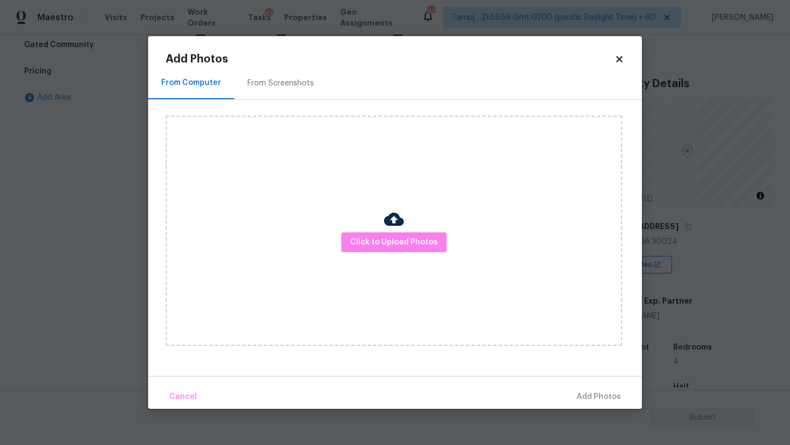
click at [392, 254] on div "Click to Upload Photos" at bounding box center [394, 231] width 456 height 230
click at [398, 243] on span "Click to Upload Photos" at bounding box center [394, 243] width 88 height 14
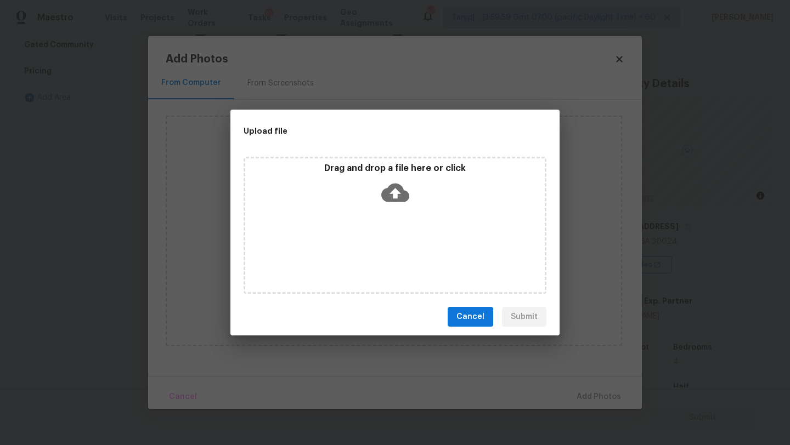
click at [398, 165] on p "Drag and drop a file here or click" at bounding box center [394, 169] width 299 height 12
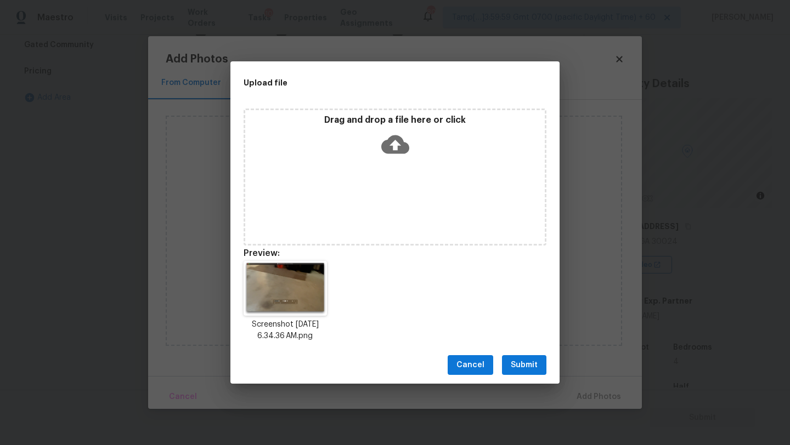
click at [541, 364] on button "Submit" at bounding box center [524, 365] width 44 height 20
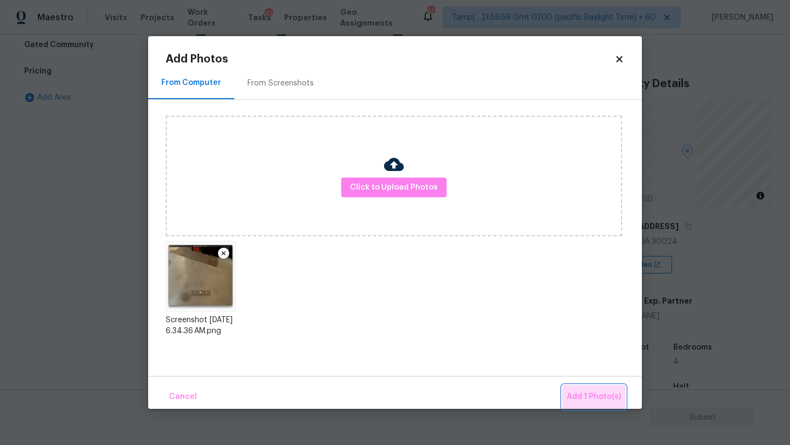
click at [595, 391] on span "Add 1 Photo(s)" at bounding box center [594, 398] width 54 height 14
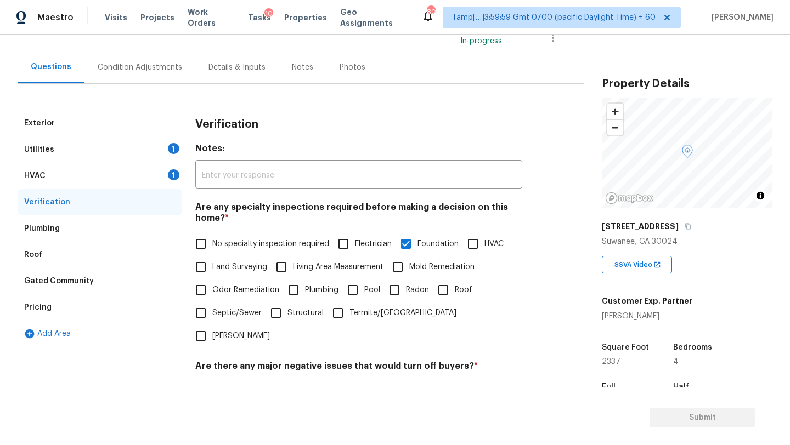
scroll to position [0, 0]
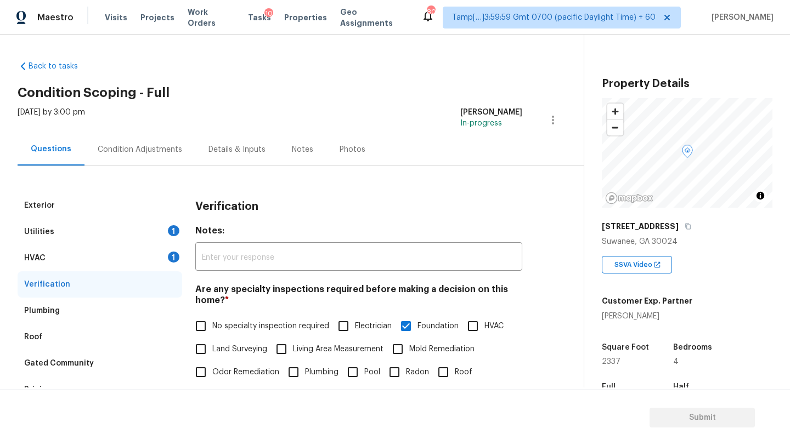
click at [140, 153] on div "Condition Adjustments" at bounding box center [140, 149] width 84 height 11
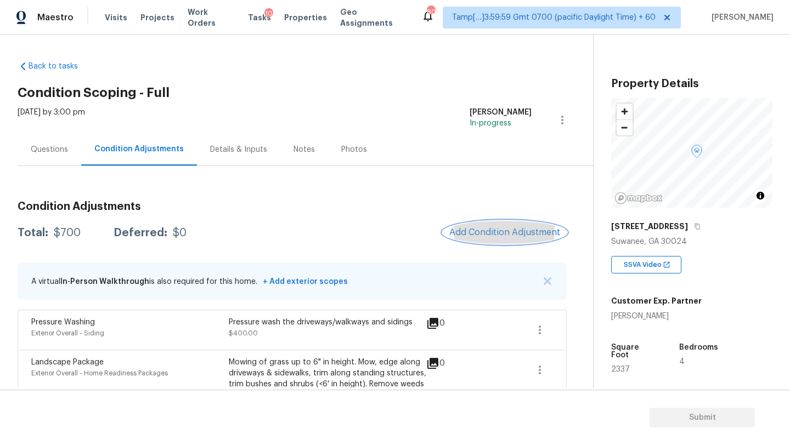
click at [520, 227] on button "Add Condition Adjustment" at bounding box center [505, 232] width 124 height 23
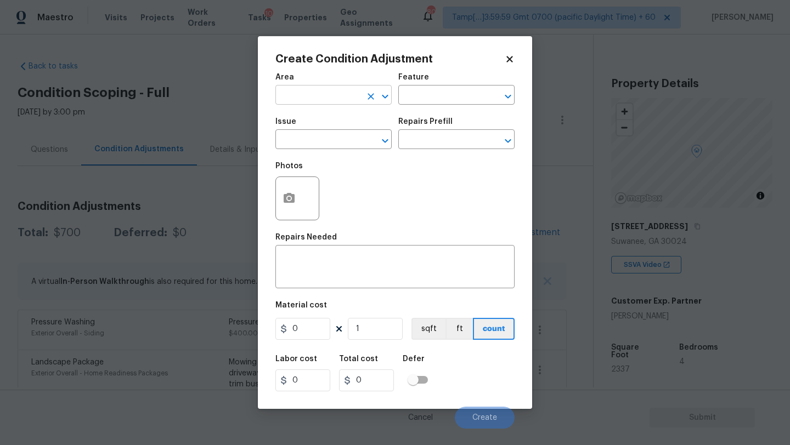
click at [318, 103] on input "text" at bounding box center [318, 96] width 86 height 17
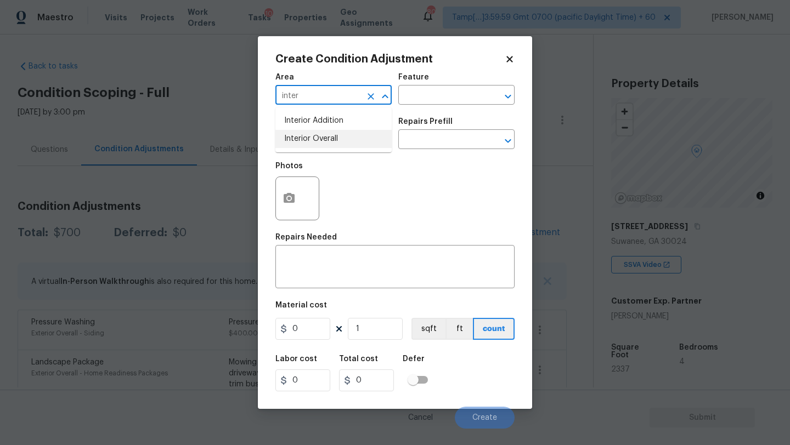
click at [318, 141] on li "Interior Overall" at bounding box center [333, 139] width 116 height 18
type input "Interior Overall"
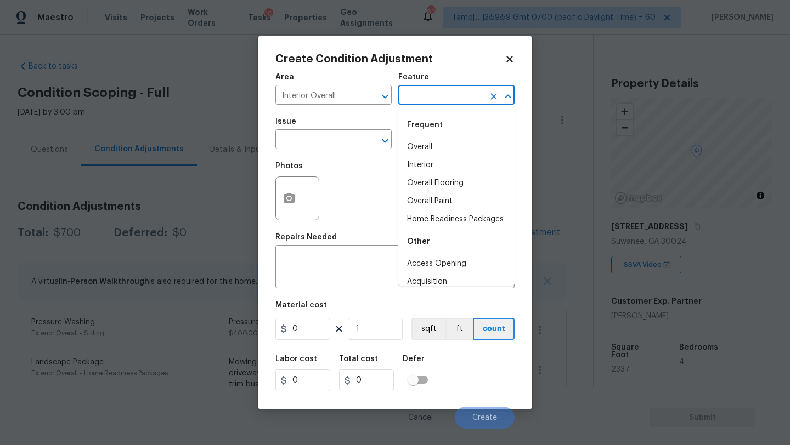
click at [426, 88] on input "text" at bounding box center [441, 96] width 86 height 17
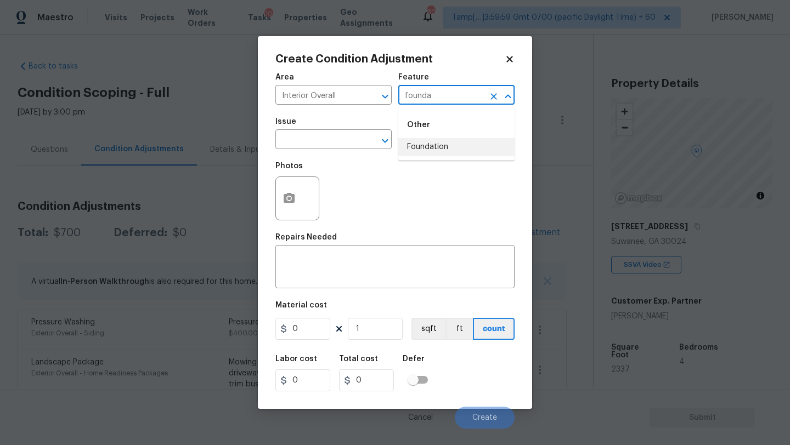
drag, startPoint x: 422, startPoint y: 148, endPoint x: 406, endPoint y: 148, distance: 16.5
click at [422, 148] on li "Foundation" at bounding box center [456, 147] width 116 height 18
type input "Foundation"
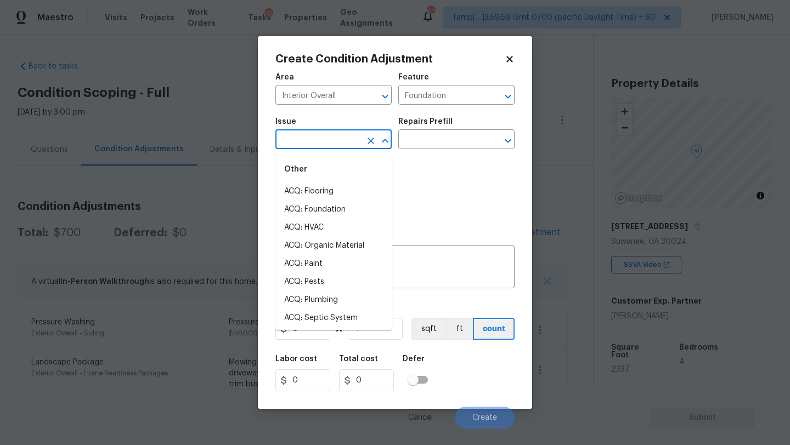
click at [338, 145] on input "text" at bounding box center [318, 140] width 86 height 17
click at [328, 214] on li "ACQ: Foundation" at bounding box center [333, 210] width 116 height 18
type input "ACQ: Foundation"
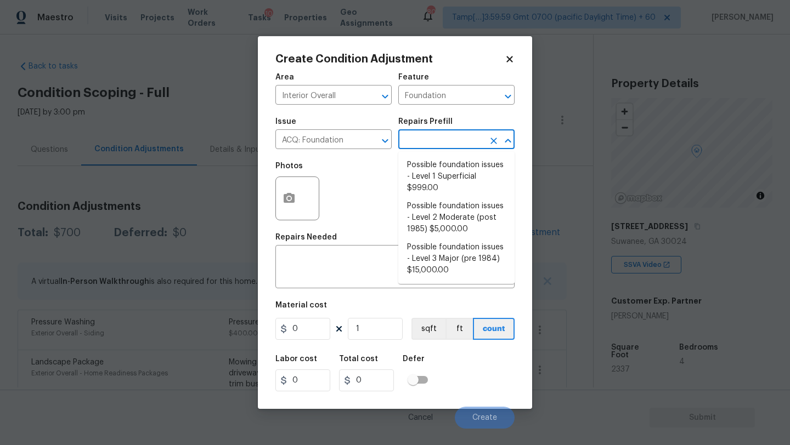
click at [448, 149] on input "text" at bounding box center [441, 140] width 86 height 17
click at [449, 204] on li "Possible foundation issues - Level 2 Moderate (post 1985) $5,000.00" at bounding box center [456, 217] width 116 height 41
type input "Acquisition"
type textarea "Possible foundation issues - Level 2 Moderate: Disclaimer: This is NOT a techni…"
type input "5000"
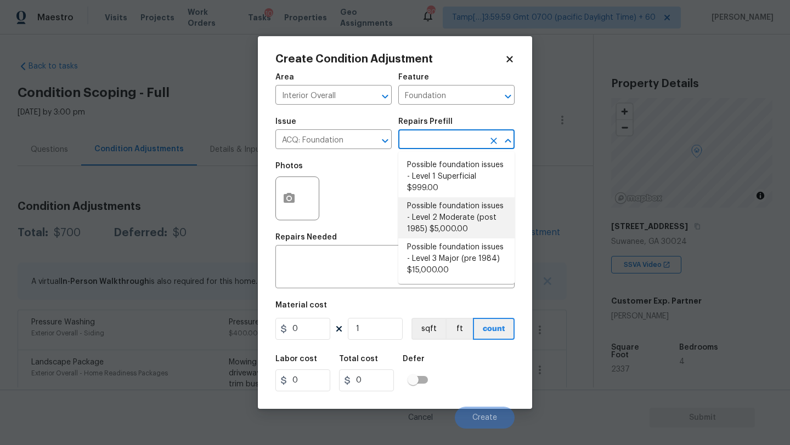
type input "5000"
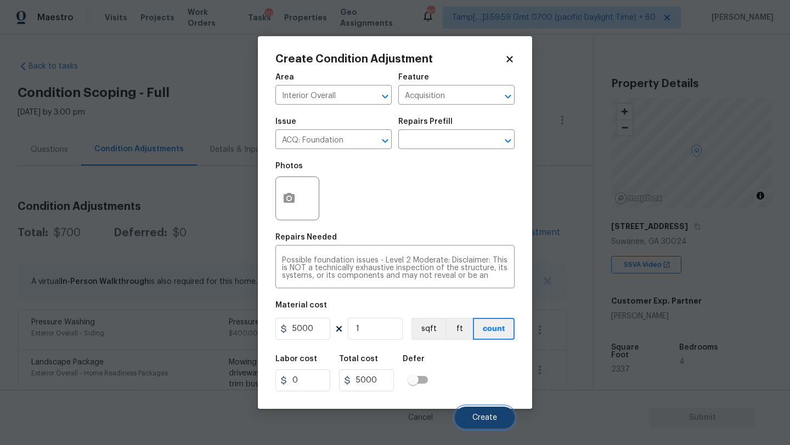
click at [491, 420] on span "Create" at bounding box center [484, 418] width 25 height 8
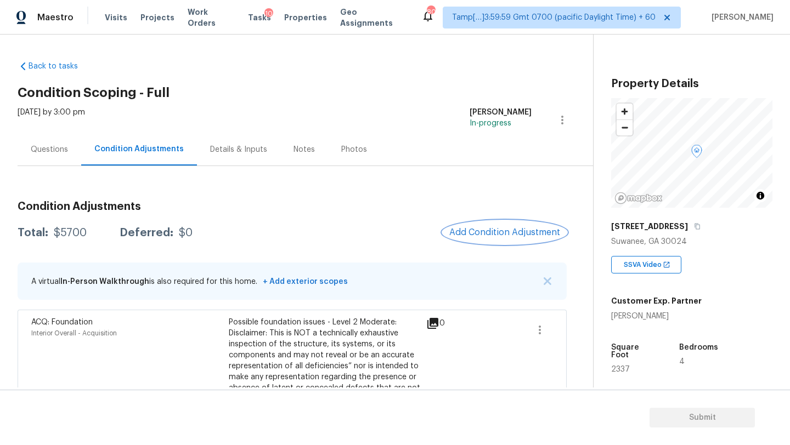
scroll to position [90, 0]
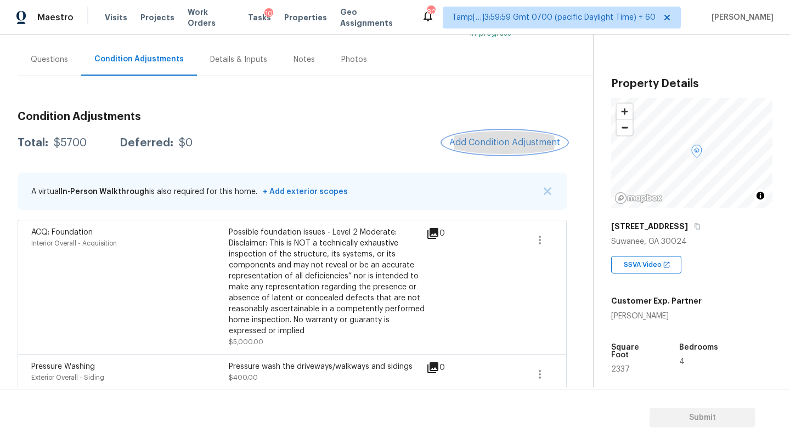
click at [508, 131] on button "Add Condition Adjustment" at bounding box center [505, 142] width 124 height 23
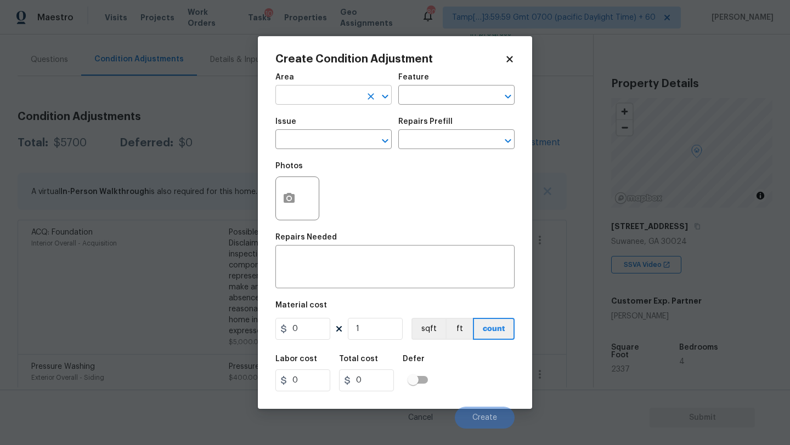
click at [331, 103] on input "text" at bounding box center [318, 96] width 86 height 17
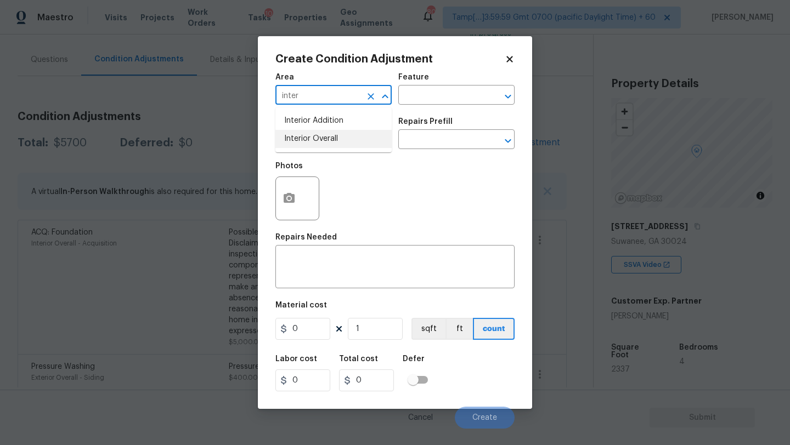
click at [340, 139] on li "Interior Overall" at bounding box center [333, 139] width 116 height 18
type input "Interior Overall"
click at [415, 98] on input "text" at bounding box center [441, 96] width 86 height 17
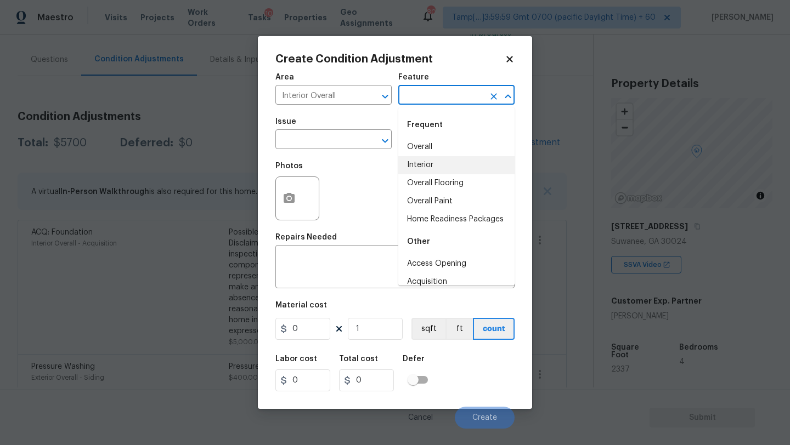
click at [427, 173] on li "Interior" at bounding box center [456, 165] width 116 height 18
type input "Interior"
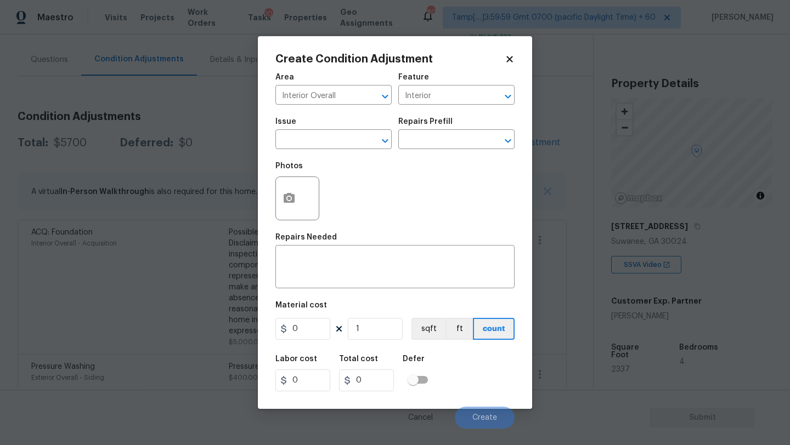
drag, startPoint x: 427, startPoint y: 173, endPoint x: 427, endPoint y: 157, distance: 15.4
click at [427, 171] on div "Photos" at bounding box center [394, 191] width 239 height 71
click at [489, 94] on icon "Clear" at bounding box center [493, 96] width 11 height 11
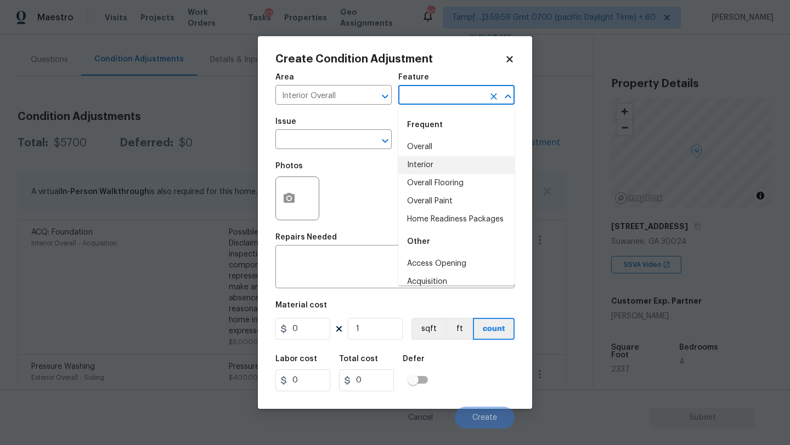
click at [445, 94] on input "text" at bounding box center [441, 96] width 86 height 17
click at [438, 182] on li "Overall Flooring" at bounding box center [456, 183] width 116 height 18
type input "Overall Flooring"
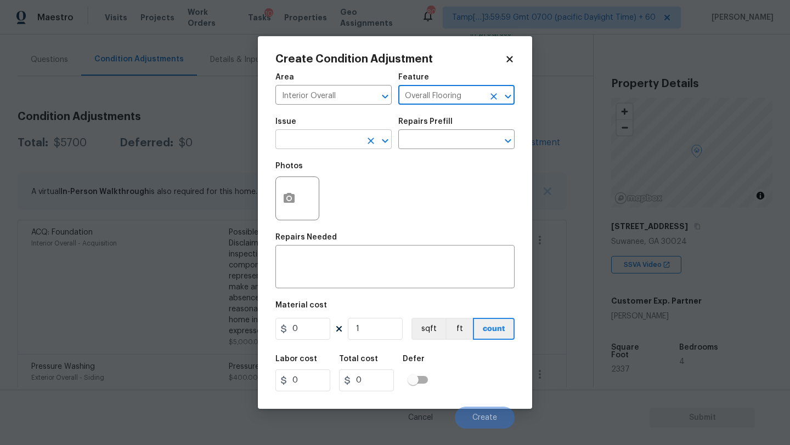
click at [337, 139] on input "text" at bounding box center [318, 140] width 86 height 17
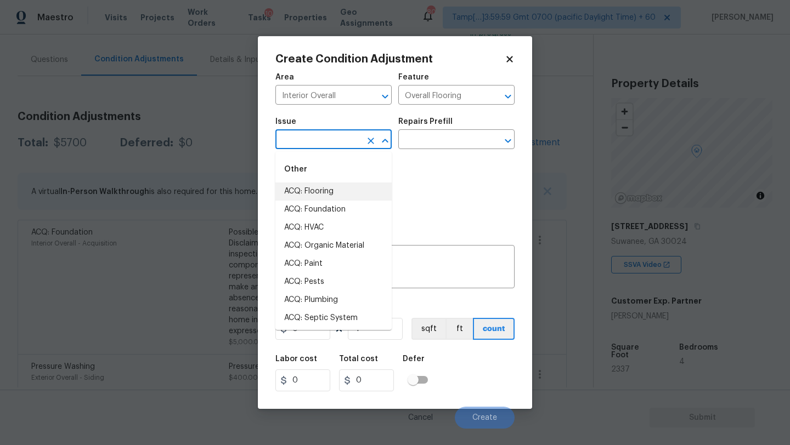
click at [330, 194] on li "ACQ: Flooring" at bounding box center [333, 192] width 116 height 18
type input "ACQ: Flooring"
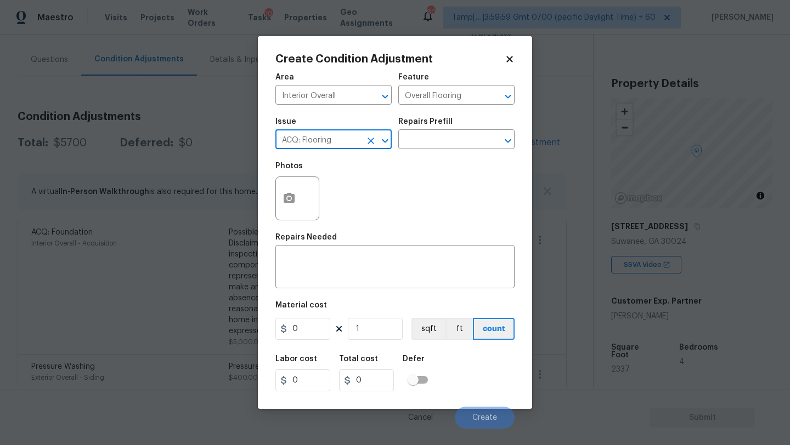
click at [431, 131] on div "Repairs Prefill" at bounding box center [456, 125] width 116 height 14
click at [431, 138] on input "text" at bounding box center [441, 140] width 86 height 17
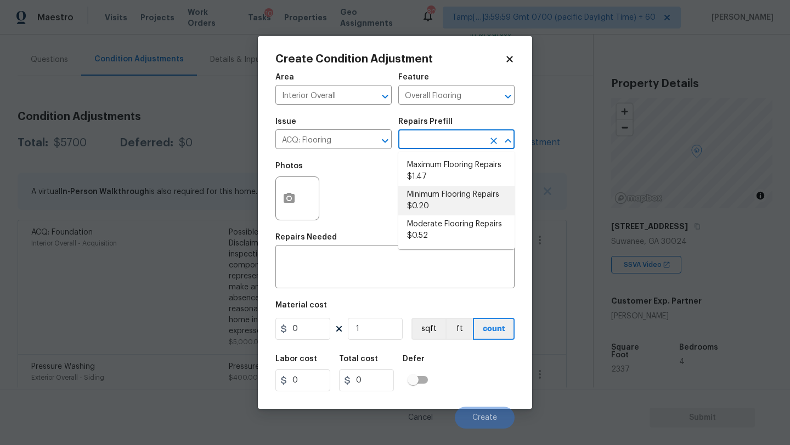
click at [428, 207] on li "Minimum Flooring Repairs $0.20" at bounding box center [456, 201] width 116 height 30
type input "Acquisition"
type textarea "Acquisition Scope: Minimum flooring repairs"
type input "0.2"
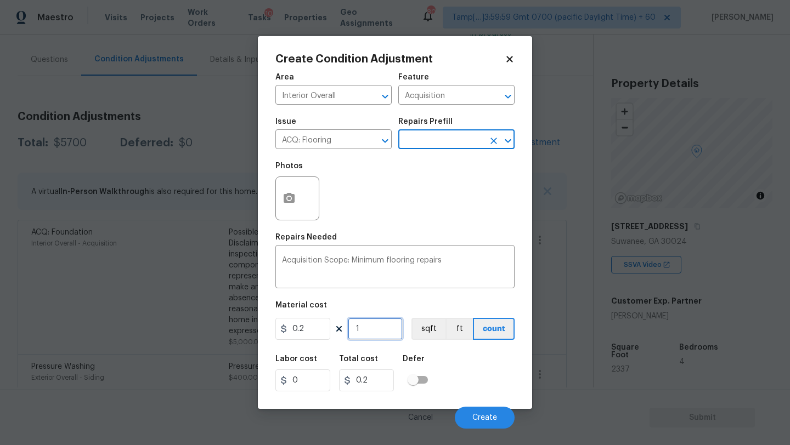
click at [370, 331] on input "1" at bounding box center [375, 329] width 55 height 22
type input "2"
type input "0.4"
type input "23"
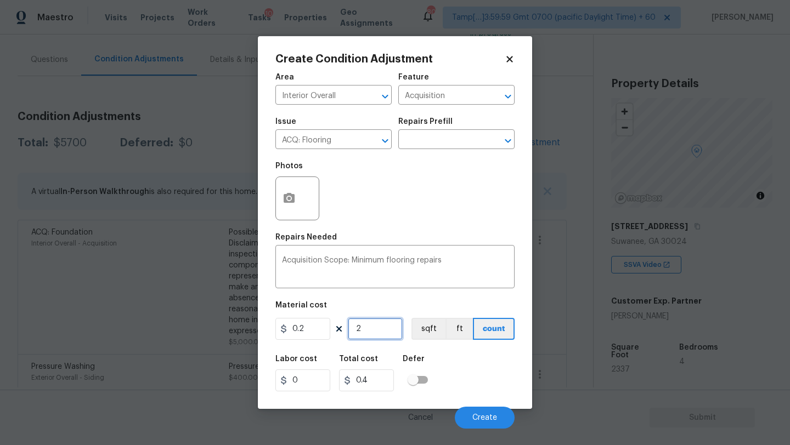
type input "4.6"
type input "233"
type input "46.6"
type input "2337"
type input "467.4"
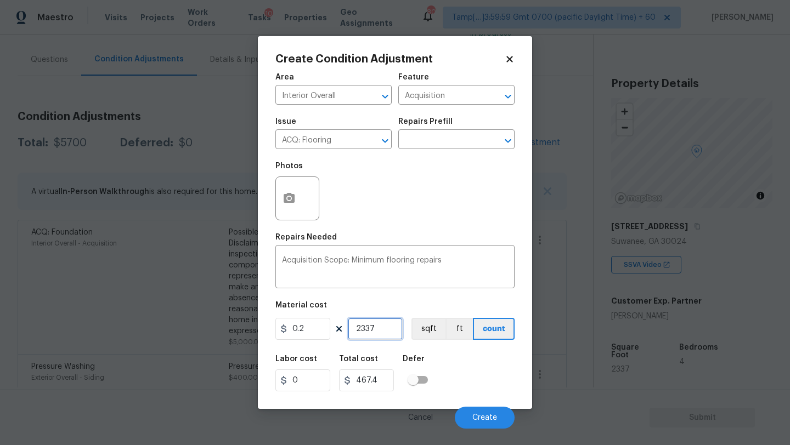
type input "2337"
click at [483, 371] on div "Labor cost 0 Total cost 467.4 Defer" at bounding box center [394, 373] width 239 height 49
click at [488, 421] on span "Create" at bounding box center [484, 418] width 25 height 8
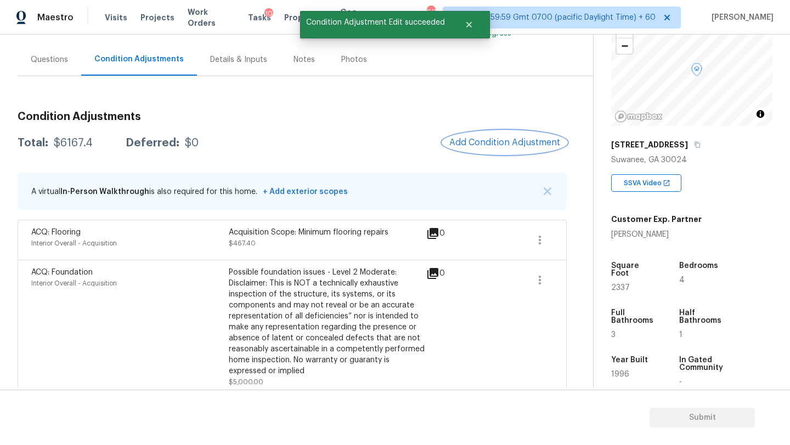
scroll to position [147, 0]
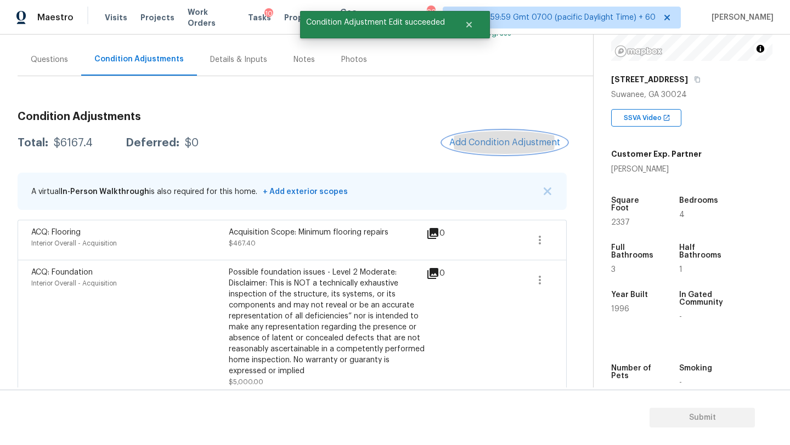
click at [487, 147] on span "Add Condition Adjustment" at bounding box center [504, 143] width 111 height 10
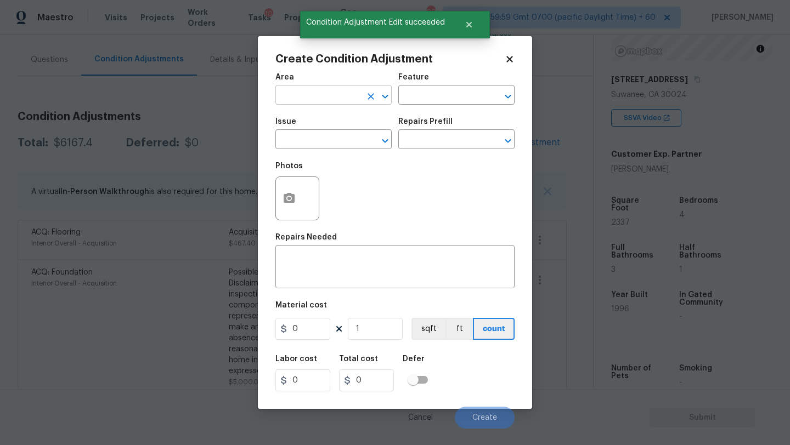
click at [296, 100] on input "text" at bounding box center [318, 96] width 86 height 17
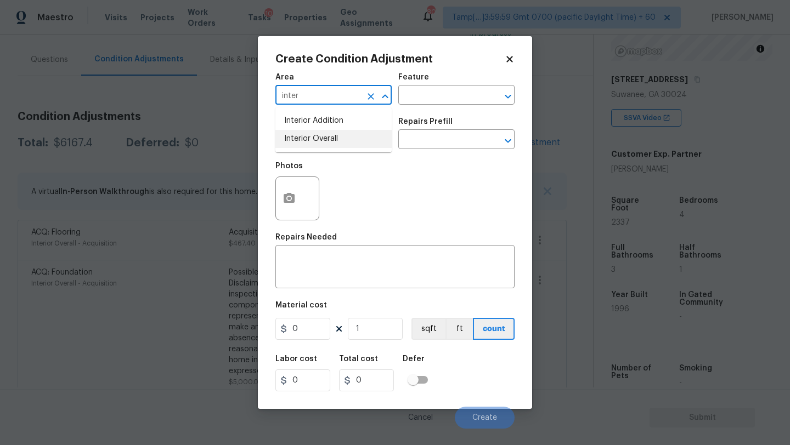
click at [306, 133] on li "Interior Overall" at bounding box center [333, 139] width 116 height 18
type input "Interior Overall"
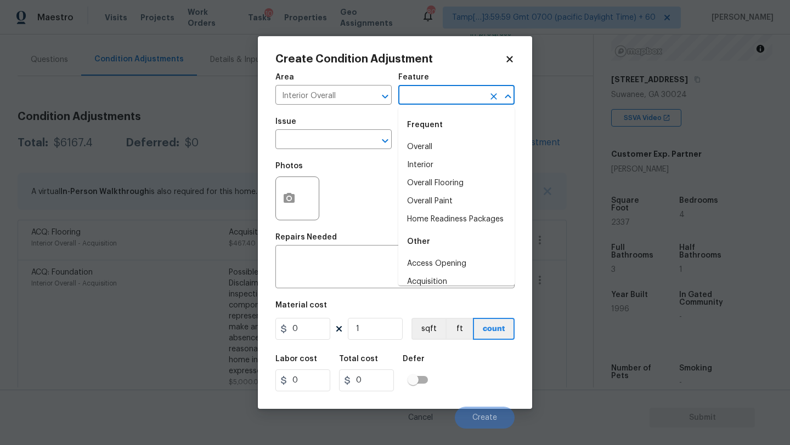
click at [450, 96] on input "text" at bounding box center [441, 96] width 86 height 17
click at [439, 206] on li "Overall Paint" at bounding box center [456, 202] width 116 height 18
type input "Overall Paint"
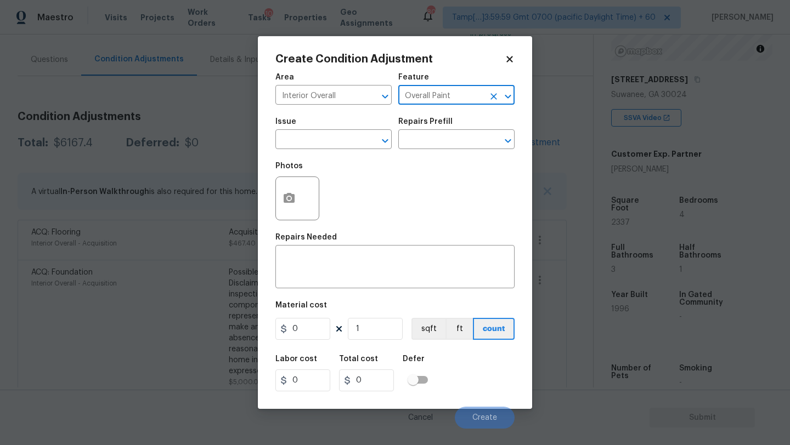
click at [345, 154] on span "Issue ​" at bounding box center [333, 133] width 116 height 44
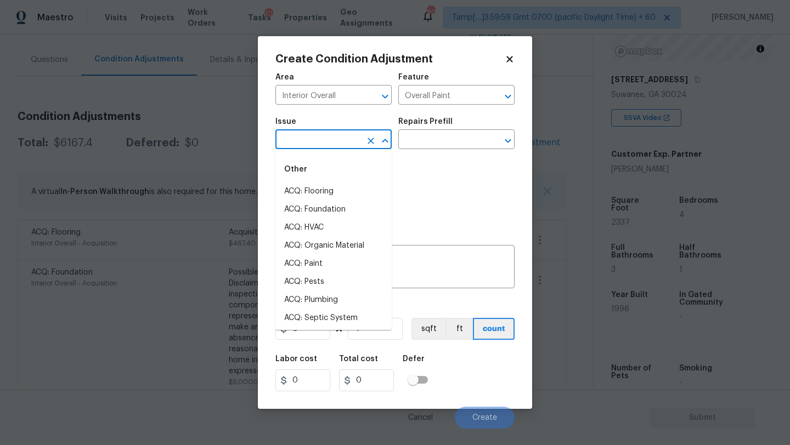
click at [345, 135] on input "text" at bounding box center [318, 140] width 86 height 17
click at [339, 265] on li "ACQ: Paint" at bounding box center [333, 264] width 116 height 18
type input "ACQ: Paint"
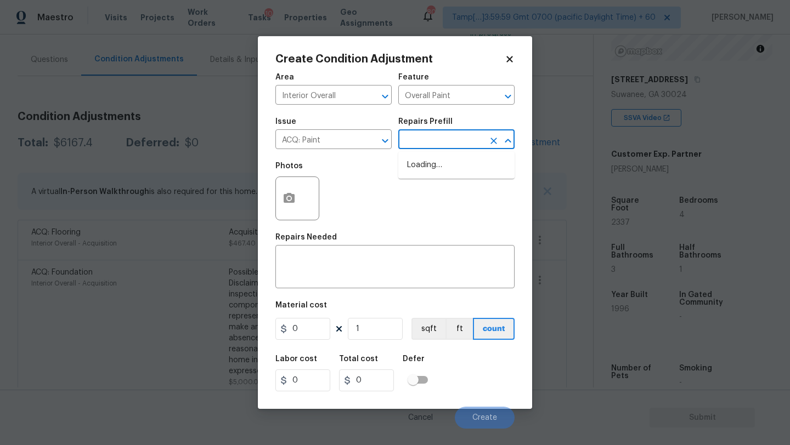
click at [461, 143] on input "text" at bounding box center [441, 140] width 86 height 17
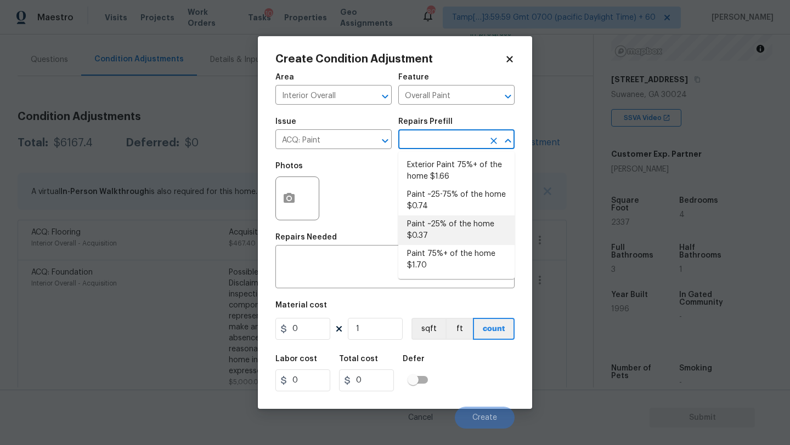
click at [434, 242] on li "Paint ~25% of the home $0.37" at bounding box center [456, 231] width 116 height 30
type input "Acquisition"
type textarea "Acquisition Scope: ~25% of the home needs interior paint"
type input "0.37"
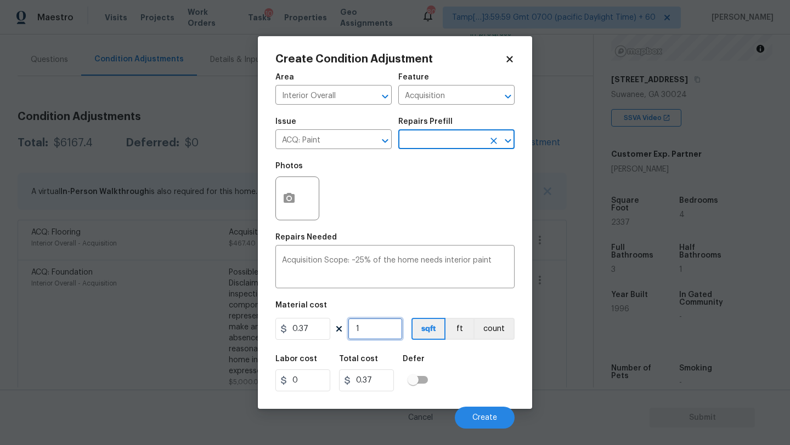
click at [383, 326] on input "1" at bounding box center [375, 329] width 55 height 22
type input "2"
type input "0.74"
type input "23"
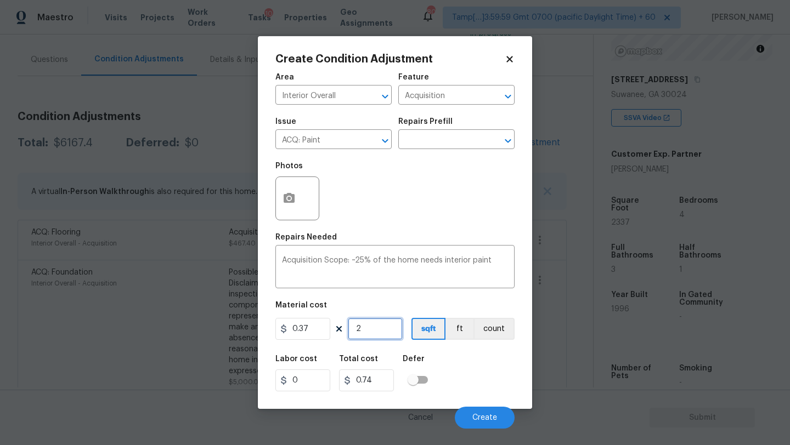
type input "8.51"
type input "233"
type input "86.21"
type input "2337"
type input "864.69"
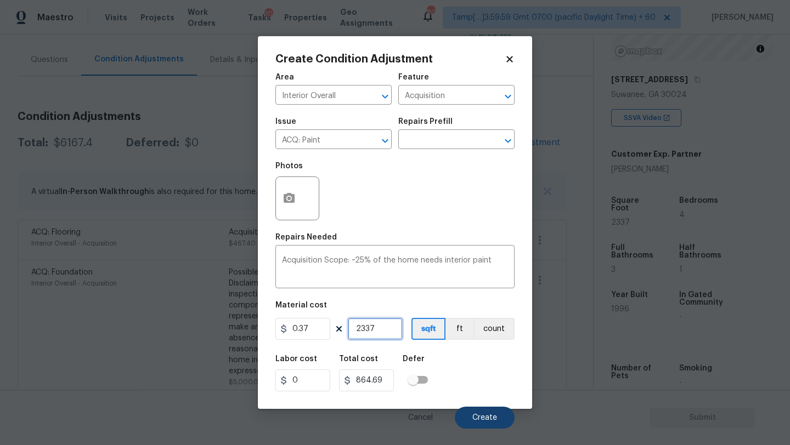
type input "2337"
click at [482, 414] on span "Create" at bounding box center [484, 418] width 25 height 8
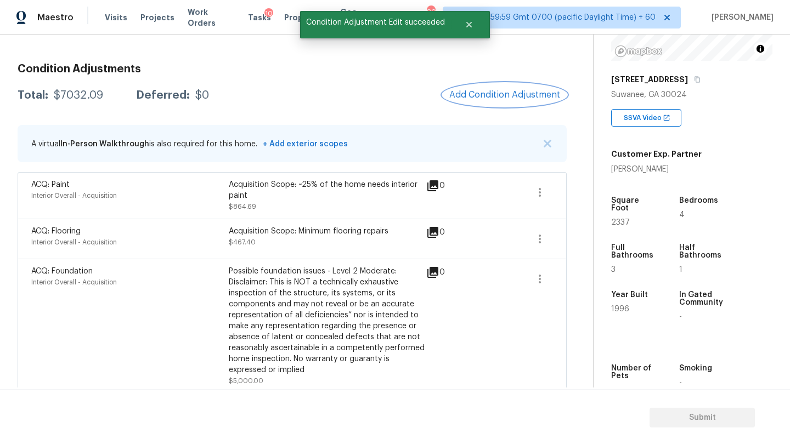
scroll to position [93, 0]
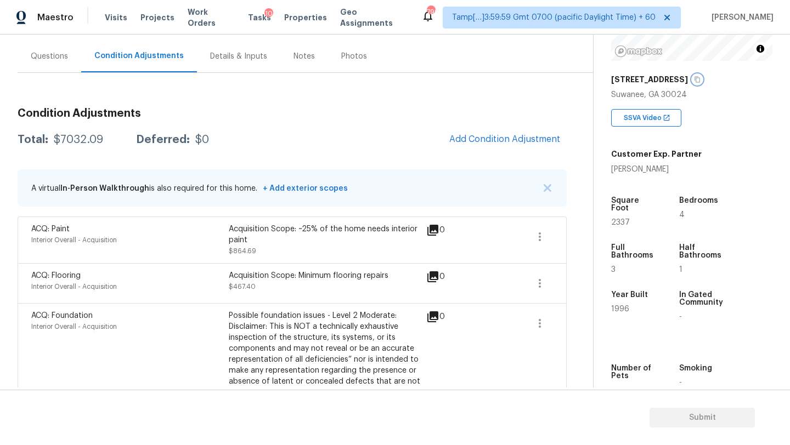
click at [700, 80] on icon "button" at bounding box center [697, 79] width 7 height 7
click at [702, 83] on button "button" at bounding box center [697, 80] width 10 height 10
click at [700, 81] on icon "button" at bounding box center [696, 80] width 5 height 6
click at [641, 171] on div "Kayla Miller" at bounding box center [656, 169] width 91 height 11
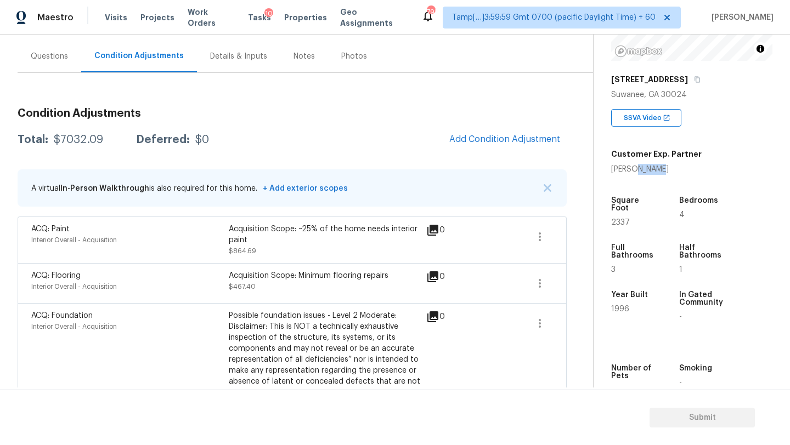
click at [641, 171] on div "Kayla Miller" at bounding box center [656, 169] width 91 height 11
copy div "Kayla Miller"
click at [253, 18] on span "Tasks" at bounding box center [259, 18] width 23 height 8
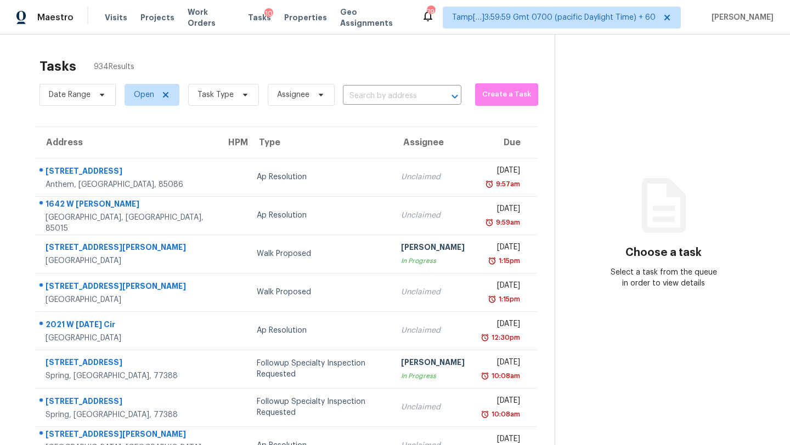
click at [388, 105] on div "Date Range Open Task Type Assignee ​" at bounding box center [250, 95] width 422 height 29
click at [436, 95] on div at bounding box center [447, 96] width 29 height 15
paste input "16311 Barcica Ln, Cornelius, NC 28031"
type input "16311 Barcica Ln, Cornelius, NC 28031"
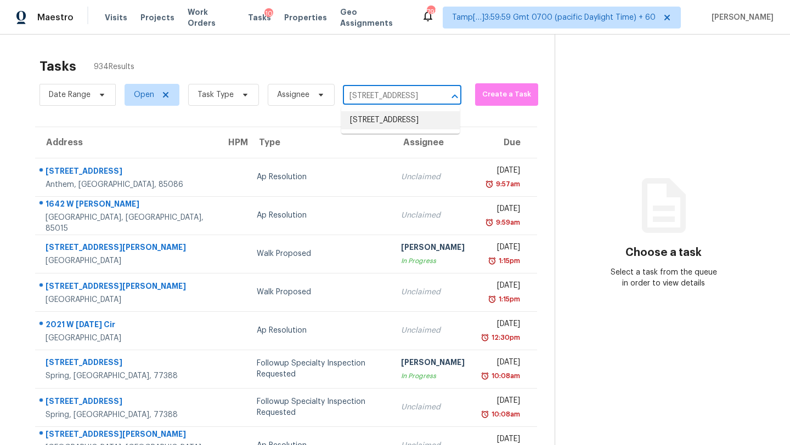
click at [402, 121] on li "16311 Barcica Ln, Cornelius, NC 28031" at bounding box center [400, 120] width 118 height 18
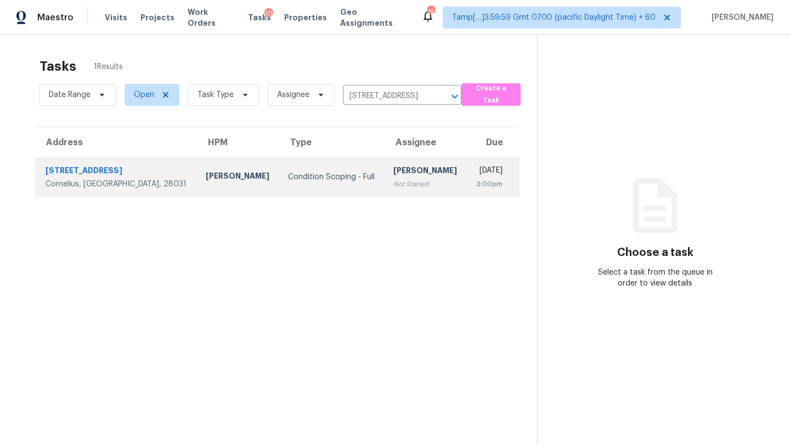
click at [476, 174] on div "[DATE]" at bounding box center [489, 172] width 27 height 14
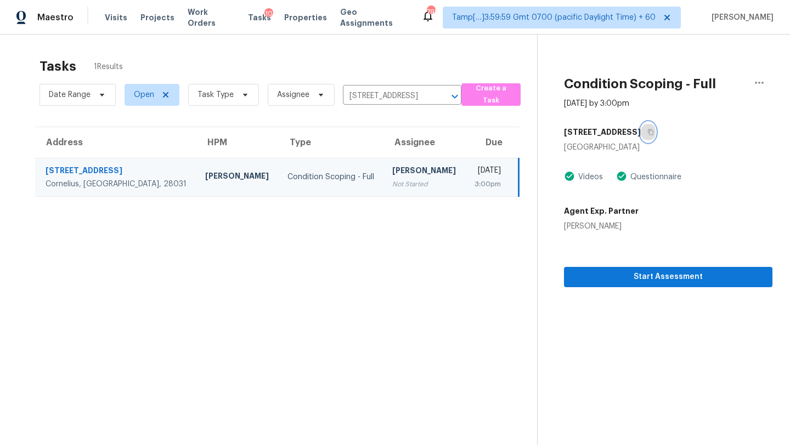
click at [648, 132] on icon "button" at bounding box center [650, 132] width 5 height 6
click at [636, 279] on span "Start Assessment" at bounding box center [668, 277] width 191 height 14
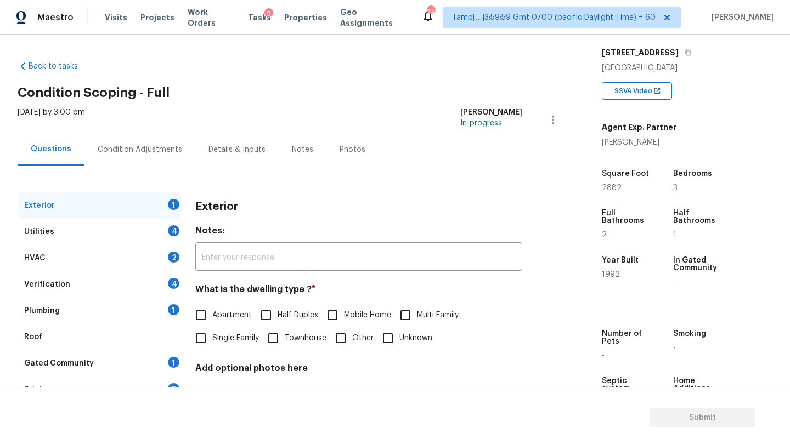
scroll to position [186, 0]
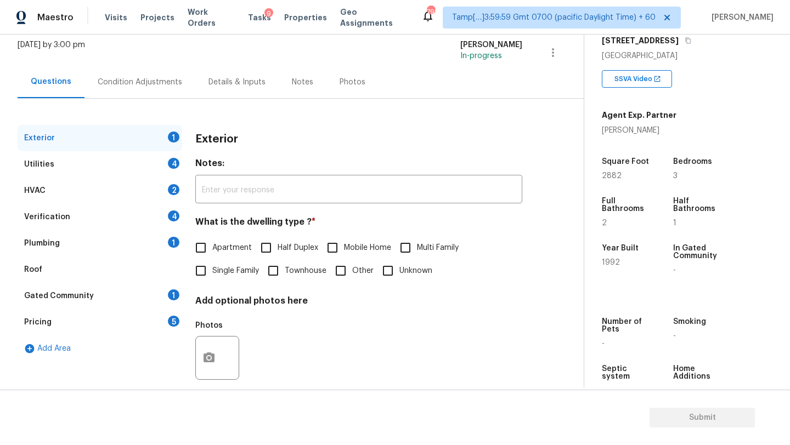
click at [106, 293] on div "Gated Community 1" at bounding box center [100, 296] width 165 height 26
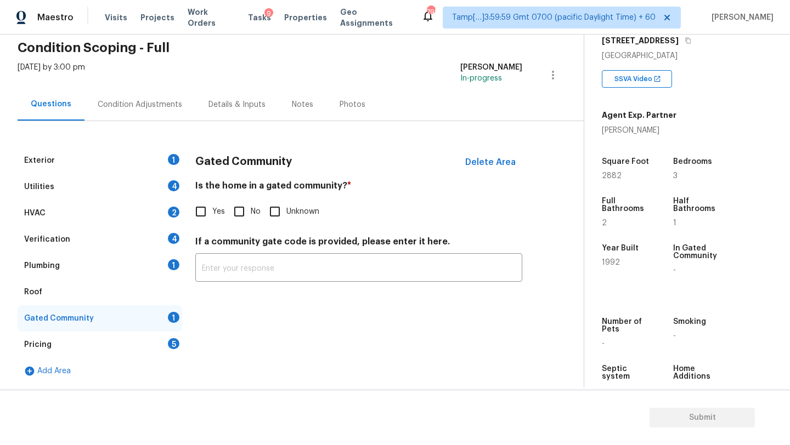
click at [246, 216] on input "No" at bounding box center [239, 211] width 23 height 23
checkbox input "true"
click at [32, 297] on div "Roof" at bounding box center [33, 292] width 18 height 11
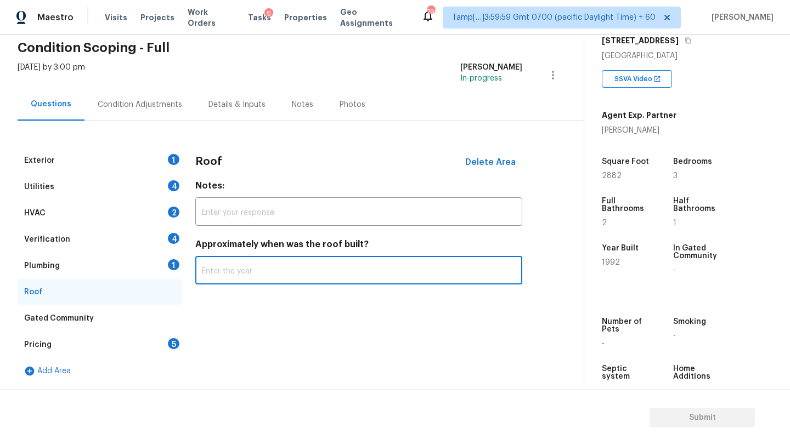
click at [244, 275] on input "text" at bounding box center [358, 272] width 327 height 26
type input "2005"
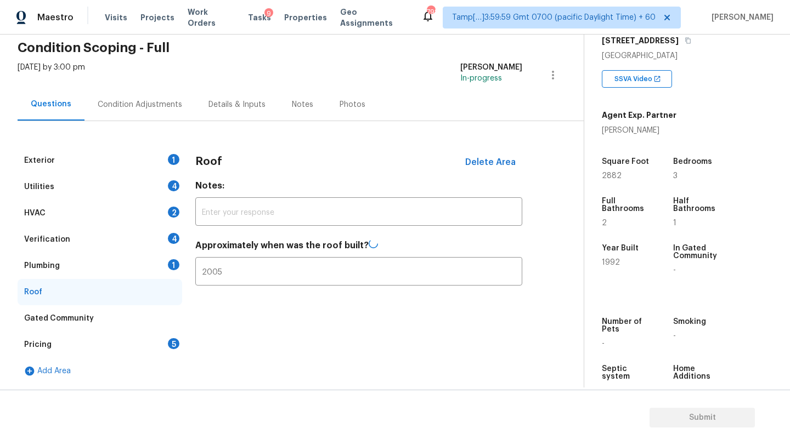
click at [87, 276] on div "Plumbing 1" at bounding box center [100, 266] width 165 height 26
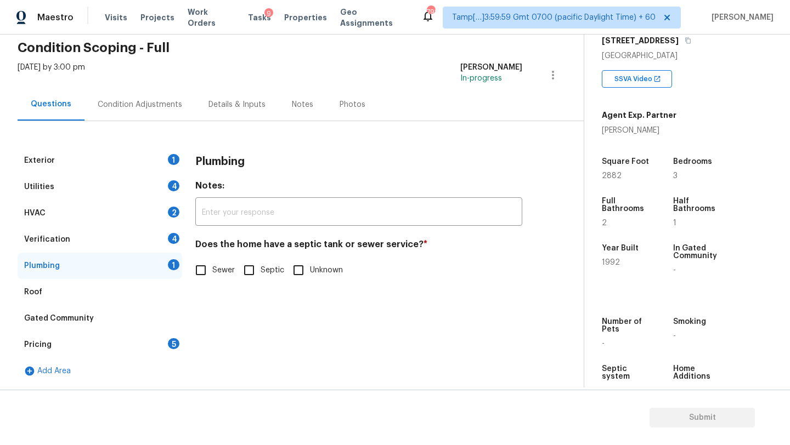
click at [203, 267] on input "Sewer" at bounding box center [200, 270] width 23 height 23
checkbox input "true"
click at [140, 244] on div "Verification 4" at bounding box center [100, 240] width 165 height 26
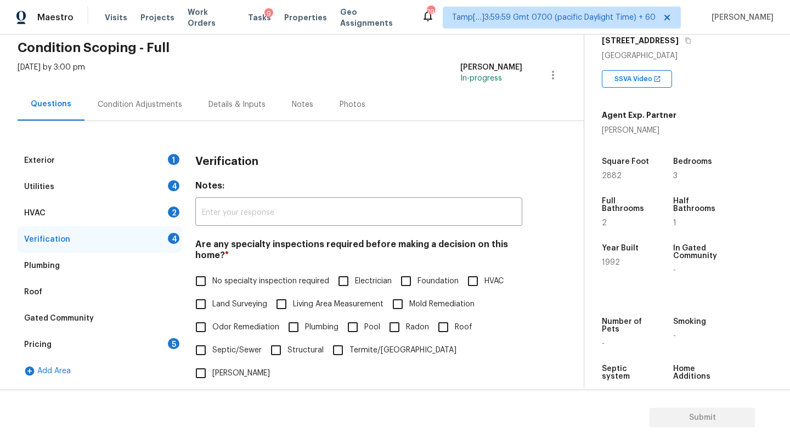
click at [199, 278] on input "No specialty inspection required" at bounding box center [200, 281] width 23 height 23
checkbox input "true"
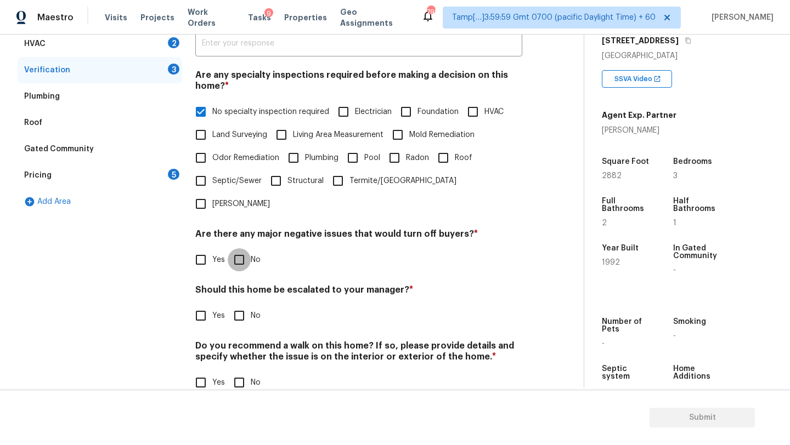
click at [240, 248] on input "No" at bounding box center [239, 259] width 23 height 23
checkbox input "true"
click at [240, 308] on div "Verification Notes: ​ Are any specialty inspections required before making a de…" at bounding box center [358, 193] width 327 height 431
click at [240, 304] on input "No" at bounding box center [239, 315] width 23 height 23
checkbox input "true"
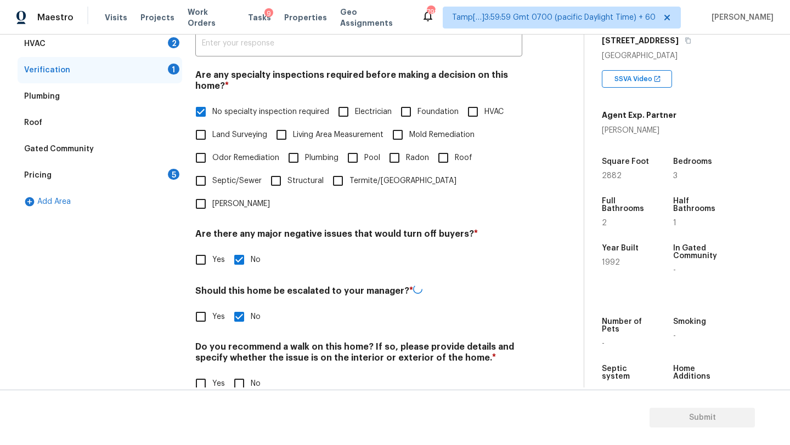
click at [240, 349] on div "Do you recommend a walk on this home? If so, please provide details and specify…" at bounding box center [358, 369] width 327 height 54
click at [240, 371] on input "No" at bounding box center [239, 382] width 23 height 23
checkbox input "true"
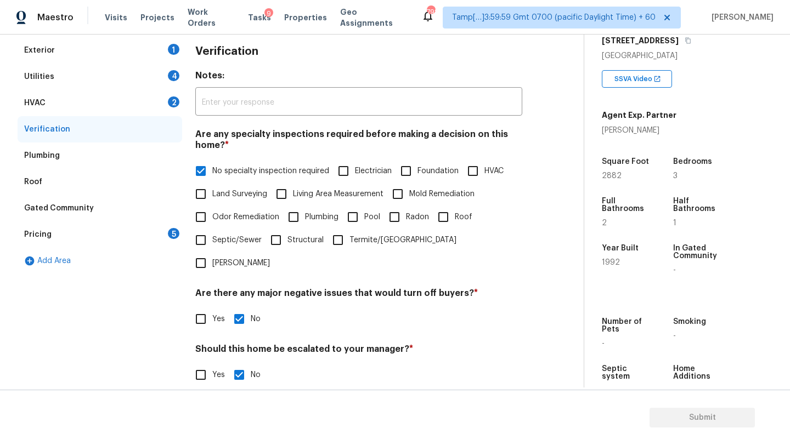
click at [33, 108] on div "HVAC" at bounding box center [34, 103] width 21 height 11
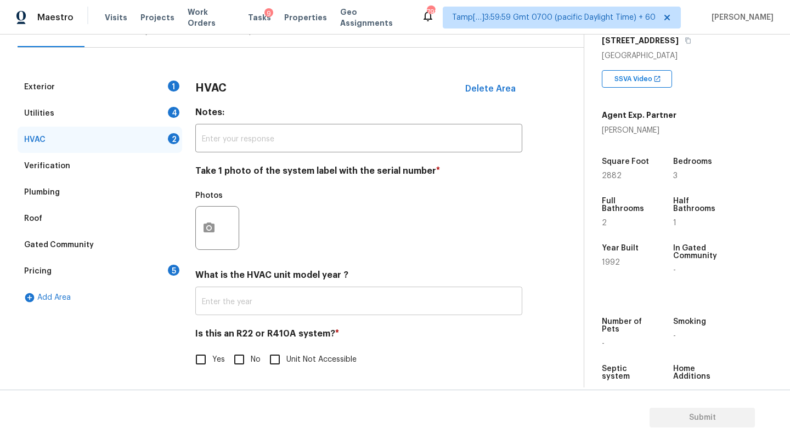
scroll to position [119, 0]
click at [257, 302] on input "text" at bounding box center [358, 303] width 327 height 26
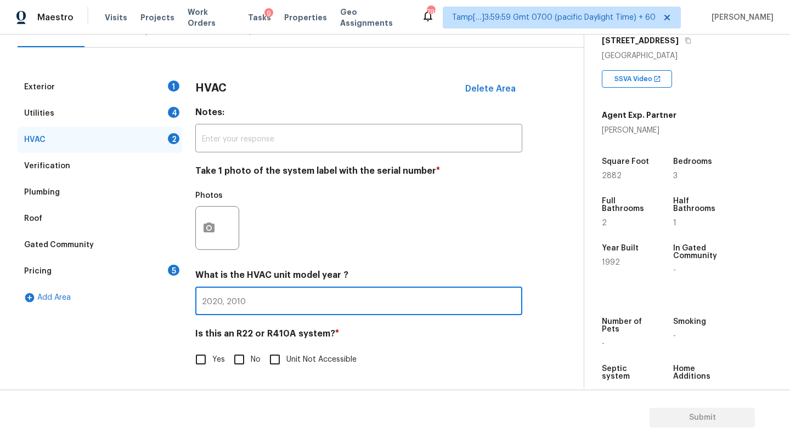
type input "2020, 2010"
click at [247, 359] on input "No" at bounding box center [239, 359] width 23 height 23
checkbox input "true"
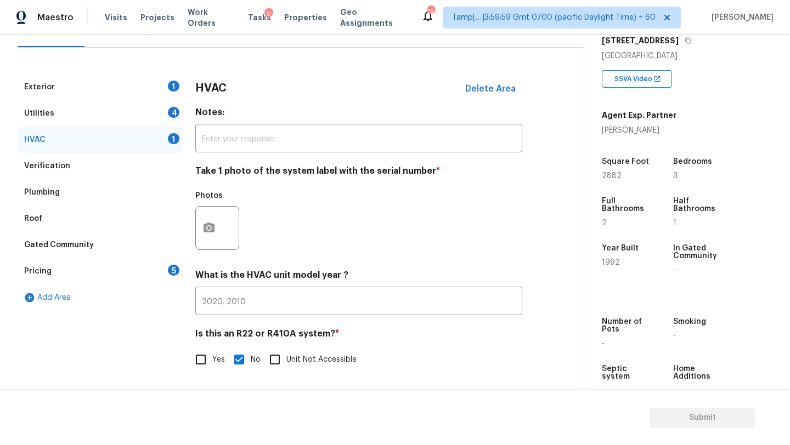
click at [112, 103] on div "Utilities 4" at bounding box center [100, 113] width 165 height 26
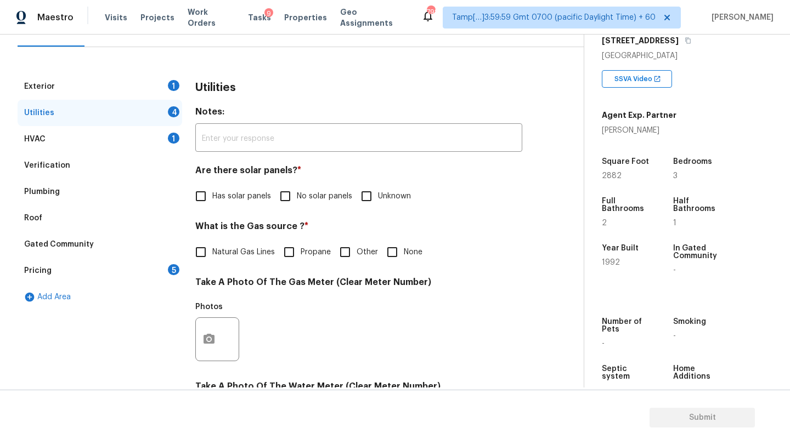
click at [299, 208] on div "Utilities Notes: ​ Are there solar panels? * Has solar panels No solar panels U…" at bounding box center [358, 359] width 327 height 572
click at [289, 205] on input "No solar panels" at bounding box center [285, 196] width 23 height 23
checkbox input "true"
click at [262, 247] on label "Natural Gas Lines" at bounding box center [232, 253] width 86 height 23
click at [212, 247] on input "Natural Gas Lines" at bounding box center [200, 253] width 23 height 23
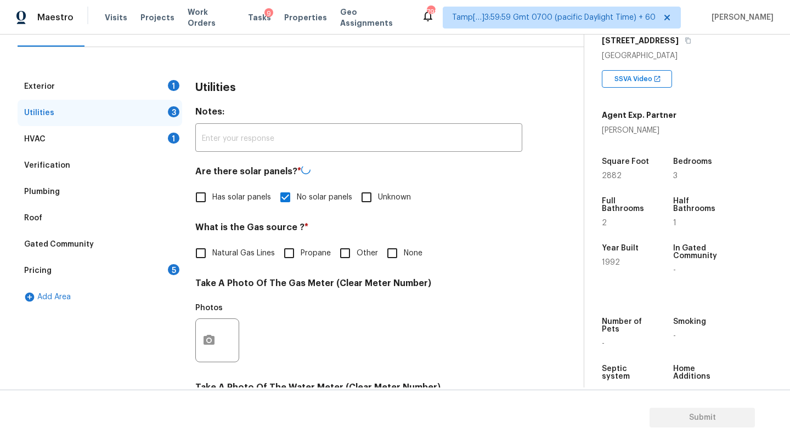
checkbox input "true"
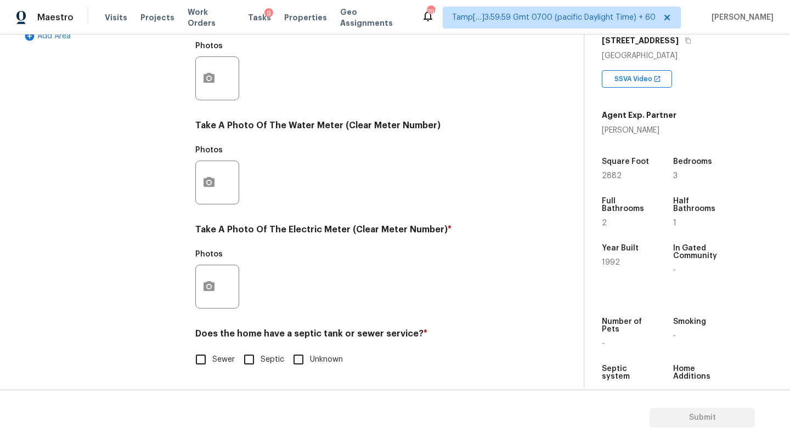
click at [201, 359] on input "Sewer" at bounding box center [200, 359] width 23 height 23
checkbox input "true"
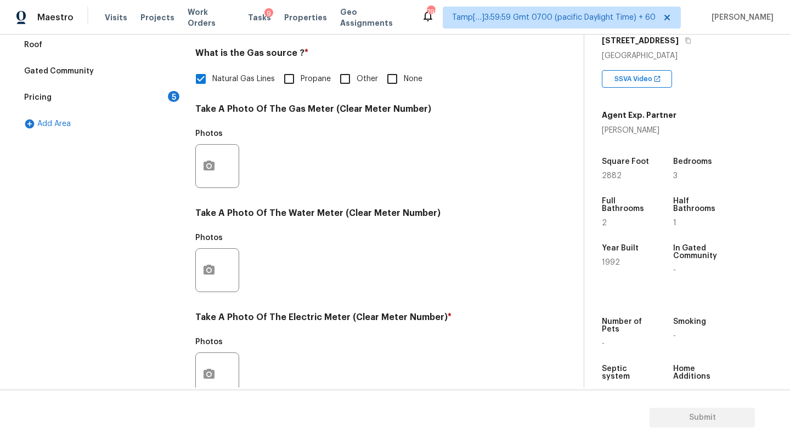
scroll to position [72, 0]
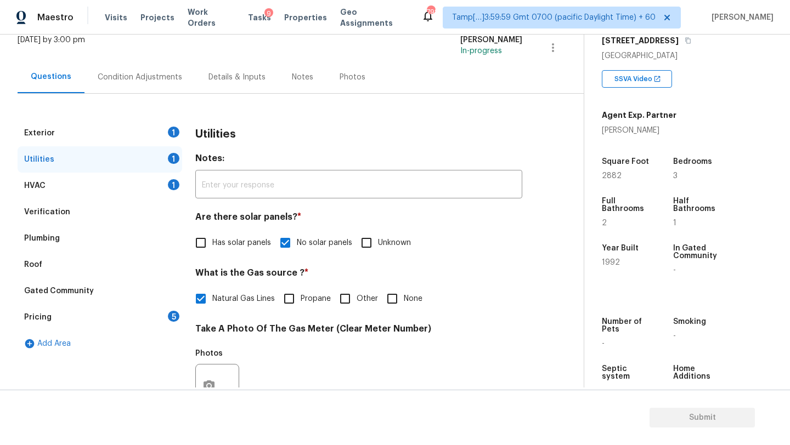
click at [151, 142] on div "Exterior 1" at bounding box center [100, 133] width 165 height 26
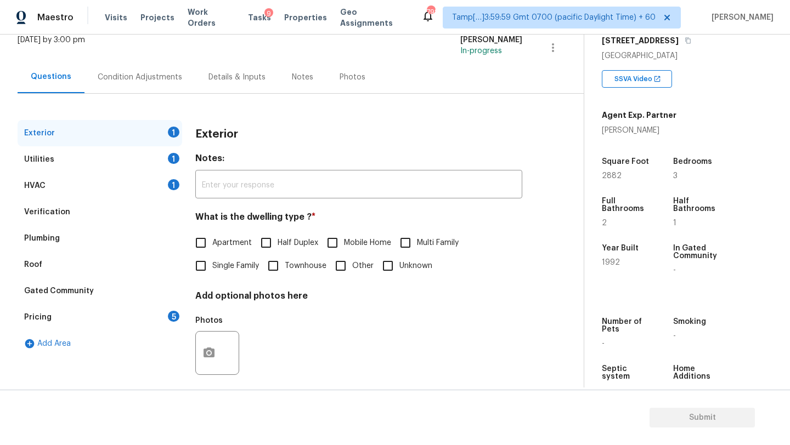
click at [216, 251] on label "Apartment" at bounding box center [220, 242] width 63 height 23
click at [212, 251] on input "Apartment" at bounding box center [200, 242] width 23 height 23
checkbox input "true"
click at [216, 268] on span "Single Family" at bounding box center [235, 268] width 47 height 12
click at [212, 268] on input "Single Family" at bounding box center [200, 267] width 23 height 23
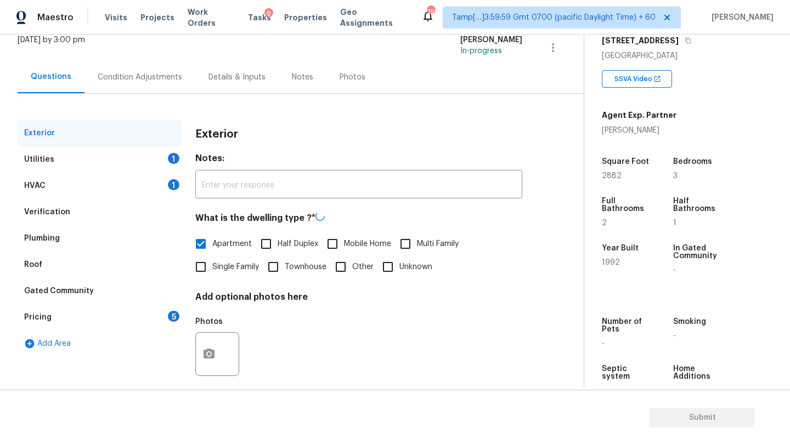
checkbox input "true"
checkbox input "false"
click at [178, 309] on div "Pricing 5" at bounding box center [100, 317] width 165 height 26
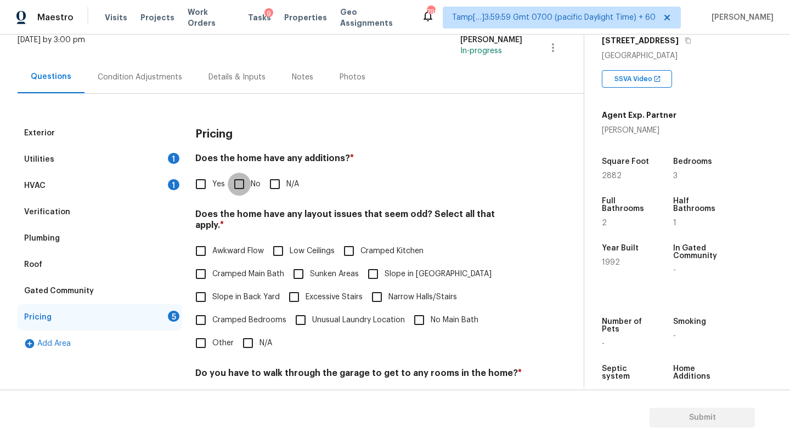
click at [240, 185] on input "No" at bounding box center [239, 184] width 23 height 23
checkbox input "true"
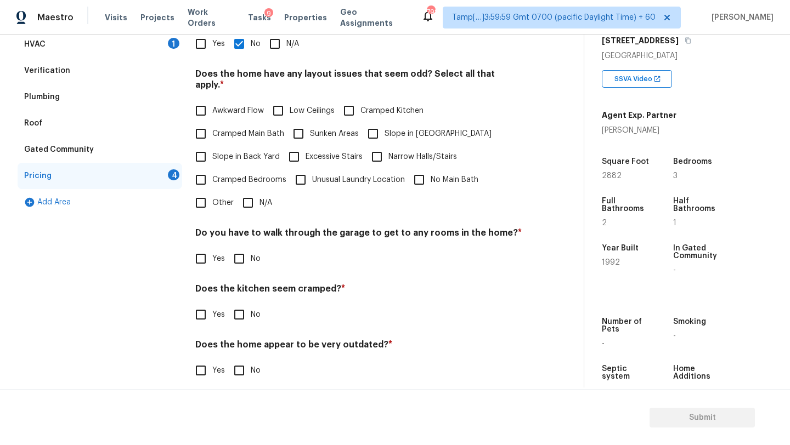
scroll to position [213, 0]
click at [246, 192] on input "N/A" at bounding box center [247, 202] width 23 height 23
checkbox input "true"
click at [246, 254] on input "No" at bounding box center [239, 259] width 23 height 23
checkbox input "true"
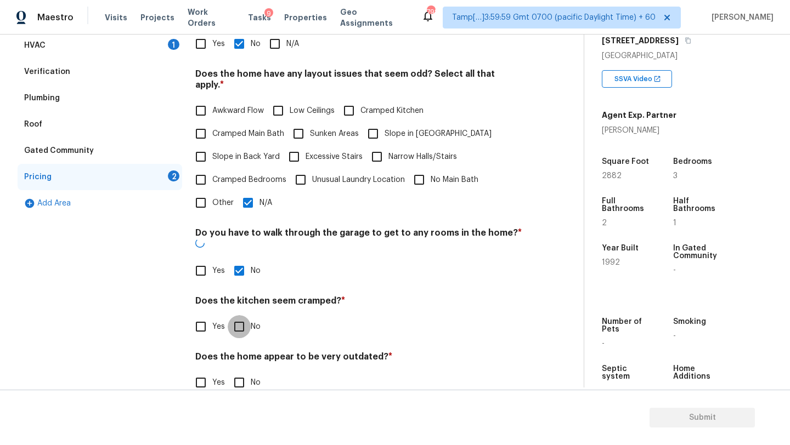
click at [246, 315] on input "No" at bounding box center [239, 326] width 23 height 23
checkbox input "true"
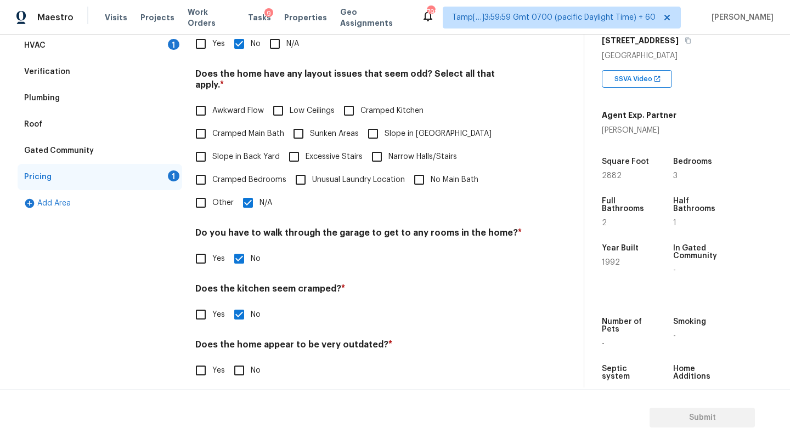
click at [246, 371] on div "Pricing Does the home have any additions? * Yes No N/A Does the home have any l…" at bounding box center [358, 188] width 327 height 416
click at [257, 365] on span "No" at bounding box center [256, 371] width 10 height 12
click at [251, 359] on input "No" at bounding box center [239, 370] width 23 height 23
checkbox input "true"
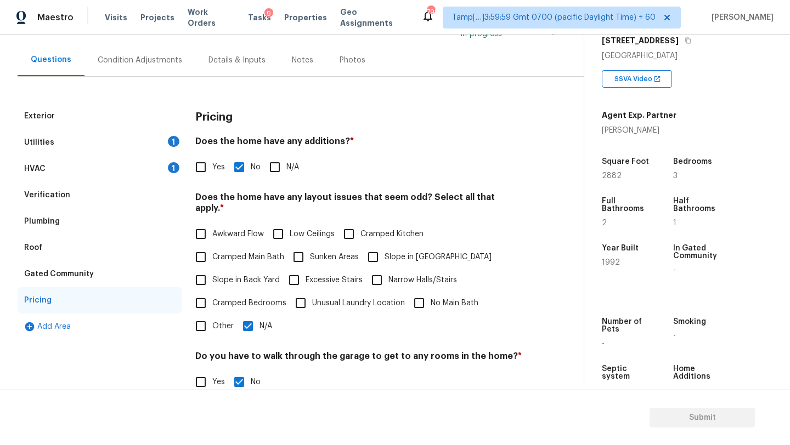
scroll to position [0, 0]
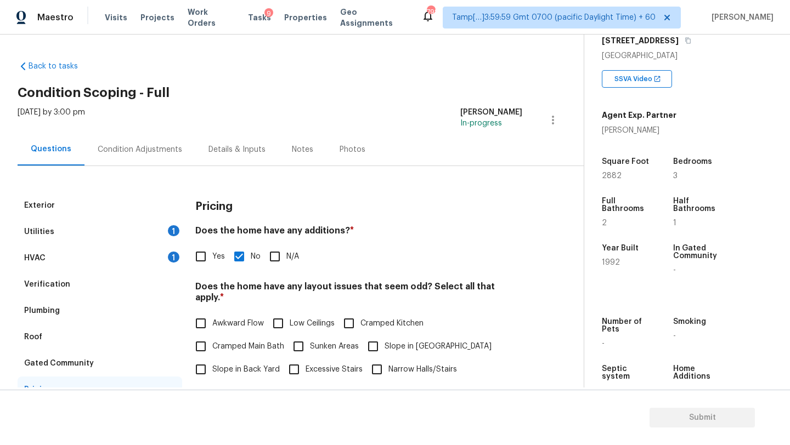
click at [161, 157] on div "Condition Adjustments" at bounding box center [139, 149] width 111 height 32
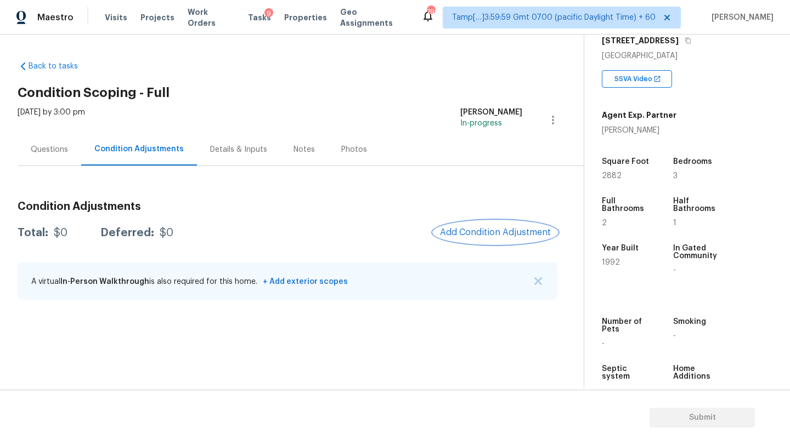
click at [502, 236] on span "Add Condition Adjustment" at bounding box center [495, 233] width 111 height 10
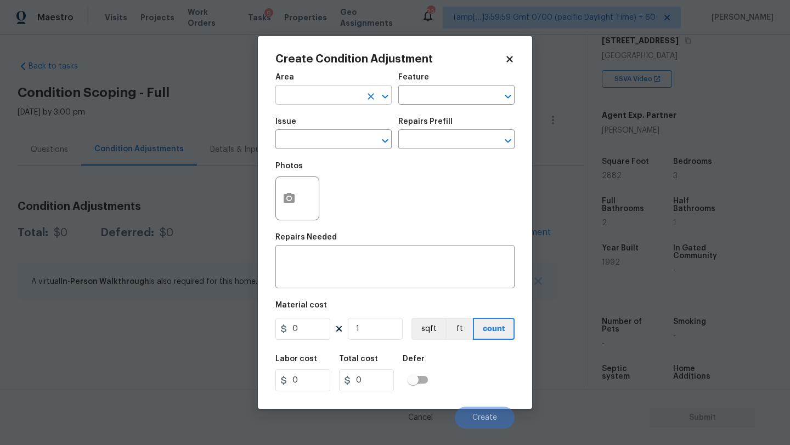
click at [329, 100] on input "text" at bounding box center [318, 96] width 86 height 17
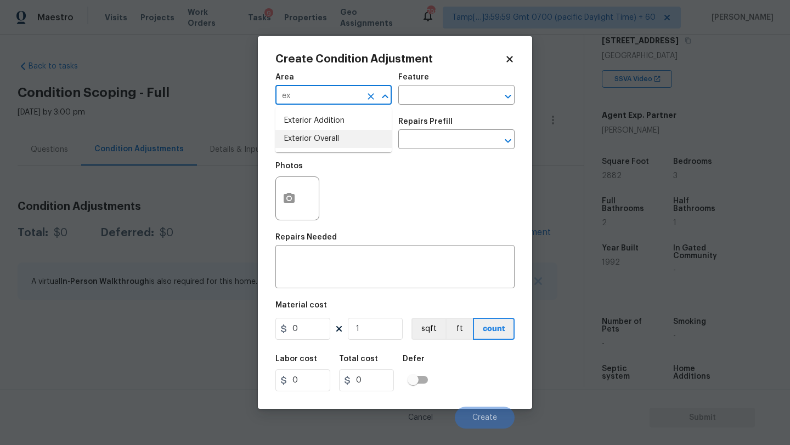
click at [336, 134] on li "Exterior Overall" at bounding box center [333, 139] width 116 height 18
type input "Exterior Overall"
click at [418, 101] on input "text" at bounding box center [441, 96] width 86 height 17
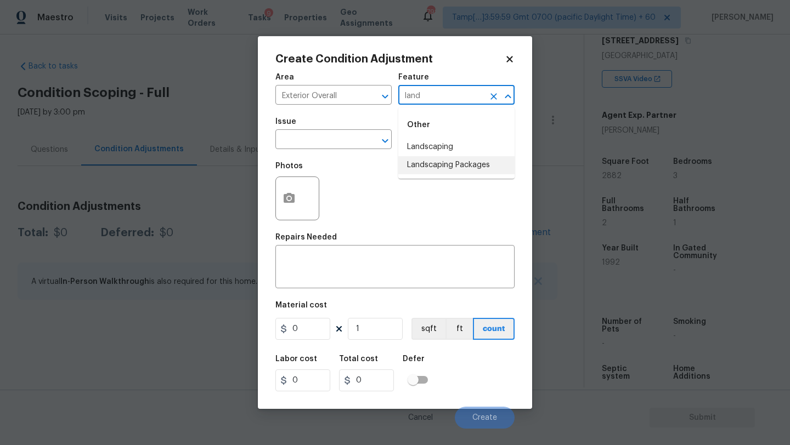
click at [418, 159] on li "Landscaping Packages" at bounding box center [456, 165] width 116 height 18
type input "Landscaping Packages"
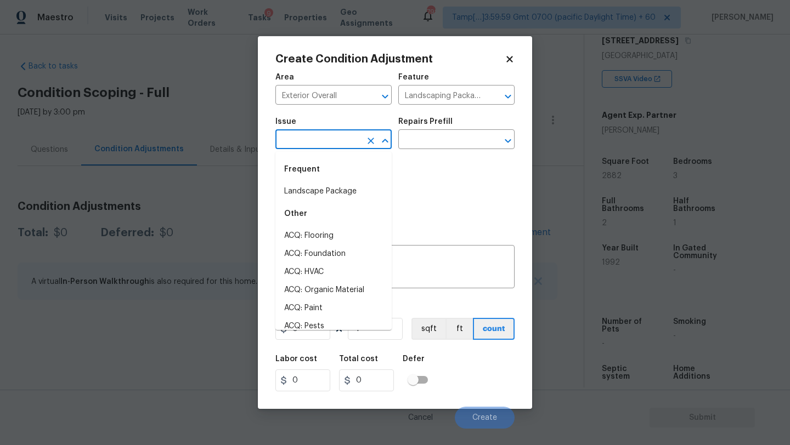
click at [317, 135] on input "text" at bounding box center [318, 140] width 86 height 17
click at [321, 194] on li "Landscape Package" at bounding box center [333, 192] width 116 height 18
type input "Landscape Package"
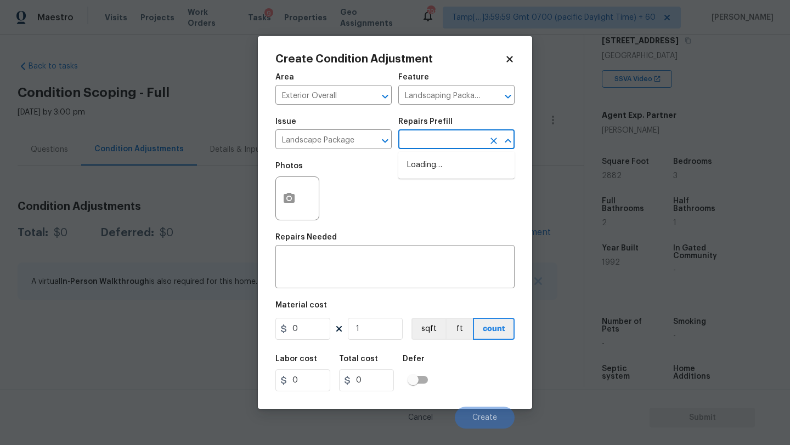
click at [434, 143] on input "text" at bounding box center [441, 140] width 86 height 17
click at [434, 178] on li "Initial landscaping package $75.00" at bounding box center [456, 171] width 116 height 30
type input "Home Readiness Packages"
type textarea "Mowing of grass up to 6" in height. Mow, edge along driveways & sidewalks, trim…"
type input "75"
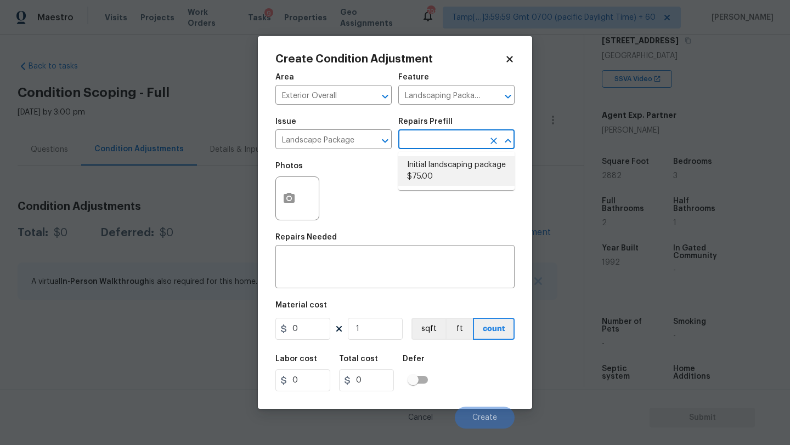
type input "75"
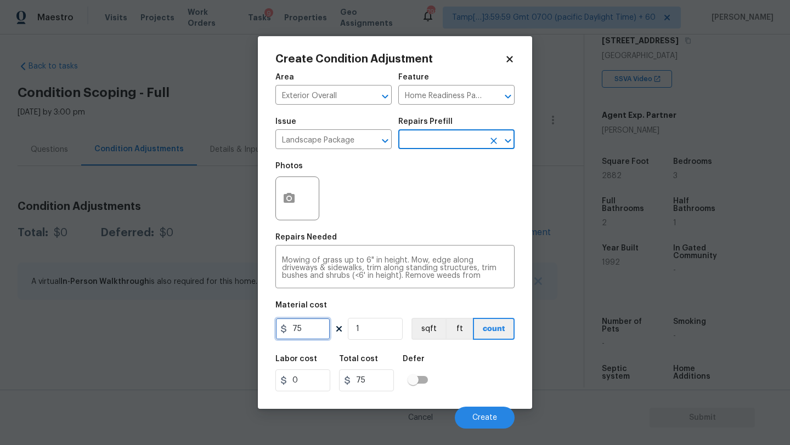
click at [305, 332] on input "75" at bounding box center [302, 329] width 55 height 22
type input "300"
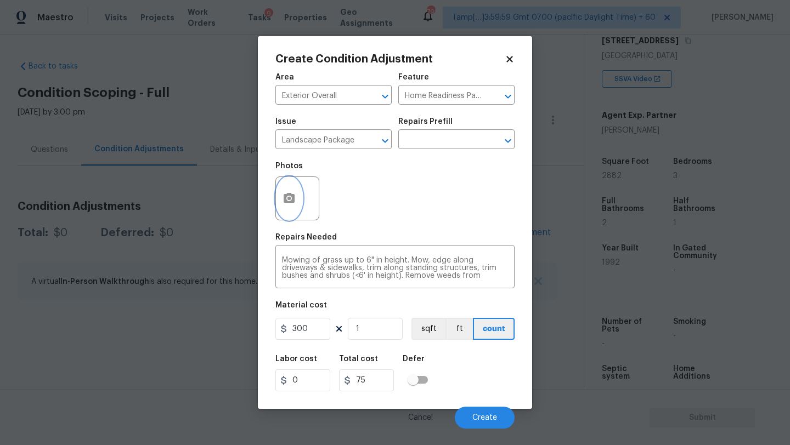
type input "300"
click at [295, 202] on icon "button" at bounding box center [289, 198] width 11 height 10
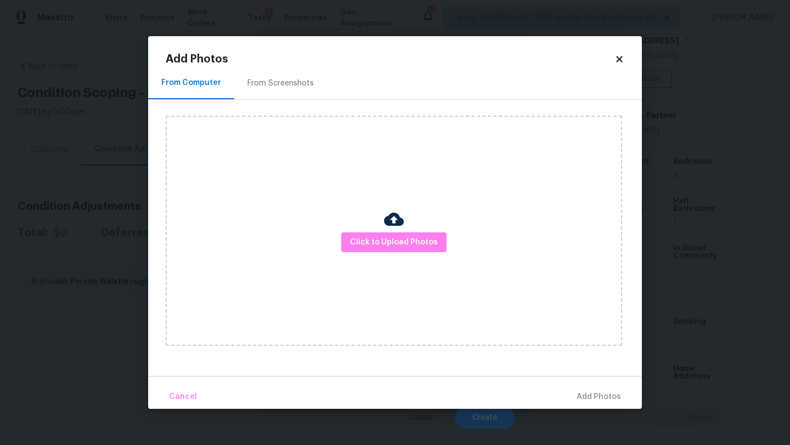
click at [295, 95] on div "From Screenshots" at bounding box center [280, 83] width 93 height 32
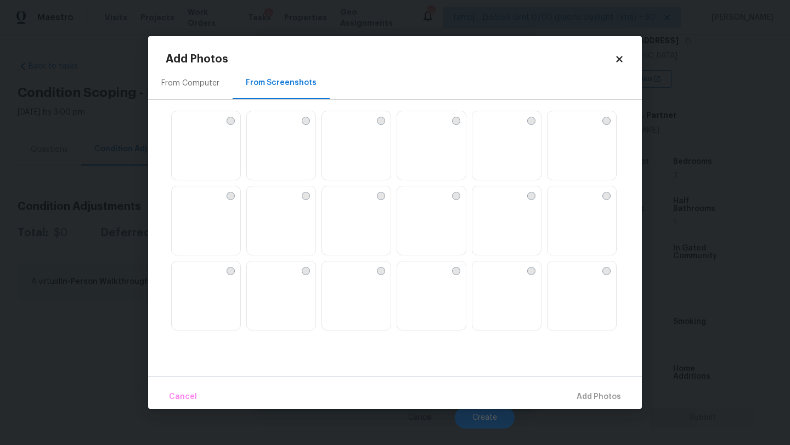
click at [451, 143] on img at bounding box center [431, 146] width 69 height 70
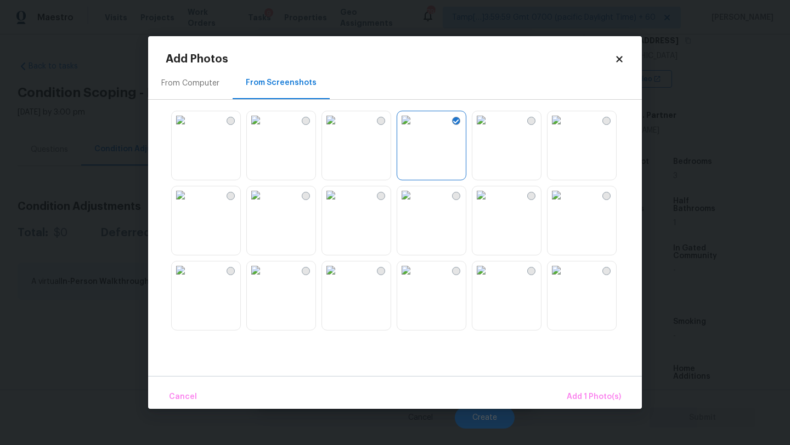
click at [479, 129] on img at bounding box center [481, 120] width 18 height 18
click at [585, 399] on span "Add 2 Photo(s)" at bounding box center [593, 398] width 56 height 14
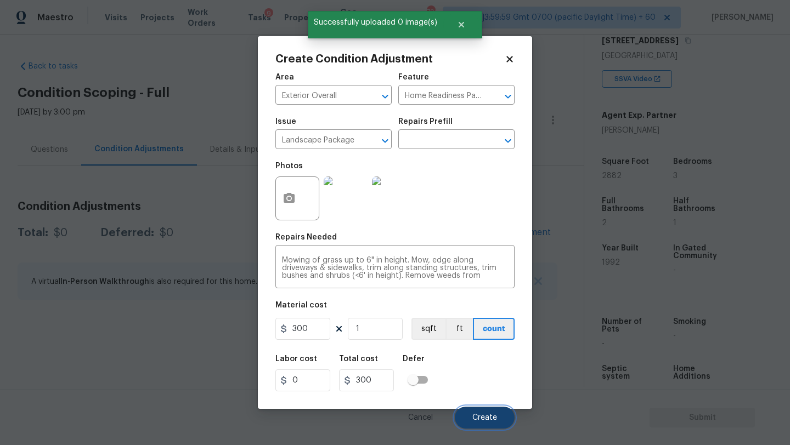
click at [493, 417] on span "Create" at bounding box center [484, 418] width 25 height 8
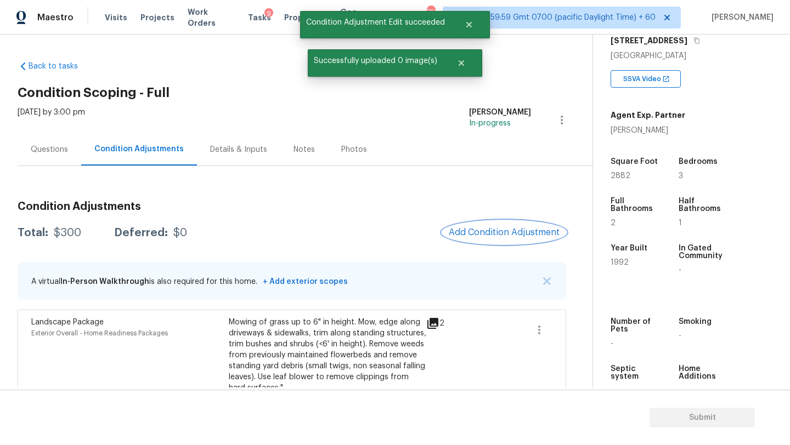
click at [490, 235] on span "Add Condition Adjustment" at bounding box center [504, 233] width 111 height 10
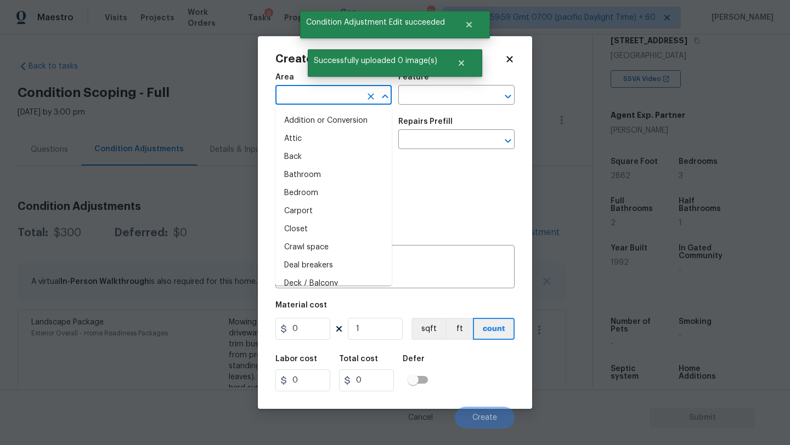
click at [316, 103] on input "text" at bounding box center [318, 96] width 86 height 17
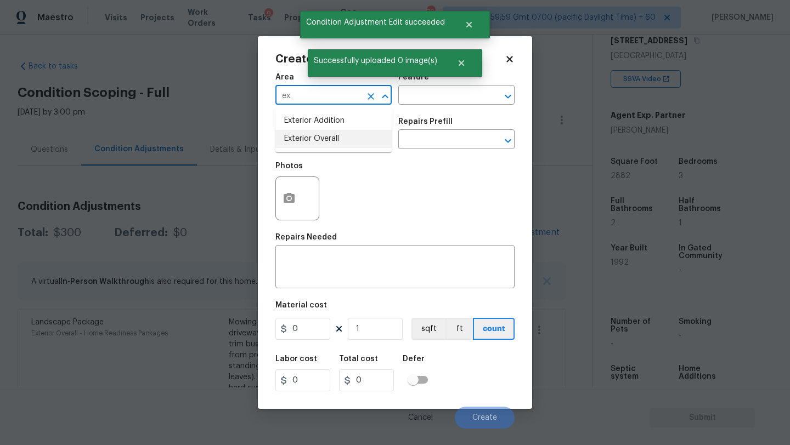
click at [331, 142] on li "Exterior Overall" at bounding box center [333, 139] width 116 height 18
type input "Exterior Overall"
click at [422, 104] on input "text" at bounding box center [441, 96] width 86 height 17
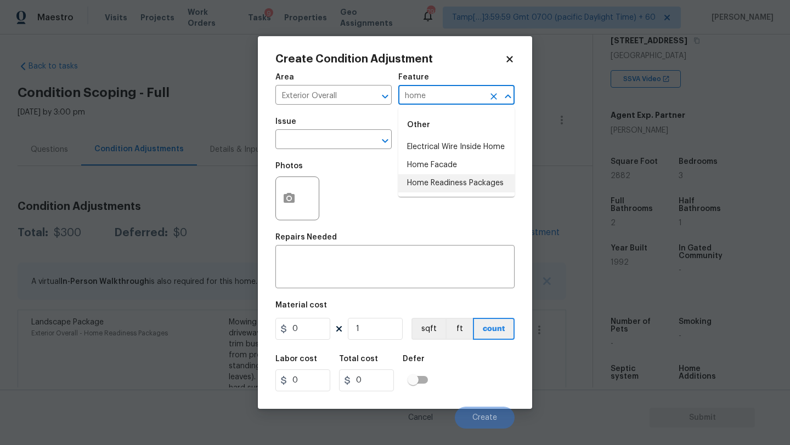
drag, startPoint x: 414, startPoint y: 184, endPoint x: 359, endPoint y: 164, distance: 58.5
click at [413, 184] on li "Home Readiness Packages" at bounding box center [456, 183] width 116 height 18
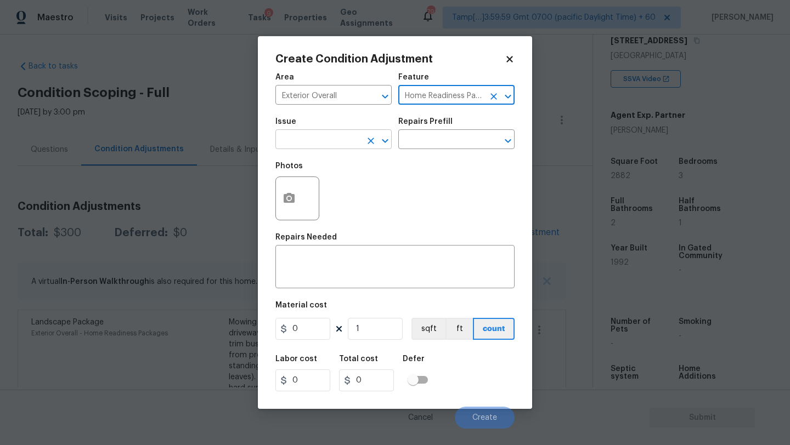
type input "Home Readiness Packages"
click at [331, 139] on input "text" at bounding box center [318, 140] width 86 height 17
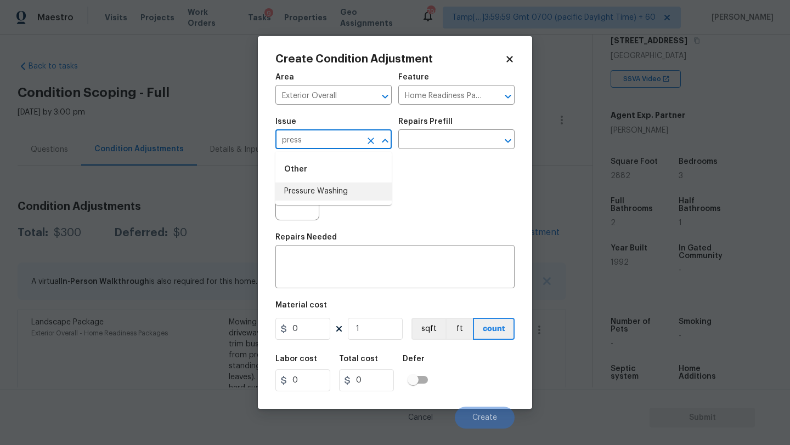
click at [336, 201] on ul "Other Pressure Washing" at bounding box center [333, 178] width 116 height 53
click at [368, 199] on li "Pressure Washing" at bounding box center [333, 192] width 116 height 18
type input "Pressure Washing"
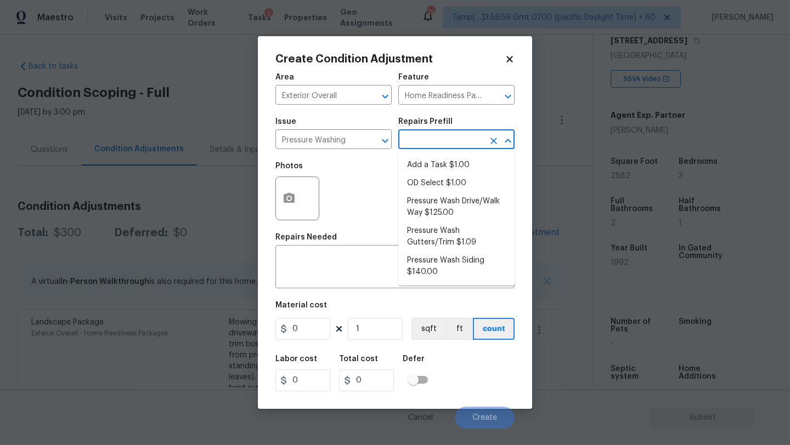
click at [468, 146] on input "text" at bounding box center [441, 140] width 86 height 17
click at [453, 198] on li "Pressure Wash Drive/Walk Way $125.00" at bounding box center [456, 208] width 116 height 30
type input "Siding"
type textarea "Pressure wash the driveways/walkways as directed by the PM. Ensure that all deb…"
type input "125"
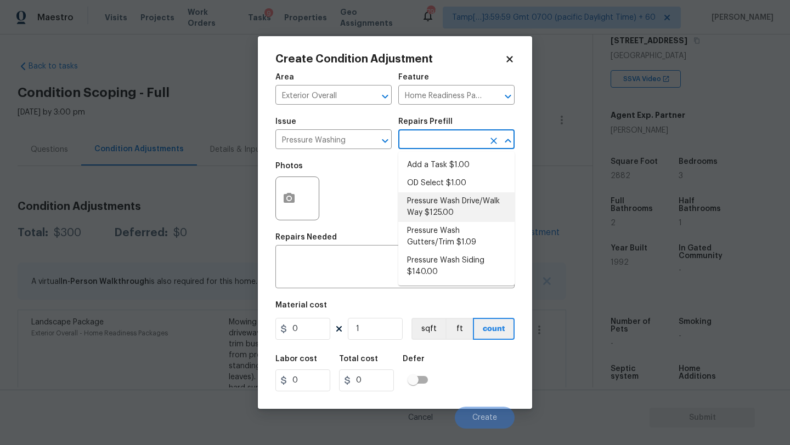
type input "125"
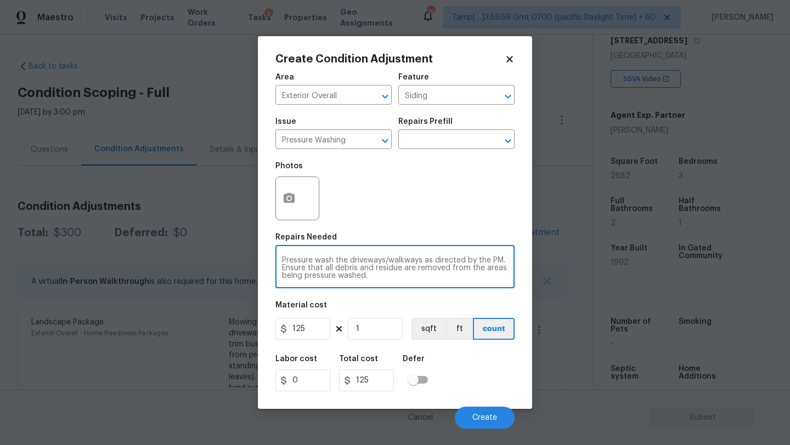
drag, startPoint x: 428, startPoint y: 261, endPoint x: 438, endPoint y: 294, distance: 34.4
click at [438, 294] on div "Area Exterior Overall ​ Feature Siding ​ Issue Pressure Washing ​ Repairs Prefi…" at bounding box center [394, 248] width 239 height 362
type textarea "Pressure wash the driveways/walkways and sidings"
click at [310, 330] on input "125" at bounding box center [302, 329] width 55 height 22
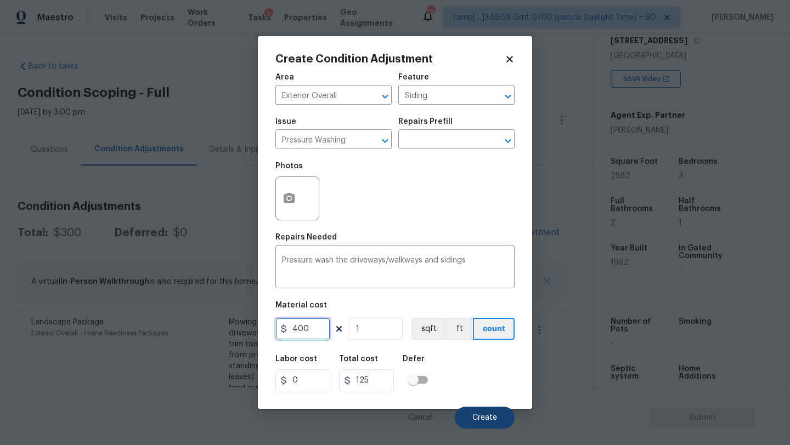
type input "400"
click at [481, 422] on span "Create" at bounding box center [484, 418] width 25 height 8
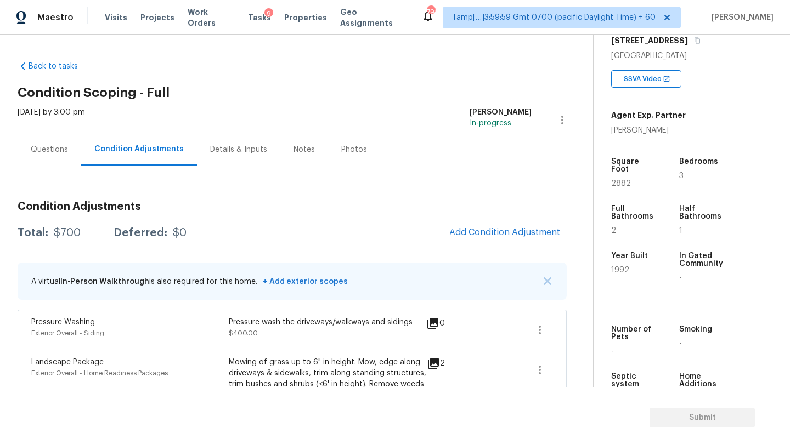
click at [494, 246] on div "Condition Adjustments Total: $700 Deferred: $0 Add Condition Adjustment A virtu…" at bounding box center [292, 322] width 549 height 259
click at [496, 231] on span "Add Condition Adjustment" at bounding box center [504, 233] width 111 height 10
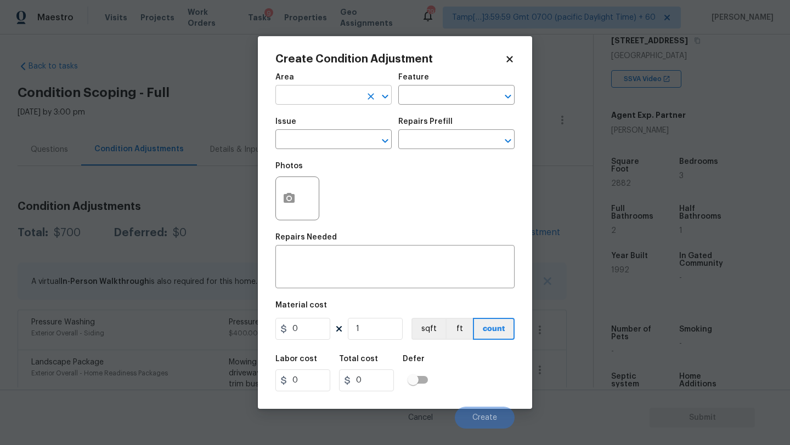
click at [302, 94] on input "text" at bounding box center [318, 96] width 86 height 17
click at [295, 123] on li "Roof" at bounding box center [333, 121] width 116 height 18
type input "Roof"
click at [411, 106] on div "Area Roof ​ Feature ​" at bounding box center [394, 89] width 239 height 44
click at [448, 85] on div "Feature" at bounding box center [456, 80] width 116 height 14
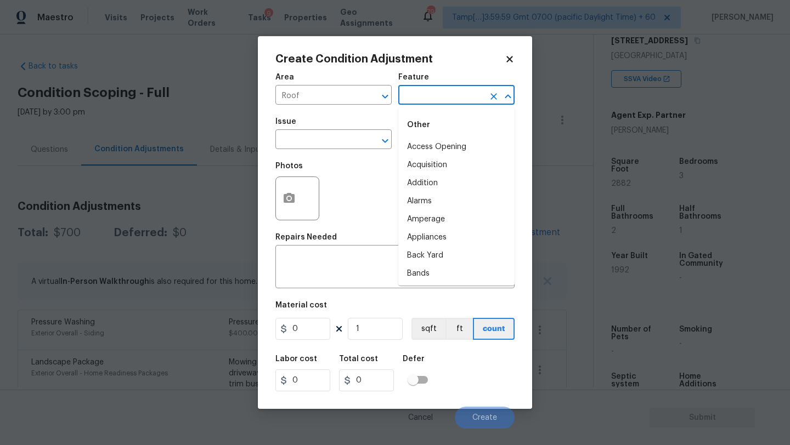
click at [448, 89] on input "text" at bounding box center [441, 96] width 86 height 17
click at [419, 173] on li "Roof" at bounding box center [456, 165] width 116 height 18
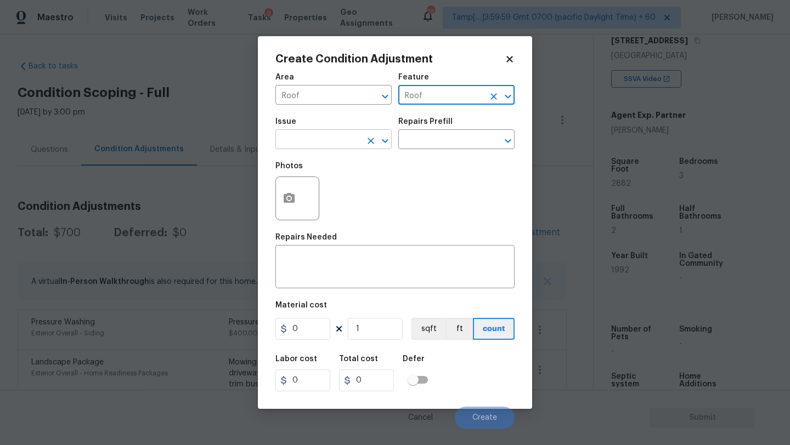
type input "Roof"
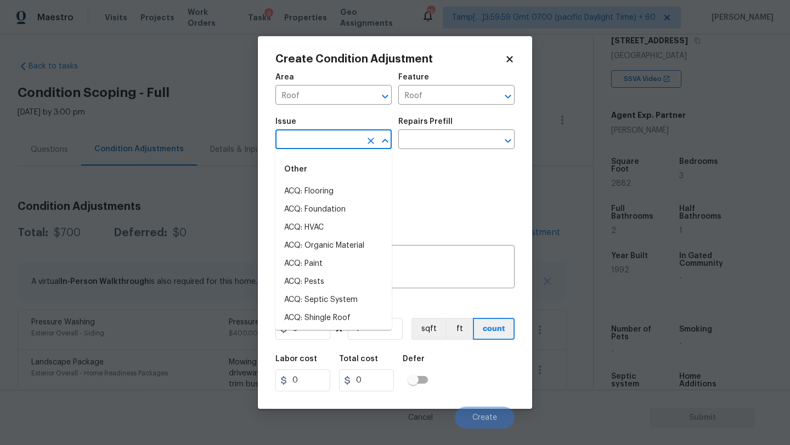
click at [346, 134] on input "text" at bounding box center [318, 140] width 86 height 17
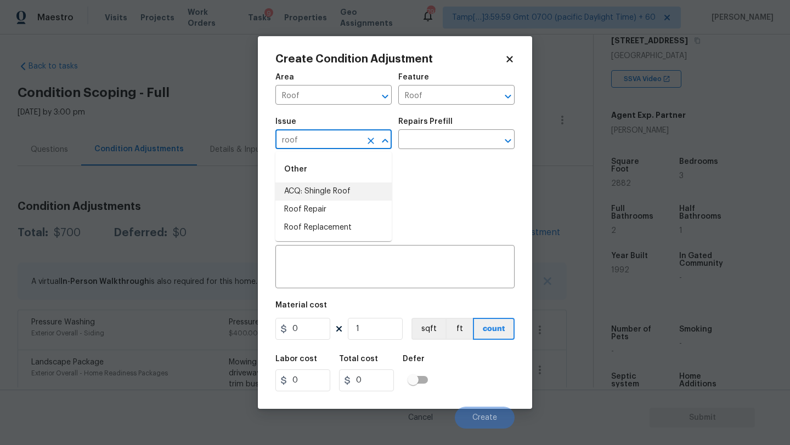
click at [329, 191] on li "ACQ: Shingle Roof" at bounding box center [333, 192] width 116 height 18
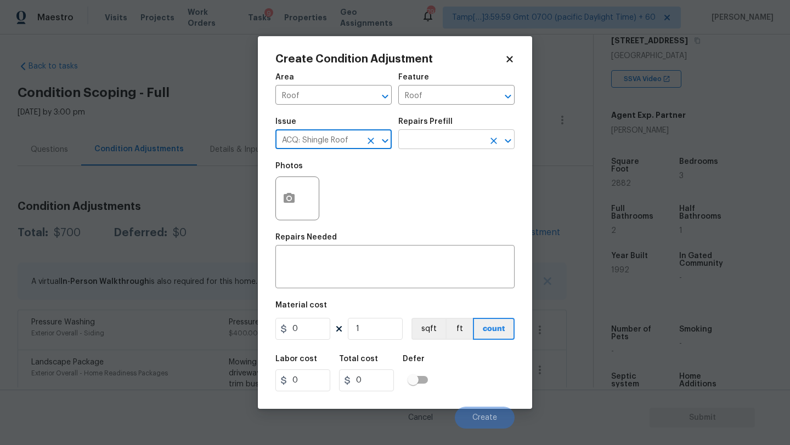
type input "ACQ: Shingle Roof"
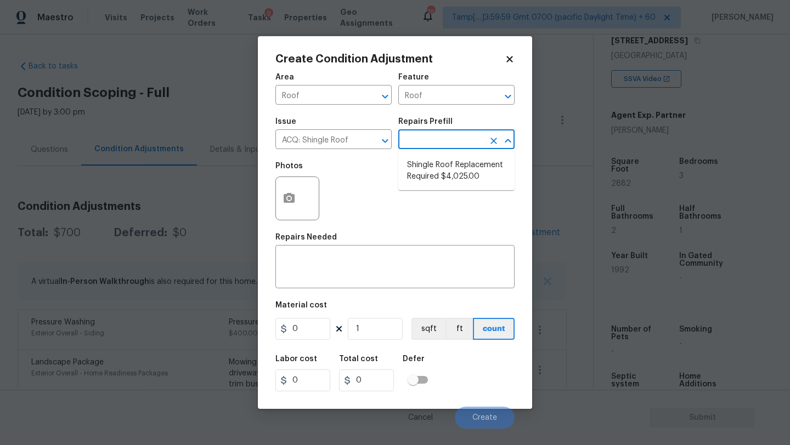
click at [459, 145] on input "text" at bounding box center [441, 140] width 86 height 17
click at [451, 178] on li "Shingle Roof Replacement Required $4,025.00" at bounding box center [456, 171] width 116 height 30
type input "Acquisition"
type textarea "Acquisition Scope: Shingle Roof Replacement required."
type input "4025"
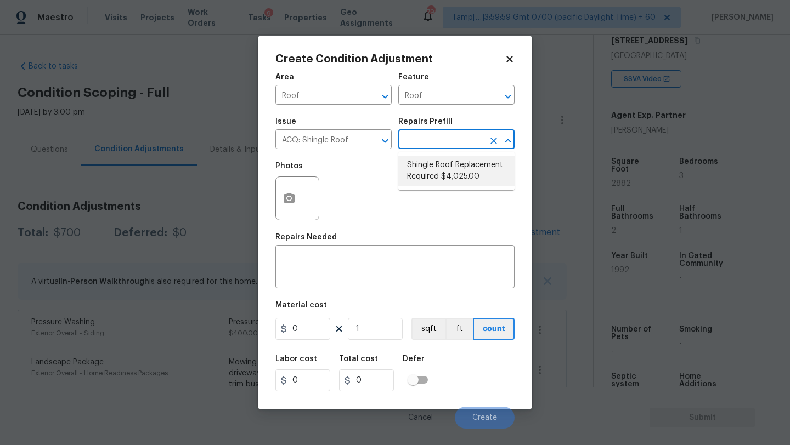
type input "4025"
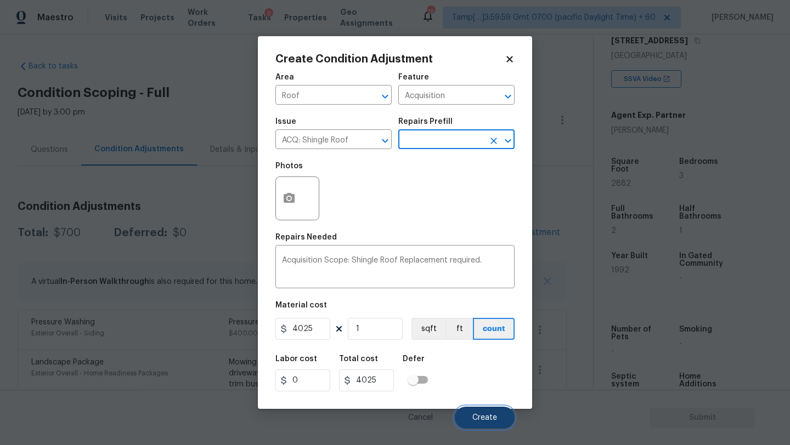
click at [477, 418] on span "Create" at bounding box center [484, 418] width 25 height 8
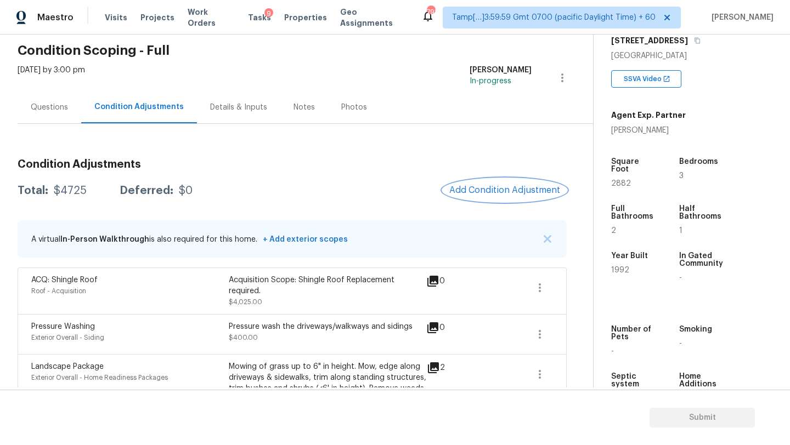
scroll to position [37, 0]
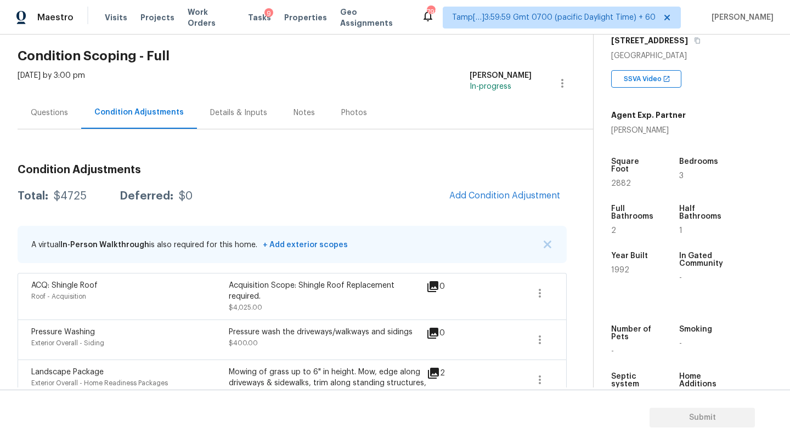
click at [60, 111] on div "Questions" at bounding box center [49, 113] width 37 height 11
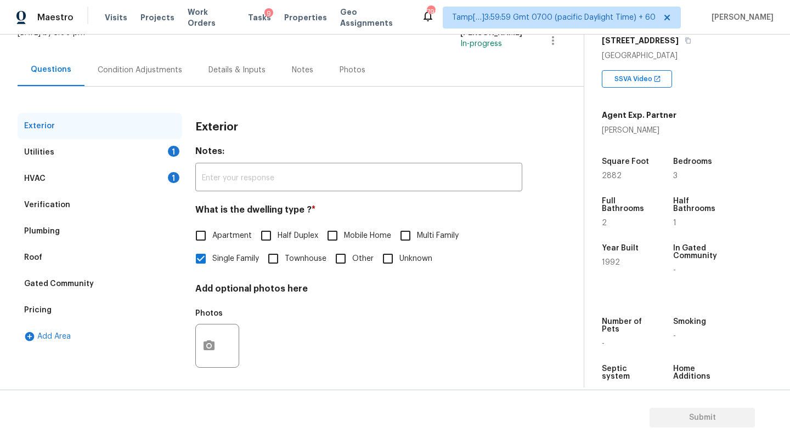
scroll to position [83, 0]
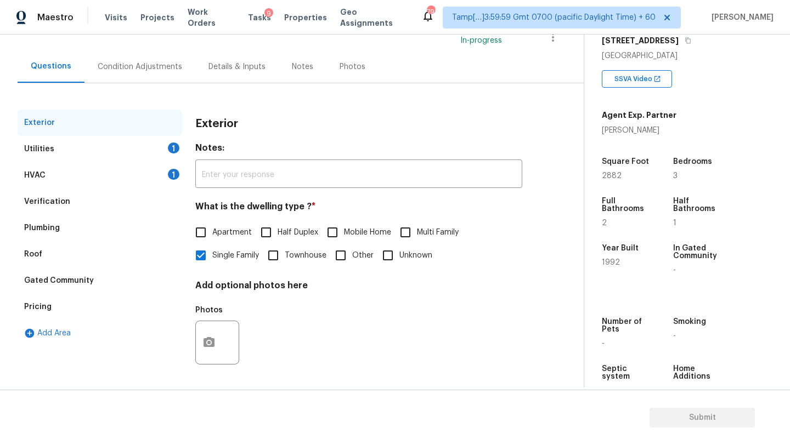
click at [54, 308] on div "Pricing" at bounding box center [100, 307] width 165 height 26
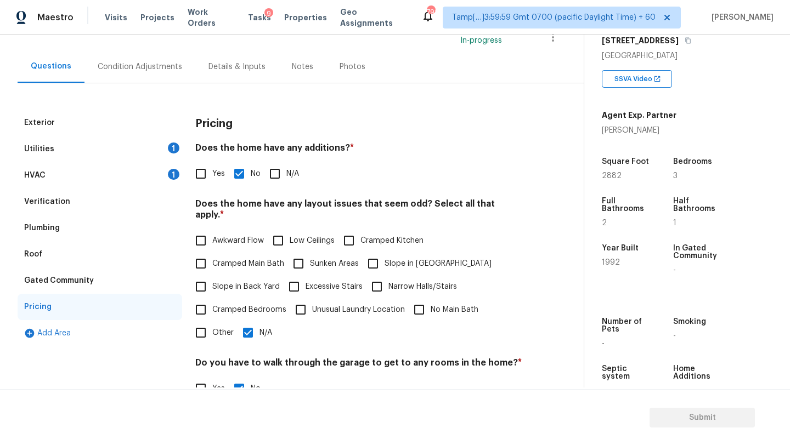
click at [373, 275] on input "Narrow Halls/Stairs" at bounding box center [376, 286] width 23 height 23
checkbox input "true"
click at [375, 263] on input "Slope in Front Yard" at bounding box center [372, 263] width 23 height 23
checkbox input "true"
click at [380, 275] on input "Narrow Halls/Stairs" at bounding box center [376, 286] width 23 height 23
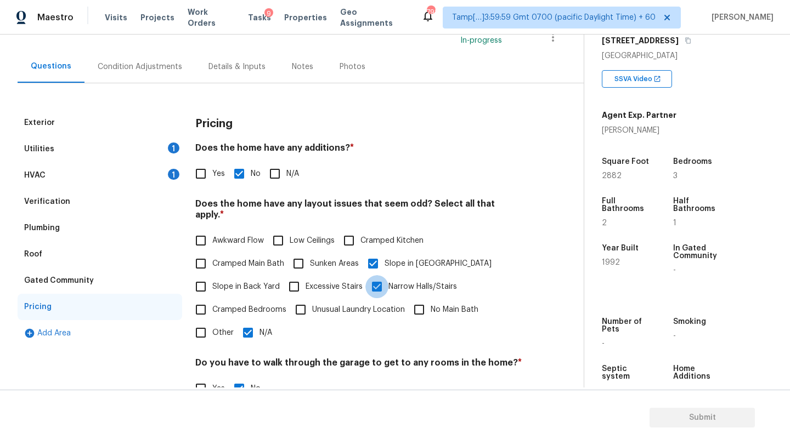
checkbox input "false"
click at [247, 329] on input "N/A" at bounding box center [247, 332] width 23 height 23
checkbox input "false"
click at [118, 69] on div "Condition Adjustments" at bounding box center [140, 66] width 84 height 11
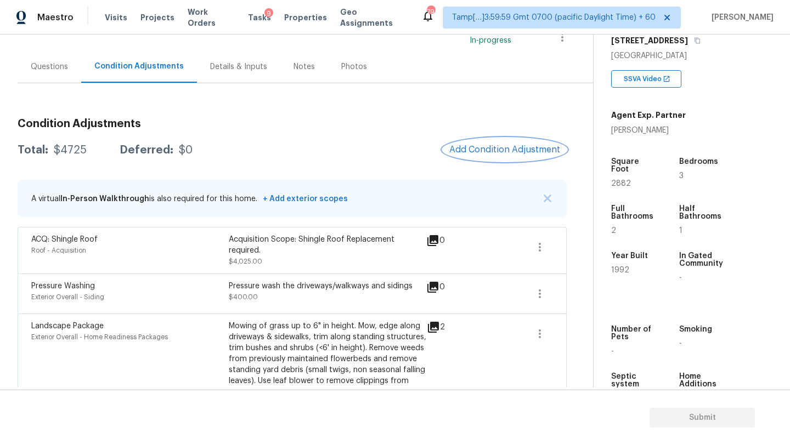
click at [513, 143] on button "Add Condition Adjustment" at bounding box center [505, 149] width 124 height 23
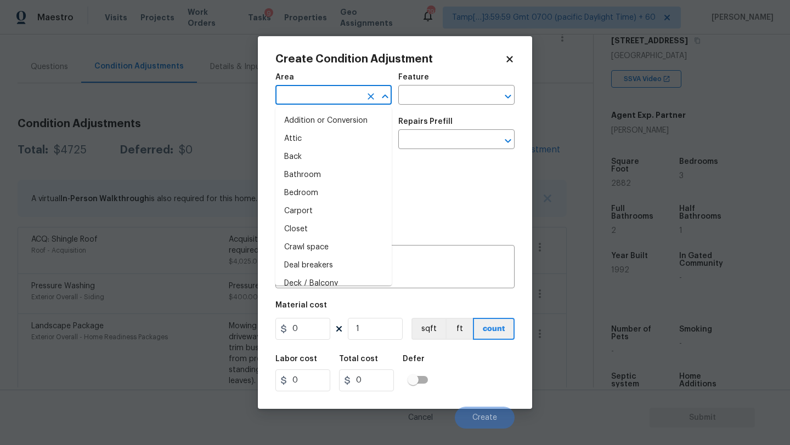
click at [307, 91] on input "text" at bounding box center [318, 96] width 86 height 17
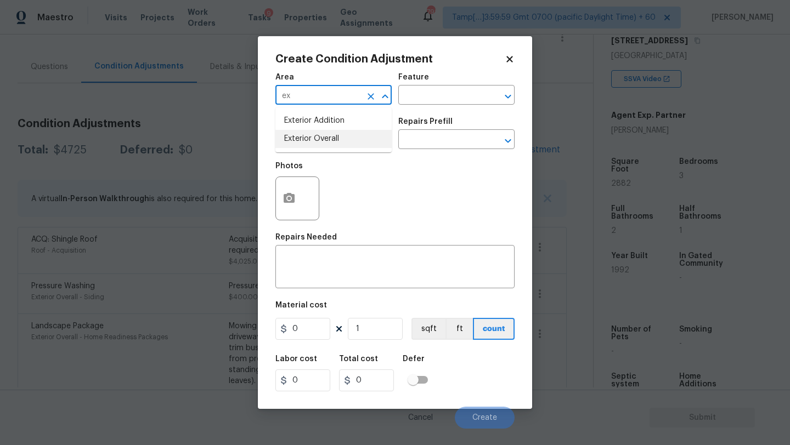
click at [328, 142] on li "Exterior Overall" at bounding box center [333, 139] width 116 height 18
type input "Exterior Overall"
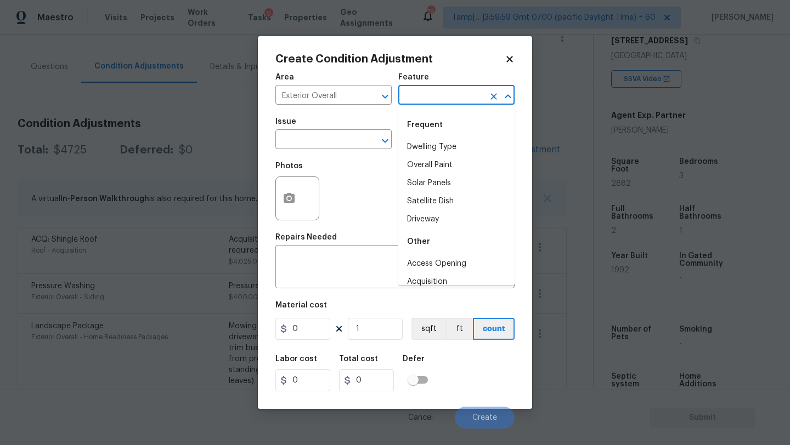
click at [428, 103] on input "text" at bounding box center [441, 96] width 86 height 17
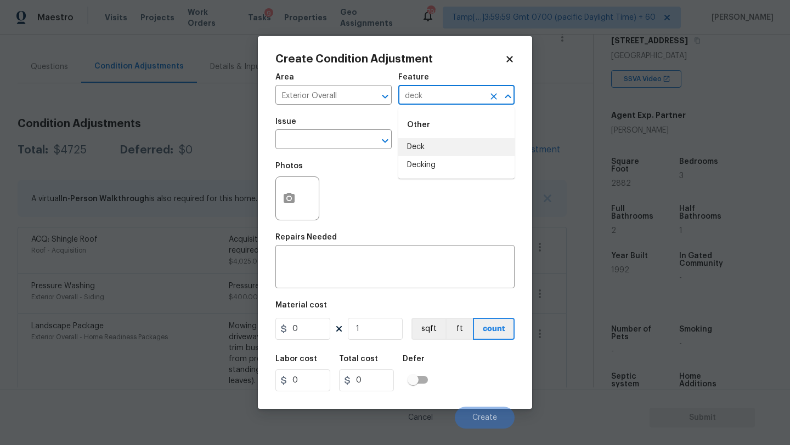
click at [425, 149] on li "Deck" at bounding box center [456, 147] width 116 height 18
type input "Deck"
click at [357, 273] on textarea at bounding box center [395, 268] width 226 height 23
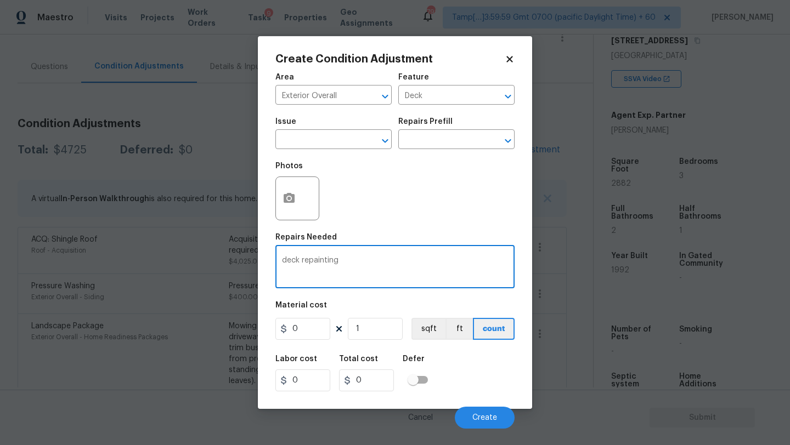
type textarea "deck repainting"
click at [304, 332] on input "0" at bounding box center [302, 329] width 55 height 22
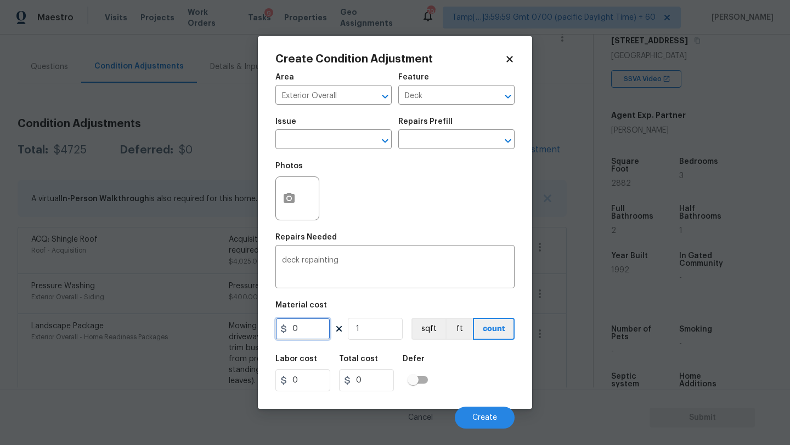
click at [304, 332] on input "0" at bounding box center [302, 329] width 55 height 22
type input "800"
click at [472, 421] on span "Create" at bounding box center [484, 418] width 25 height 8
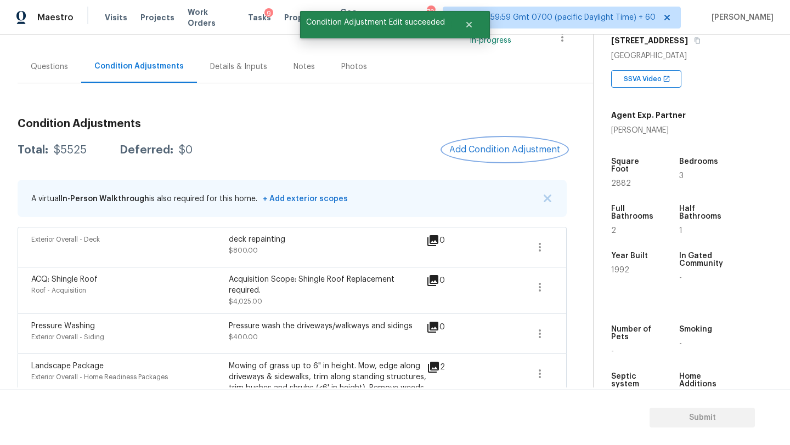
click at [484, 149] on span "Add Condition Adjustment" at bounding box center [504, 150] width 111 height 10
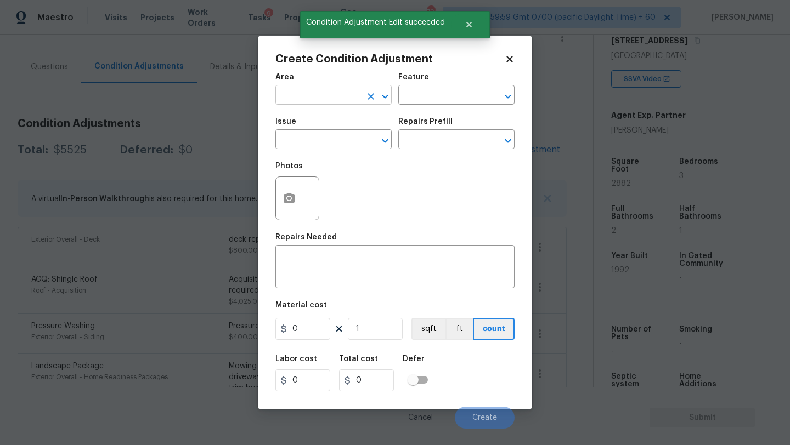
click at [330, 97] on input "text" at bounding box center [318, 96] width 86 height 17
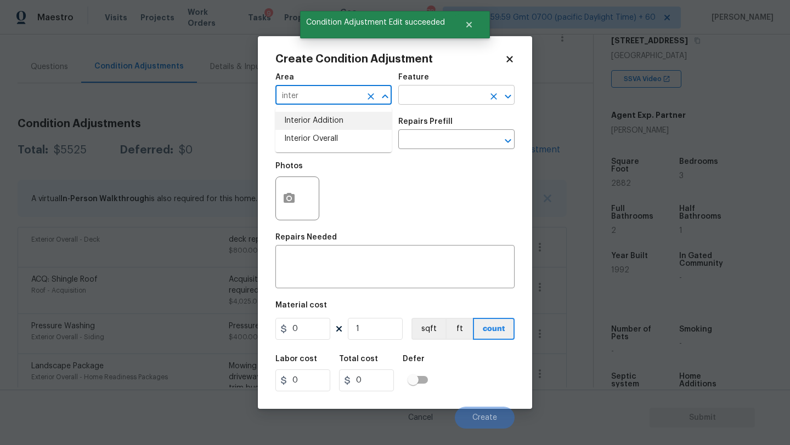
drag, startPoint x: 342, startPoint y: 130, endPoint x: 411, endPoint y: 98, distance: 76.1
click at [346, 126] on ul "Interior Addition Interior Overall" at bounding box center [333, 130] width 116 height 45
type input "inter"
click at [412, 98] on input "text" at bounding box center [441, 96] width 86 height 17
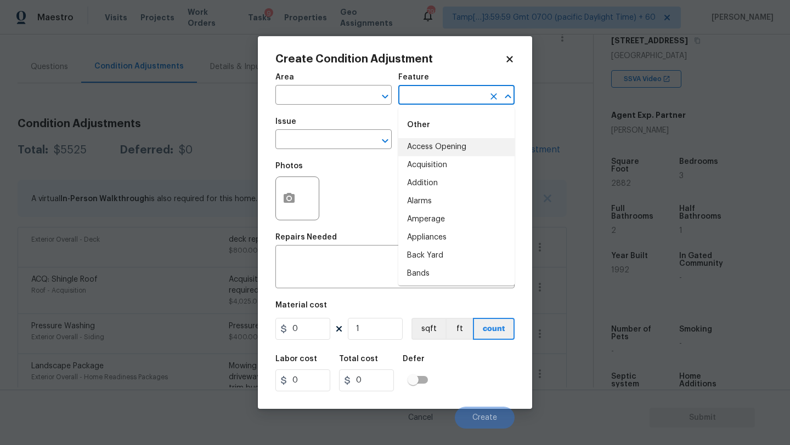
click at [321, 75] on div "Area" at bounding box center [333, 80] width 116 height 14
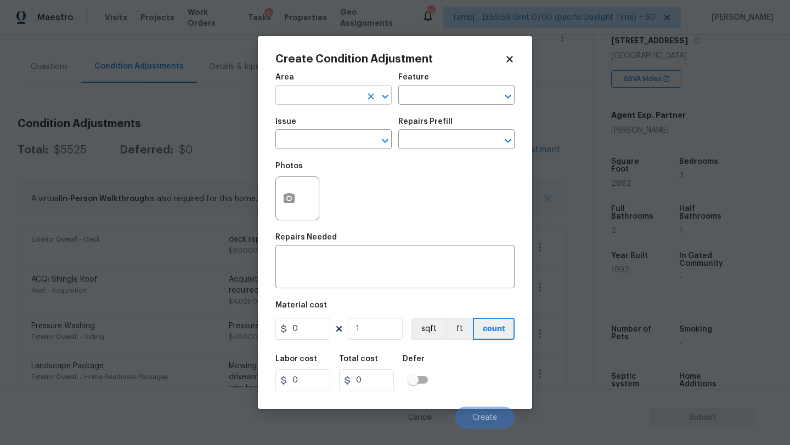
click at [321, 92] on input "text" at bounding box center [318, 96] width 86 height 17
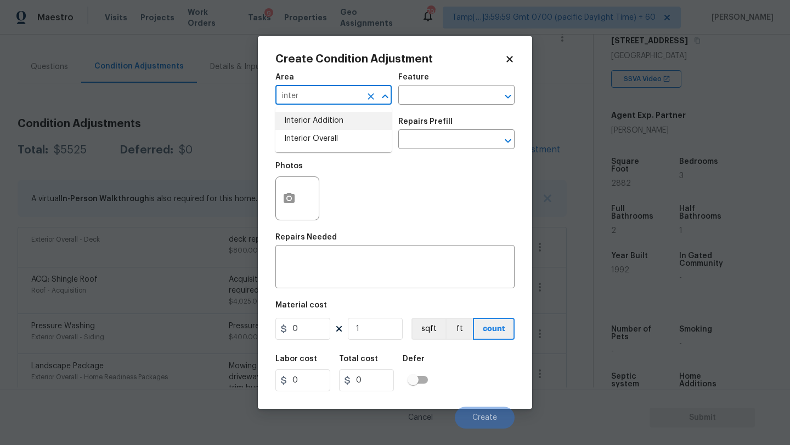
click at [332, 129] on li "Interior Addition" at bounding box center [333, 121] width 116 height 18
type input "Interior Addition"
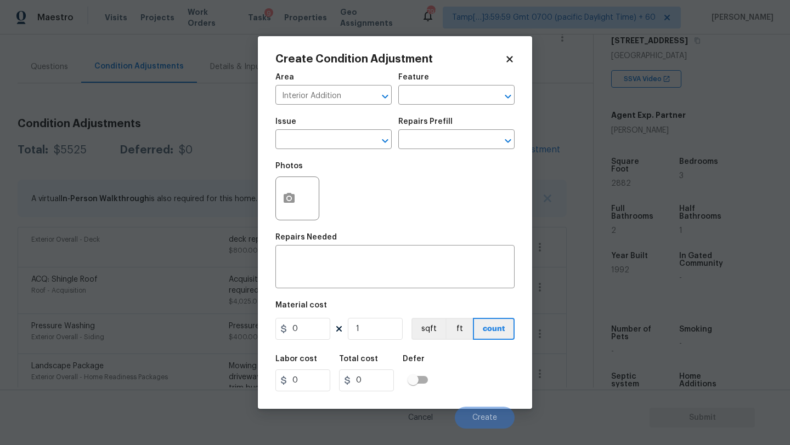
click at [332, 129] on div "Issue" at bounding box center [333, 125] width 116 height 14
click at [369, 101] on icon "Clear" at bounding box center [370, 96] width 11 height 11
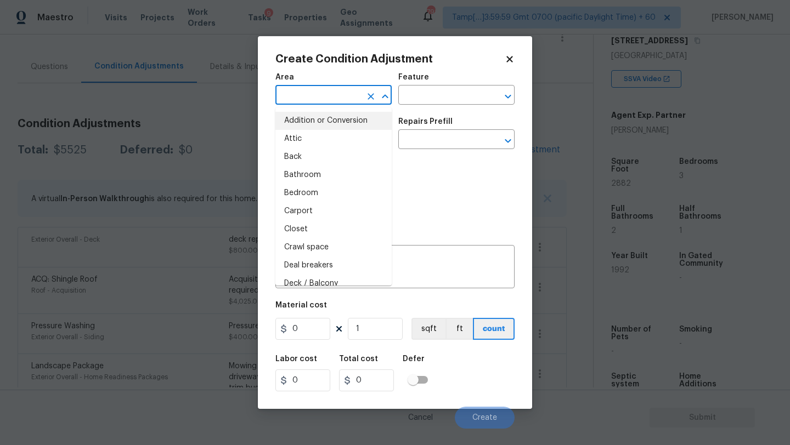
click at [358, 101] on input "text" at bounding box center [318, 96] width 86 height 17
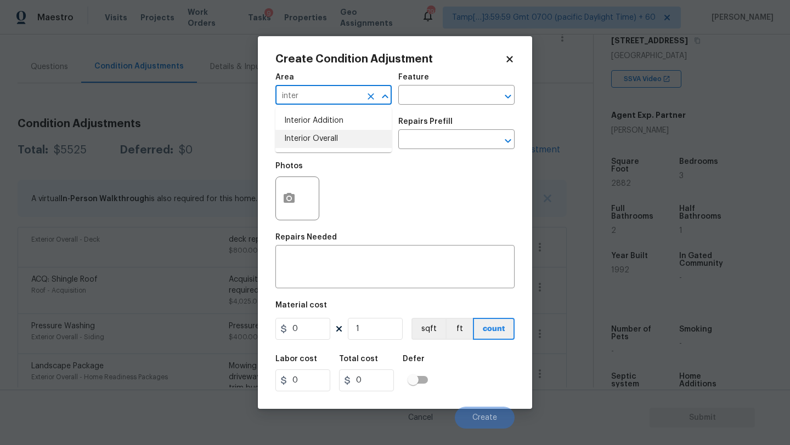
click at [358, 141] on li "Interior Overall" at bounding box center [333, 139] width 116 height 18
type input "Interior Overall"
click at [415, 110] on div "Area Interior Overall ​ Feature ​" at bounding box center [394, 89] width 239 height 44
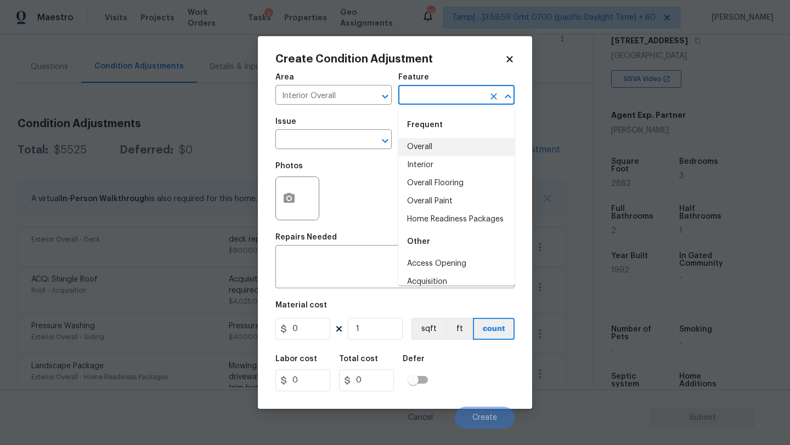
click at [422, 101] on input "text" at bounding box center [441, 96] width 86 height 17
click at [426, 186] on li "Overall Flooring" at bounding box center [456, 183] width 116 height 18
type input "Overall Flooring"
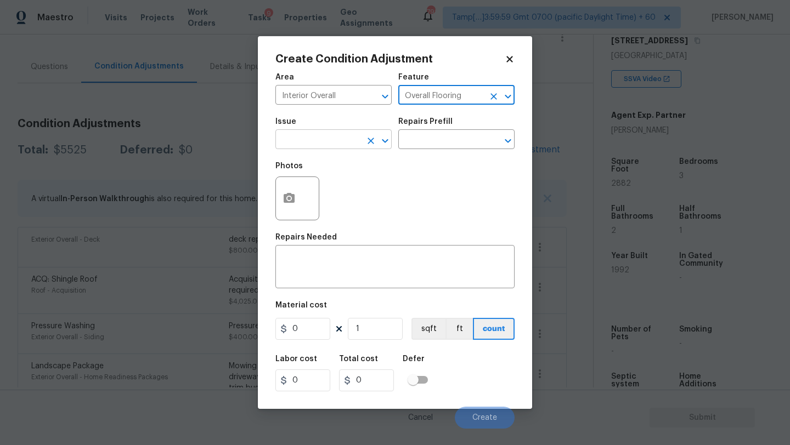
click at [326, 142] on input "text" at bounding box center [318, 140] width 86 height 17
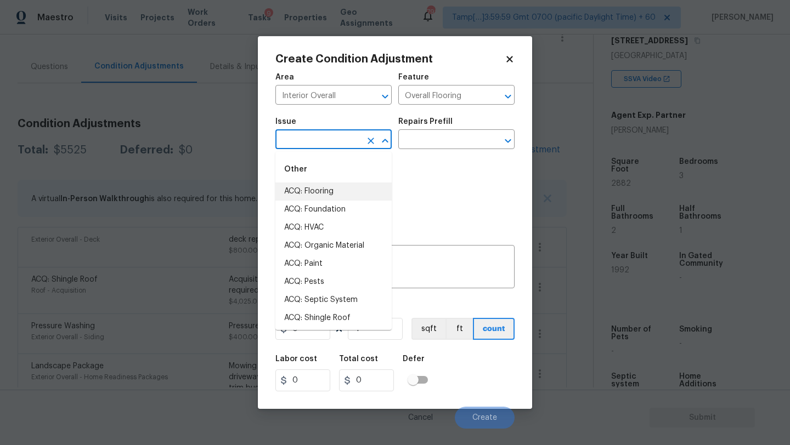
click at [325, 192] on li "ACQ: Flooring" at bounding box center [333, 192] width 116 height 18
type input "ACQ: Flooring"
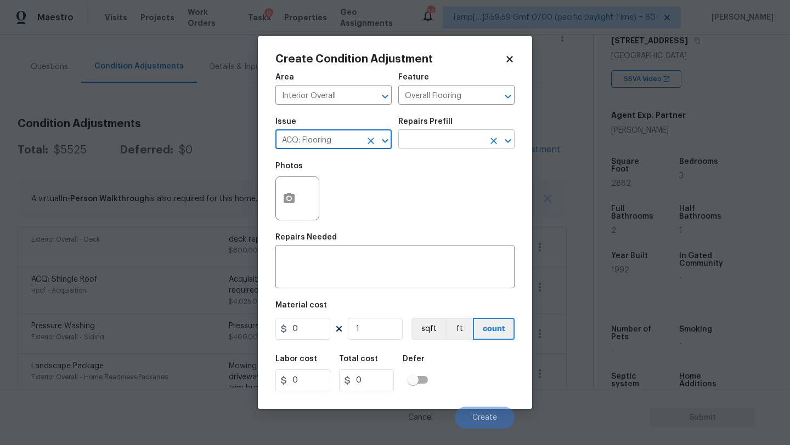
click at [415, 142] on input "text" at bounding box center [441, 140] width 86 height 17
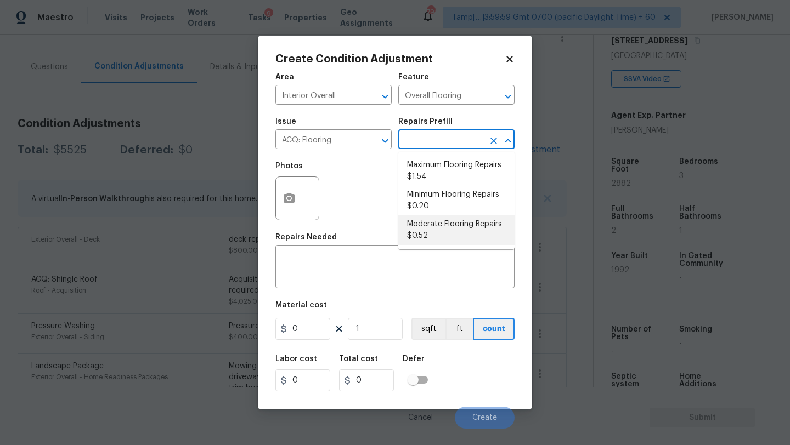
click at [427, 236] on li "Moderate Flooring Repairs $0.52" at bounding box center [456, 231] width 116 height 30
type input "Acquisition"
type textarea "Acquisition Scope: Moderate flooring repairs"
type input "0.52"
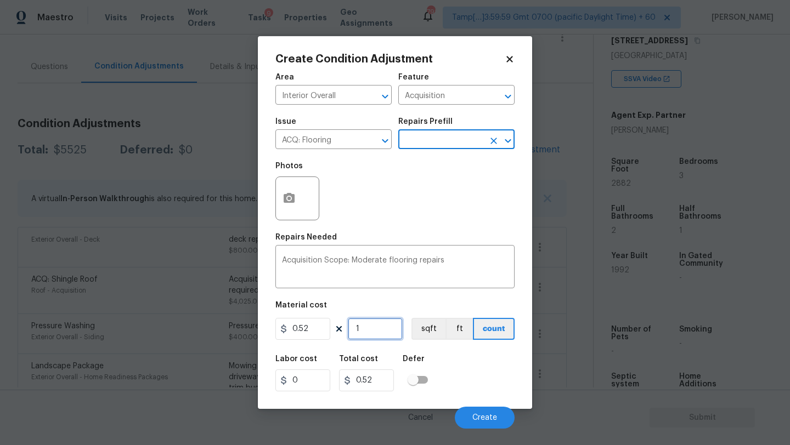
click at [380, 328] on input "1" at bounding box center [375, 329] width 55 height 22
type input "3"
type input "1.56"
type input "0"
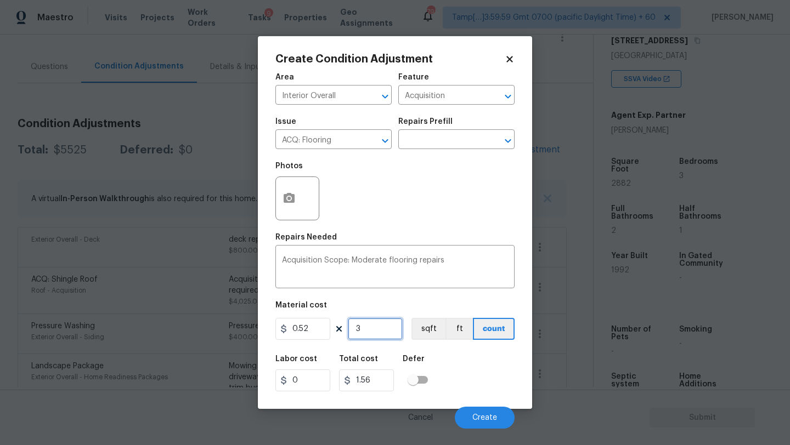
type input "0"
type input "4"
type input "2.08"
type input "40"
type input "20.8"
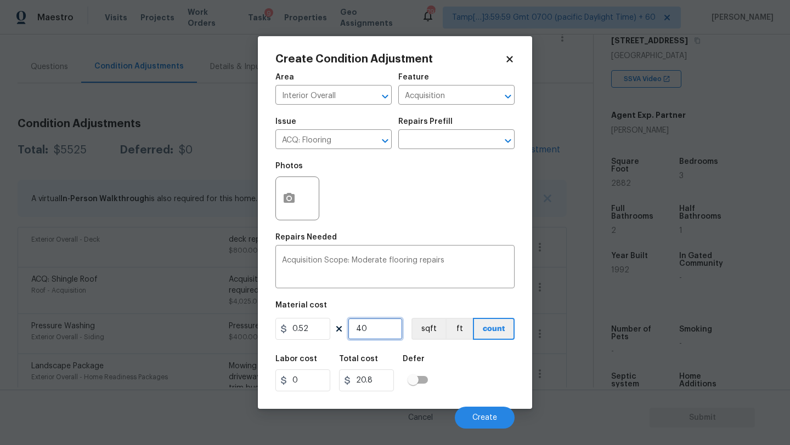
type input "400"
type input "208"
type input "400"
click at [292, 194] on icon "button" at bounding box center [289, 198] width 11 height 10
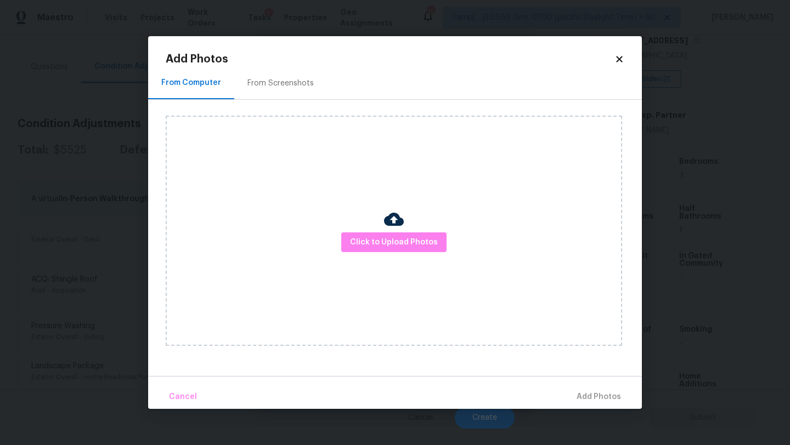
click at [398, 227] on img at bounding box center [394, 220] width 20 height 20
click at [398, 231] on div at bounding box center [394, 221] width 20 height 23
click at [398, 242] on span "Click to Upload Photos" at bounding box center [394, 243] width 88 height 14
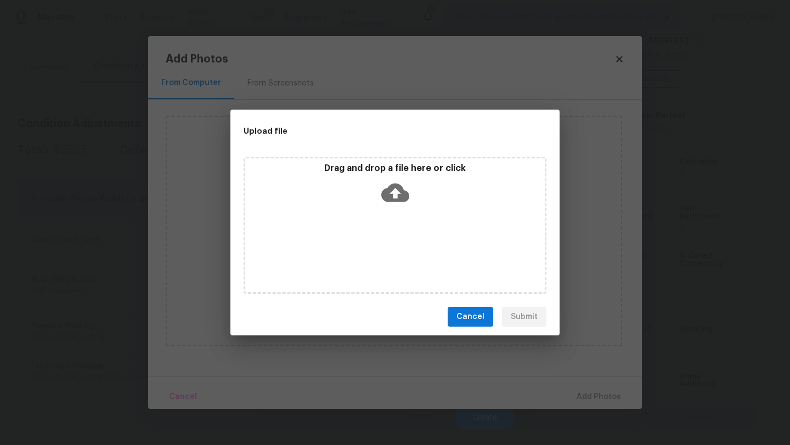
click at [398, 226] on div "Drag and drop a file here or click" at bounding box center [395, 225] width 303 height 137
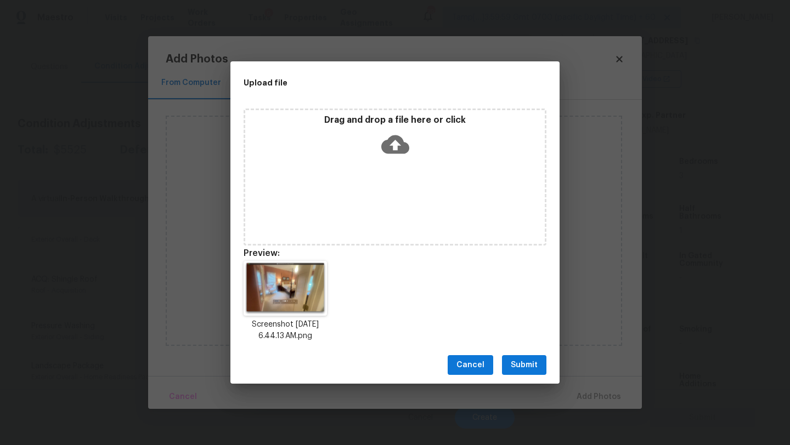
click at [528, 359] on span "Submit" at bounding box center [524, 366] width 27 height 14
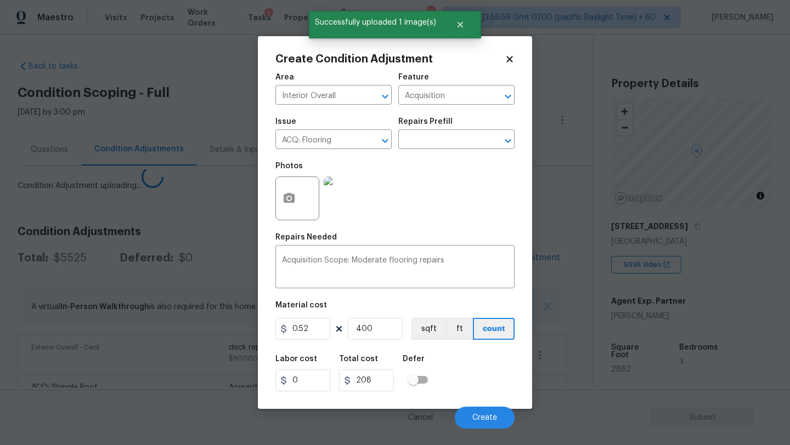
scroll to position [186, 0]
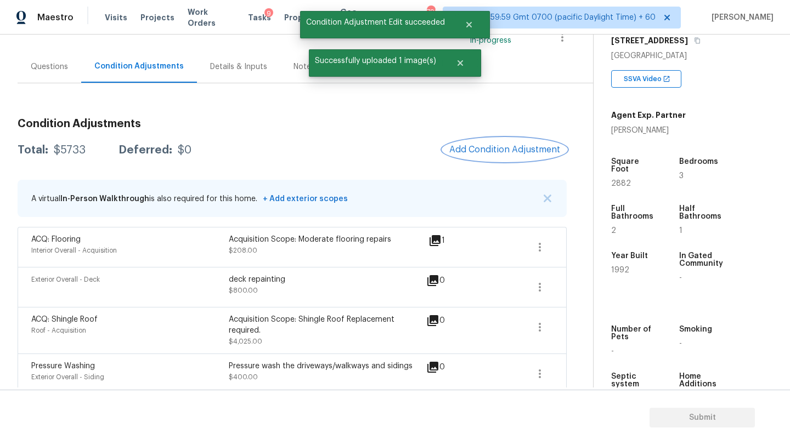
click at [489, 151] on span "Add Condition Adjustment" at bounding box center [504, 150] width 111 height 10
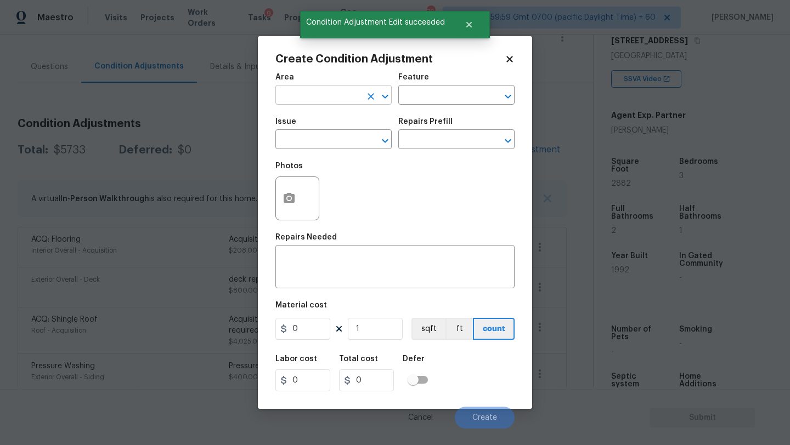
click at [351, 102] on input "text" at bounding box center [318, 96] width 86 height 17
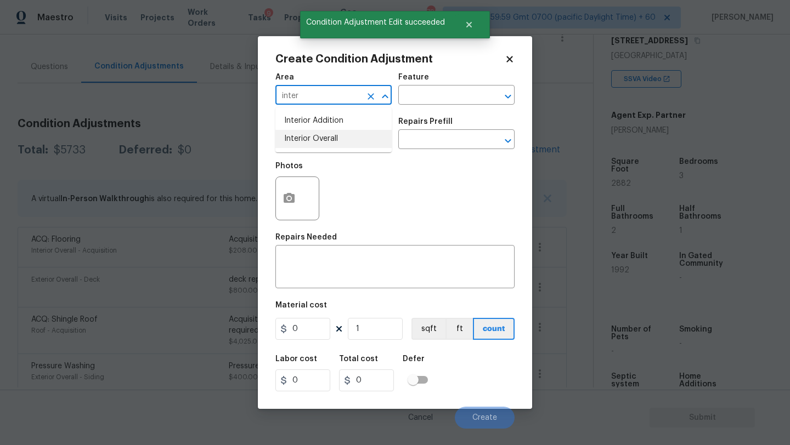
click at [363, 140] on li "Interior Overall" at bounding box center [333, 139] width 116 height 18
type input "Interior Overall"
click at [435, 97] on input "text" at bounding box center [441, 96] width 86 height 17
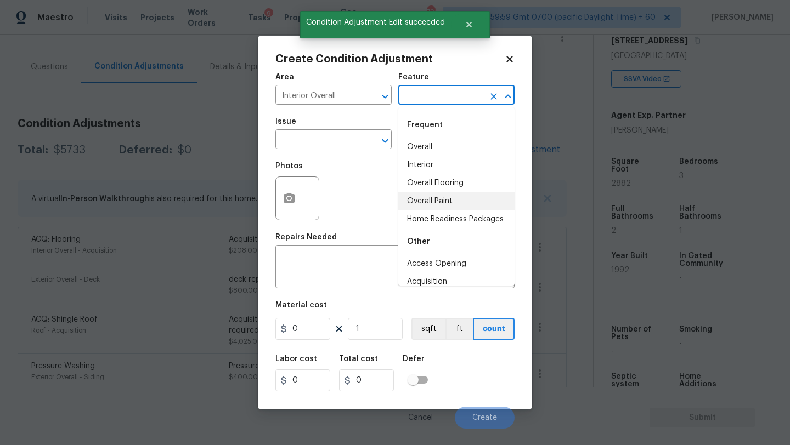
click at [437, 188] on li "Overall Flooring" at bounding box center [456, 183] width 116 height 18
type input "Overall Flooring"
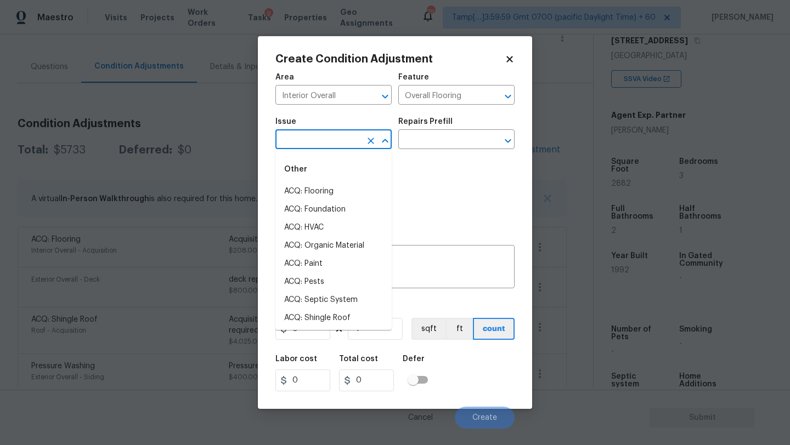
click at [320, 138] on input "text" at bounding box center [318, 140] width 86 height 17
click at [320, 193] on li "ACQ: Flooring" at bounding box center [333, 192] width 116 height 18
type input "ACQ: Flooring"
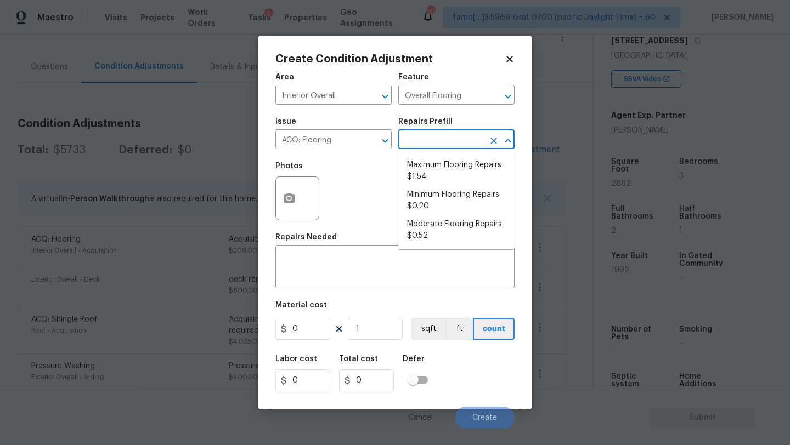
click at [416, 141] on input "text" at bounding box center [441, 140] width 86 height 17
click at [427, 209] on li "Minimum Flooring Repairs $0.20" at bounding box center [456, 201] width 116 height 30
type input "Acquisition"
type textarea "Acquisition Scope: Minimum flooring repairs"
type input "0.2"
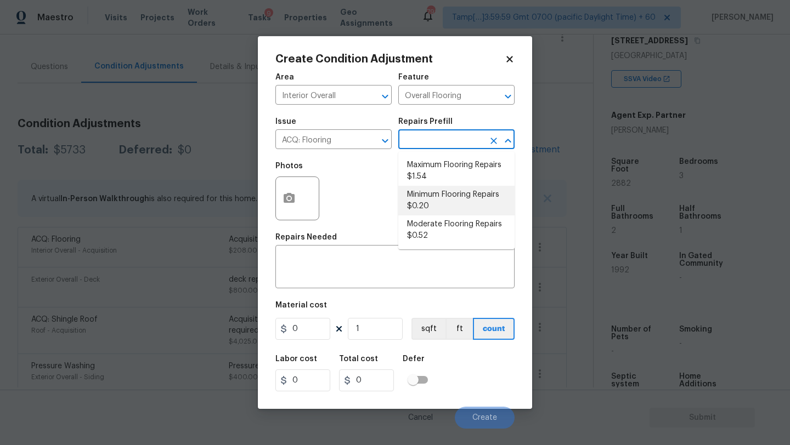
type input "0.2"
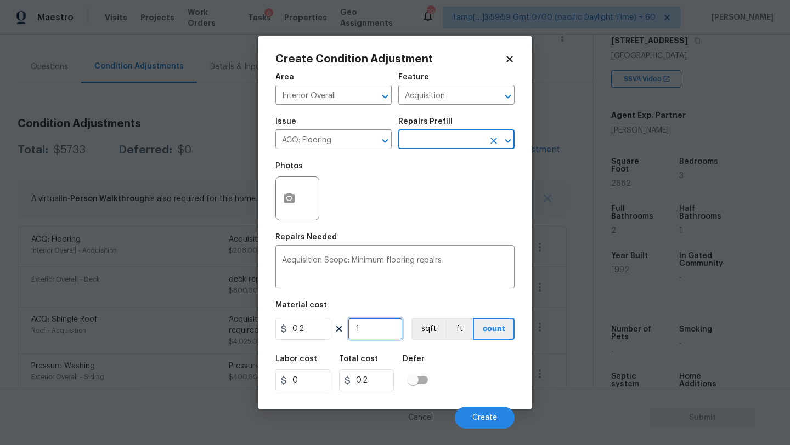
click at [382, 339] on input "1" at bounding box center [375, 329] width 55 height 22
type input "12"
type input "2.4"
type input "124"
type input "24.8"
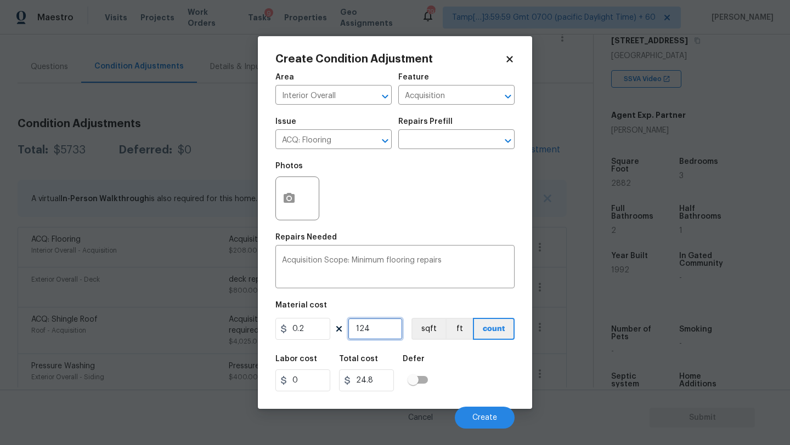
type input "1248"
type input "249.6"
type input "12482"
type input "2496.4"
click at [360, 331] on input "12482" at bounding box center [375, 329] width 55 height 22
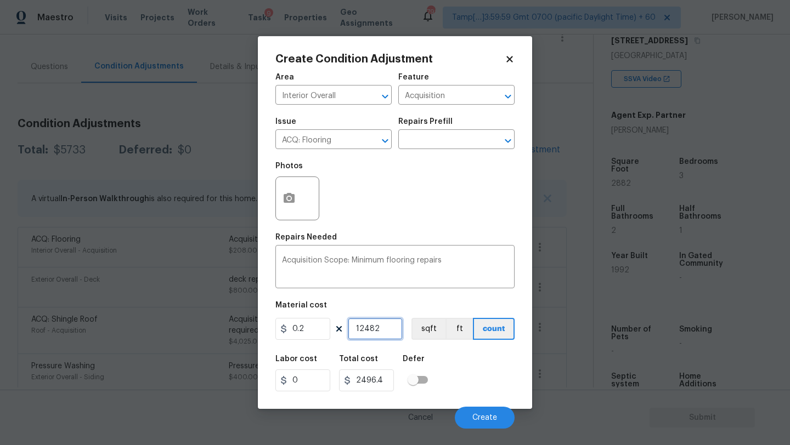
type input "2482"
type input "496.4"
type input "2482"
click at [492, 414] on span "Create" at bounding box center [484, 418] width 25 height 8
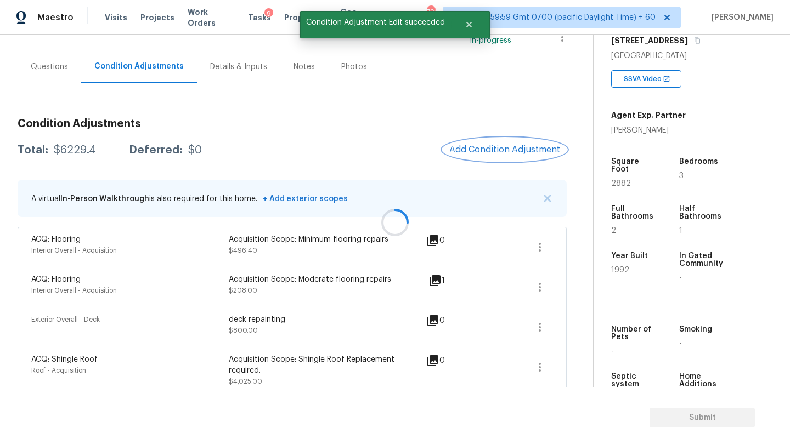
click at [497, 151] on span "Add Condition Adjustment" at bounding box center [504, 150] width 111 height 10
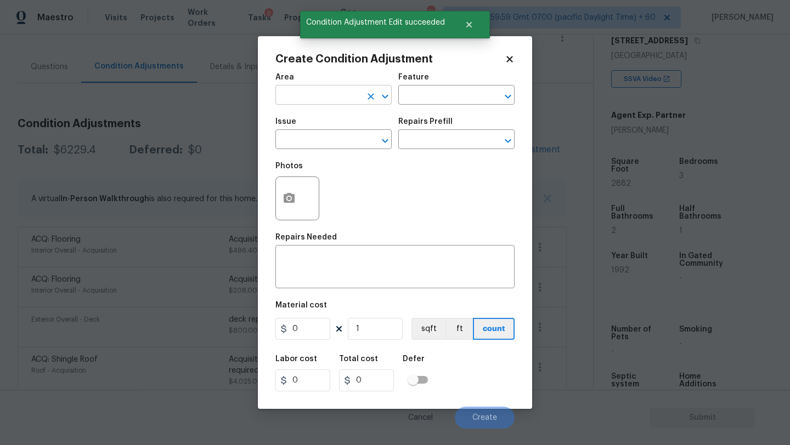
click at [319, 98] on input "text" at bounding box center [318, 96] width 86 height 17
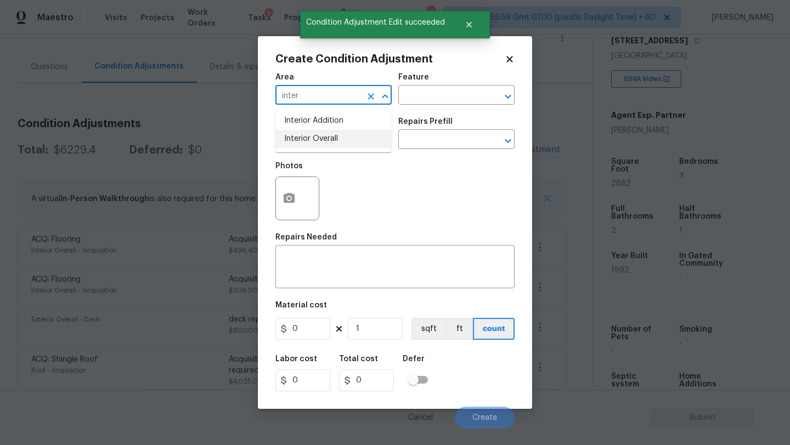
click at [325, 142] on li "Interior Overall" at bounding box center [333, 139] width 116 height 18
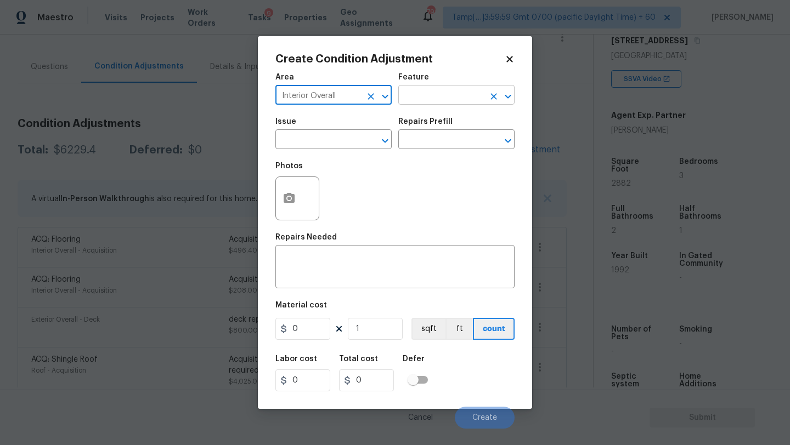
type input "Interior Overall"
click at [441, 95] on input "text" at bounding box center [441, 96] width 86 height 17
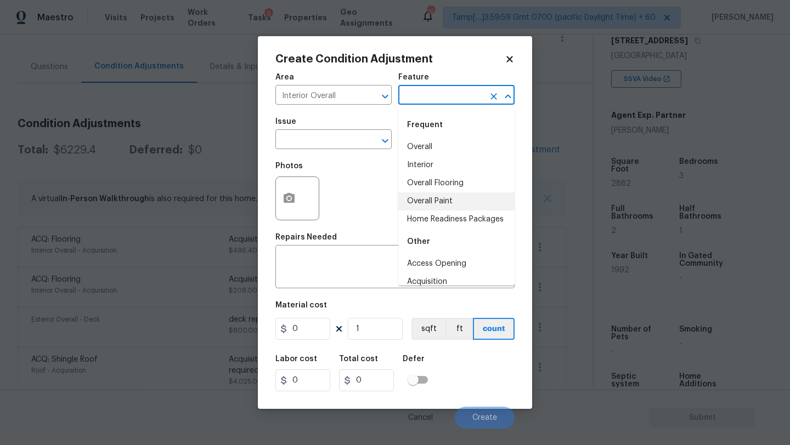
click at [441, 206] on li "Overall Paint" at bounding box center [456, 202] width 116 height 18
type input "Overall Paint"
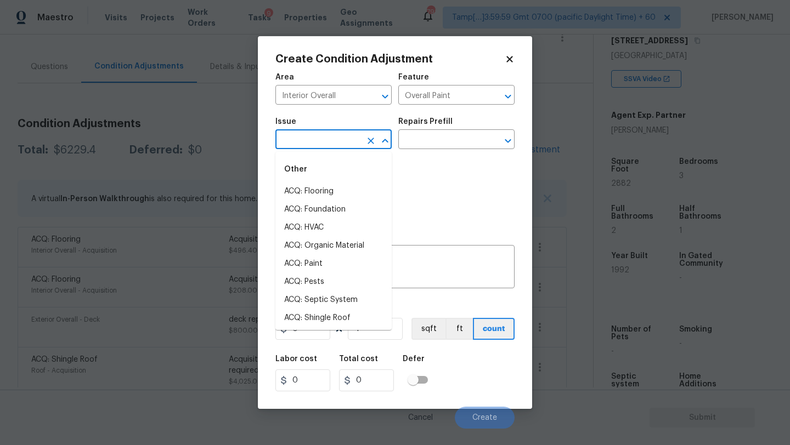
click at [345, 142] on input "text" at bounding box center [318, 140] width 86 height 17
click at [339, 268] on li "ACQ: Paint" at bounding box center [333, 264] width 116 height 18
type input "ACQ: Paint"
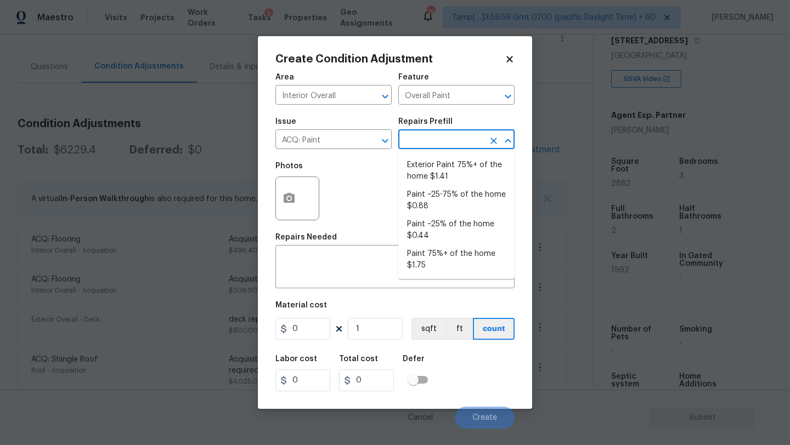
click at [442, 145] on input "text" at bounding box center [441, 140] width 86 height 17
click at [445, 263] on li "Paint 75%+ of the home $1.75" at bounding box center [456, 260] width 116 height 30
type input "Acquisition"
type textarea "Acquisition Scope: 75%+ of the home will likely require interior paint"
type input "1.75"
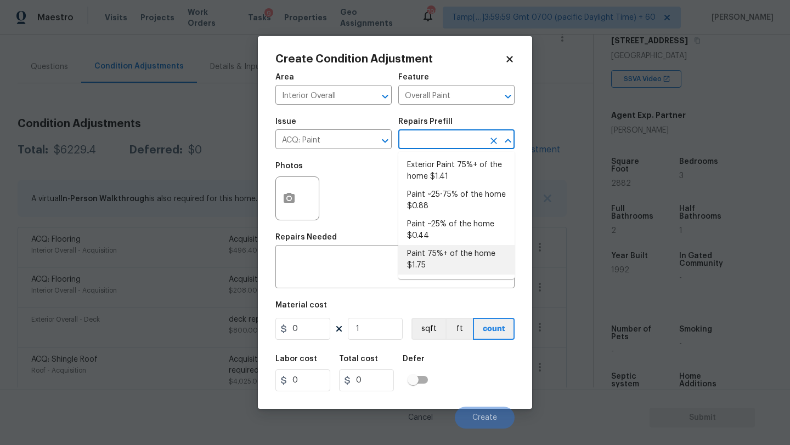
type input "1.75"
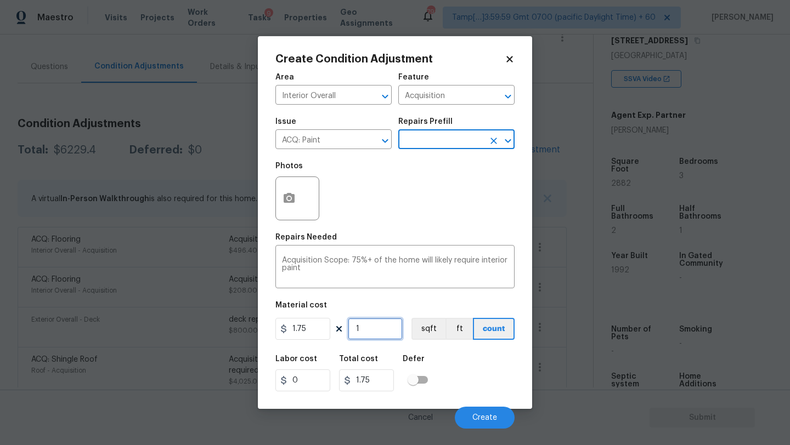
click at [379, 330] on input "1" at bounding box center [375, 329] width 55 height 22
type input "2"
type input "3.5"
type input "28"
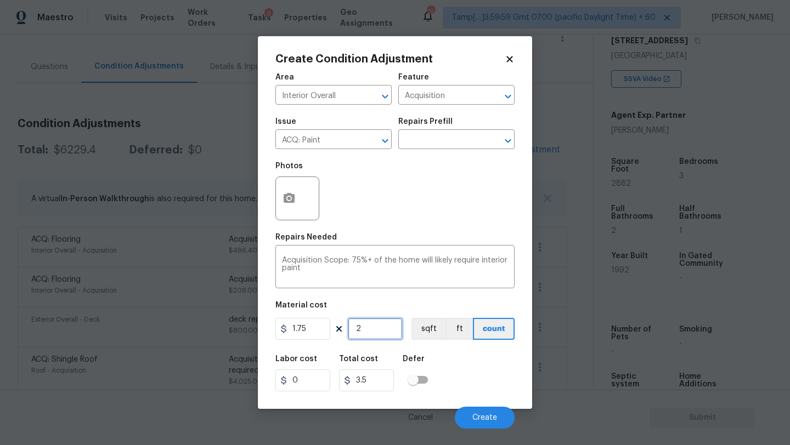
type input "49"
type input "288"
type input "504"
type input "2882"
type input "5043.5"
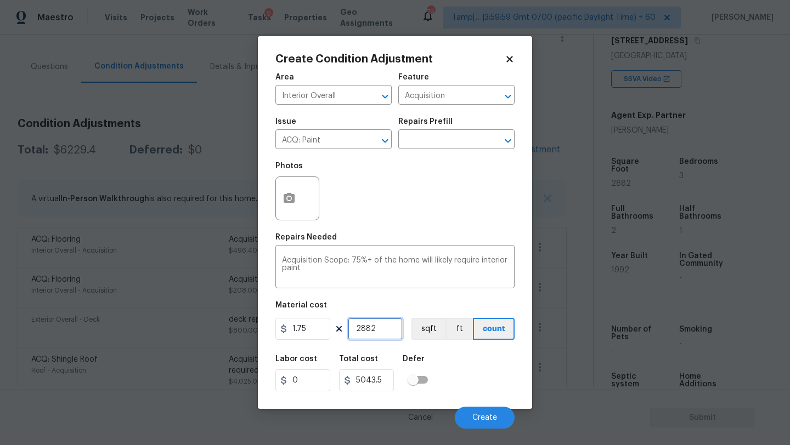
type input "2882"
click at [301, 204] on button "button" at bounding box center [289, 198] width 26 height 43
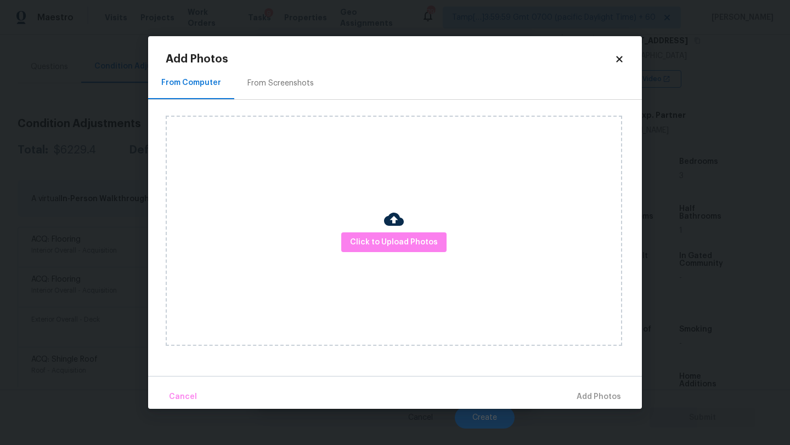
click at [394, 253] on div "Click to Upload Photos" at bounding box center [394, 231] width 456 height 230
click at [394, 237] on span "Click to Upload Photos" at bounding box center [394, 243] width 88 height 14
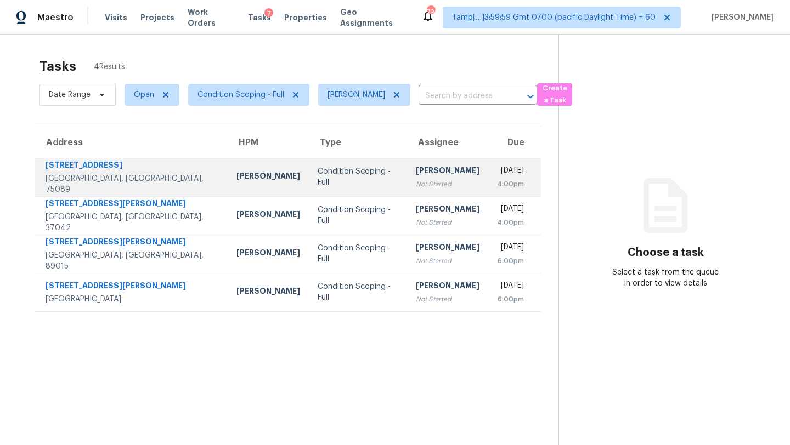
click at [407, 161] on td "[PERSON_NAME] Not Started" at bounding box center [447, 177] width 81 height 38
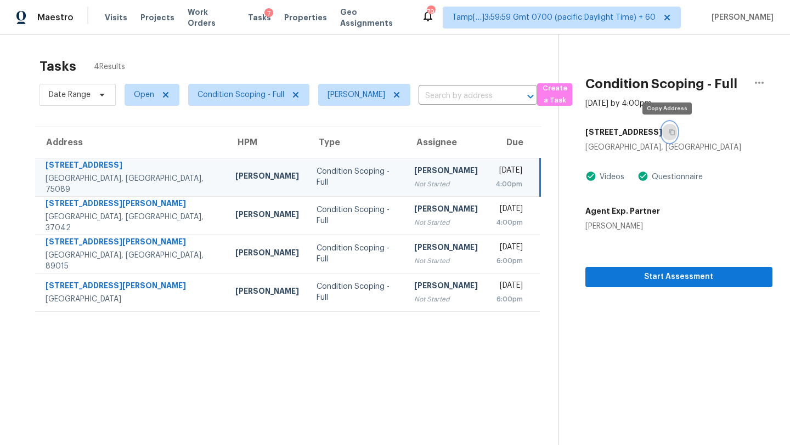
click at [666, 135] on button "button" at bounding box center [669, 132] width 15 height 20
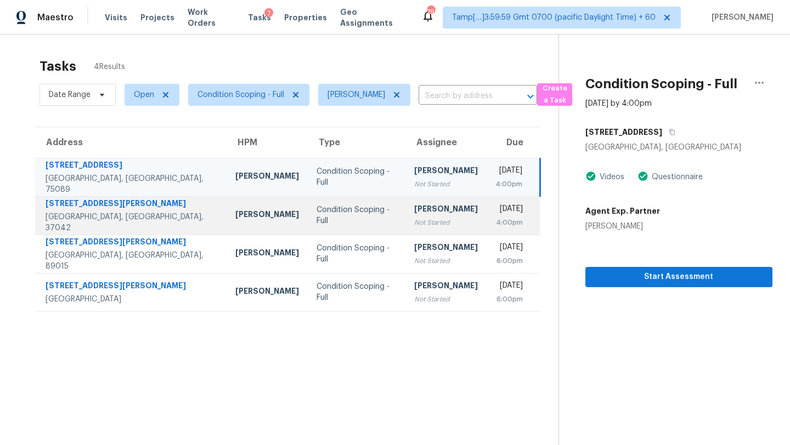
click at [495, 220] on div "4:00pm" at bounding box center [509, 222] width 28 height 11
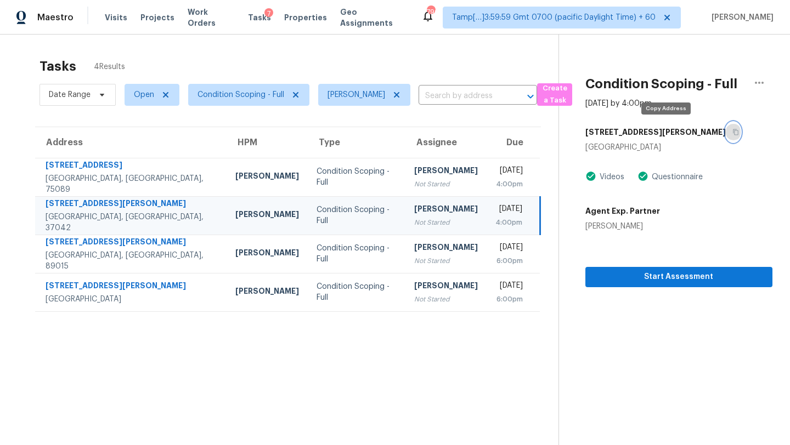
click at [726, 135] on button "button" at bounding box center [733, 132] width 15 height 20
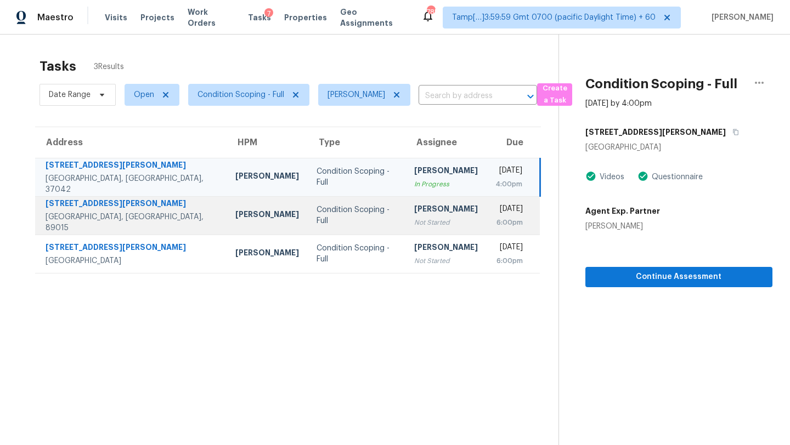
click at [414, 219] on div "Not Started" at bounding box center [446, 222] width 64 height 11
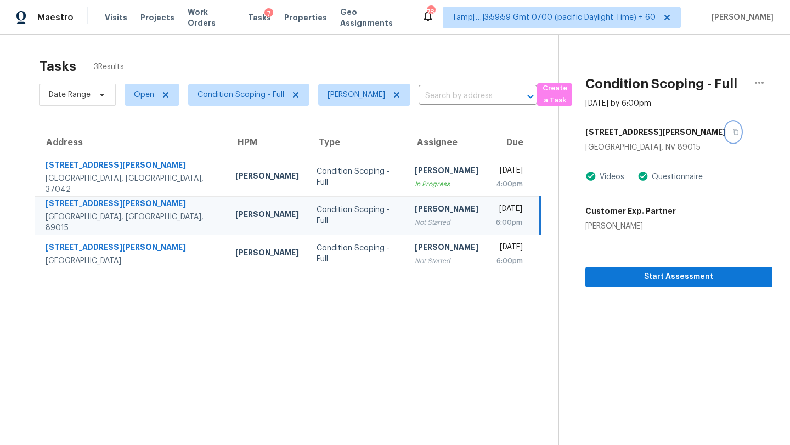
click at [726, 137] on button "button" at bounding box center [733, 132] width 15 height 20
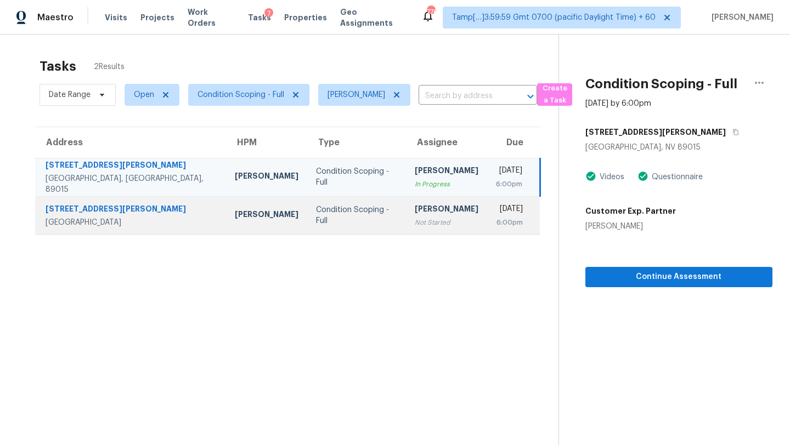
click at [414, 216] on td "[PERSON_NAME] Not Started" at bounding box center [446, 215] width 81 height 38
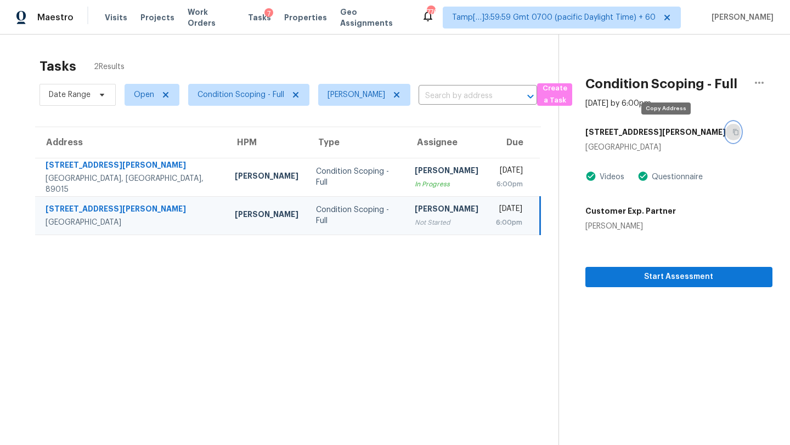
click at [732, 129] on icon "button" at bounding box center [735, 132] width 7 height 7
click at [269, 93] on span "Condition Scoping - Full" at bounding box center [240, 94] width 87 height 11
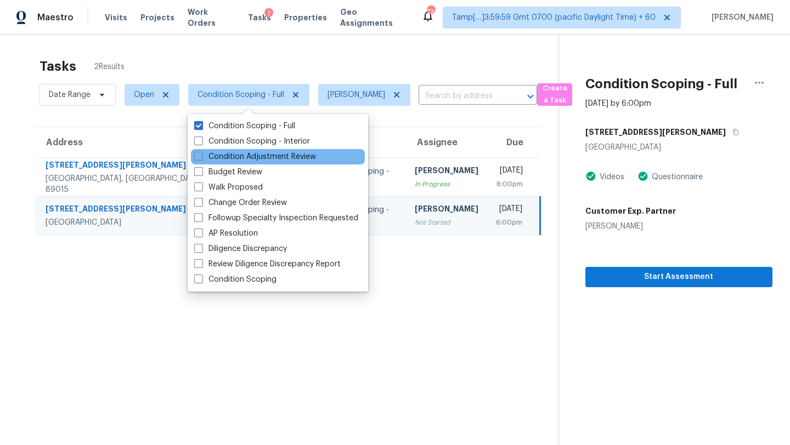
click at [254, 149] on div "Condition Adjustment Review" at bounding box center [278, 156] width 174 height 15
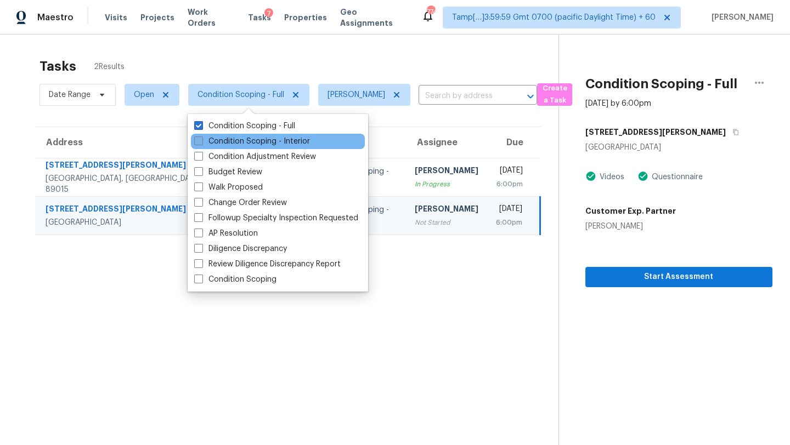
click at [259, 143] on label "Condition Scoping - Interior" at bounding box center [252, 141] width 116 height 11
click at [201, 143] on input "Condition Scoping - Interior" at bounding box center [197, 139] width 7 height 7
checkbox input "true"
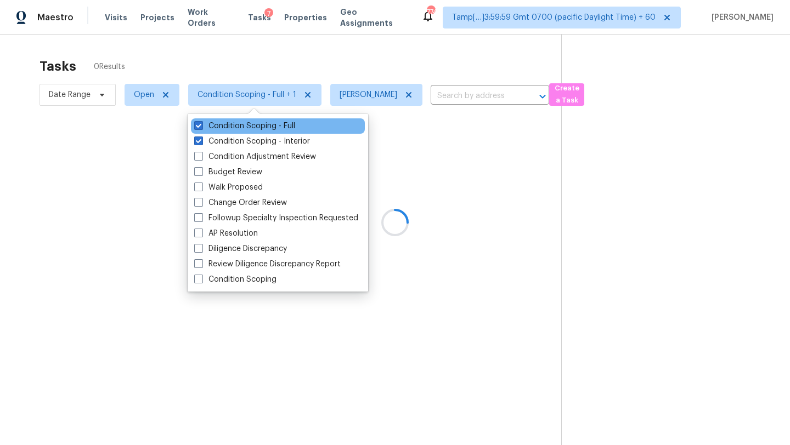
click at [263, 132] on div "Condition Scoping - Full" at bounding box center [278, 125] width 174 height 15
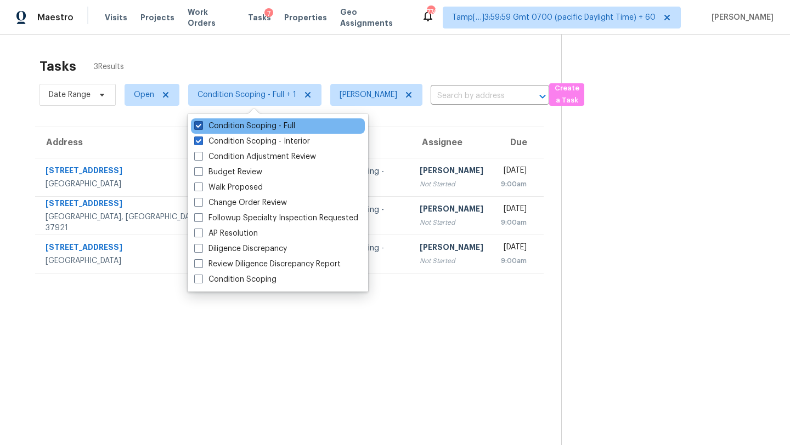
click at [282, 127] on label "Condition Scoping - Full" at bounding box center [244, 126] width 101 height 11
click at [201, 127] on input "Condition Scoping - Full" at bounding box center [197, 124] width 7 height 7
checkbox input "false"
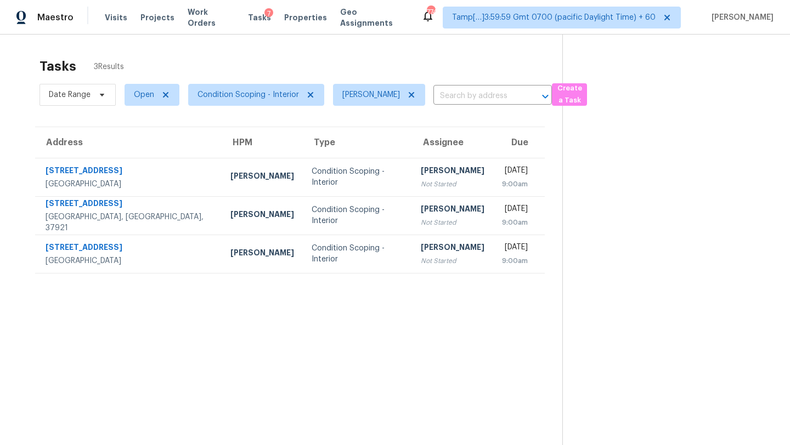
click at [344, 55] on div "Tasks 3 Results" at bounding box center [300, 66] width 523 height 29
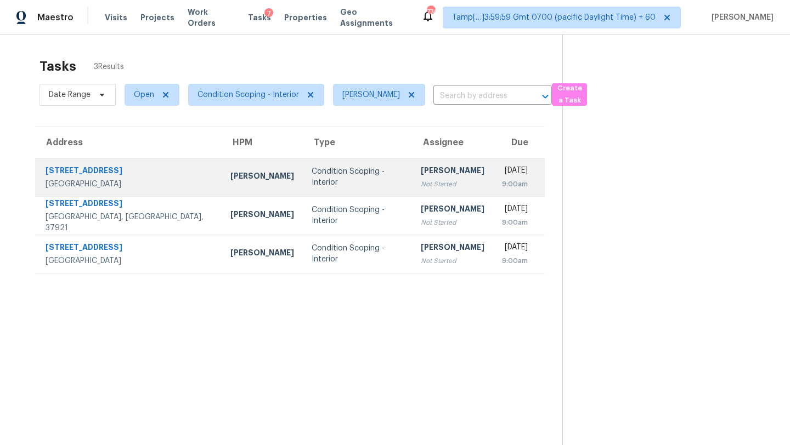
click at [324, 176] on div "Condition Scoping - Interior" at bounding box center [358, 177] width 92 height 22
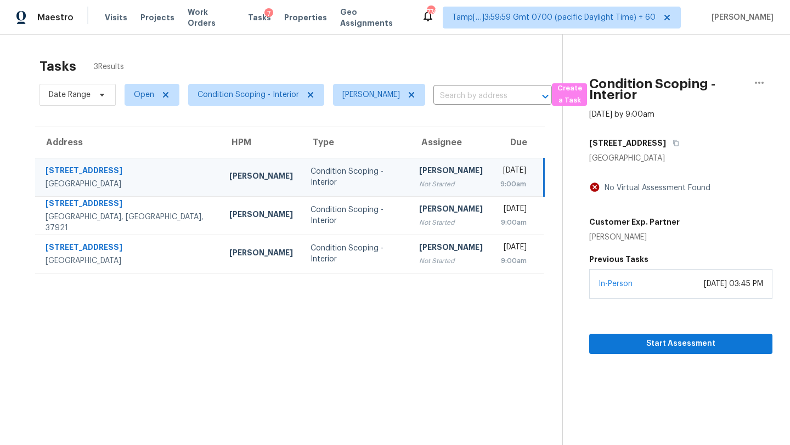
click at [325, 185] on td "Condition Scoping - Interior" at bounding box center [356, 177] width 109 height 38
click at [672, 143] on icon "button" at bounding box center [675, 143] width 7 height 7
click at [132, 89] on span "Open" at bounding box center [152, 95] width 55 height 22
click at [155, 159] on label "Blocked" at bounding box center [152, 156] width 43 height 11
click at [138, 159] on input "Blocked" at bounding box center [134, 154] width 7 height 7
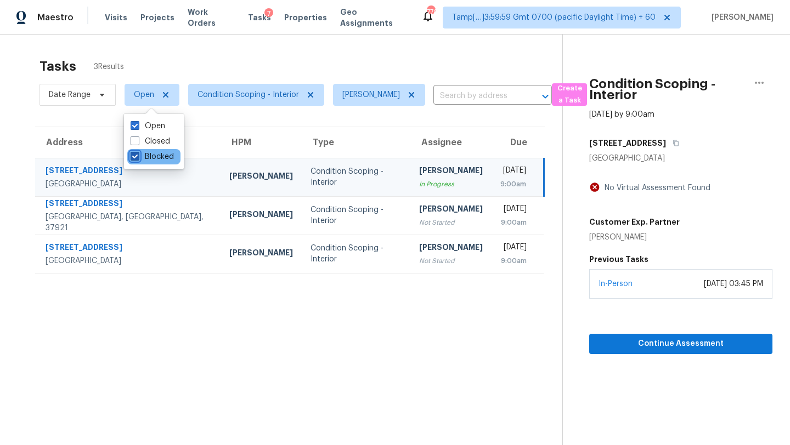
checkbox input "true"
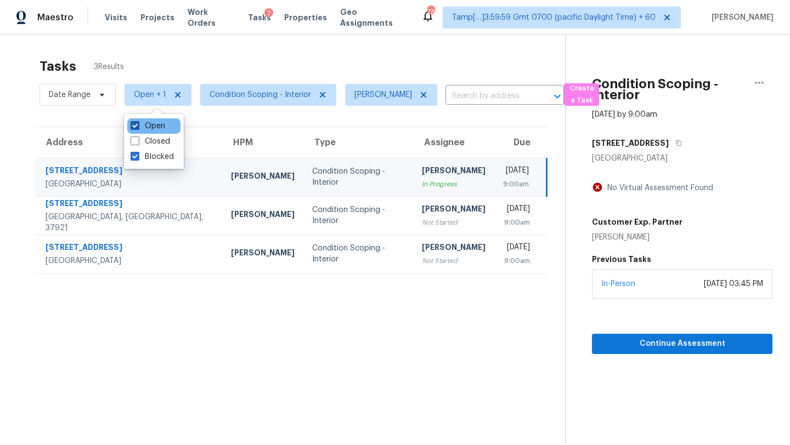
click at [155, 128] on label "Open" at bounding box center [148, 126] width 35 height 11
click at [138, 128] on input "Open" at bounding box center [134, 124] width 7 height 7
checkbox input "false"
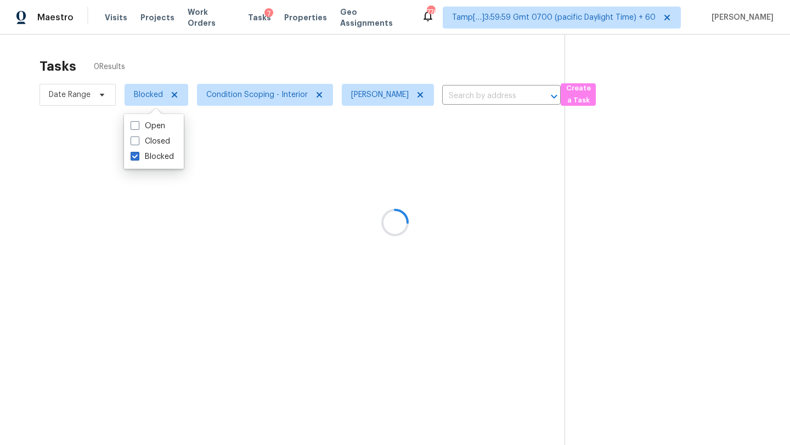
click at [272, 56] on div "Tasks 0 Results" at bounding box center [301, 66] width 525 height 29
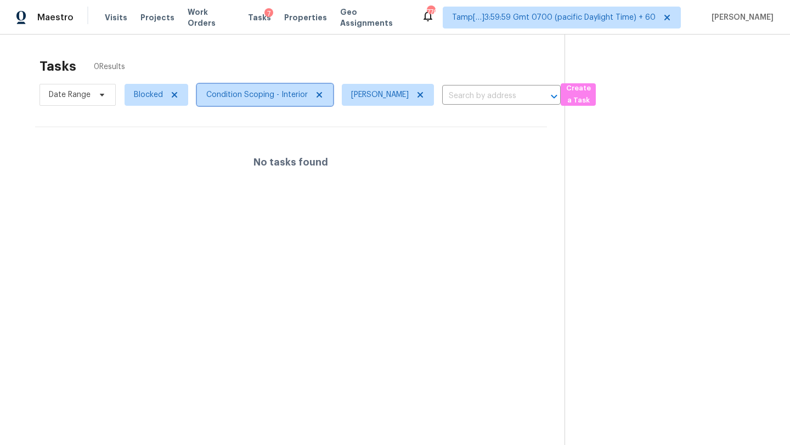
click at [230, 87] on span "Condition Scoping - Interior" at bounding box center [265, 95] width 136 height 22
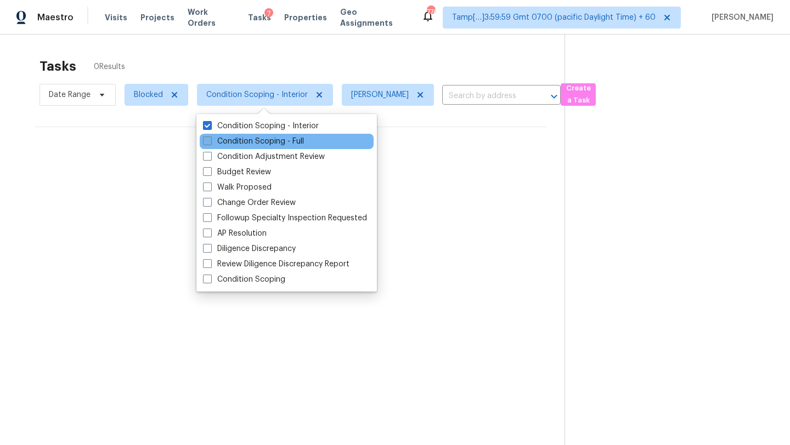
click at [233, 143] on label "Condition Scoping - Full" at bounding box center [253, 141] width 101 height 11
click at [210, 143] on input "Condition Scoping - Full" at bounding box center [206, 139] width 7 height 7
checkbox input "true"
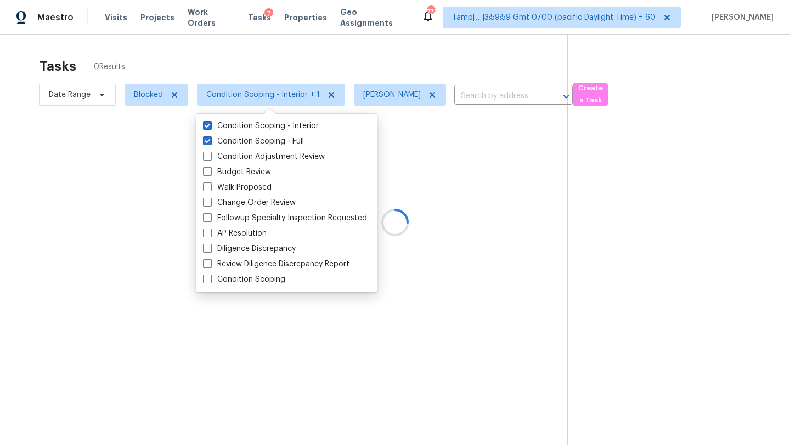
click at [300, 72] on div at bounding box center [395, 222] width 790 height 445
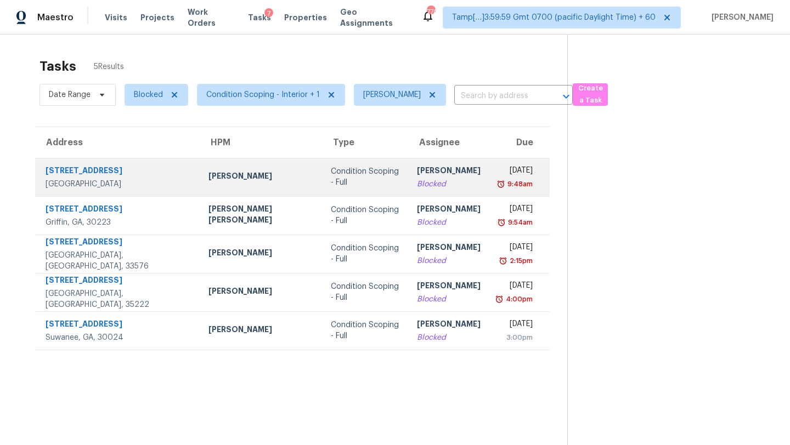
click at [498, 180] on div "9:48am" at bounding box center [515, 184] width 35 height 11
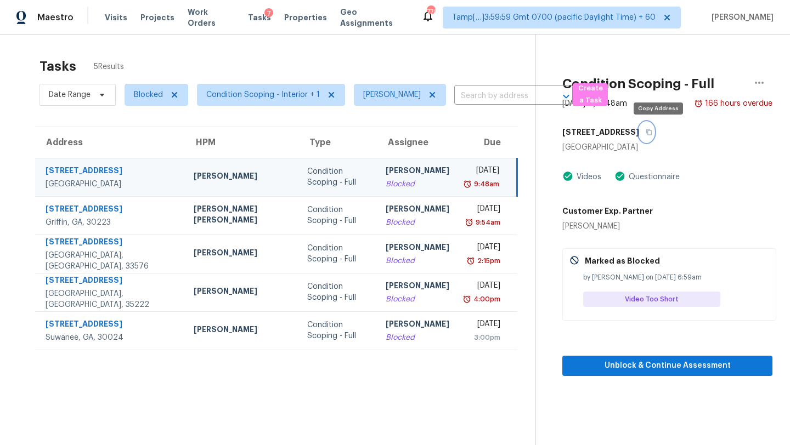
click at [654, 126] on button "button" at bounding box center [646, 132] width 15 height 20
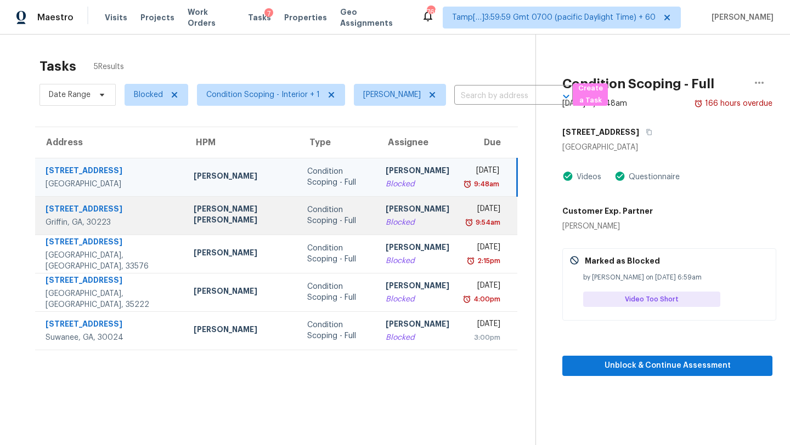
click at [467, 226] on div "9:54am" at bounding box center [483, 222] width 33 height 11
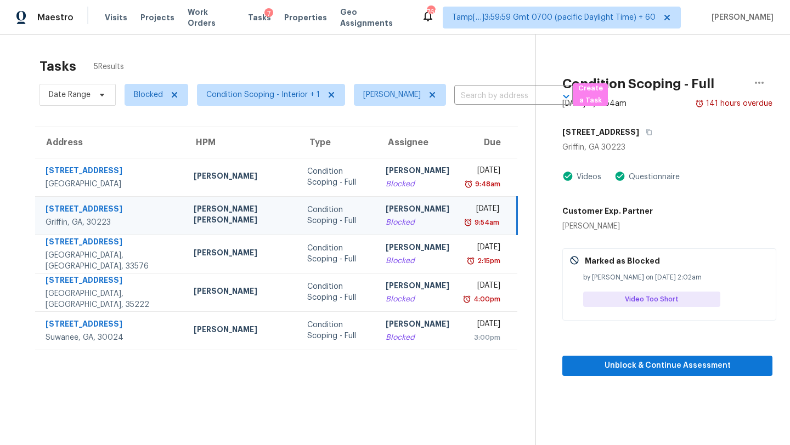
click at [644, 132] on div "[STREET_ADDRESS]" at bounding box center [667, 132] width 210 height 20
click at [625, 135] on h5 "[STREET_ADDRESS]" at bounding box center [600, 132] width 77 height 11
click at [646, 134] on icon "button" at bounding box center [649, 132] width 7 height 7
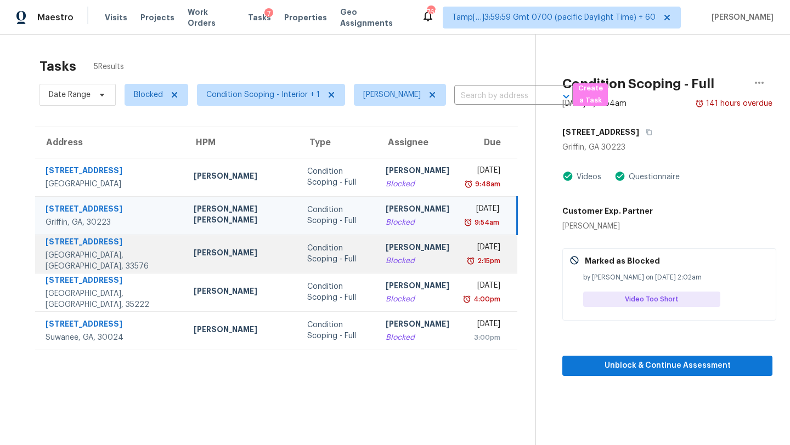
click at [467, 252] on div "[DATE]" at bounding box center [483, 249] width 33 height 14
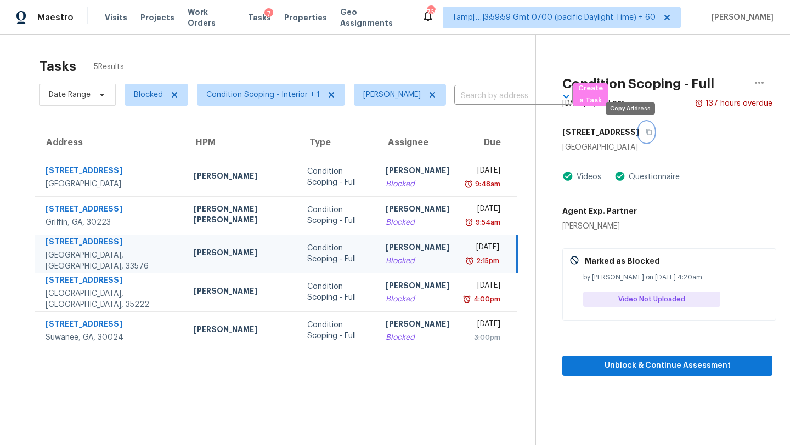
click at [646, 134] on icon "button" at bounding box center [649, 132] width 7 height 7
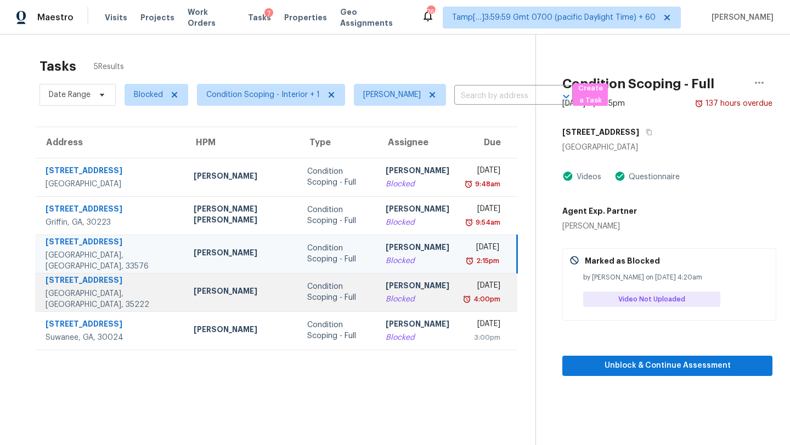
click at [467, 290] on div "[DATE]" at bounding box center [483, 287] width 33 height 14
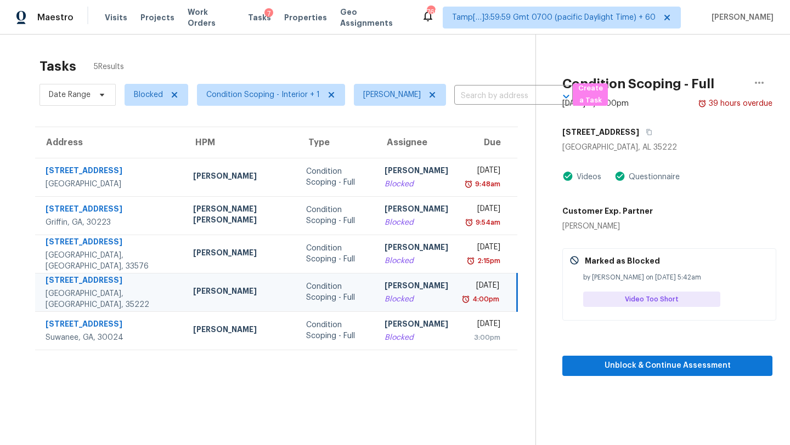
click at [650, 129] on div "[STREET_ADDRESS]" at bounding box center [667, 132] width 210 height 20
click at [646, 133] on icon "button" at bounding box center [649, 132] width 7 height 7
click at [257, 93] on span "Condition Scoping - Interior + 1" at bounding box center [263, 94] width 114 height 11
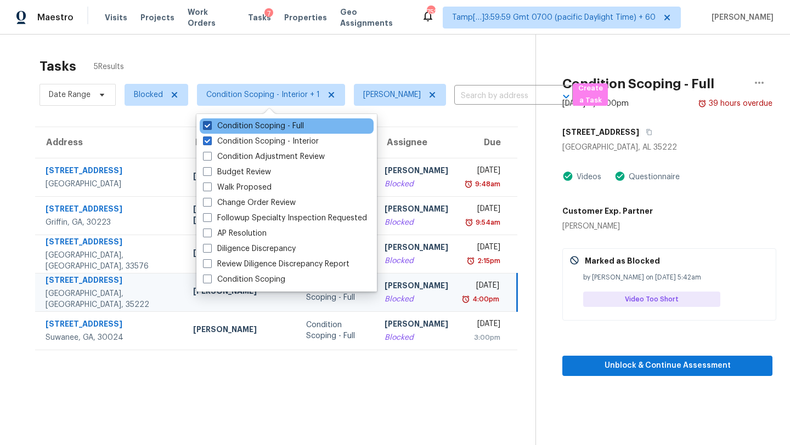
click at [246, 131] on label "Condition Scoping - Full" at bounding box center [253, 126] width 101 height 11
click at [210, 128] on input "Condition Scoping - Full" at bounding box center [206, 124] width 7 height 7
checkbox input "false"
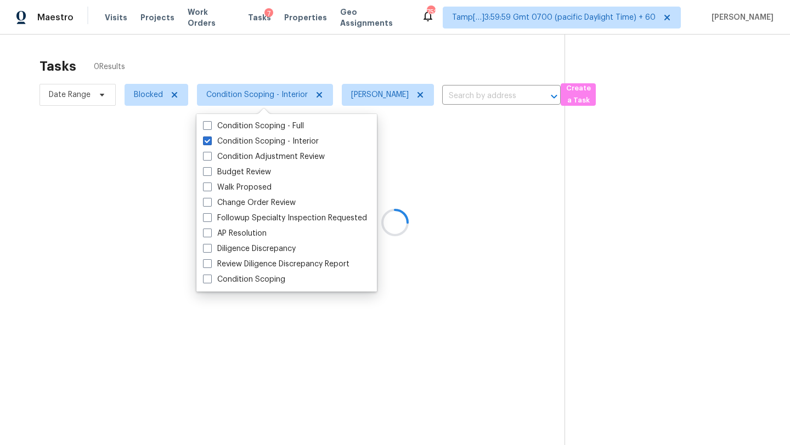
click at [310, 67] on div at bounding box center [395, 222] width 790 height 445
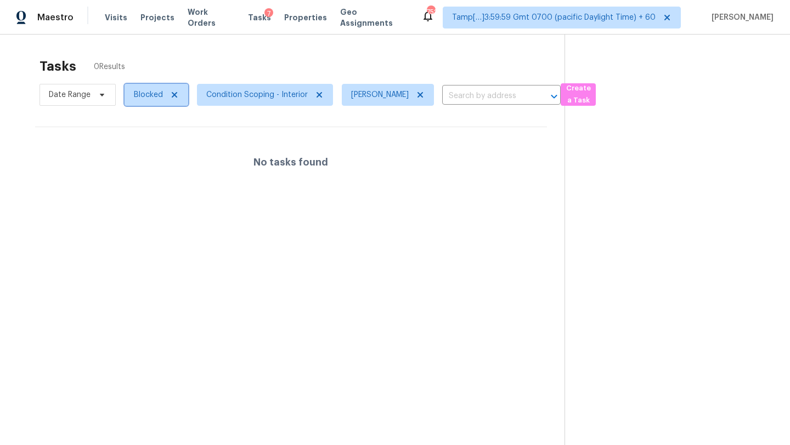
click at [160, 95] on span "Blocked" at bounding box center [148, 94] width 29 height 11
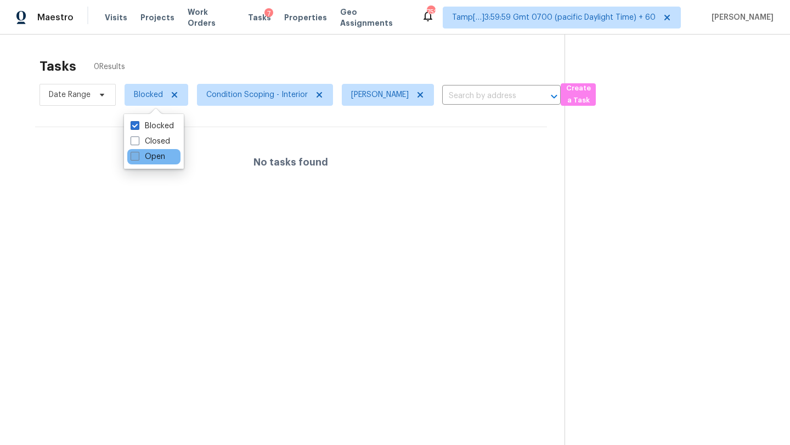
click at [160, 154] on label "Open" at bounding box center [148, 156] width 35 height 11
click at [138, 154] on input "Open" at bounding box center [134, 154] width 7 height 7
checkbox input "true"
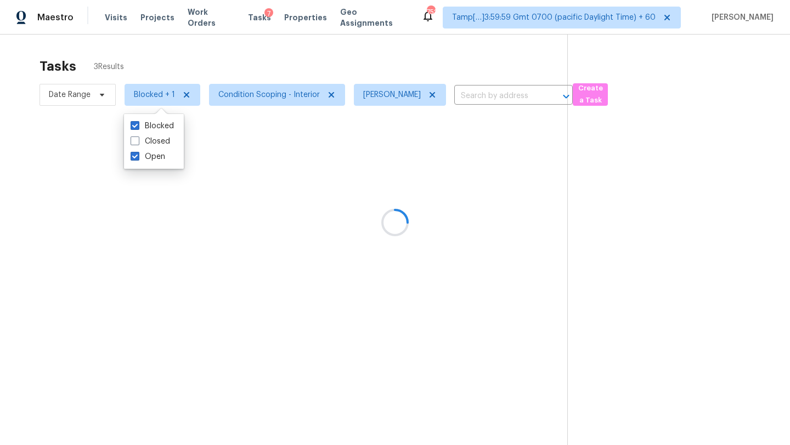
click at [164, 117] on div "Blocked Closed Open" at bounding box center [154, 141] width 60 height 55
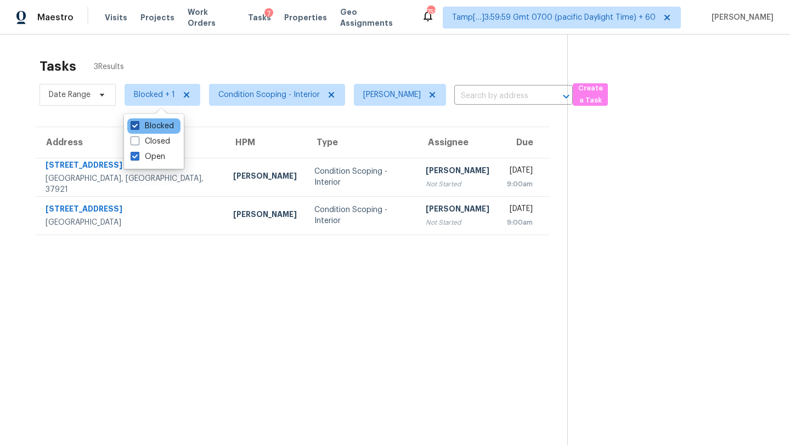
click at [164, 126] on label "Blocked" at bounding box center [152, 126] width 43 height 11
click at [138, 126] on input "Blocked" at bounding box center [134, 124] width 7 height 7
checkbox input "false"
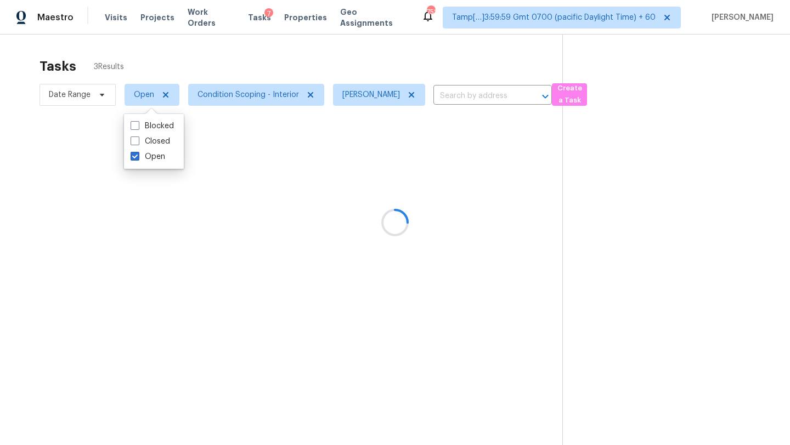
click at [234, 79] on div at bounding box center [395, 222] width 790 height 445
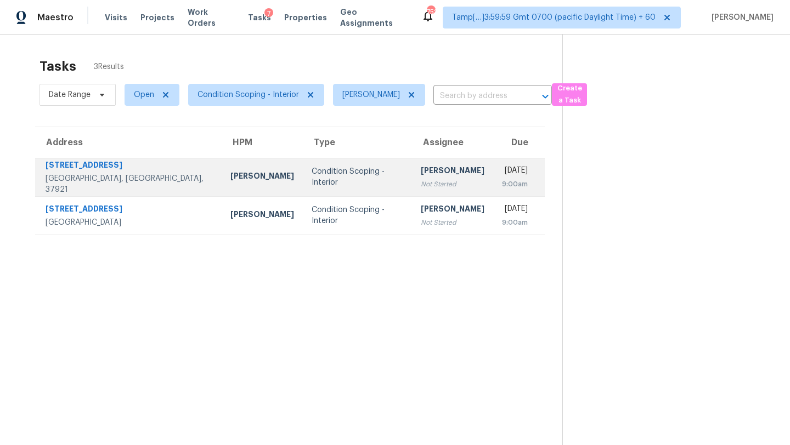
click at [312, 177] on div "Condition Scoping - Interior" at bounding box center [358, 177] width 92 height 22
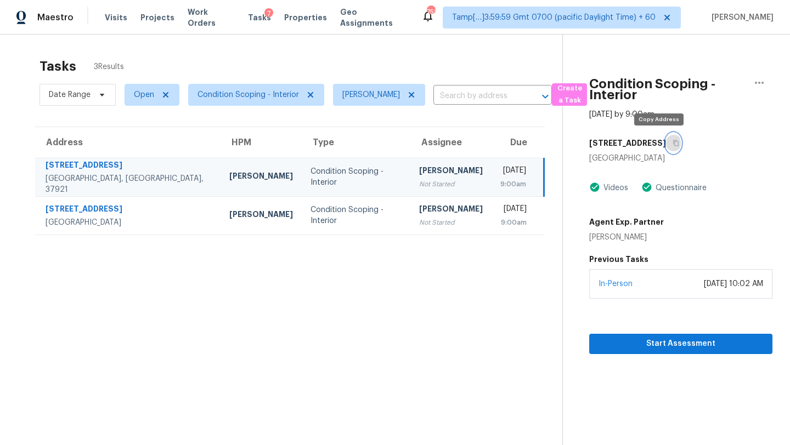
click at [666, 148] on button "button" at bounding box center [673, 143] width 15 height 20
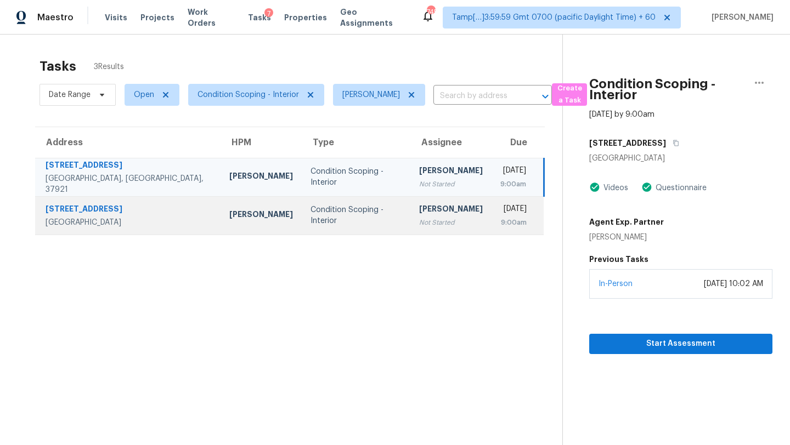
click at [491, 218] on td "[DATE] 9:00am" at bounding box center [517, 215] width 53 height 38
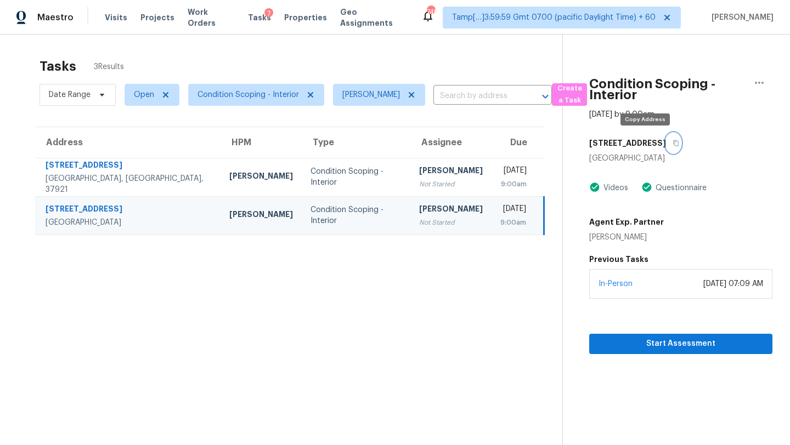
click at [672, 143] on icon "button" at bounding box center [675, 143] width 7 height 7
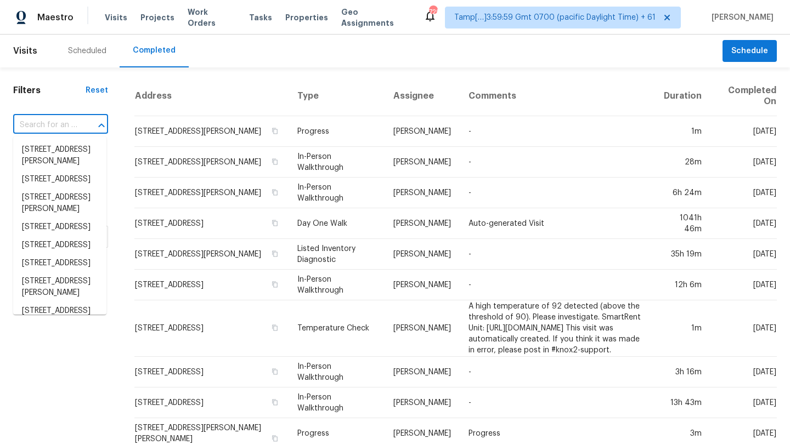
click at [30, 120] on input "text" at bounding box center [45, 125] width 64 height 17
paste input "2204 Paris Ave, Lincoln Park, MI 48146"
type input "2204 Paris Ave, Lincoln Park, MI 48146"
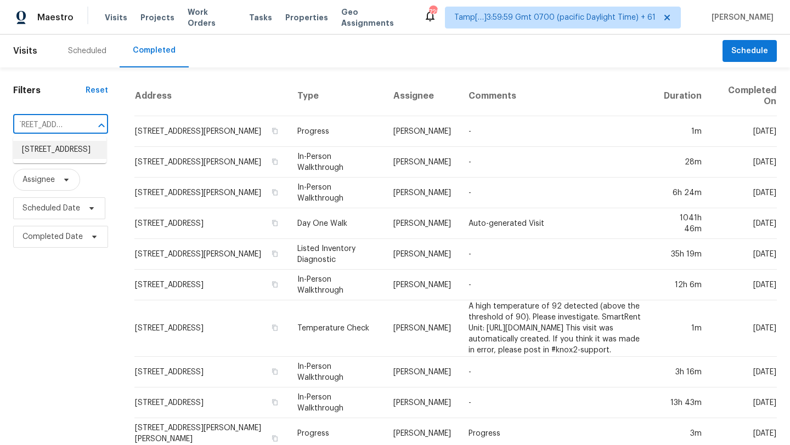
click at [37, 156] on li "2204 Paris Ave, Lincoln Park, MI 48146" at bounding box center [59, 150] width 93 height 18
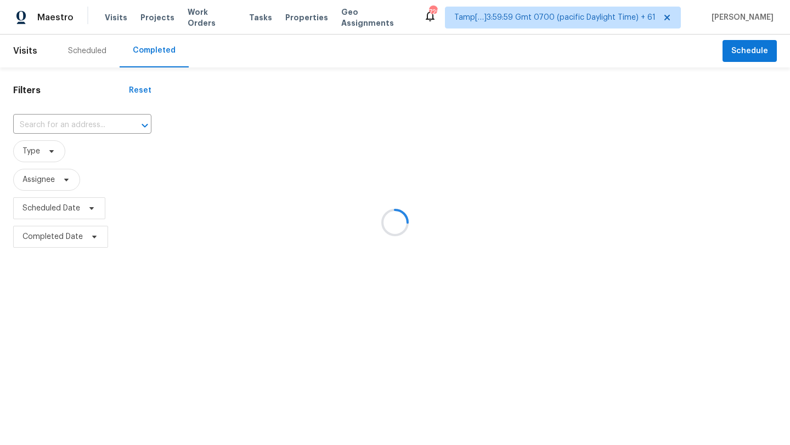
type input "2204 Paris Ave, Lincoln Park, MI 48146"
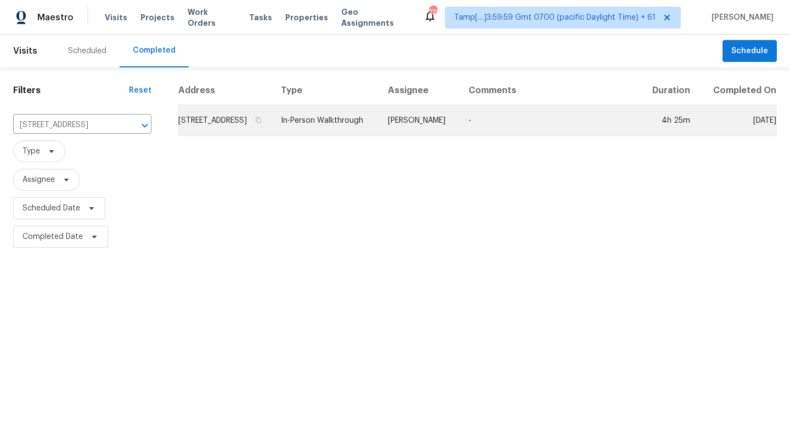
click at [626, 136] on td "-" at bounding box center [550, 120] width 180 height 31
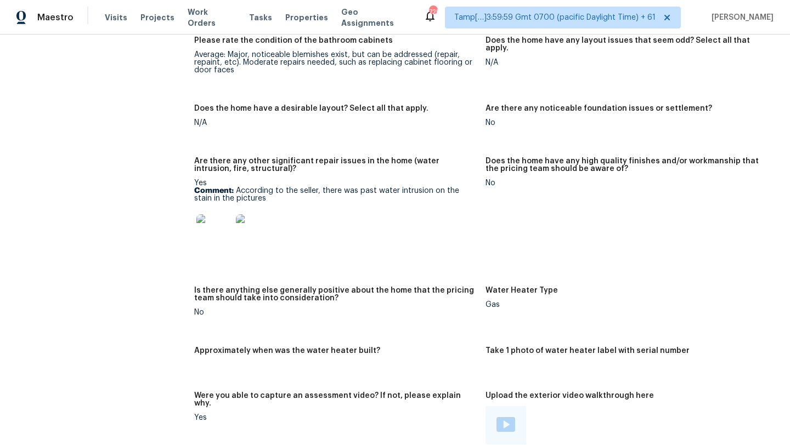
scroll to position [1752, 0]
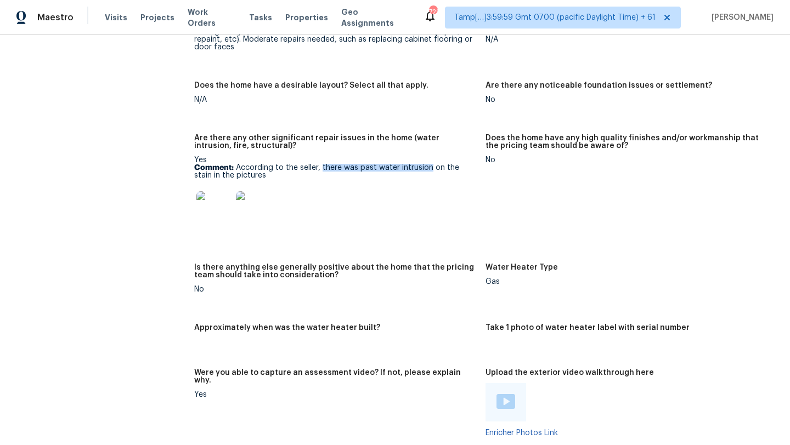
drag, startPoint x: 321, startPoint y: 161, endPoint x: 431, endPoint y: 156, distance: 109.8
click at [431, 164] on p "Comment: According to the seller, there was past water intrusion on the stain i…" at bounding box center [335, 171] width 282 height 15
copy p "there was past water intrusion"
click at [220, 217] on img at bounding box center [213, 208] width 35 height 35
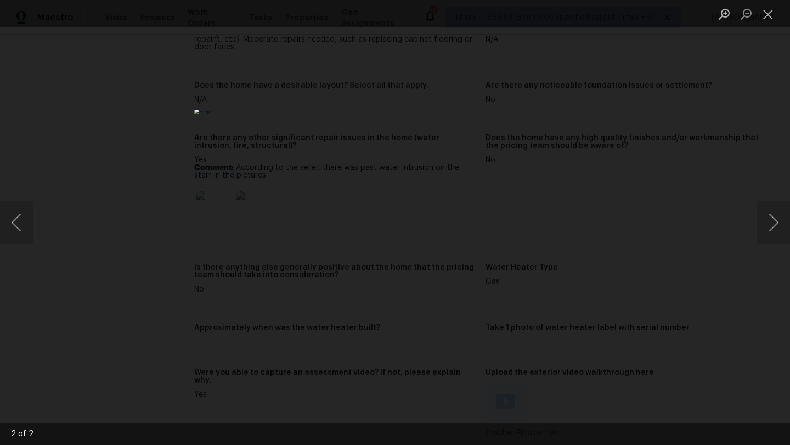
click at [702, 223] on div "Lightbox" at bounding box center [395, 222] width 790 height 445
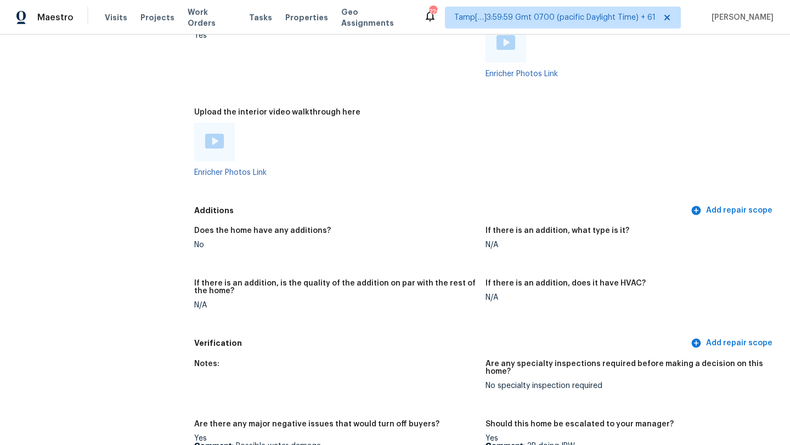
scroll to position [2102, 0]
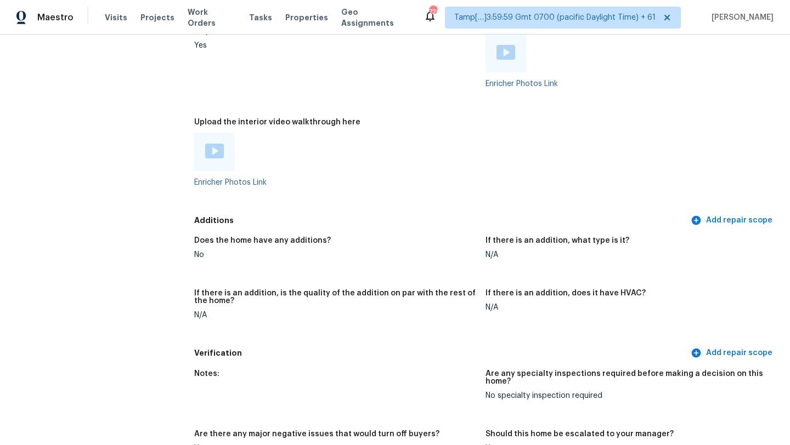
click at [216, 146] on img at bounding box center [214, 151] width 19 height 15
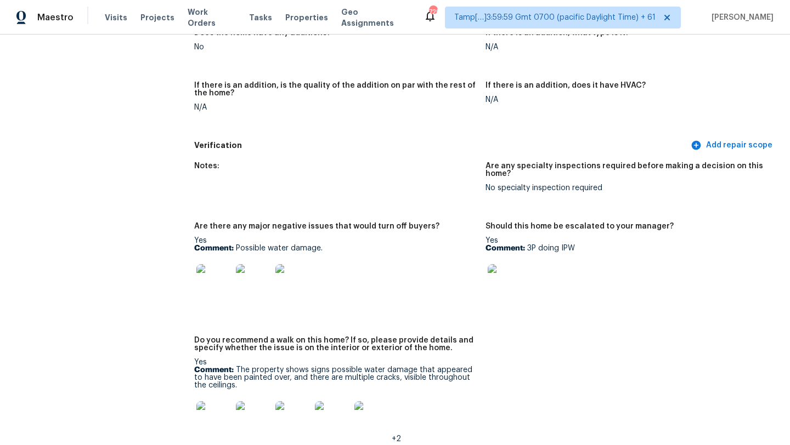
scroll to position [2316, 0]
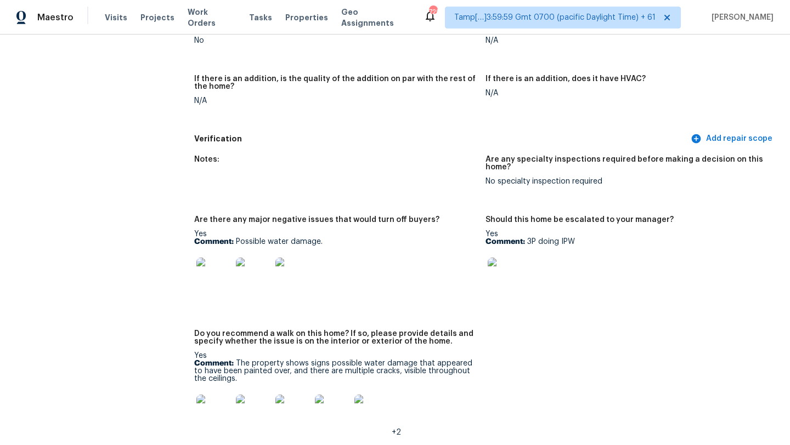
click at [220, 268] on img at bounding box center [213, 275] width 35 height 35
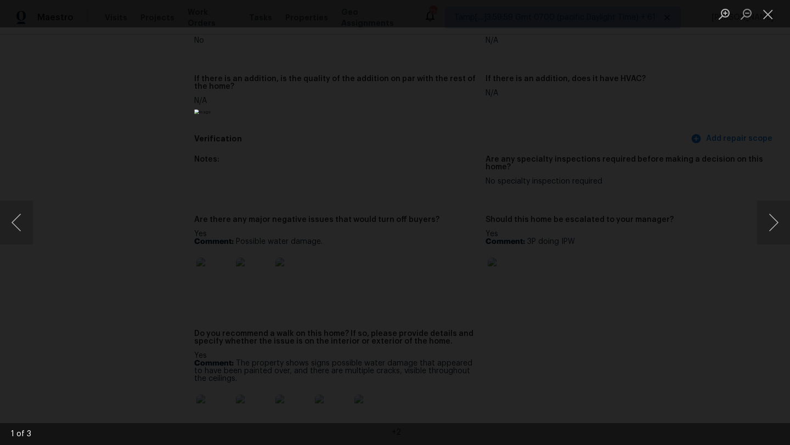
click at [694, 112] on div "Lightbox" at bounding box center [395, 222] width 790 height 445
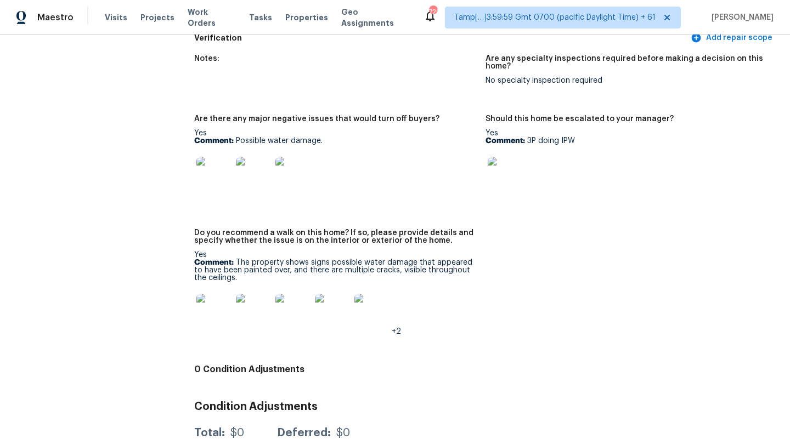
scroll to position [2438, 0]
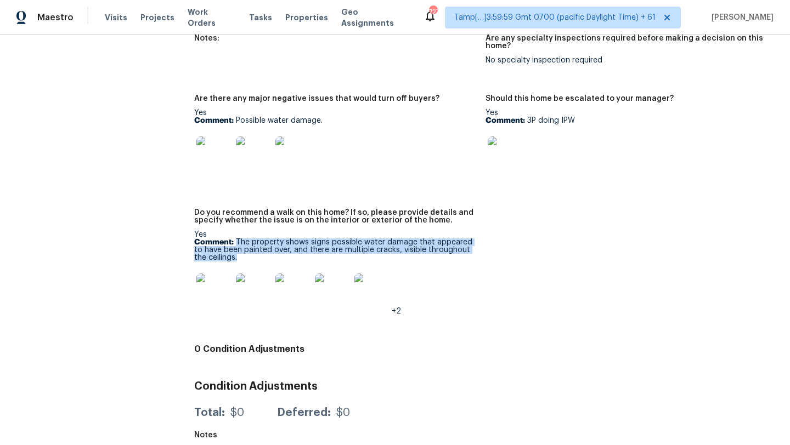
drag, startPoint x: 237, startPoint y: 233, endPoint x: 287, endPoint y: 252, distance: 53.7
click at [287, 253] on p "Comment: The property shows signs possible water damage that appeared to have b…" at bounding box center [335, 250] width 282 height 23
copy p "The property shows signs possible water damage that appeared to have been paint…"
click at [216, 295] on img at bounding box center [213, 291] width 35 height 35
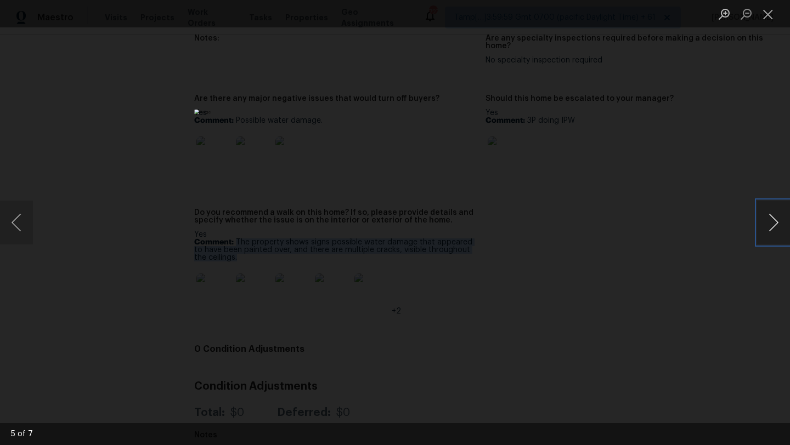
click at [774, 218] on button "Next image" at bounding box center [773, 223] width 33 height 44
click at [773, 127] on div "Lightbox" at bounding box center [395, 222] width 790 height 445
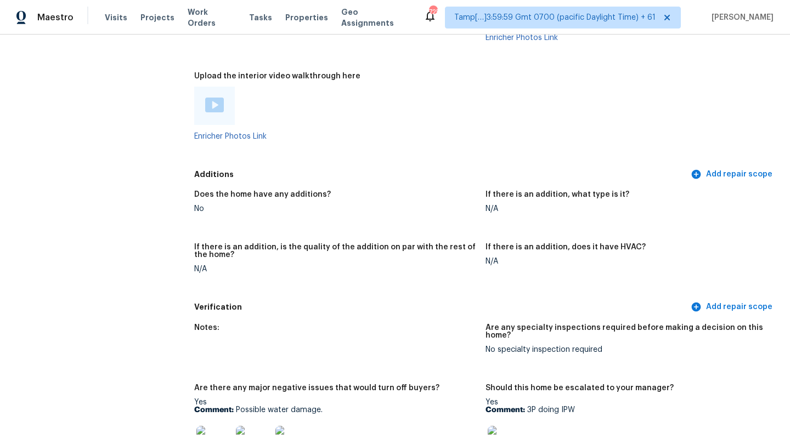
scroll to position [761, 0]
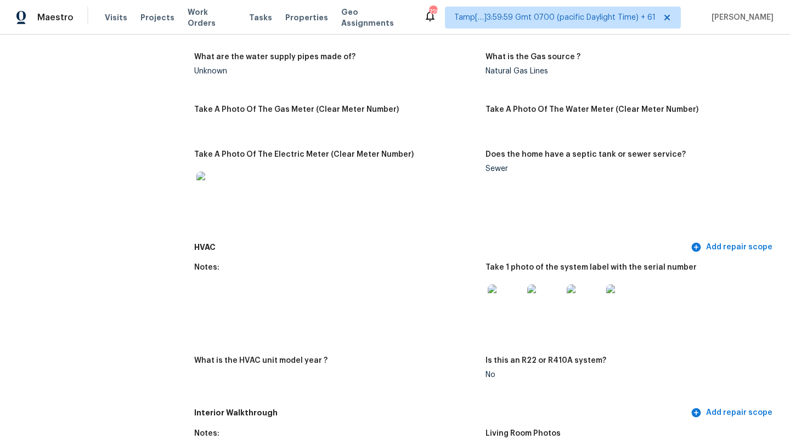
click at [504, 292] on img at bounding box center [505, 302] width 35 height 35
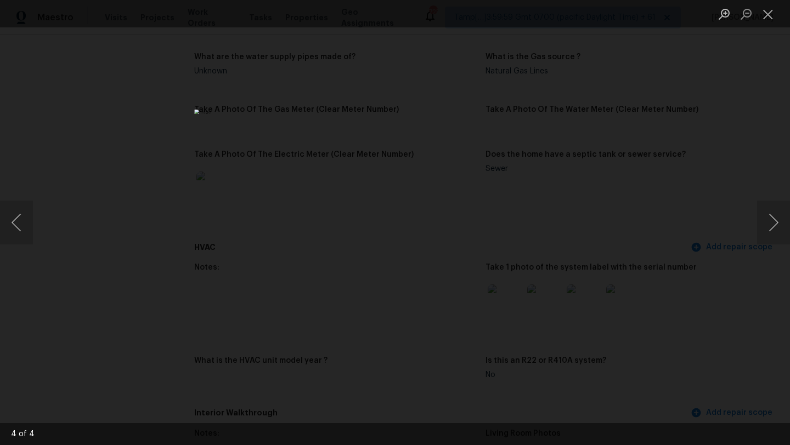
click at [710, 167] on div "Lightbox" at bounding box center [395, 222] width 790 height 445
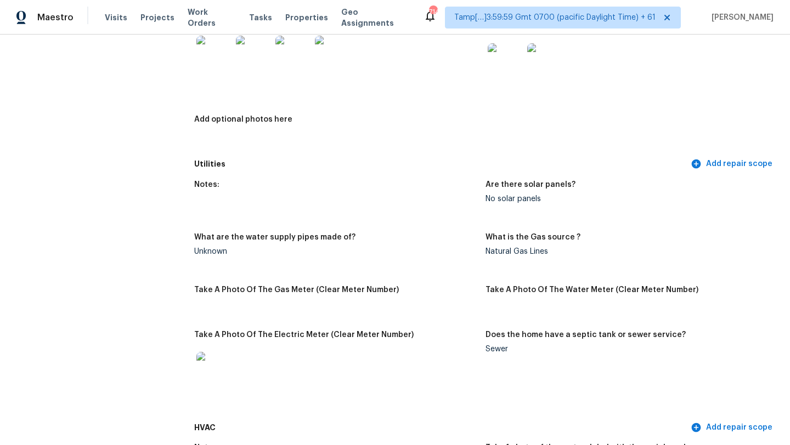
scroll to position [0, 0]
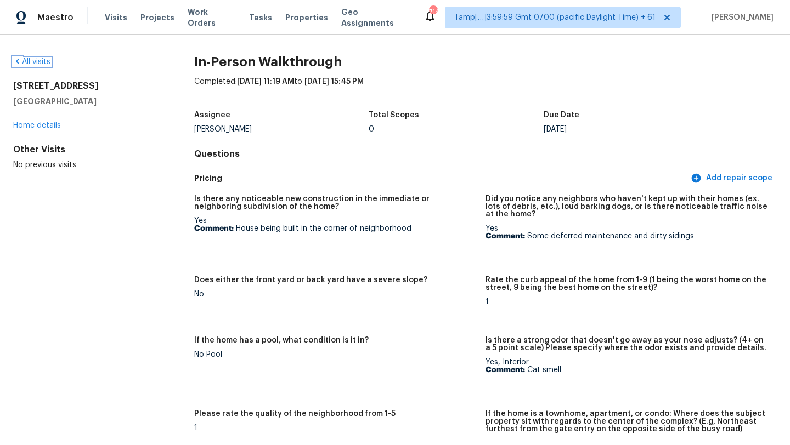
click at [37, 58] on link "All visits" at bounding box center [31, 62] width 37 height 8
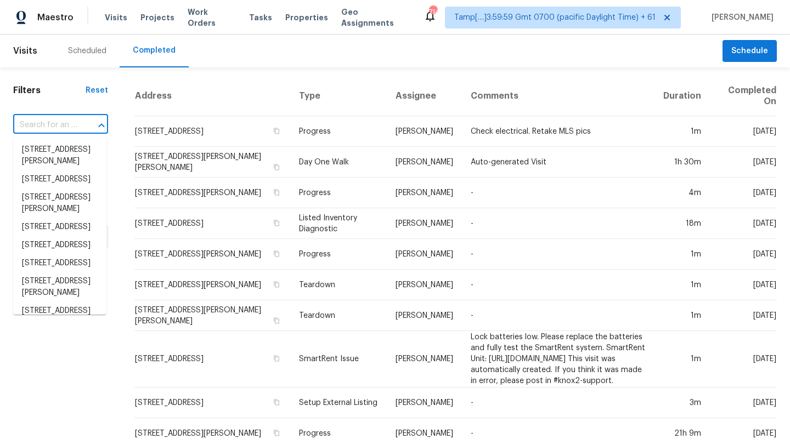
click at [50, 126] on input "text" at bounding box center [45, 125] width 64 height 17
paste input "3617 Cherrylog Rd, Knoxville, TN 37921"
type input "3617 Cherrylog Rd, Knoxville, TN 37921"
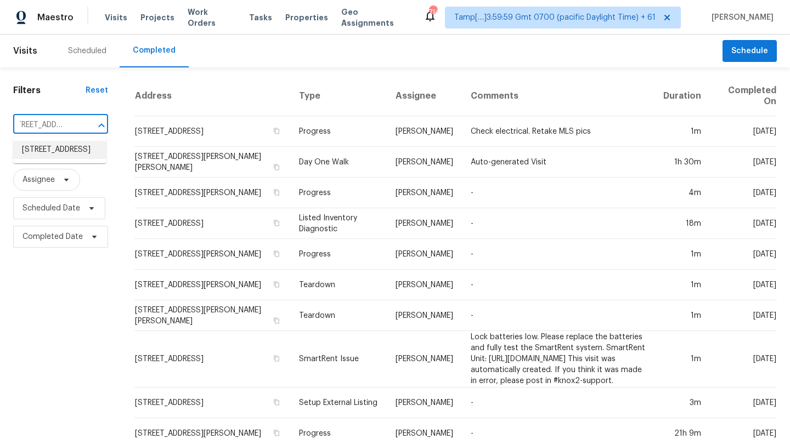
click at [56, 152] on li "3617 Cherrylog Rd, Knoxville, TN 37921" at bounding box center [59, 150] width 93 height 18
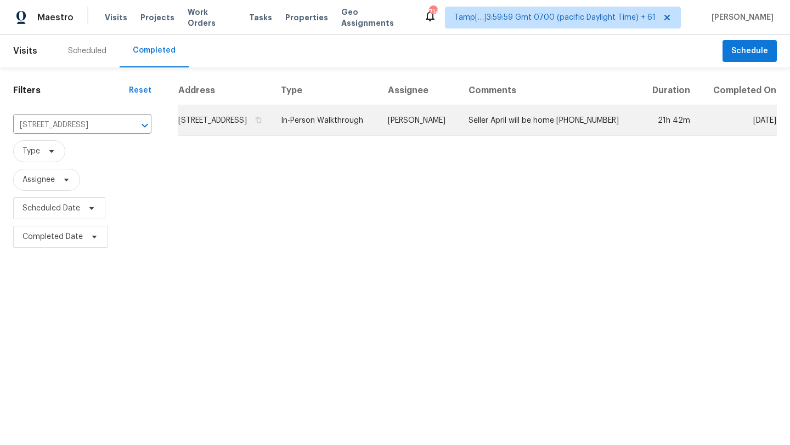
click at [379, 131] on td "In-Person Walkthrough" at bounding box center [325, 120] width 107 height 31
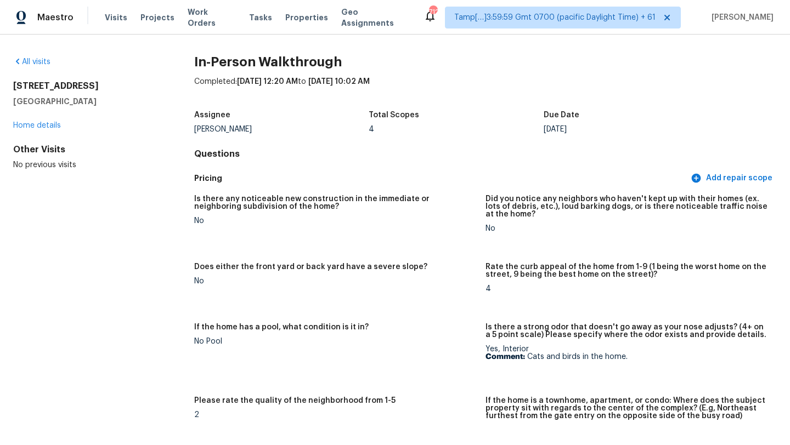
click at [35, 56] on div "All visits" at bounding box center [86, 61] width 146 height 11
click at [37, 65] on link "All visits" at bounding box center [31, 62] width 37 height 8
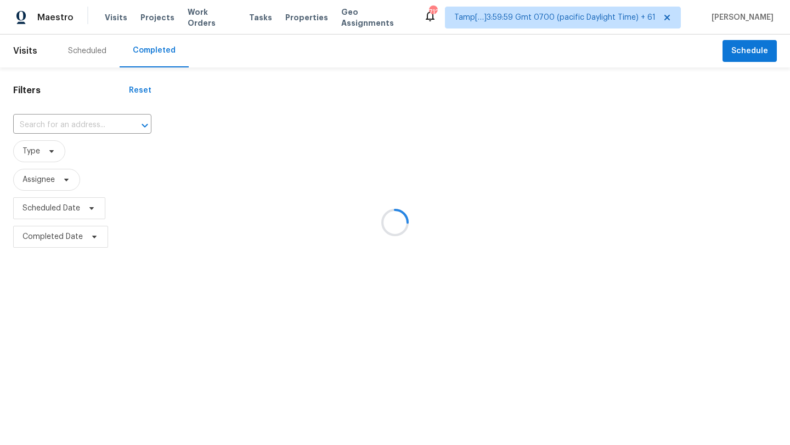
click at [74, 121] on div at bounding box center [395, 222] width 790 height 445
click at [76, 130] on div at bounding box center [395, 222] width 790 height 445
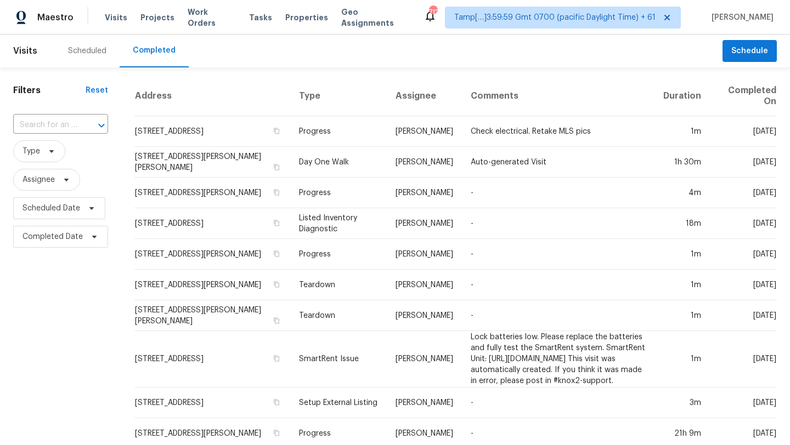
click at [76, 130] on div "​" at bounding box center [60, 125] width 95 height 17
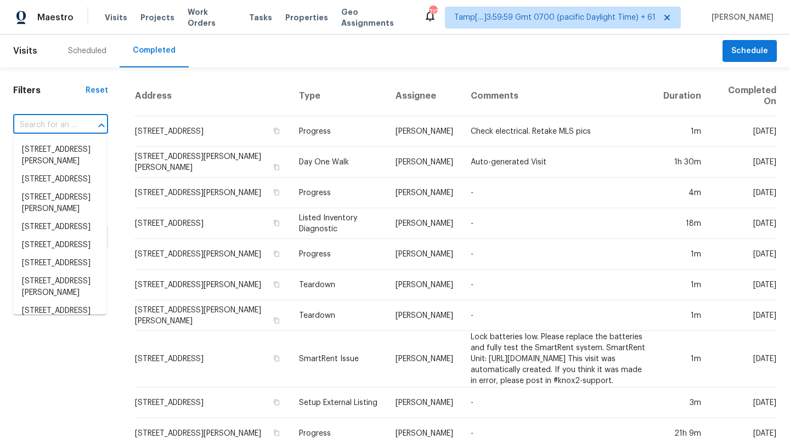
paste input "3617 Cherrylog Rd, Knoxville, TN 37921"
type input "3617 Cherrylog Rd, Knoxville, TN 37921"
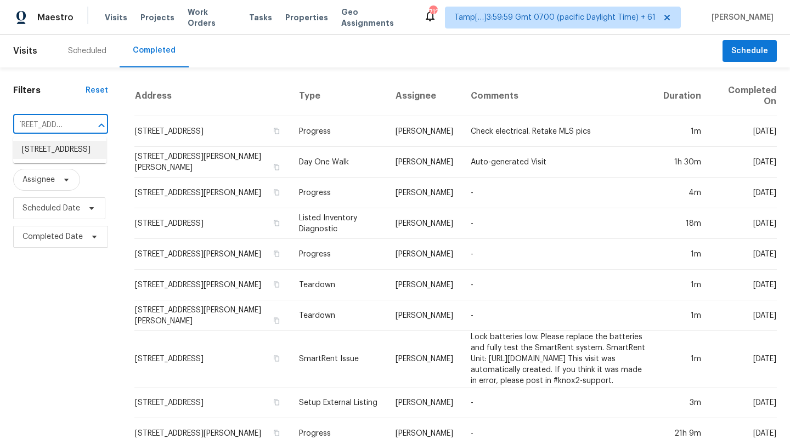
click at [92, 159] on li "3617 Cherrylog Rd, Knoxville, TN 37921" at bounding box center [59, 150] width 93 height 18
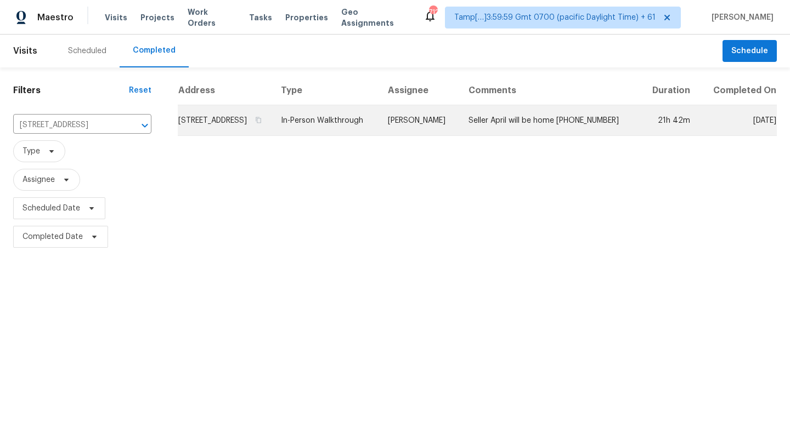
click at [563, 132] on td "Seller April will be home (865) 235-8891" at bounding box center [550, 120] width 180 height 31
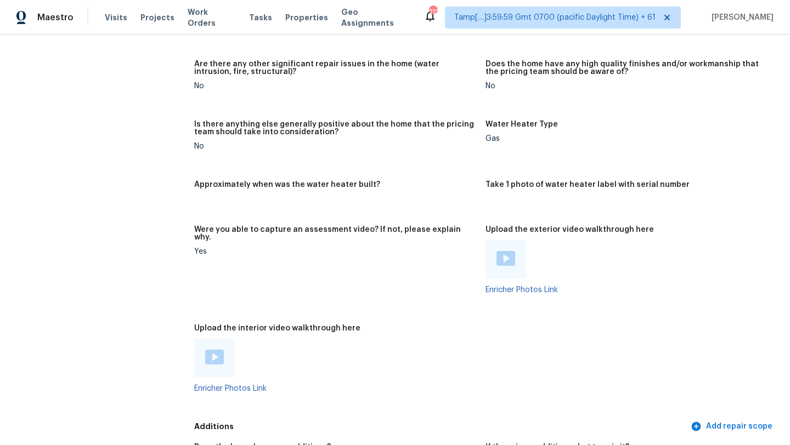
scroll to position [2206, 0]
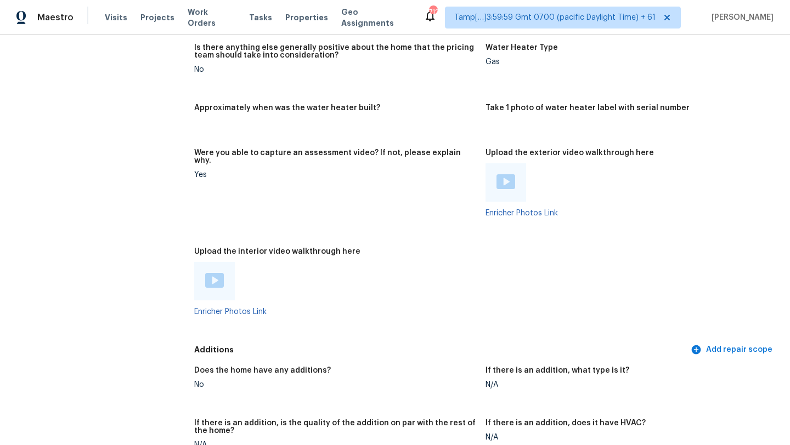
click at [216, 273] on img at bounding box center [214, 280] width 19 height 15
click at [503, 179] on img at bounding box center [505, 181] width 19 height 15
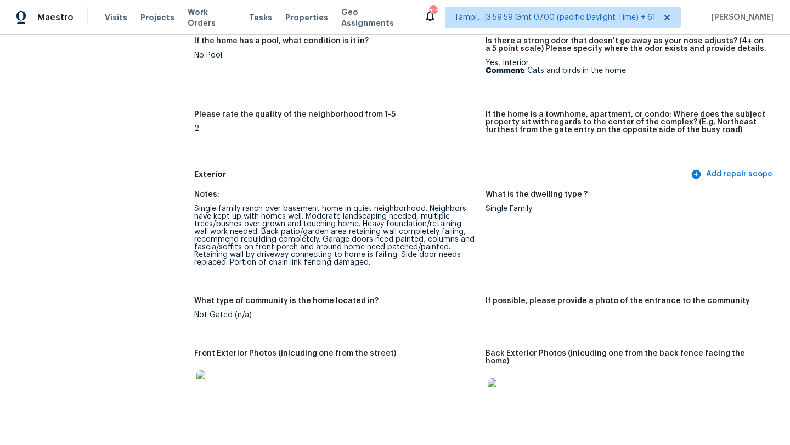
scroll to position [383, 0]
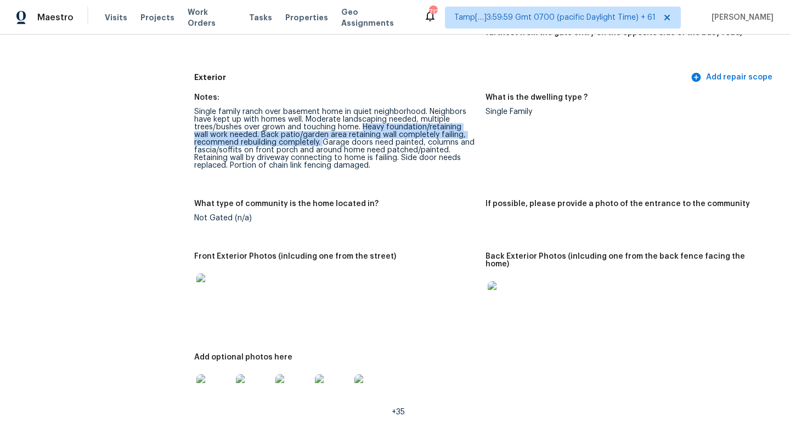
drag, startPoint x: 361, startPoint y: 127, endPoint x: 322, endPoint y: 137, distance: 40.7
click at [322, 138] on div "Single family ranch over basement home in quiet neighborhood. Neighbors have ke…" at bounding box center [335, 138] width 282 height 61
click at [321, 135] on div "Single family ranch over basement home in quiet neighborhood. Neighbors have ke…" at bounding box center [335, 138] width 282 height 61
copy div "Heavy foundation/retaining wall work needed. Back patio/garden area retaining w…"
drag, startPoint x: 361, startPoint y: 129, endPoint x: 321, endPoint y: 145, distance: 42.8
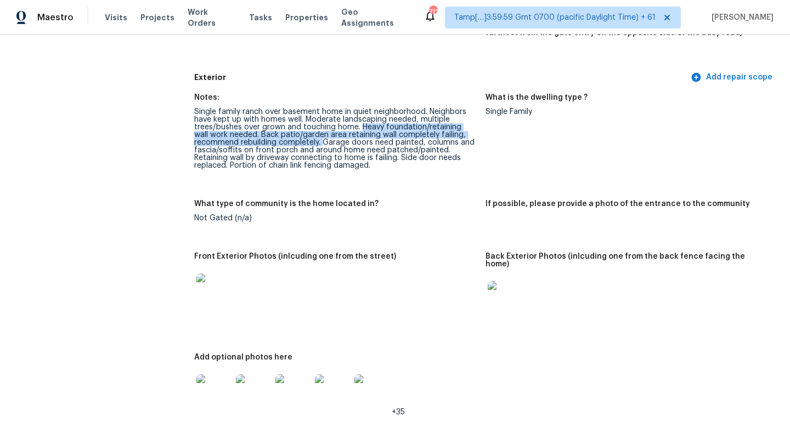
click at [321, 145] on div "Single family ranch over basement home in quiet neighborhood. Neighbors have ke…" at bounding box center [335, 138] width 282 height 61
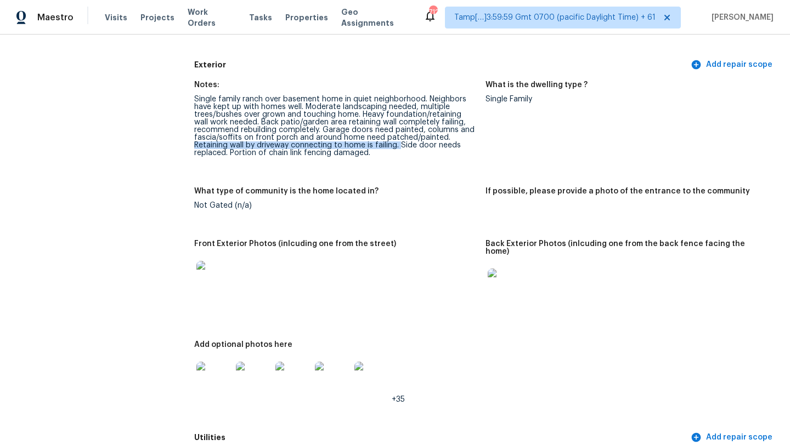
drag, startPoint x: 193, startPoint y: 144, endPoint x: 399, endPoint y: 146, distance: 206.2
copy div "Retaining wall by driveway connecting to home is failing."
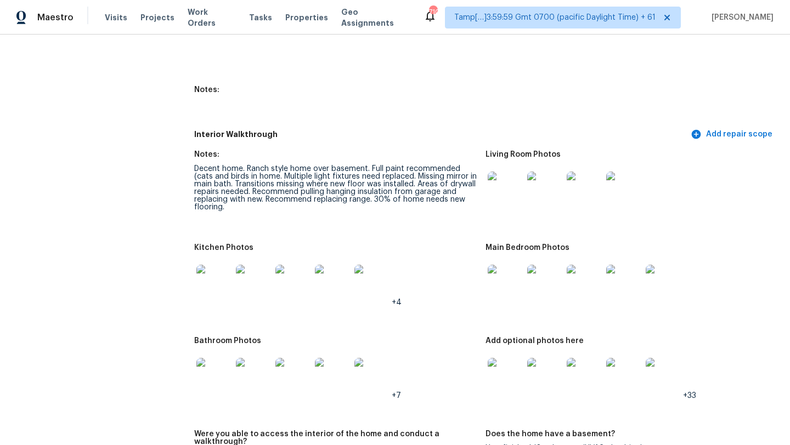
scroll to position [1346, 0]
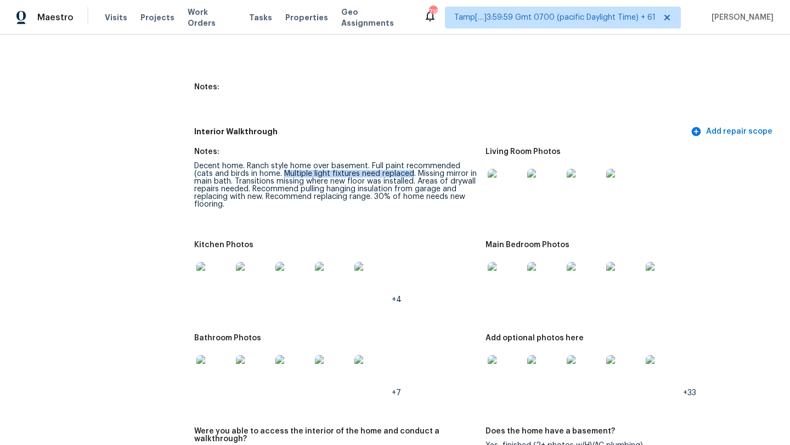
drag, startPoint x: 284, startPoint y: 166, endPoint x: 410, endPoint y: 164, distance: 126.7
click at [411, 164] on div "Decent home. Ranch style home over basement. Full paint recommended (cats and b…" at bounding box center [335, 185] width 282 height 46
copy div "Multiple light fixtures need replaced"
drag, startPoint x: 445, startPoint y: 166, endPoint x: 229, endPoint y: 176, distance: 215.8
click at [229, 176] on div "Decent home. Ranch style home over basement. Full paint recommended (cats and b…" at bounding box center [335, 185] width 282 height 46
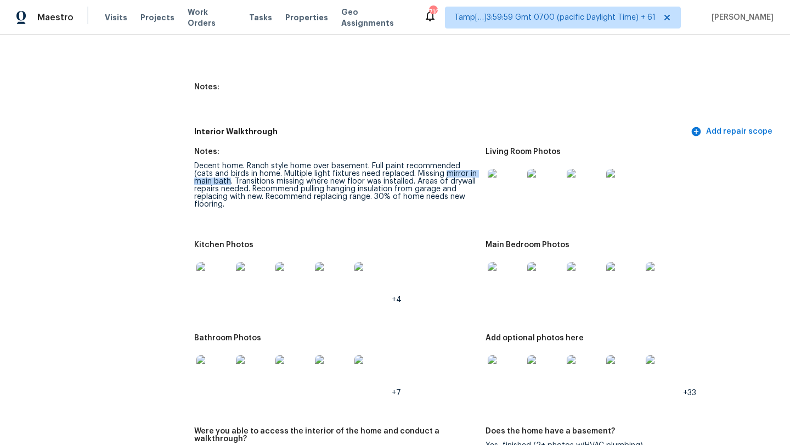
copy div "mirror in main bath"
drag, startPoint x: 300, startPoint y: 182, endPoint x: 264, endPoint y: 190, distance: 36.5
click at [264, 190] on div "Decent home. Ranch style home over basement. Full paint recommended (cats and b…" at bounding box center [335, 185] width 282 height 46
copy div "pulling hanging insulation from garage and replacing with new."
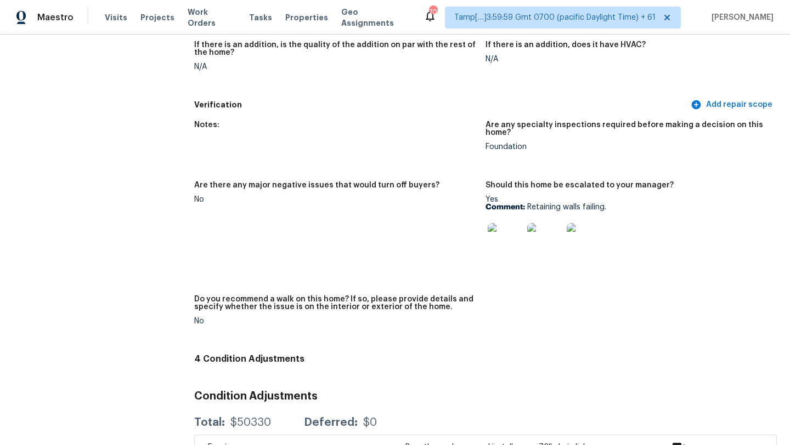
scroll to position [2588, 0]
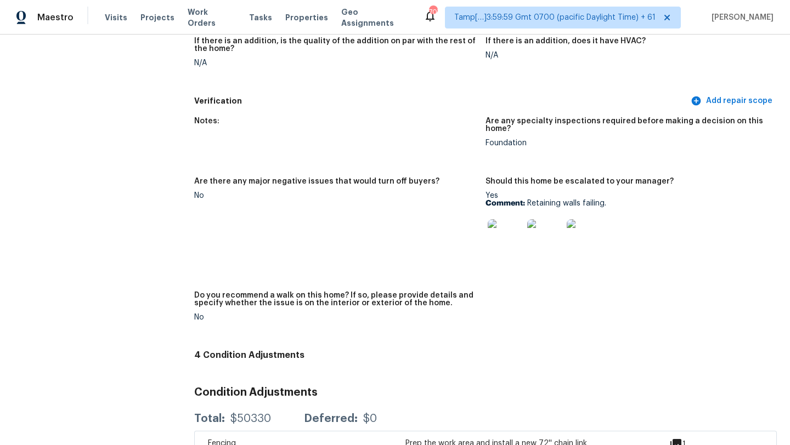
click at [507, 224] on img at bounding box center [505, 236] width 35 height 35
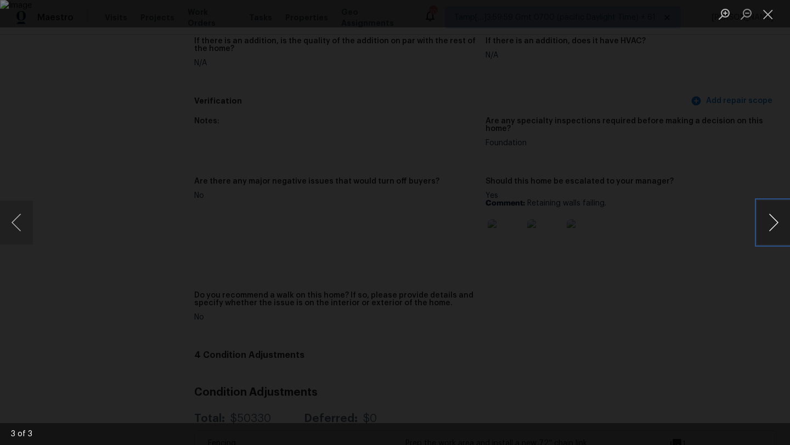
click at [776, 222] on button "Next image" at bounding box center [773, 223] width 33 height 44
click at [770, 205] on button "Next image" at bounding box center [773, 223] width 33 height 44
click at [764, 223] on button "Next image" at bounding box center [773, 223] width 33 height 44
click at [771, 216] on button "Next image" at bounding box center [773, 223] width 33 height 44
click at [770, 134] on div "Lightbox" at bounding box center [395, 222] width 790 height 445
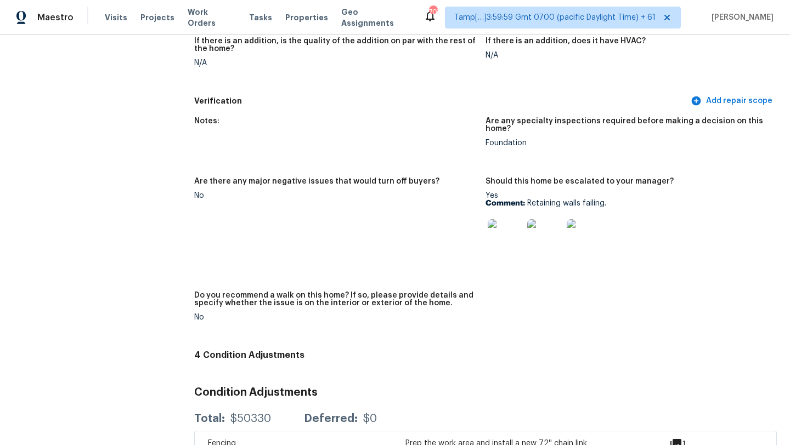
scroll to position [2976, 0]
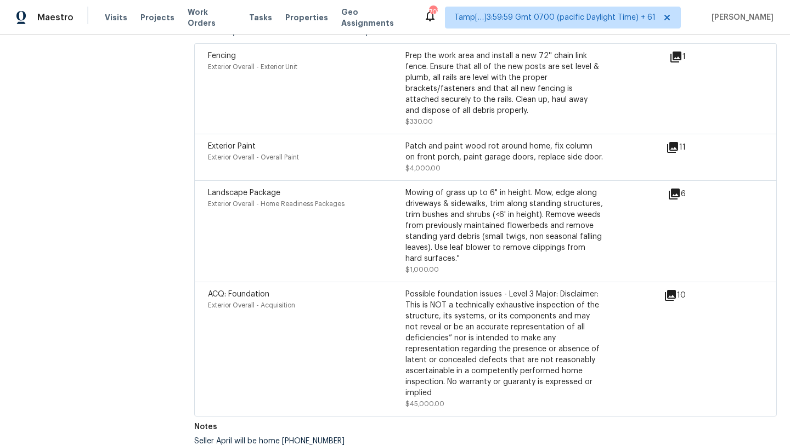
click at [671, 290] on icon at bounding box center [670, 295] width 13 height 13
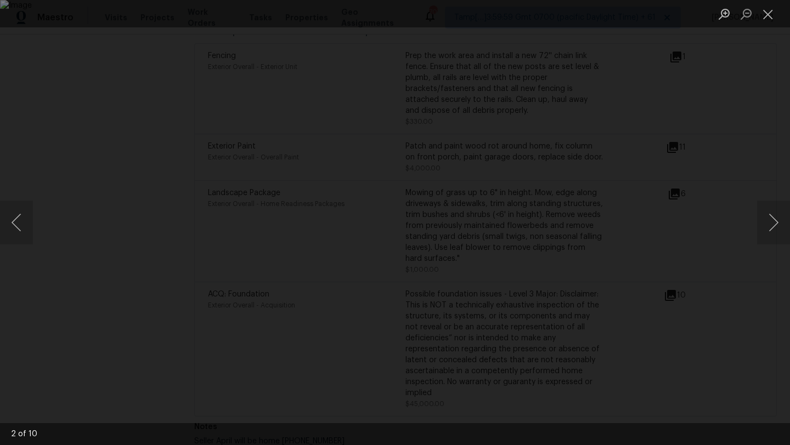
click at [782, 183] on div "Lightbox" at bounding box center [395, 222] width 790 height 445
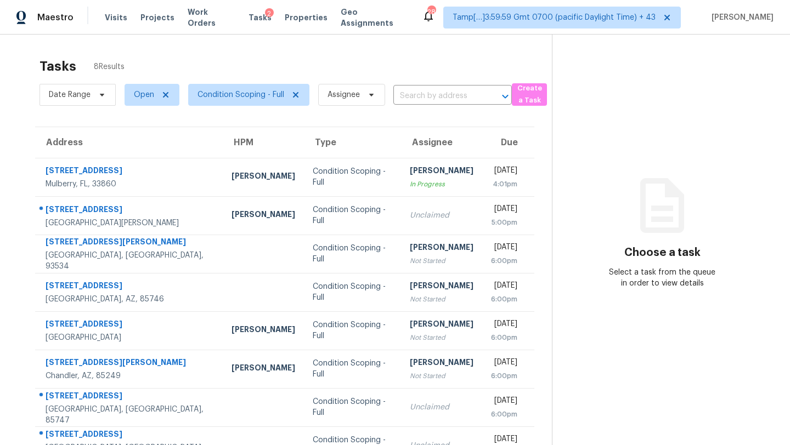
click at [643, 110] on section "Choose a task Select a task from the queue in order to view details" at bounding box center [662, 257] width 220 height 445
